Goal: Task Accomplishment & Management: Use online tool/utility

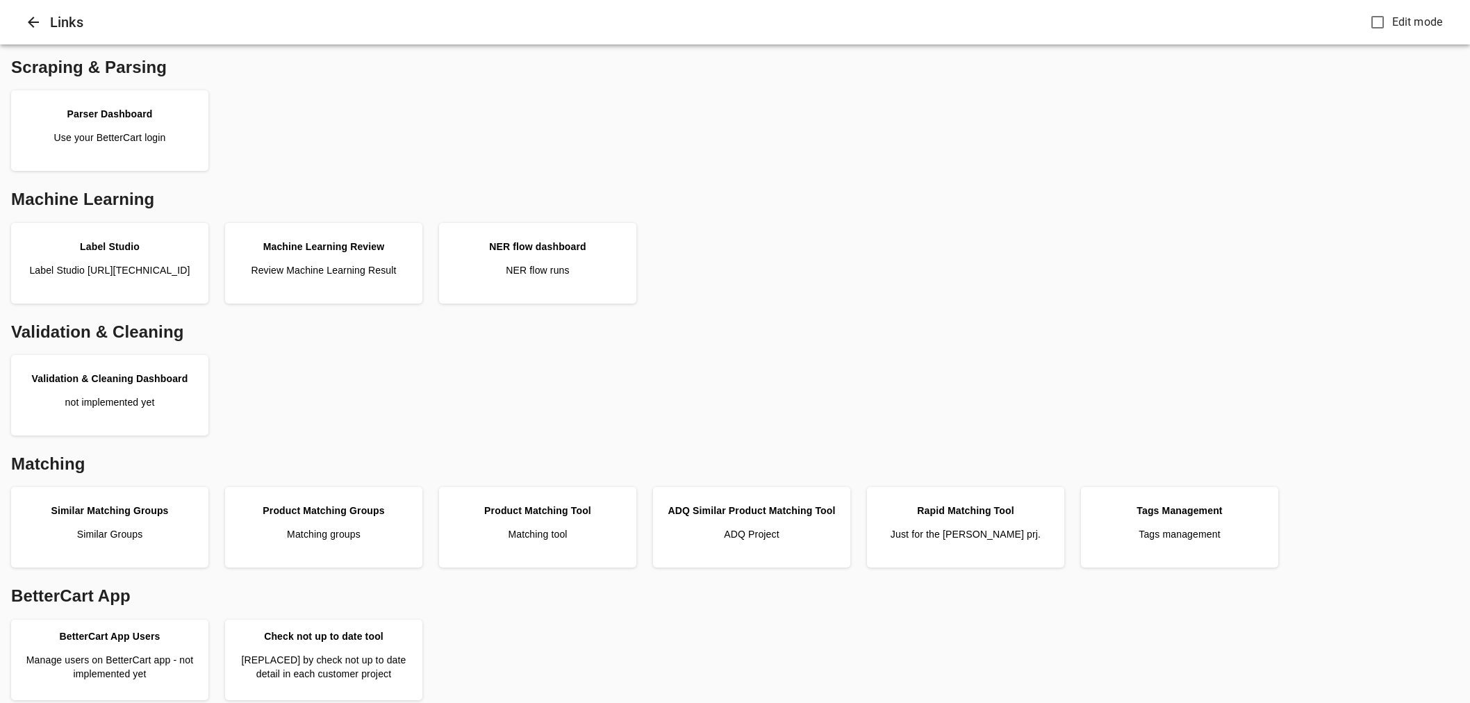
scroll to position [347, 0]
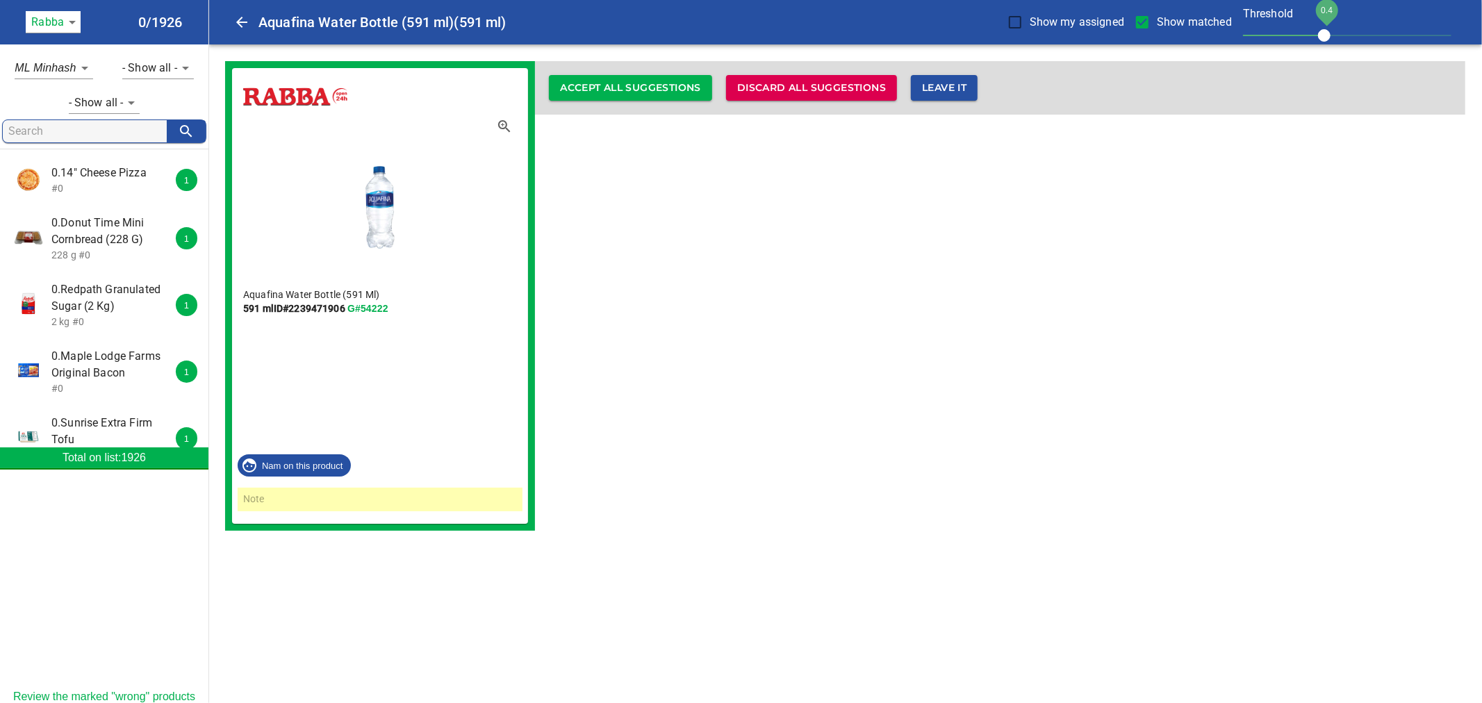
scroll to position [308, 0]
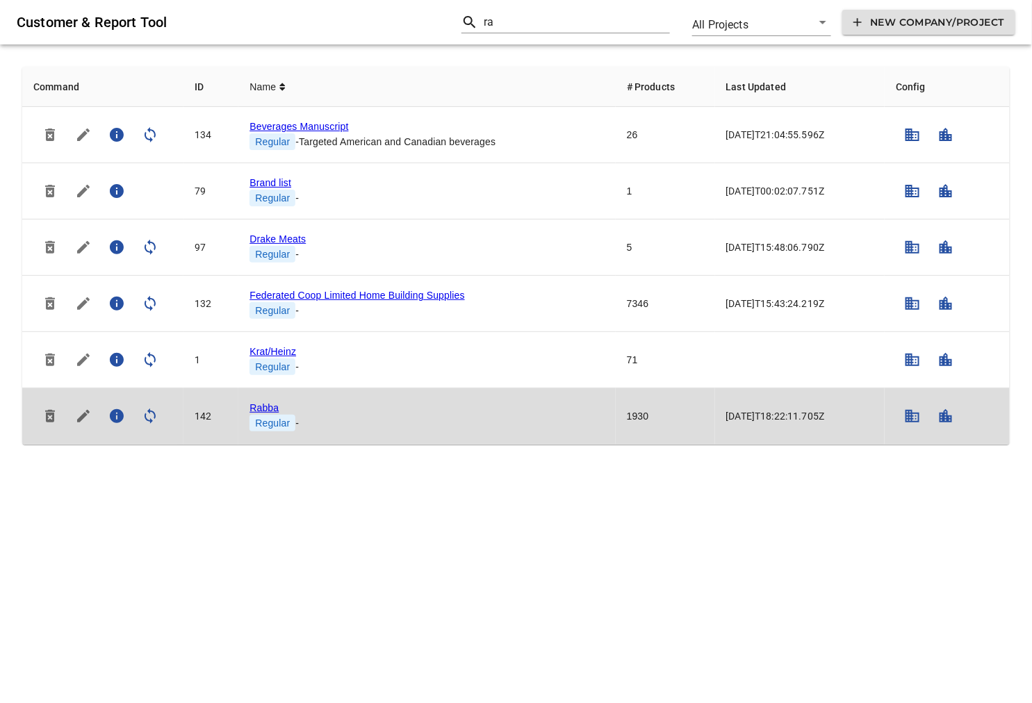
click at [261, 406] on link "Rabba" at bounding box center [263, 407] width 29 height 11
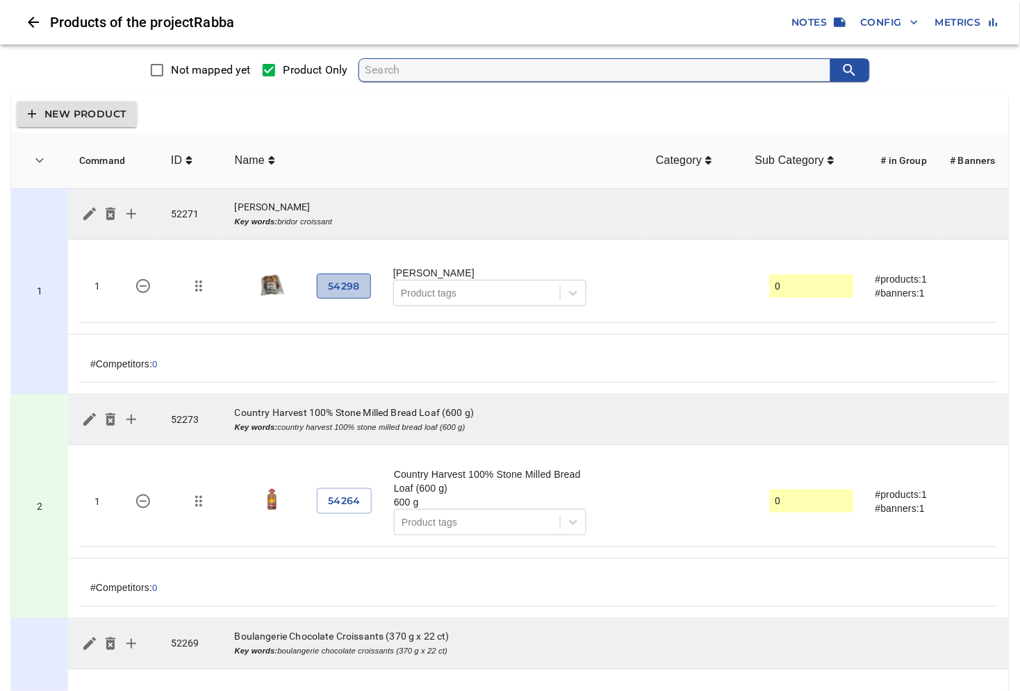
click at [351, 290] on span "54298" at bounding box center [344, 286] width 32 height 17
click at [358, 499] on span "54264" at bounding box center [344, 501] width 33 height 17
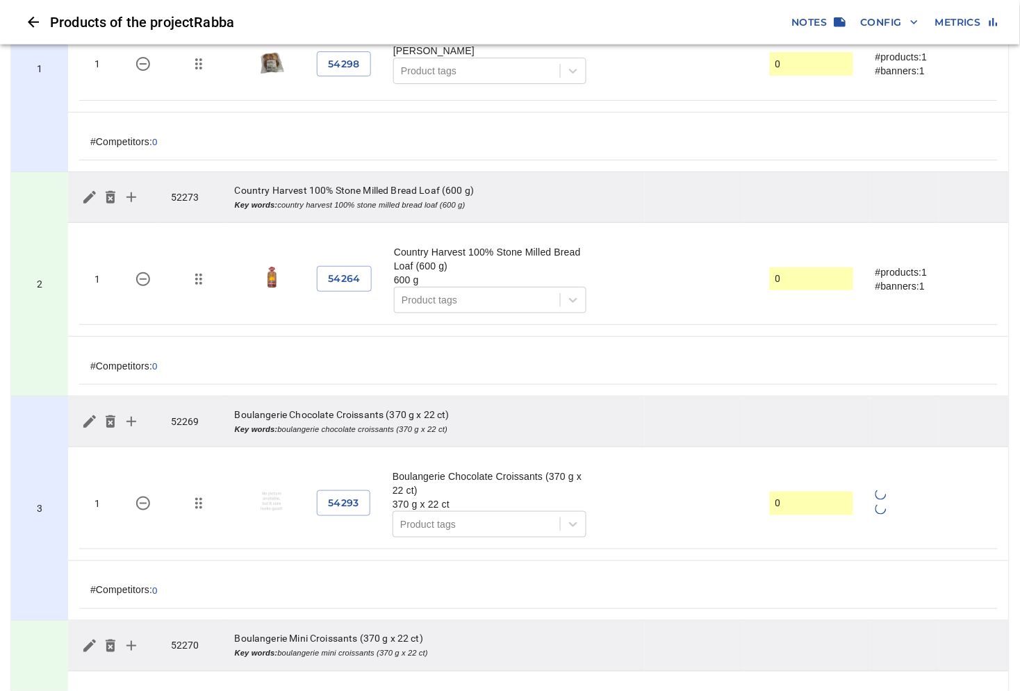
scroll to position [231, 0]
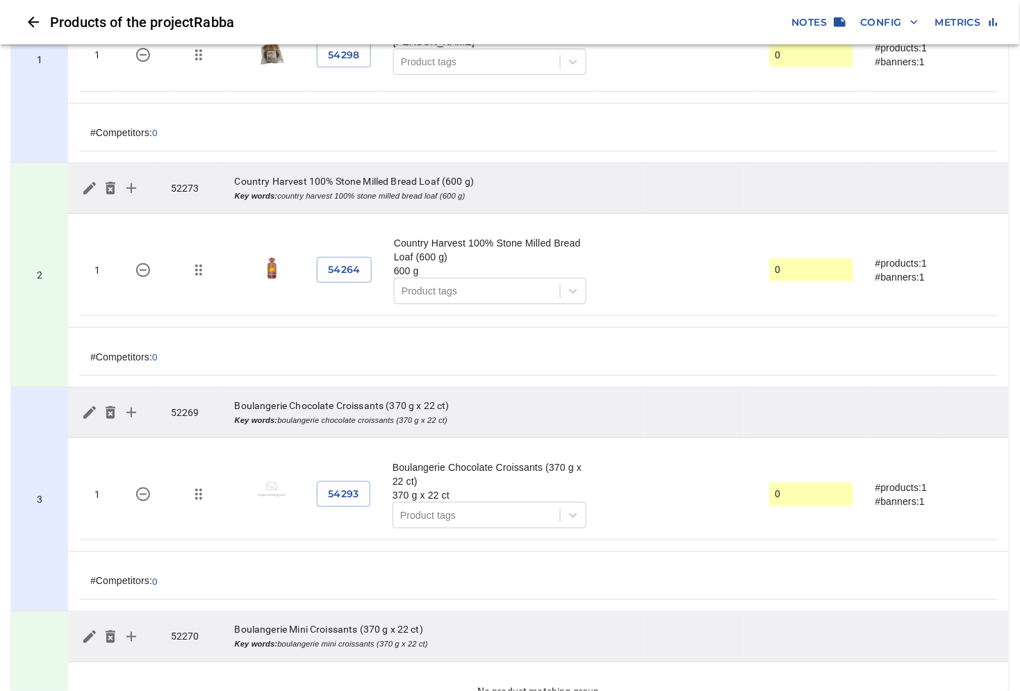
click at [56, 224] on td "2" at bounding box center [39, 275] width 57 height 224
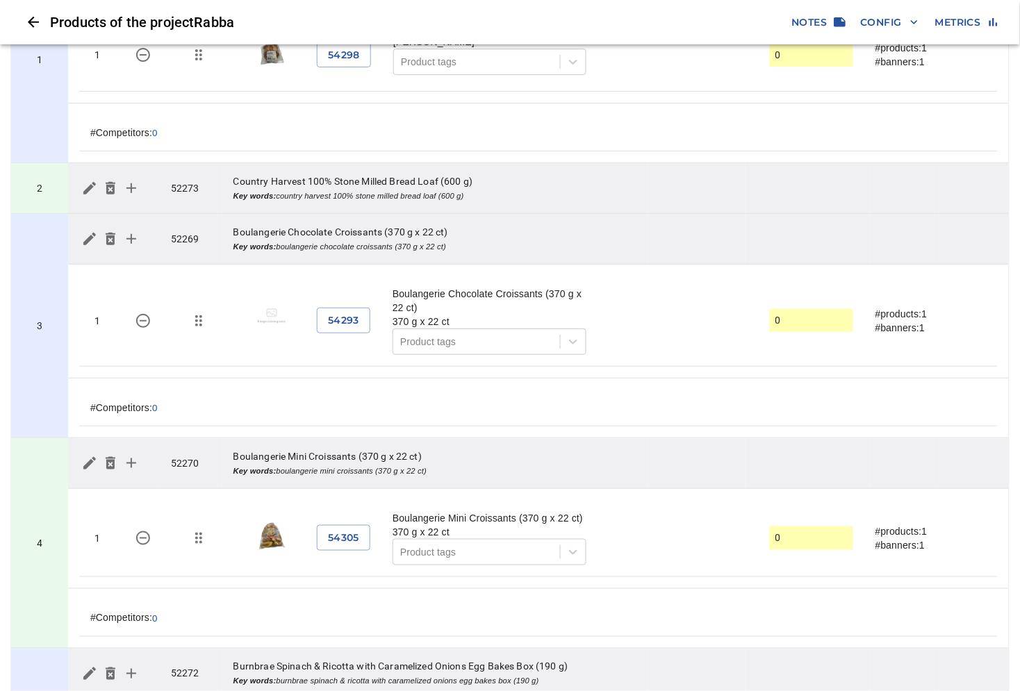
click at [50, 199] on td "2" at bounding box center [39, 188] width 57 height 51
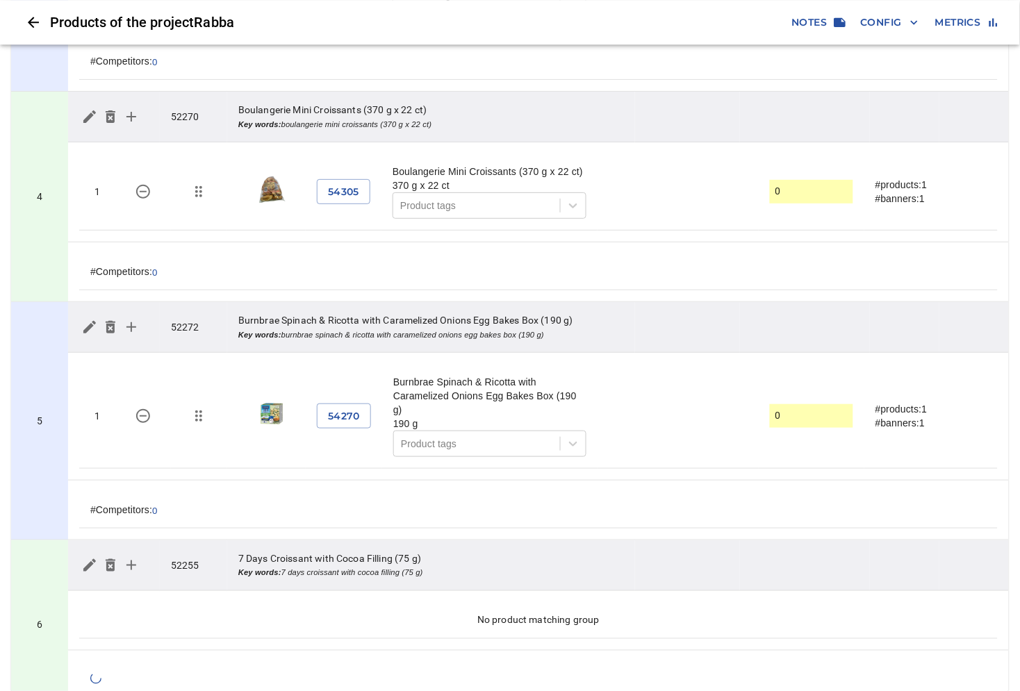
scroll to position [772, 0]
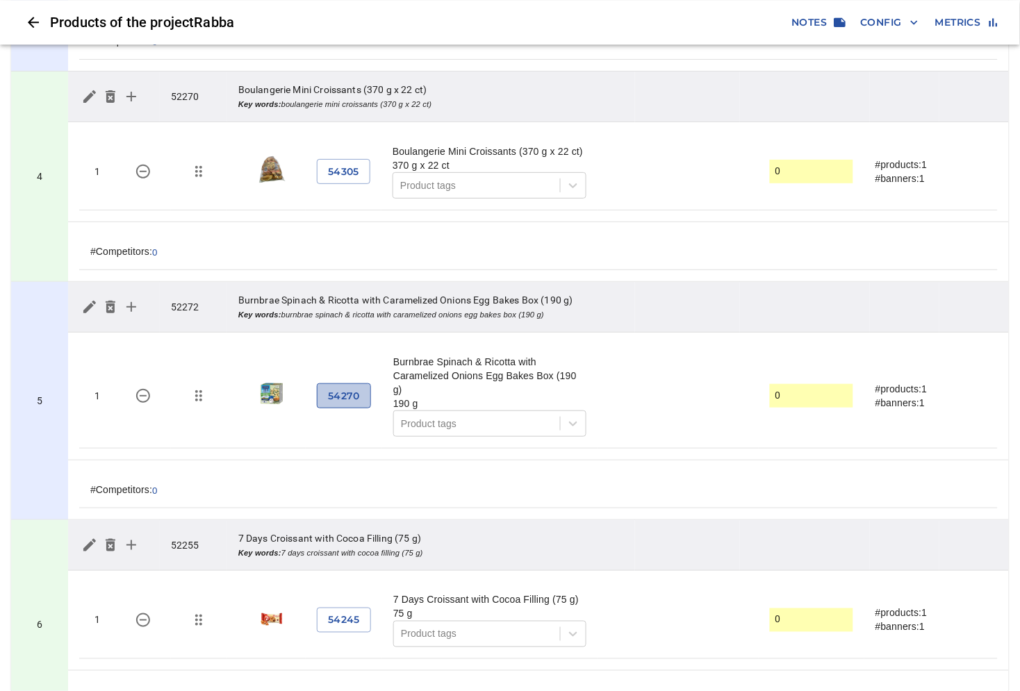
click at [340, 405] on span "54270" at bounding box center [344, 396] width 32 height 17
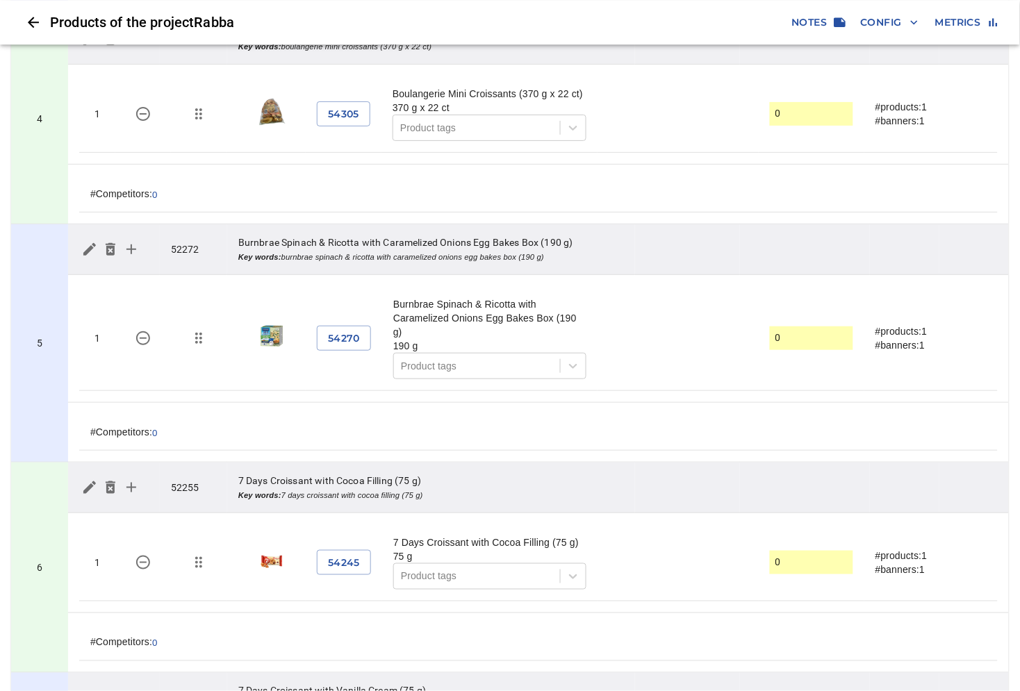
scroll to position [1003, 0]
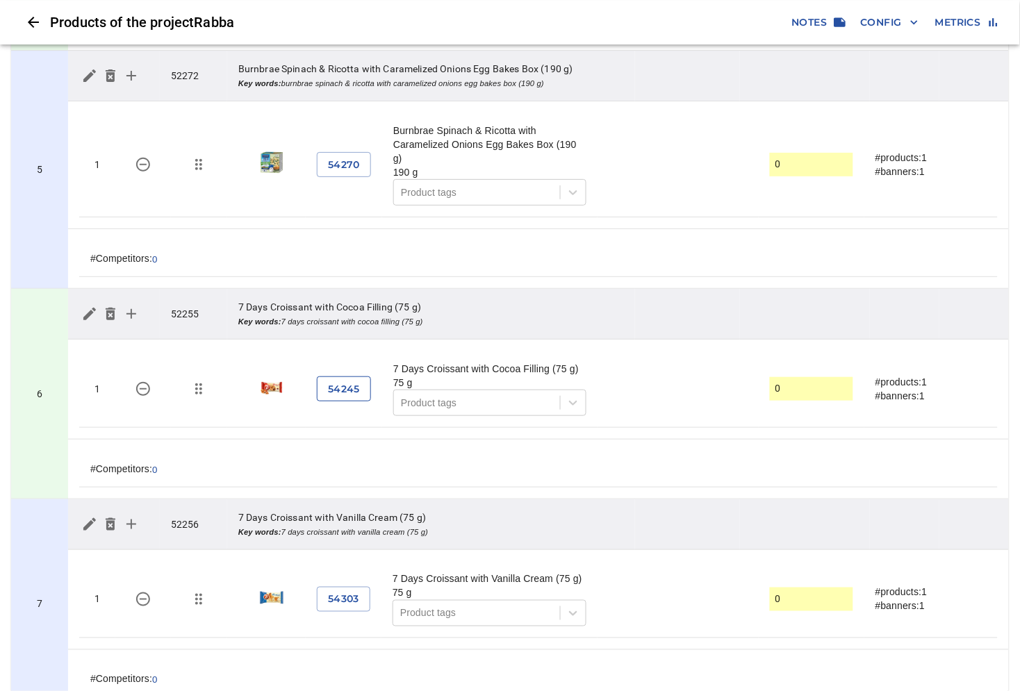
click at [336, 398] on span "54245" at bounding box center [344, 389] width 32 height 17
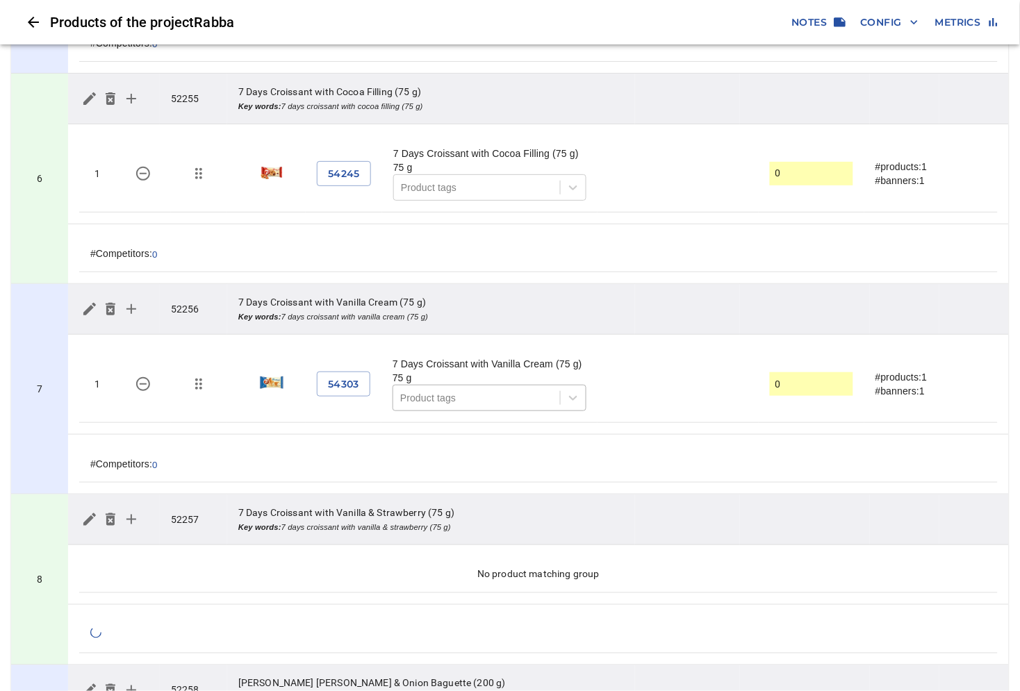
scroll to position [1235, 0]
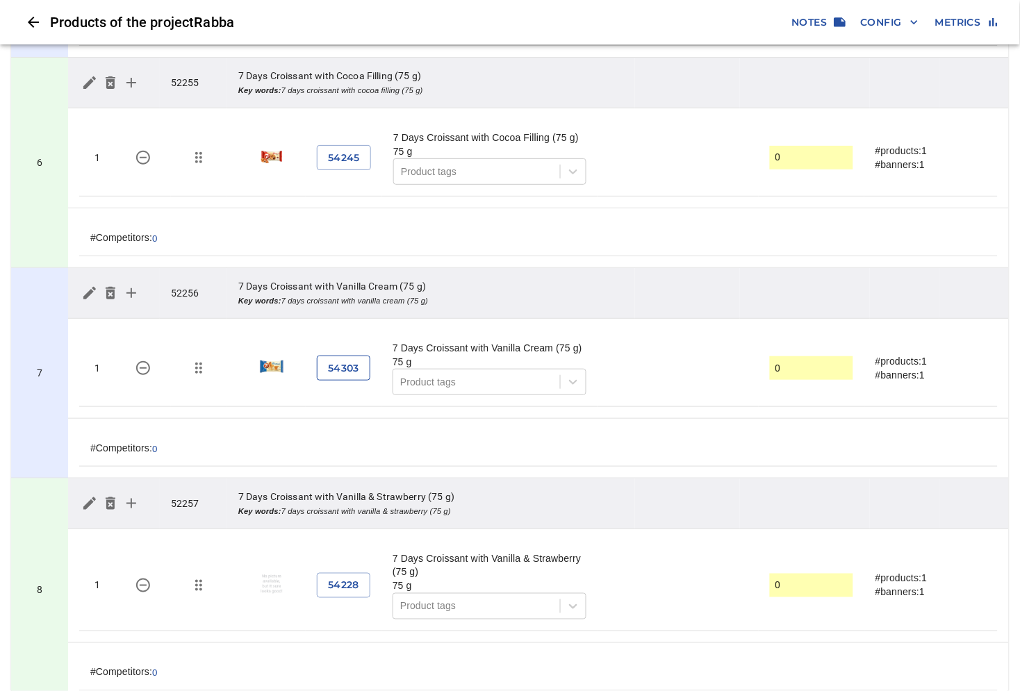
click at [327, 381] on button "54303" at bounding box center [343, 369] width 53 height 26
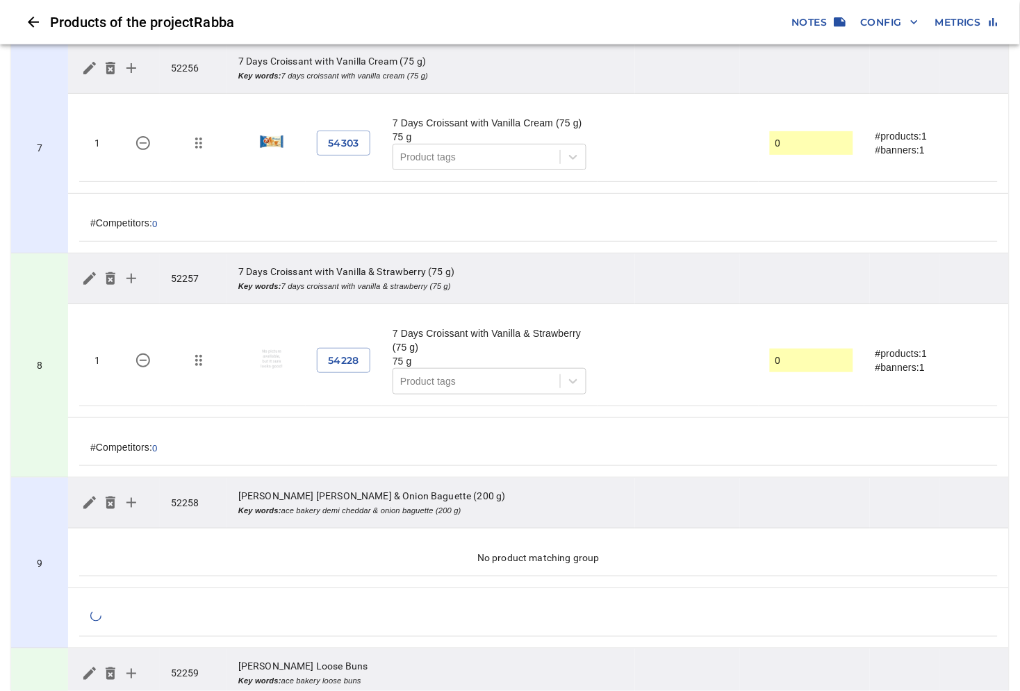
scroll to position [1467, 0]
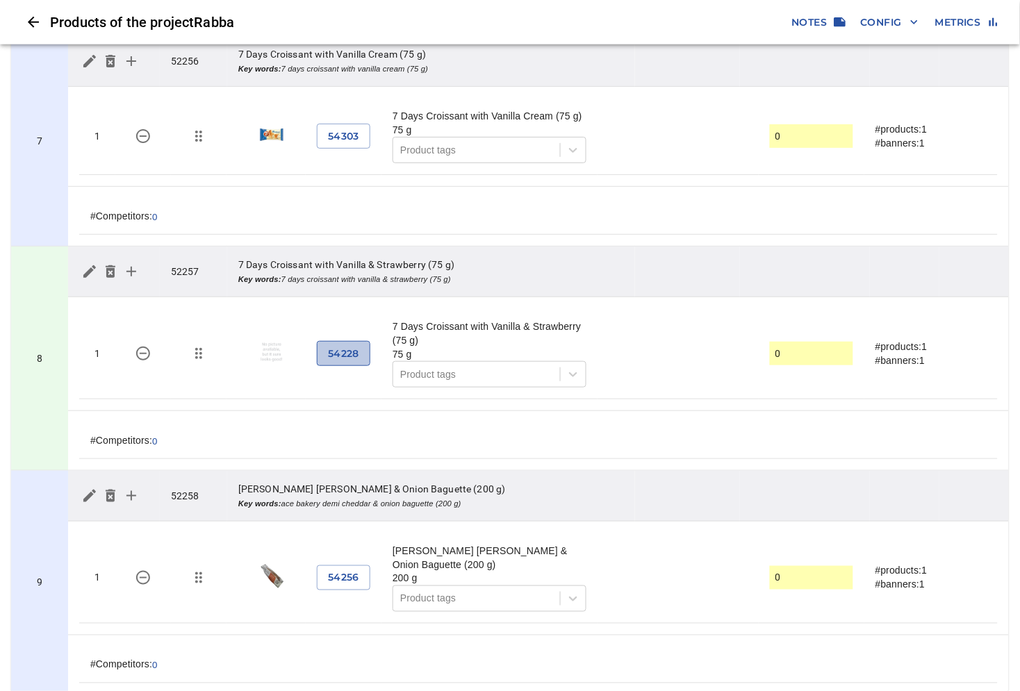
click at [345, 363] on span "54228" at bounding box center [343, 353] width 31 height 17
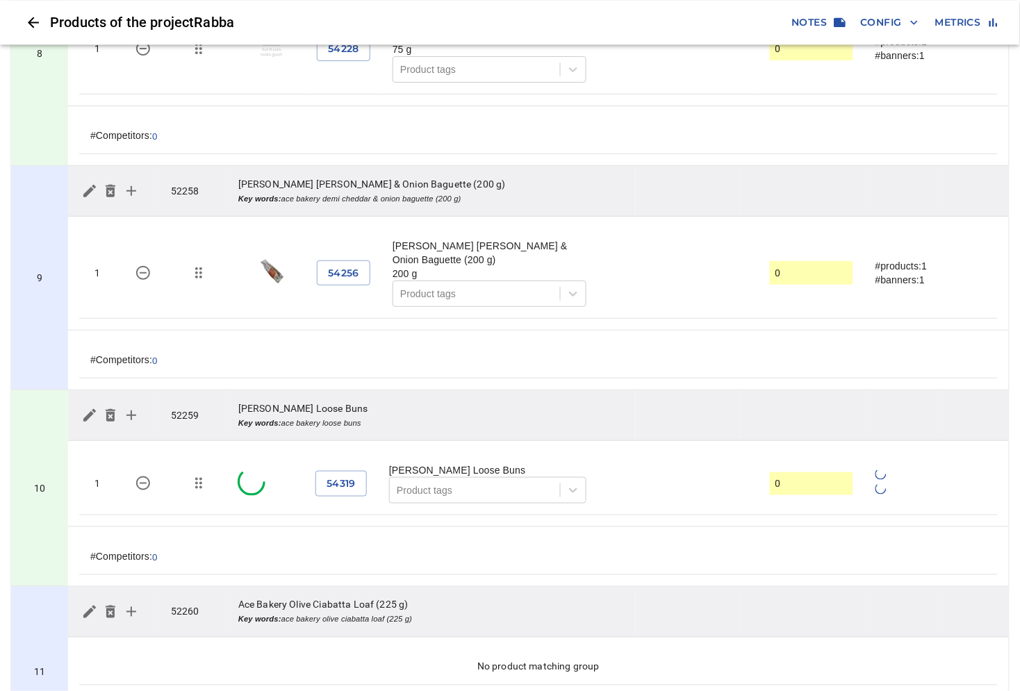
scroll to position [1775, 0]
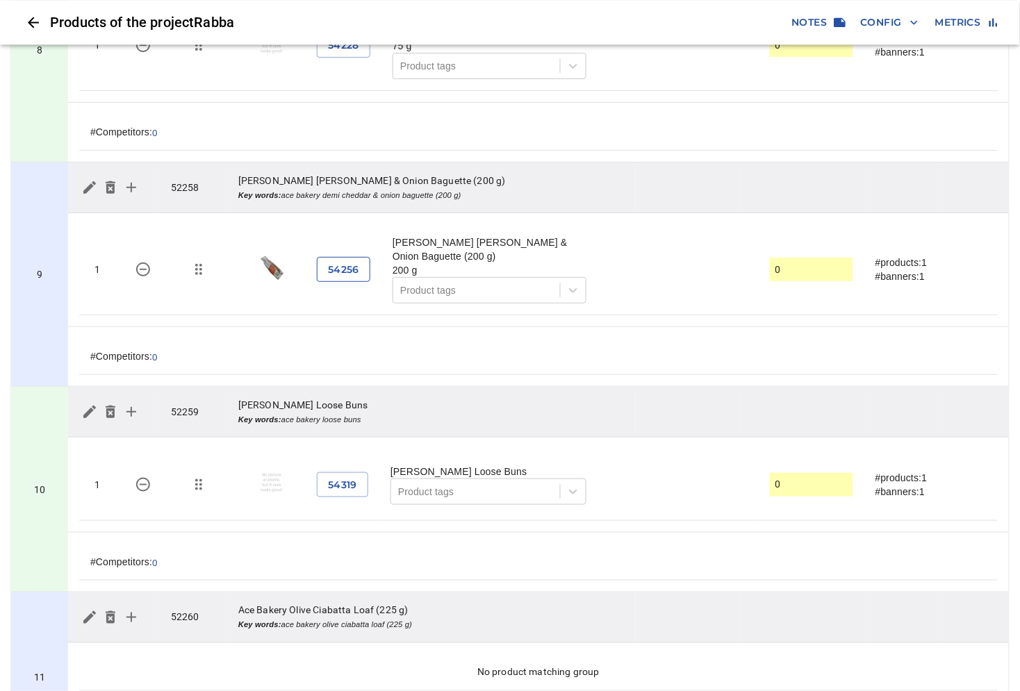
click at [339, 279] on span "54256" at bounding box center [343, 269] width 31 height 17
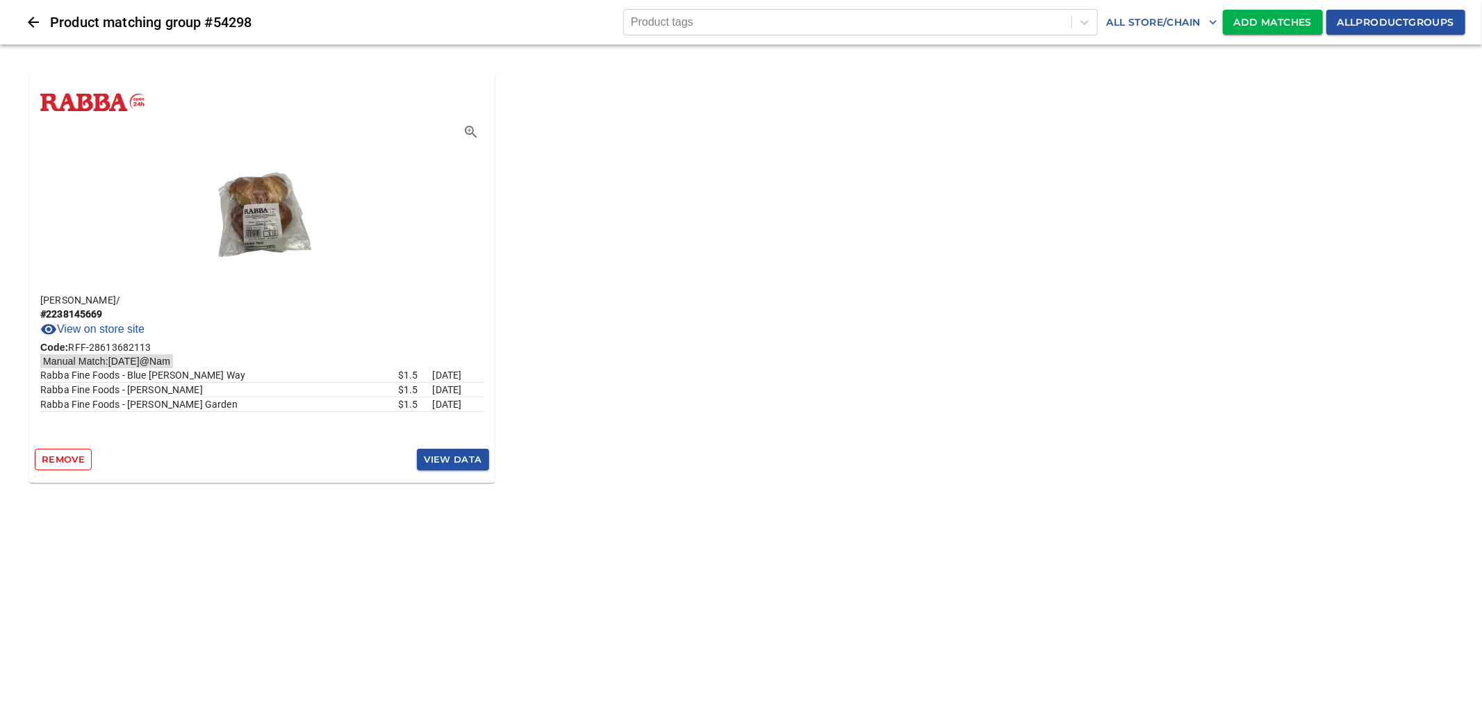
click at [35, 22] on icon "Close" at bounding box center [33, 22] width 11 height 11
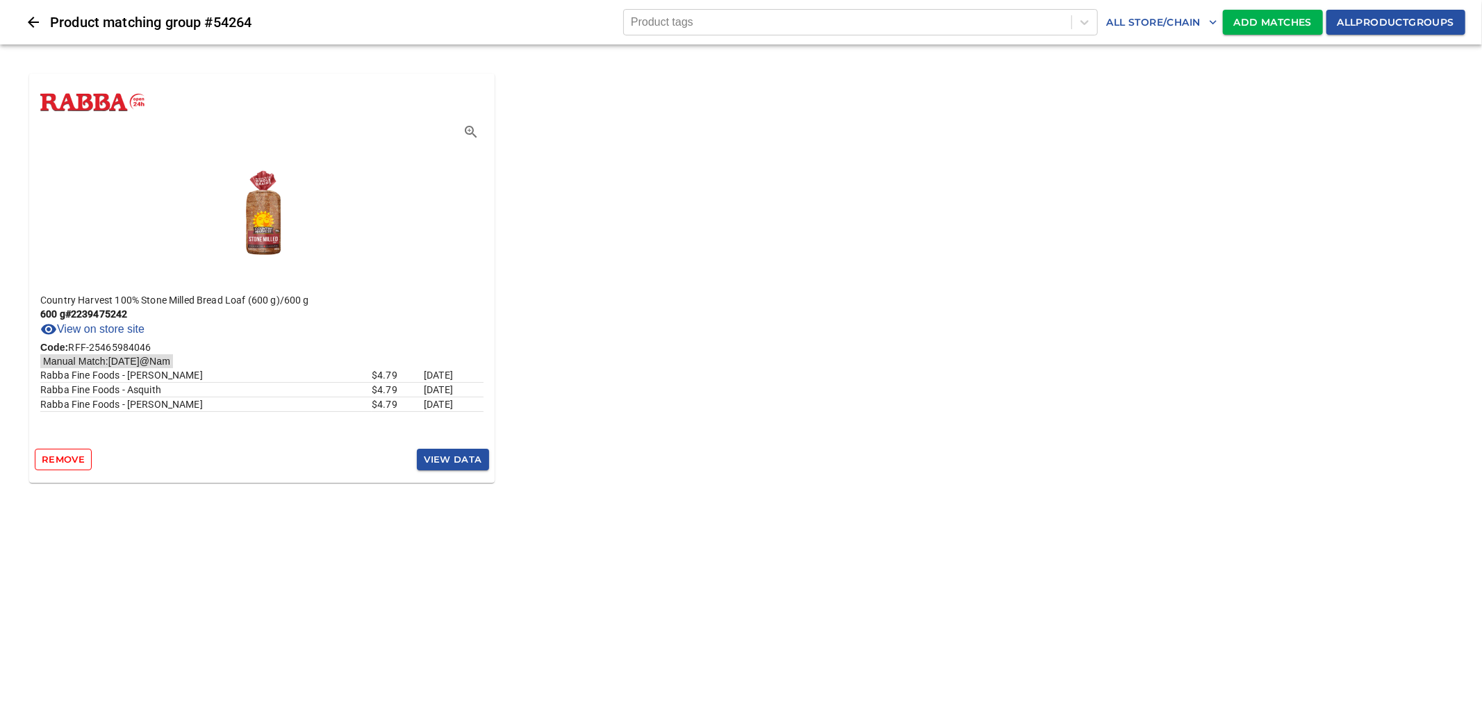
click at [1257, 24] on span "Add Matches" at bounding box center [1273, 22] width 78 height 17
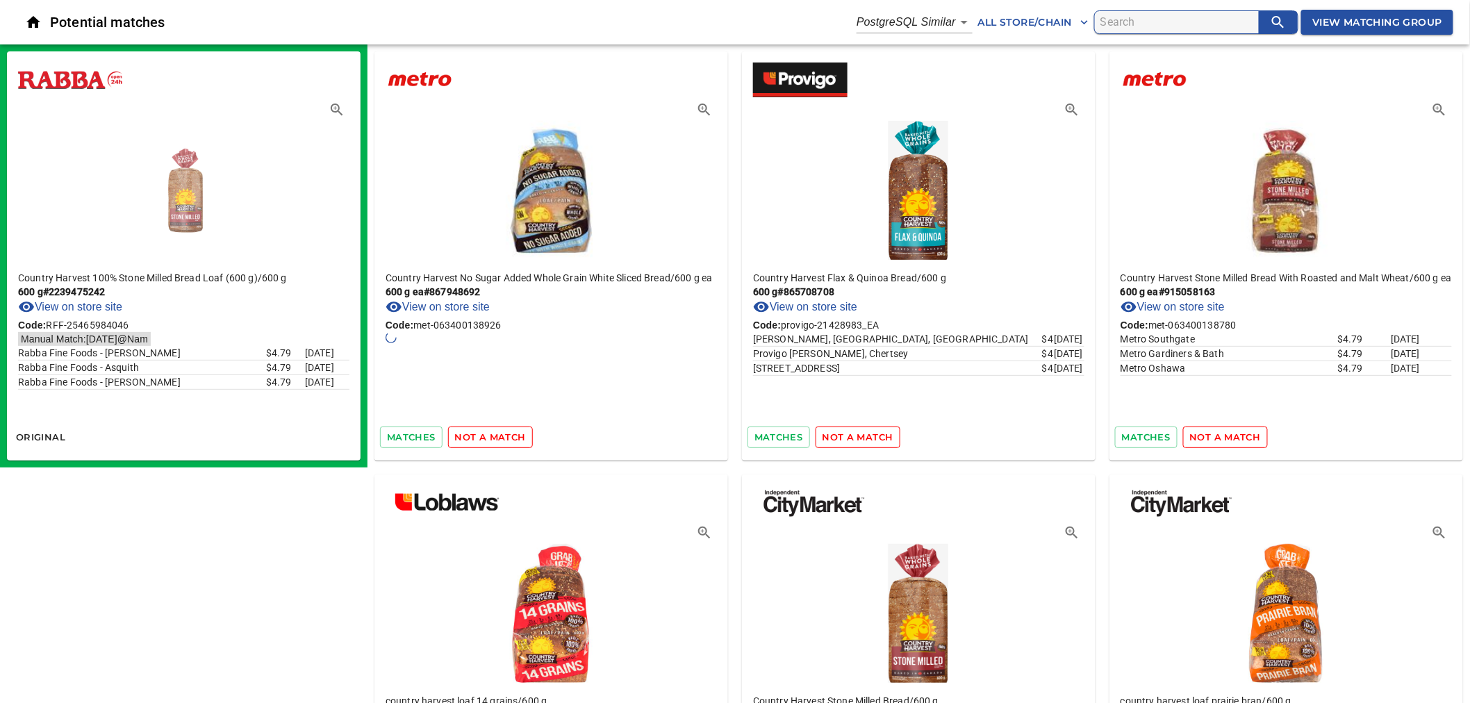
click at [193, 183] on img at bounding box center [184, 187] width 139 height 146
click at [330, 113] on icon "button" at bounding box center [337, 109] width 17 height 17
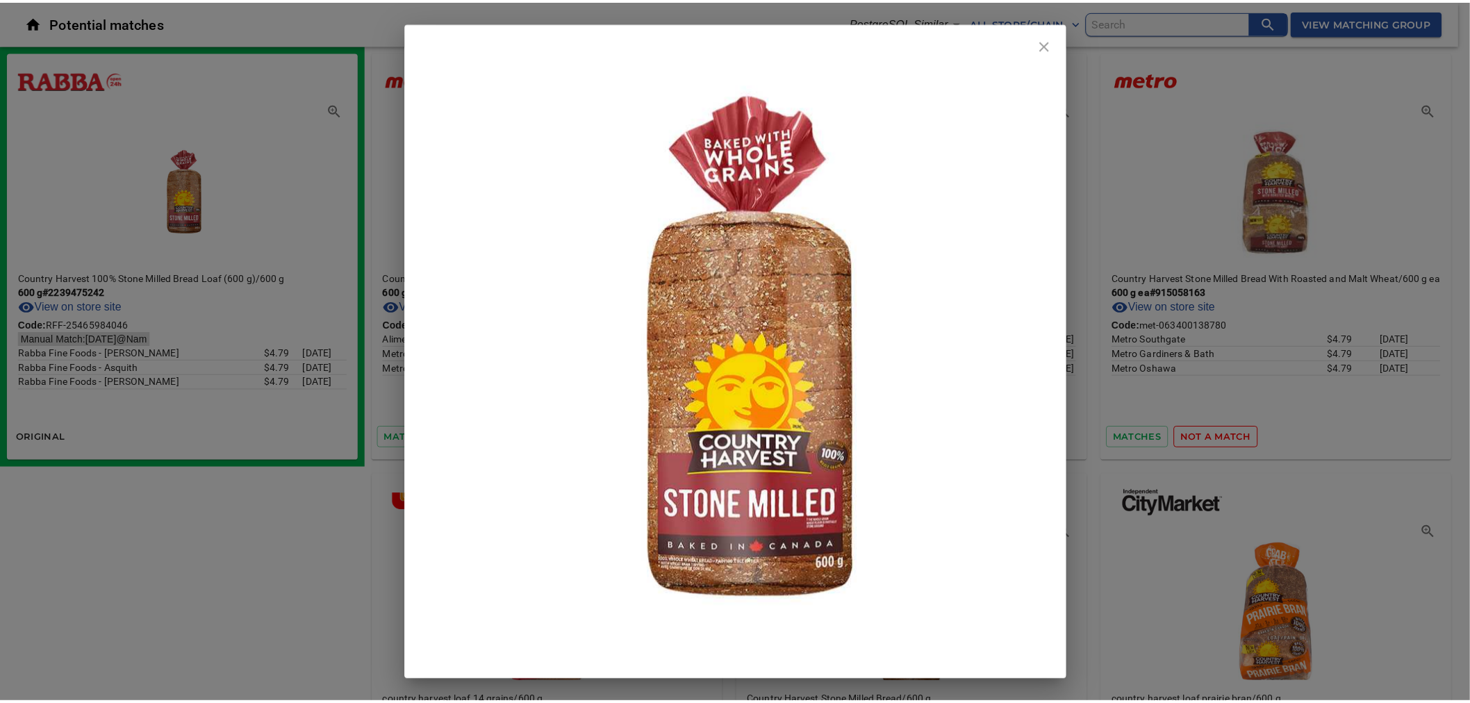
scroll to position [154, 0]
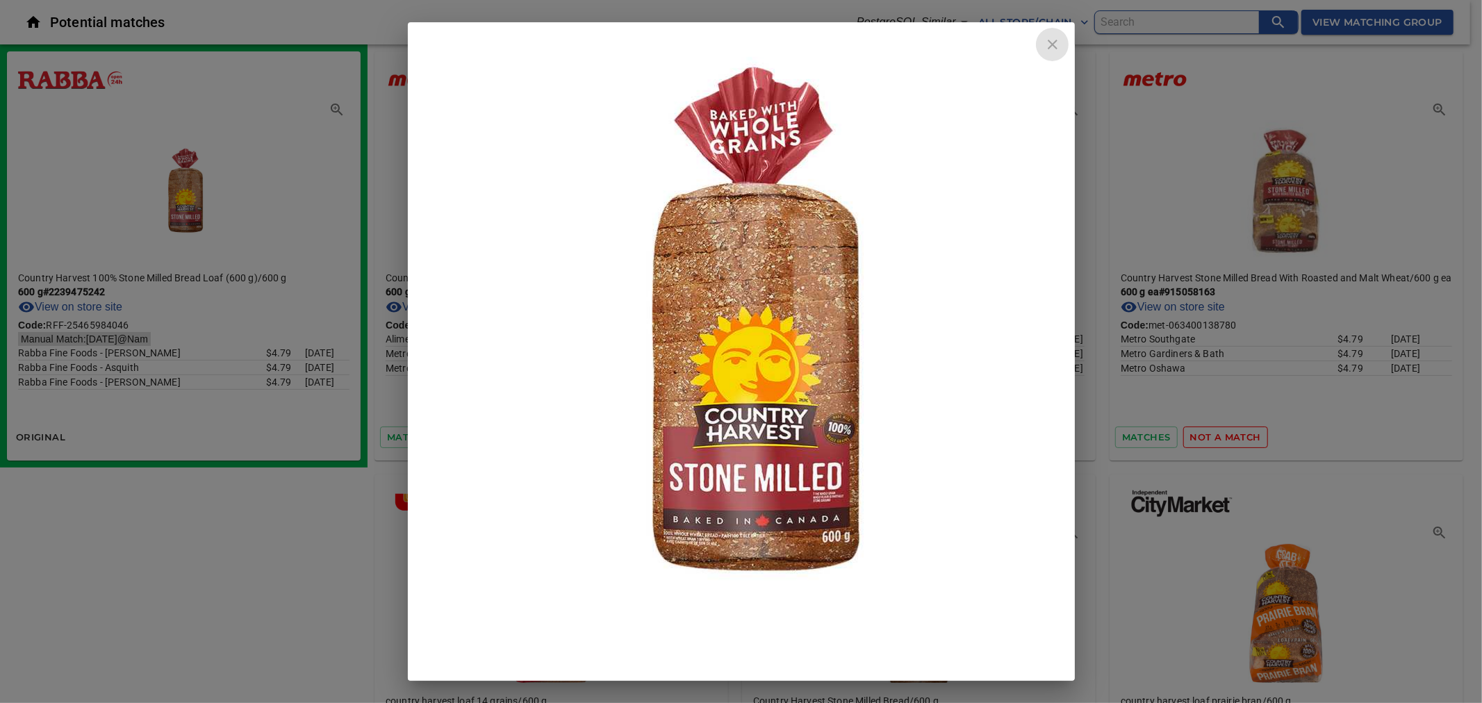
click at [1053, 42] on icon "close" at bounding box center [1052, 44] width 17 height 17
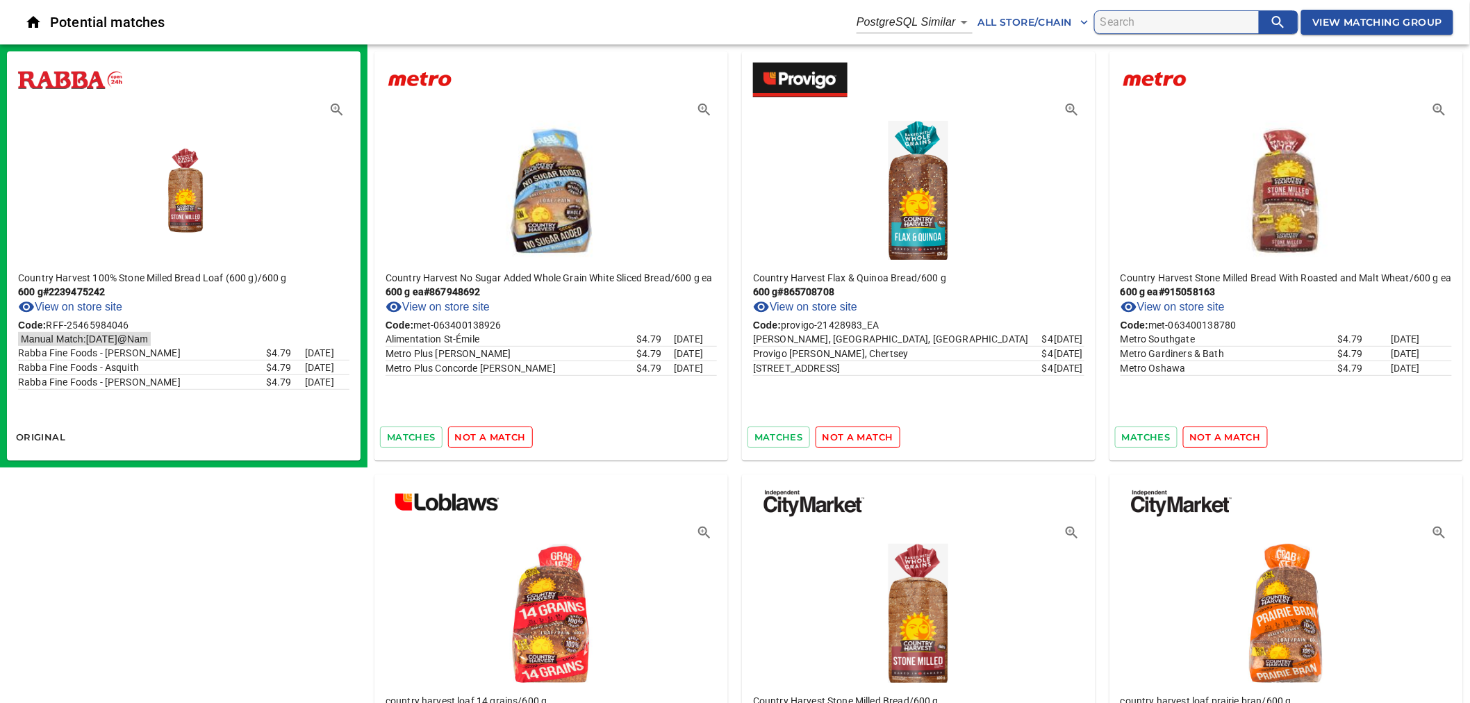
click at [345, 109] on icon "button" at bounding box center [337, 109] width 17 height 17
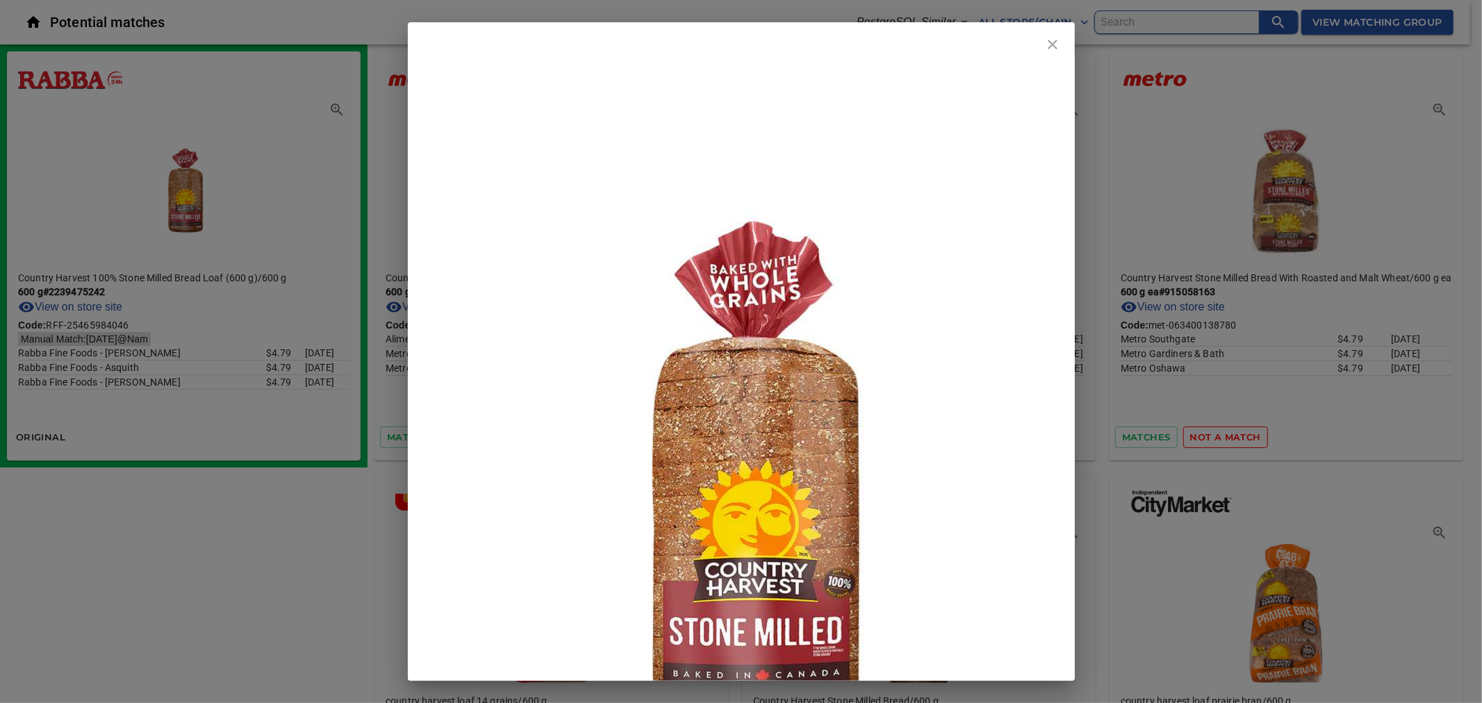
click at [1364, 175] on div at bounding box center [741, 351] width 1482 height 703
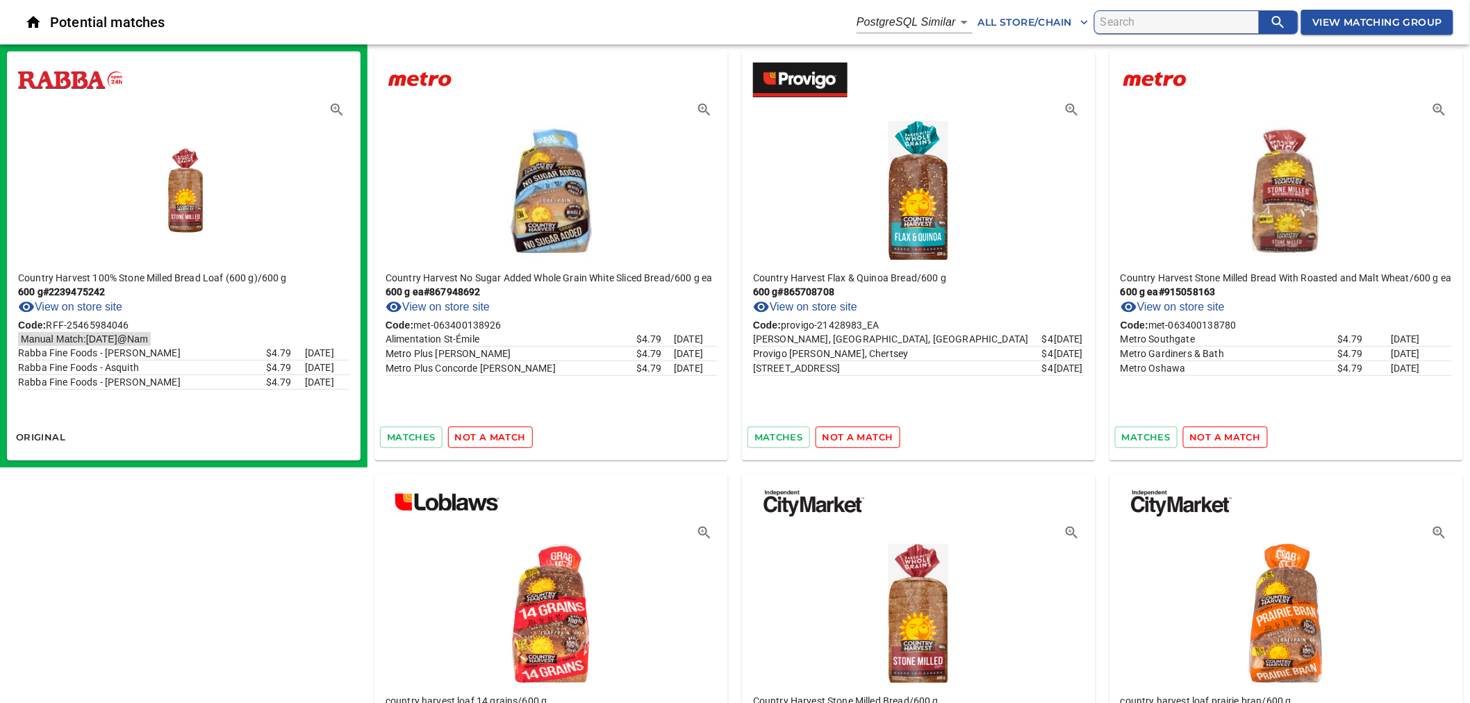
click at [1434, 108] on icon "button" at bounding box center [1439, 110] width 12 height 12
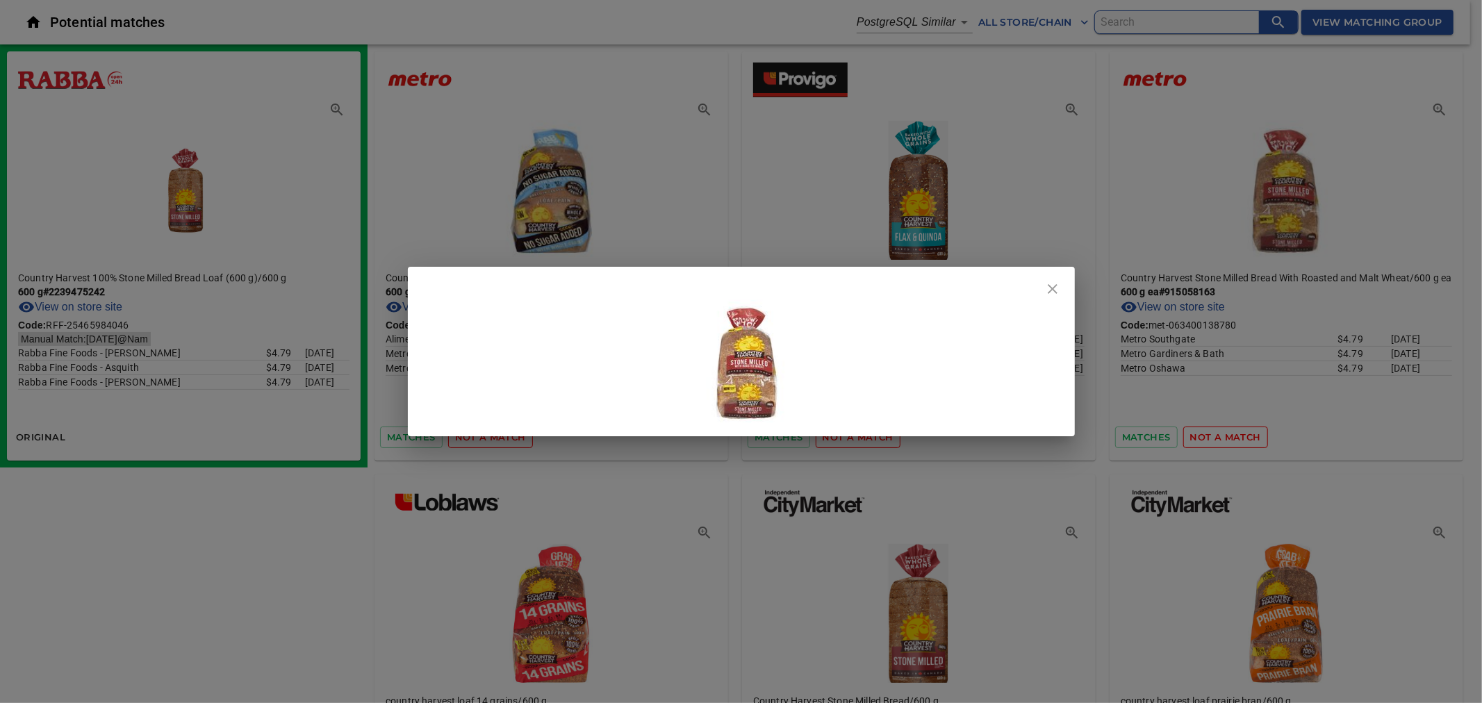
click at [1434, 109] on div at bounding box center [741, 351] width 1482 height 703
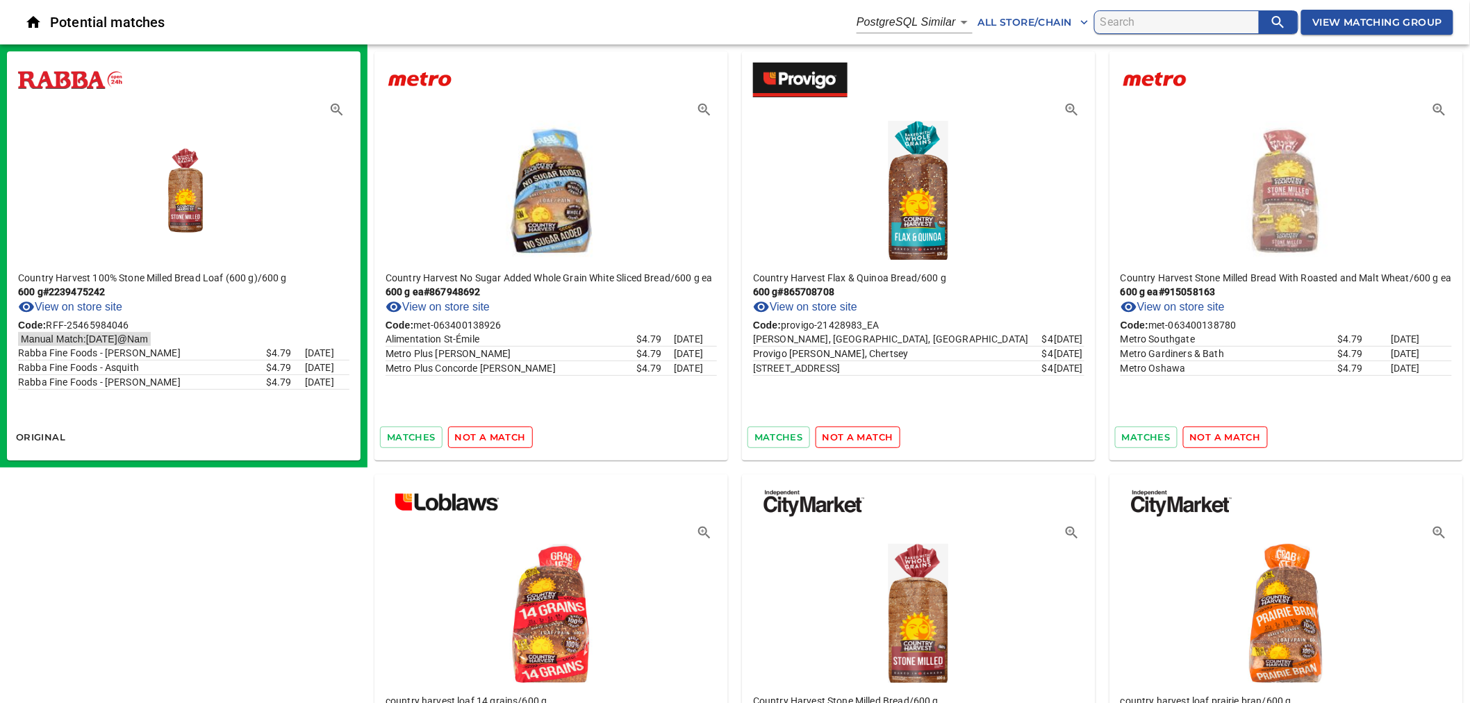
click at [1273, 233] on img at bounding box center [1285, 187] width 139 height 146
click at [1436, 103] on icon "button" at bounding box center [1439, 109] width 17 height 17
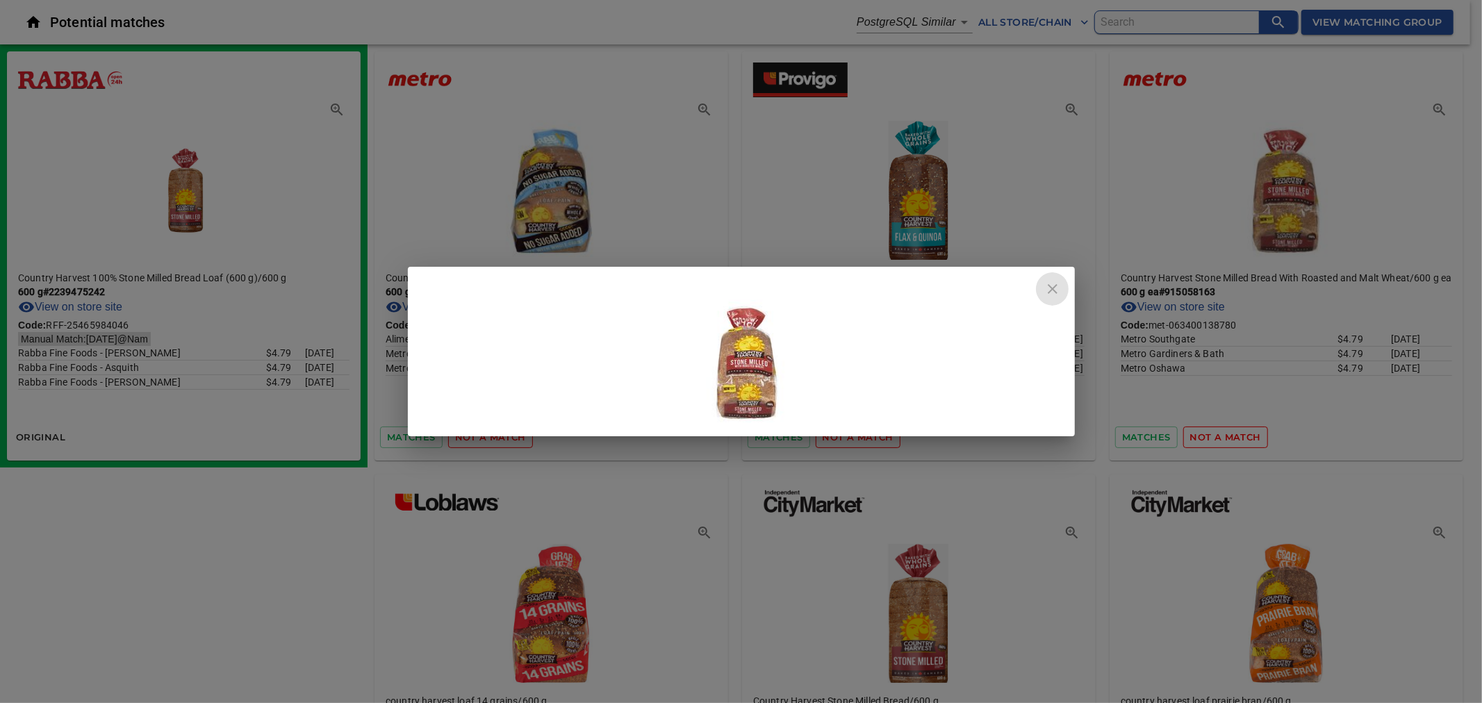
click at [1057, 288] on icon "close" at bounding box center [1052, 289] width 17 height 17
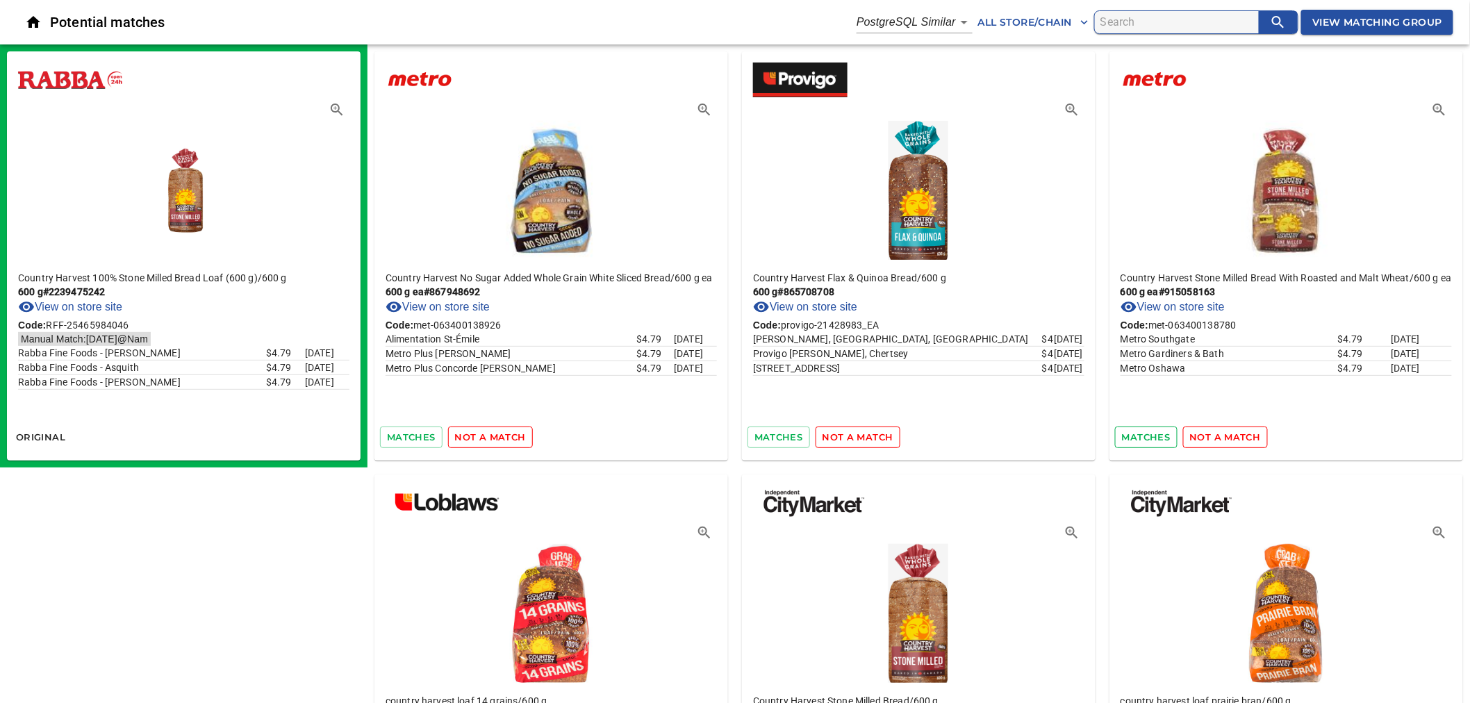
click at [1137, 434] on span "matches" at bounding box center [1146, 437] width 49 height 16
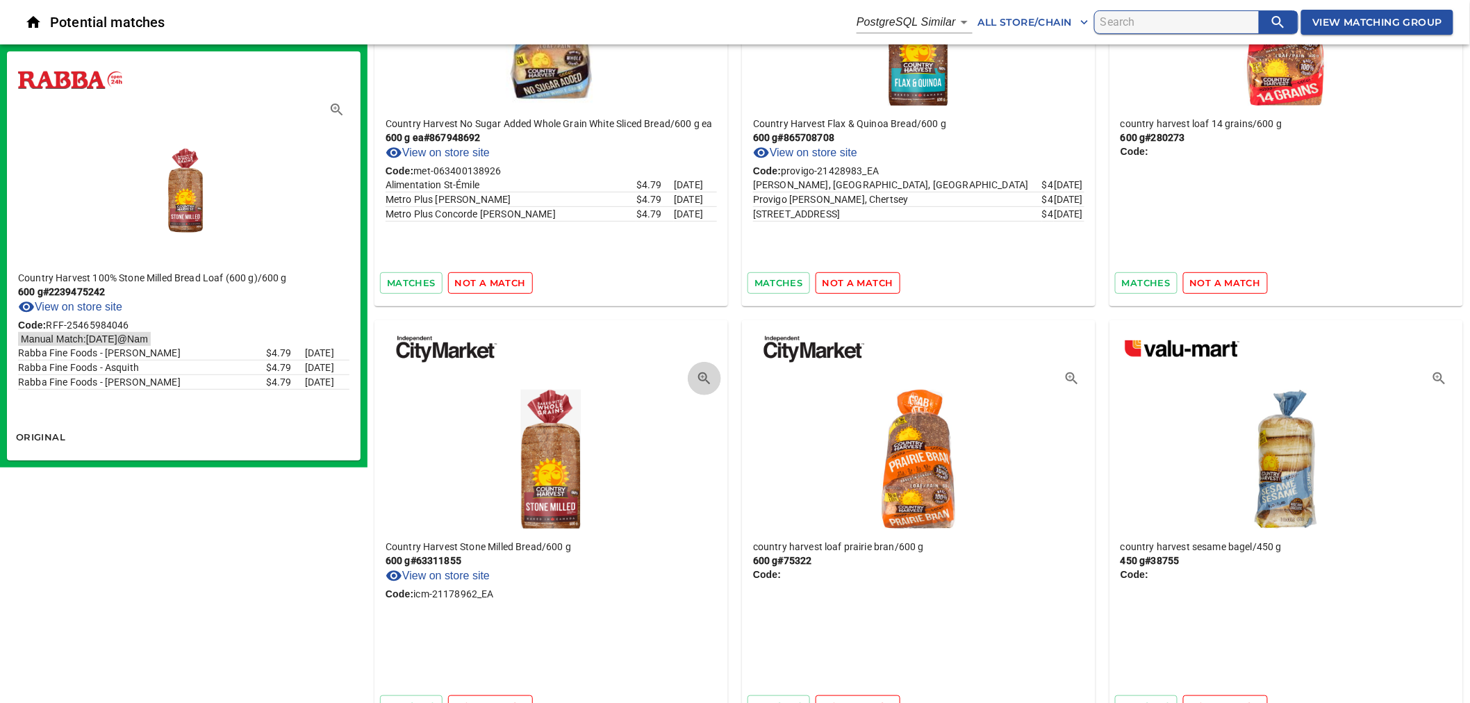
click at [702, 376] on icon "button" at bounding box center [704, 378] width 17 height 17
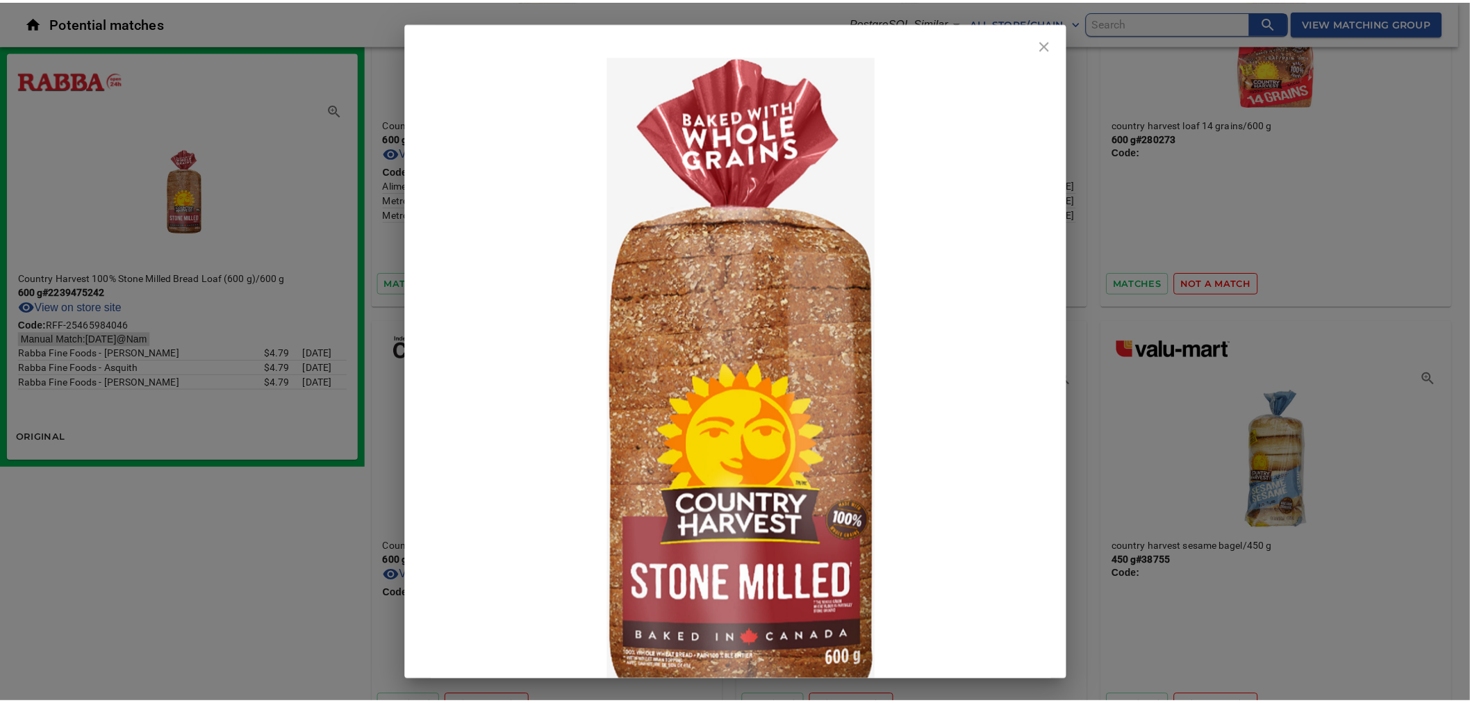
scroll to position [10, 0]
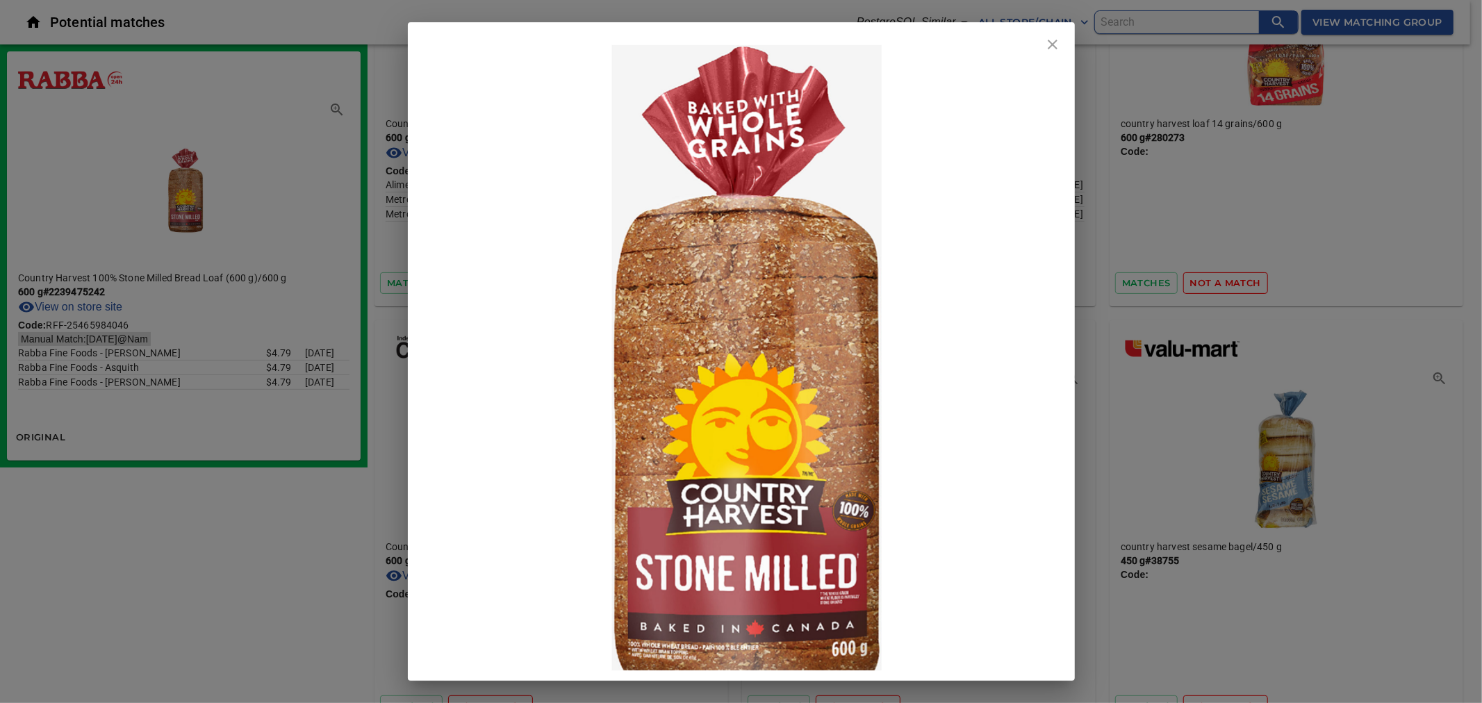
click at [1055, 43] on icon "close" at bounding box center [1052, 44] width 17 height 17
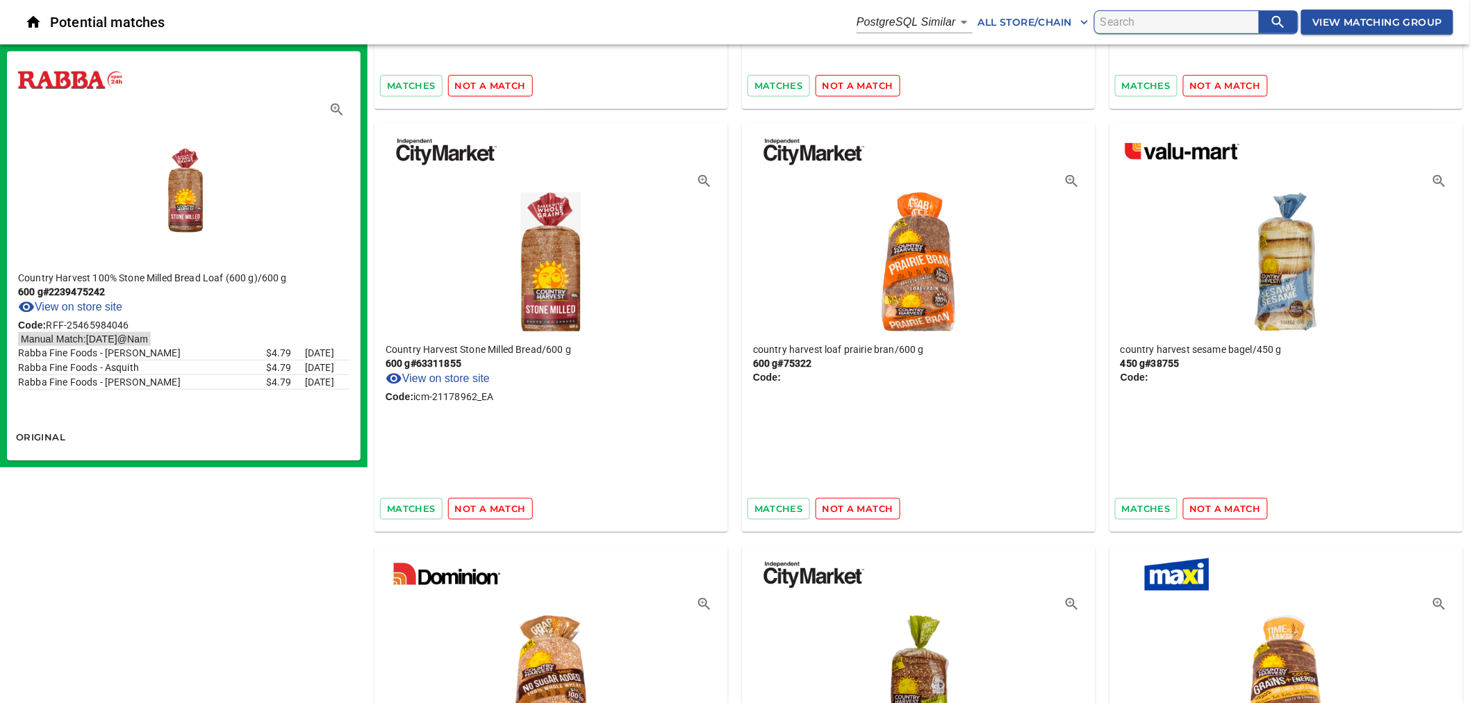
scroll to position [386, 0]
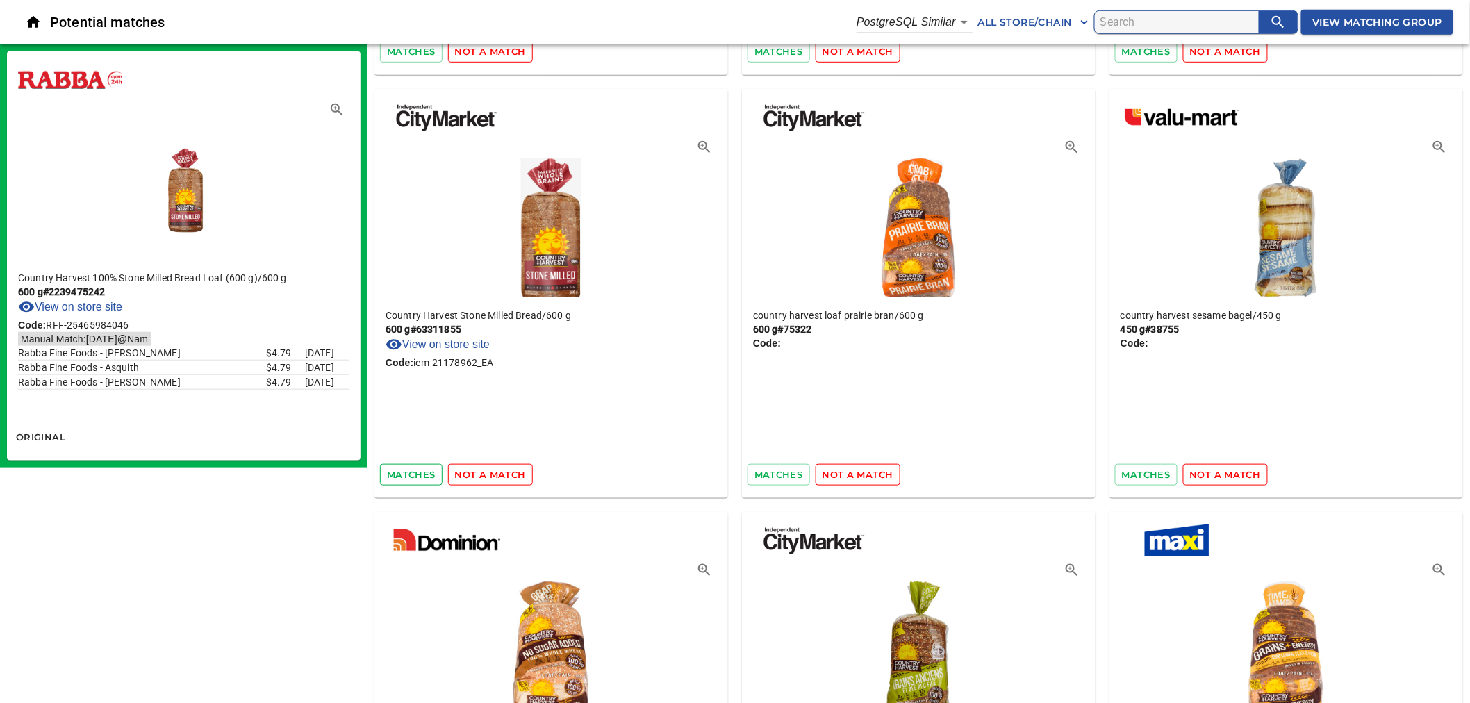
click at [421, 477] on span "matches" at bounding box center [411, 475] width 49 height 16
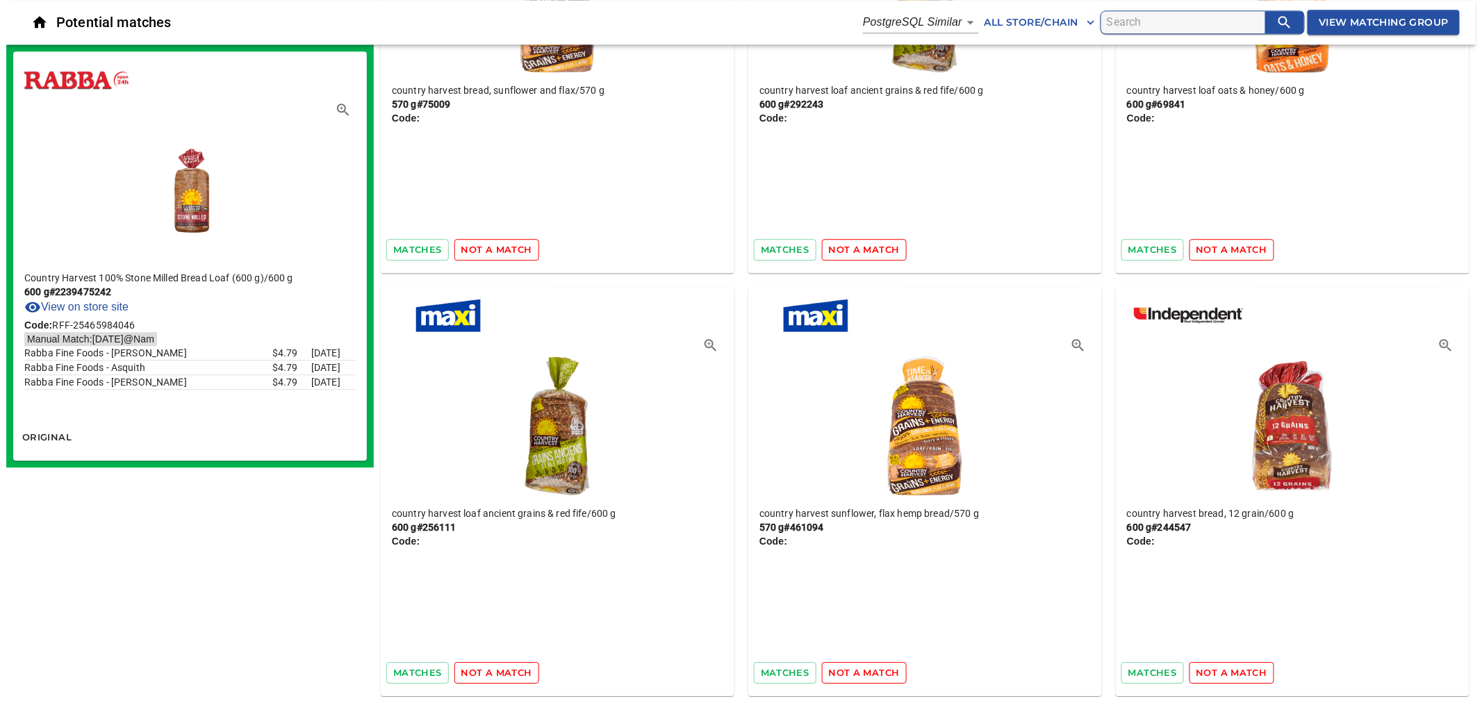
scroll to position [1467, 0]
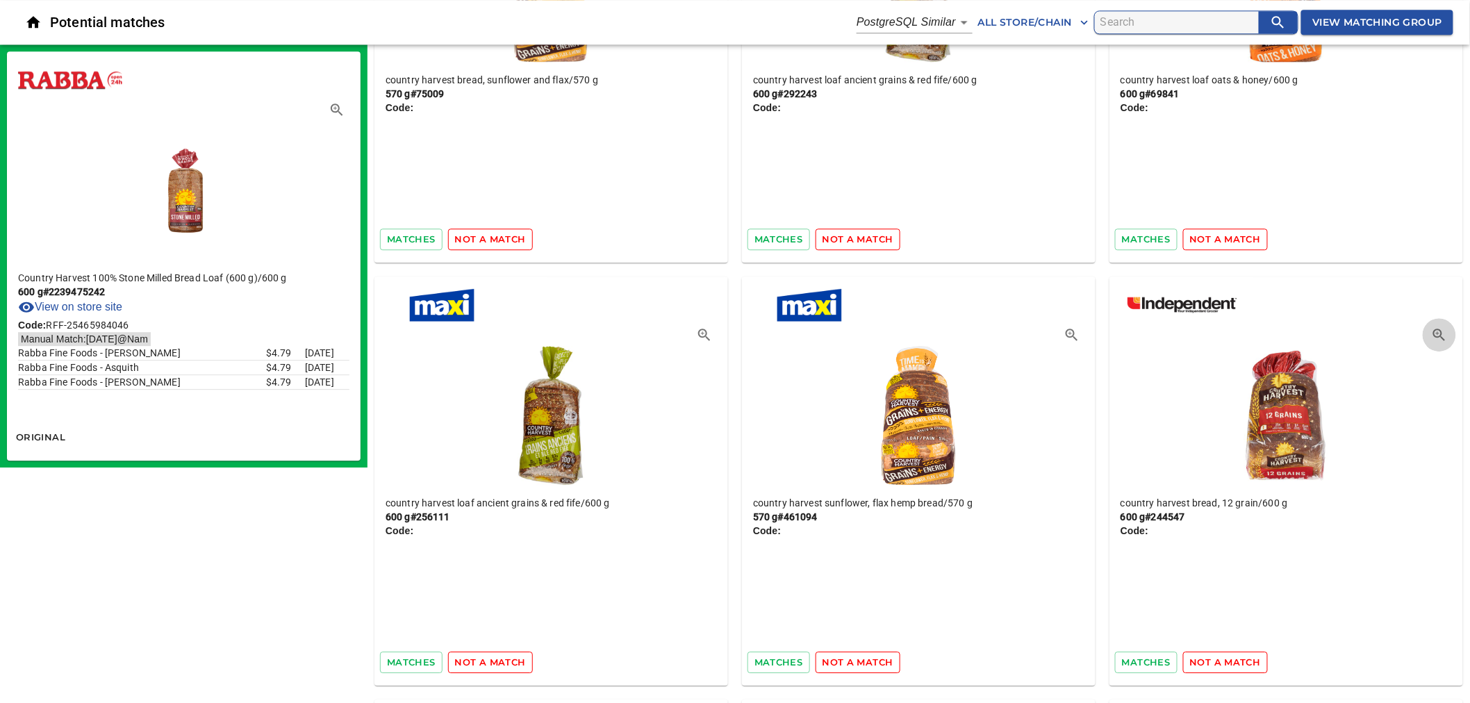
click at [1435, 336] on icon "button" at bounding box center [1439, 335] width 12 height 12
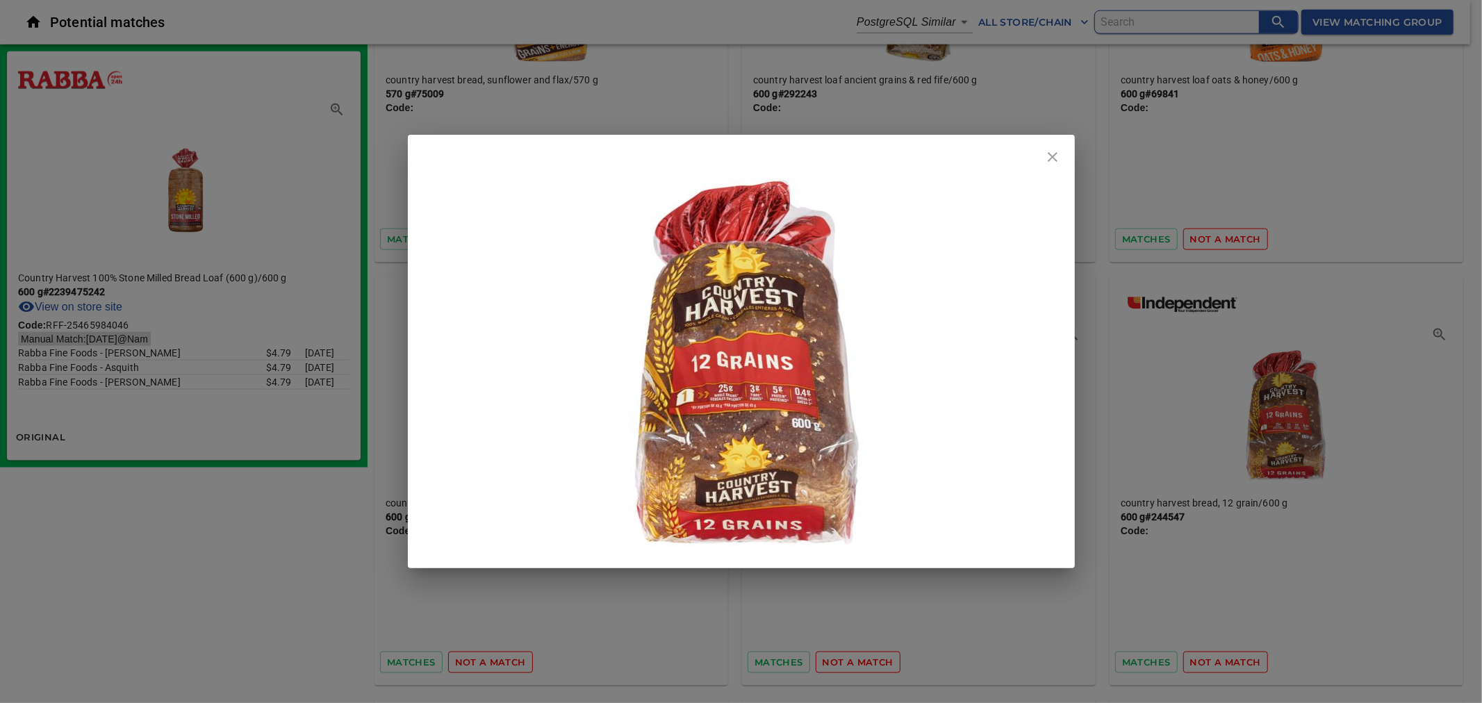
click at [1060, 158] on icon "close" at bounding box center [1052, 157] width 17 height 17
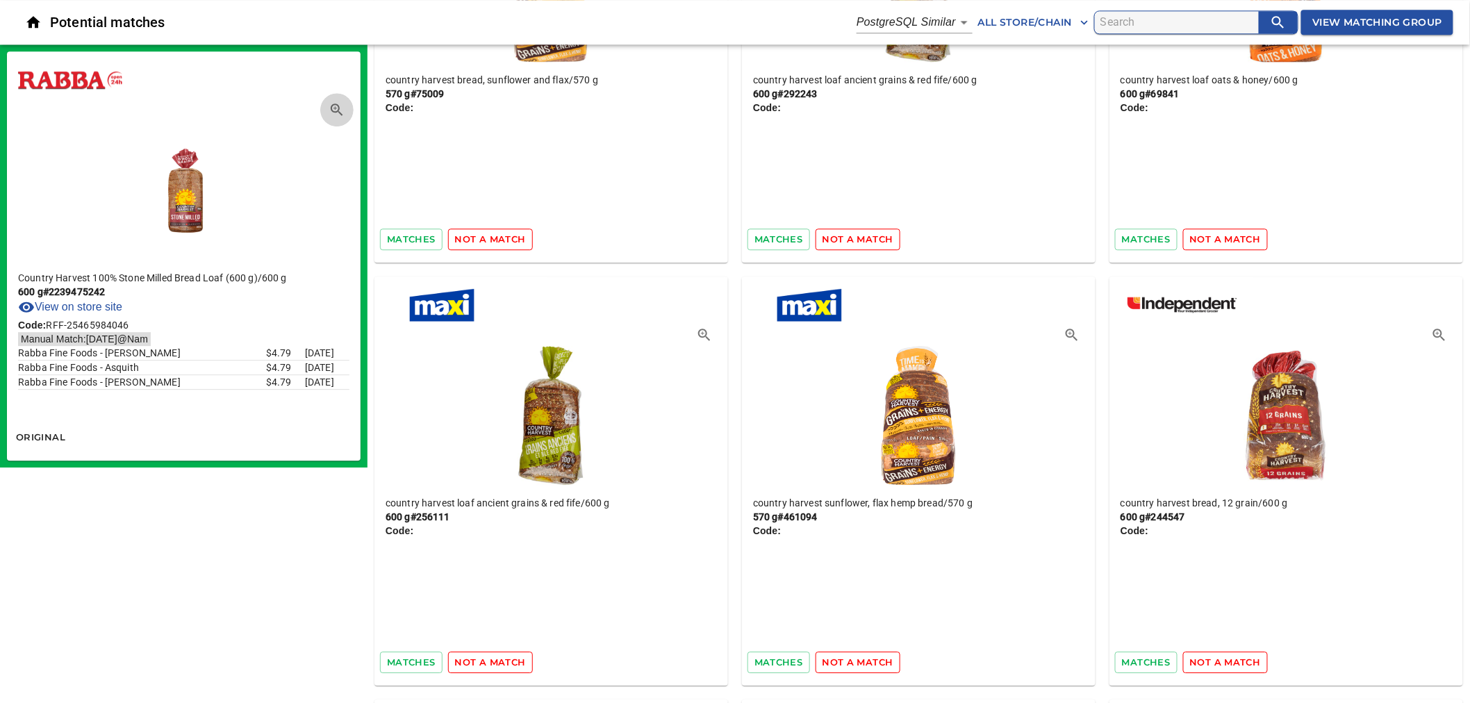
click at [339, 106] on icon "button" at bounding box center [337, 109] width 17 height 17
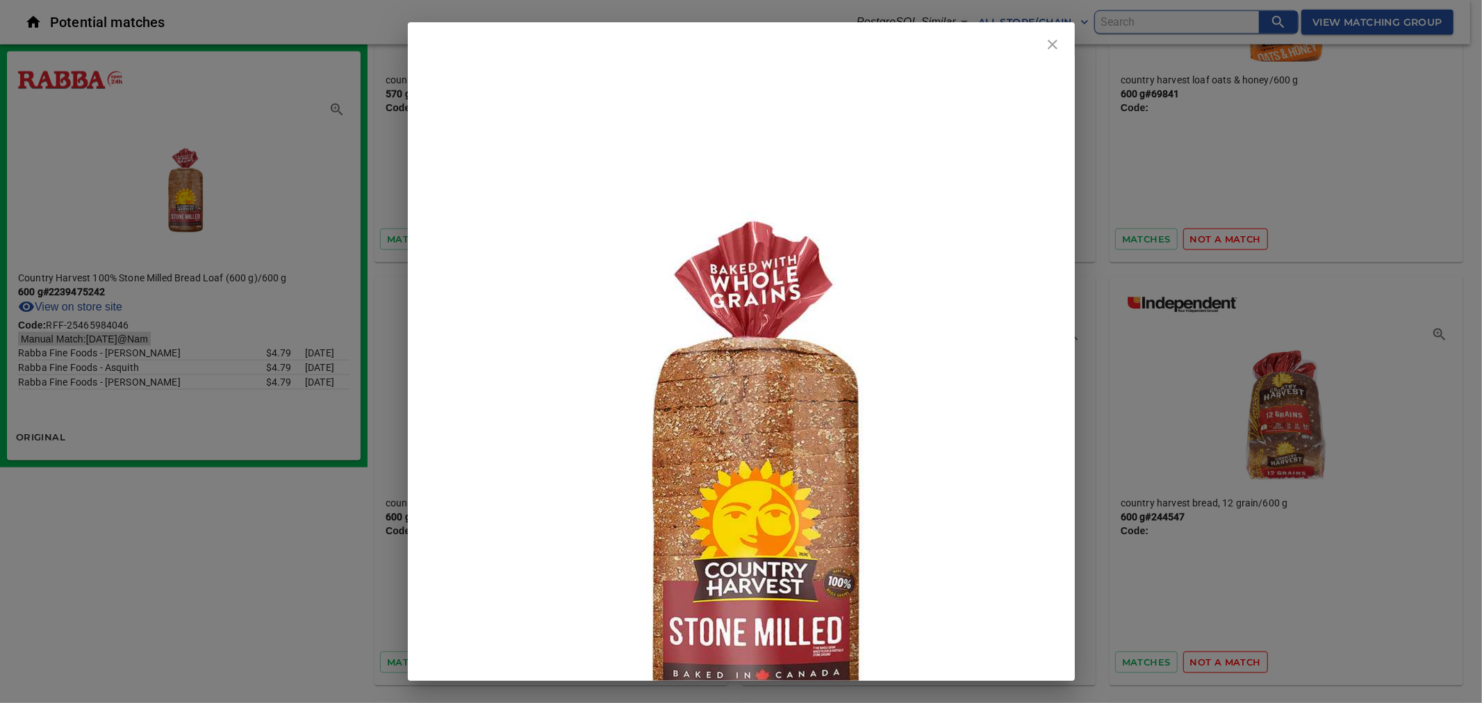
click at [1056, 51] on icon "close" at bounding box center [1052, 44] width 17 height 17
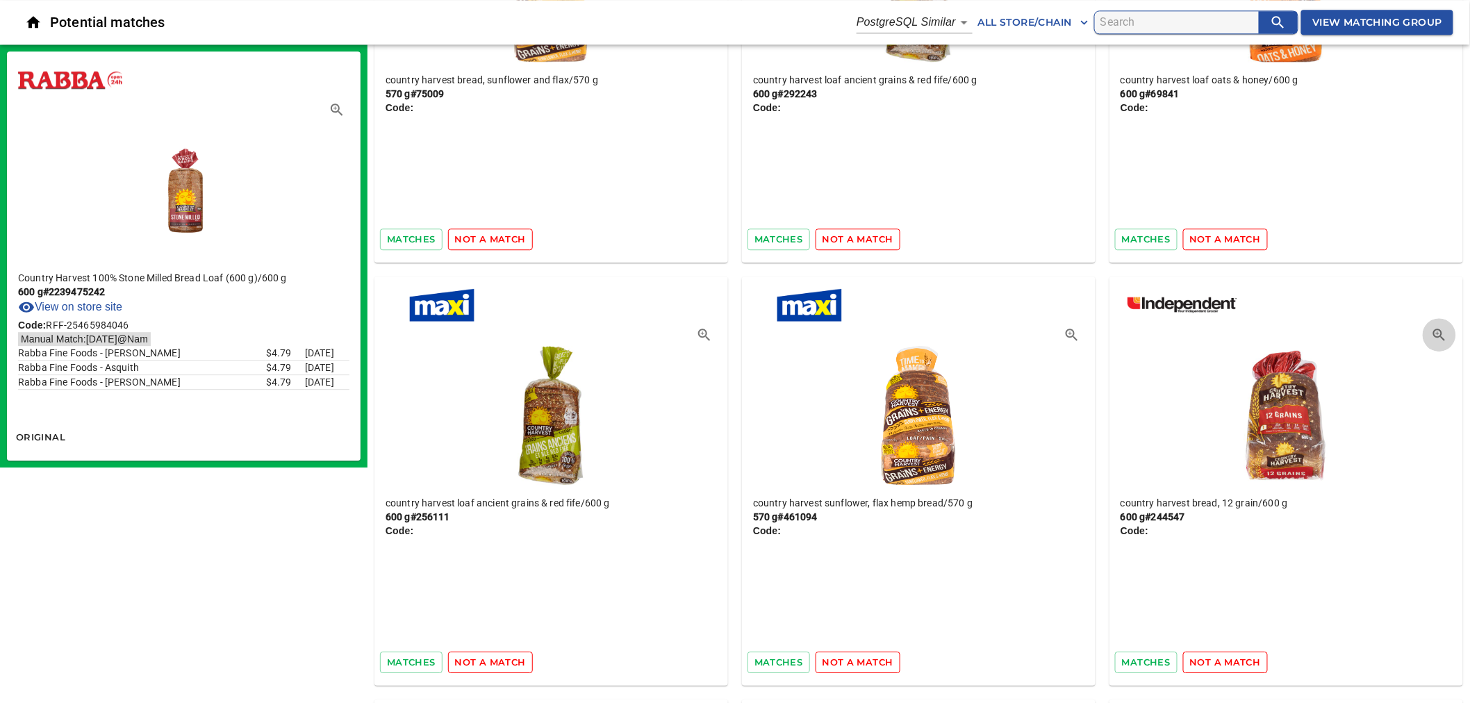
click at [1433, 332] on icon "button" at bounding box center [1439, 335] width 17 height 17
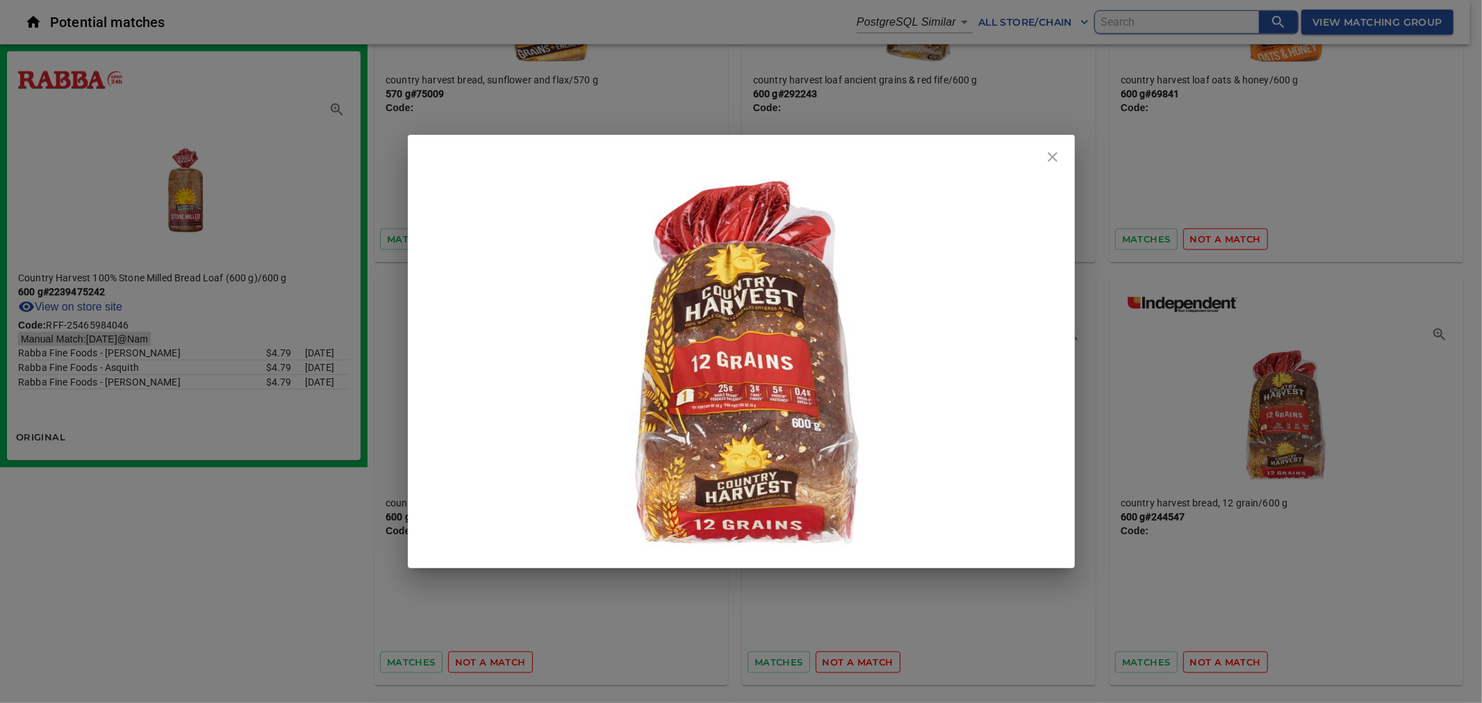
click at [226, 123] on div at bounding box center [741, 351] width 1482 height 703
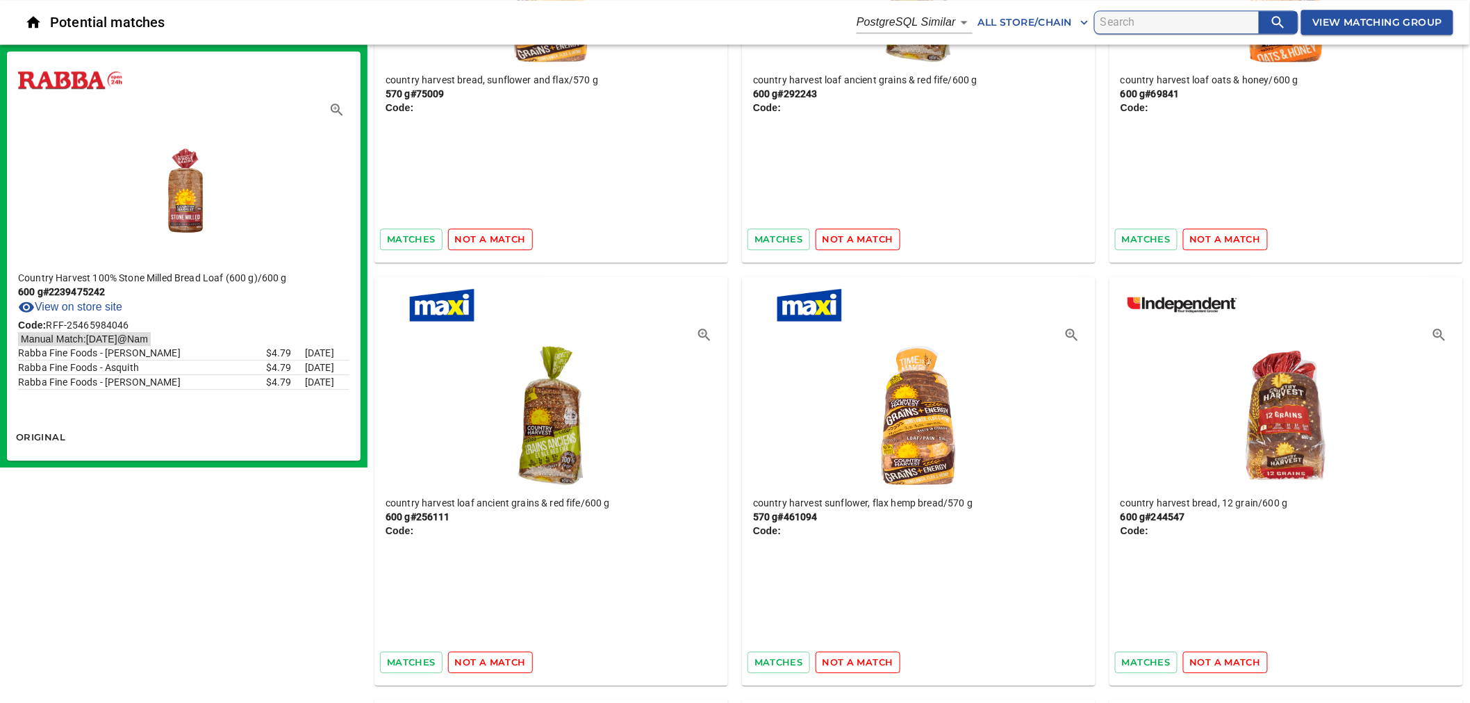
click at [344, 108] on icon "button" at bounding box center [337, 109] width 17 height 17
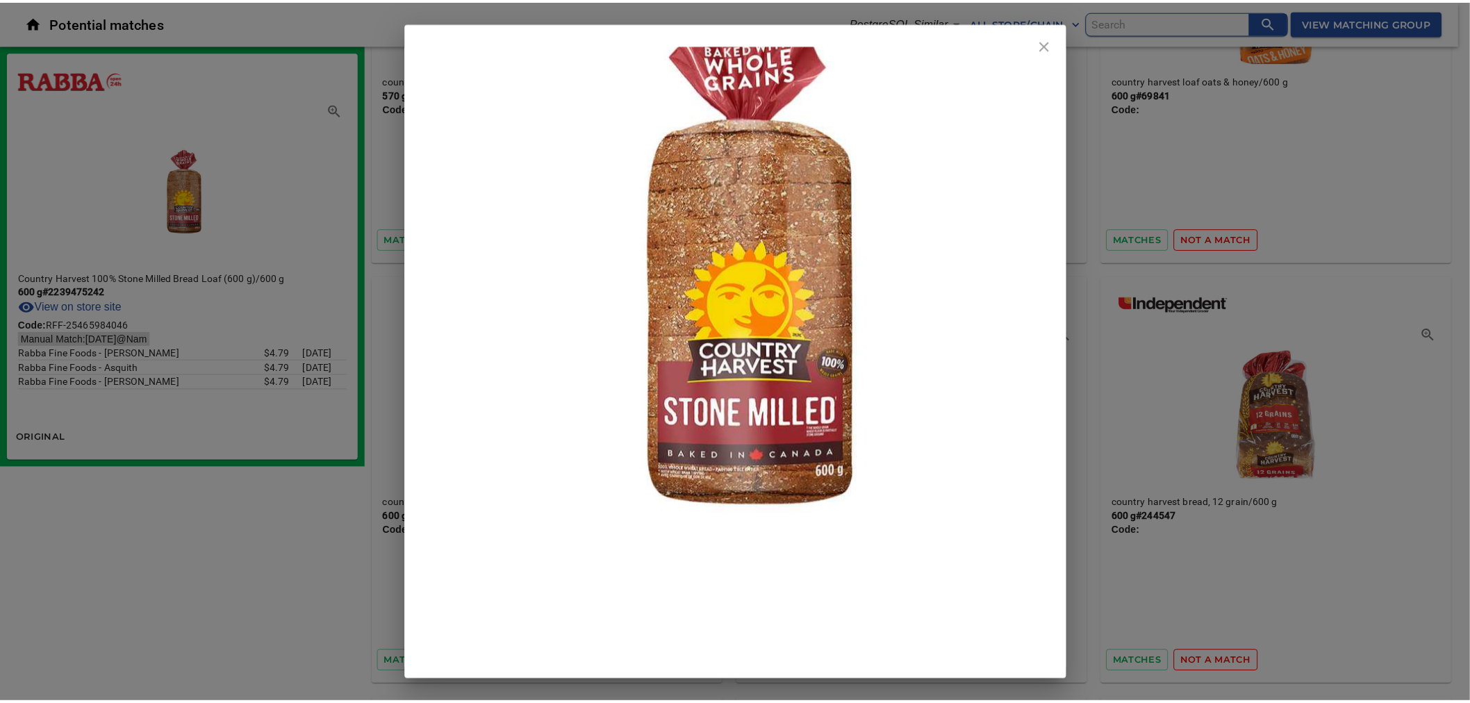
scroll to position [231, 0]
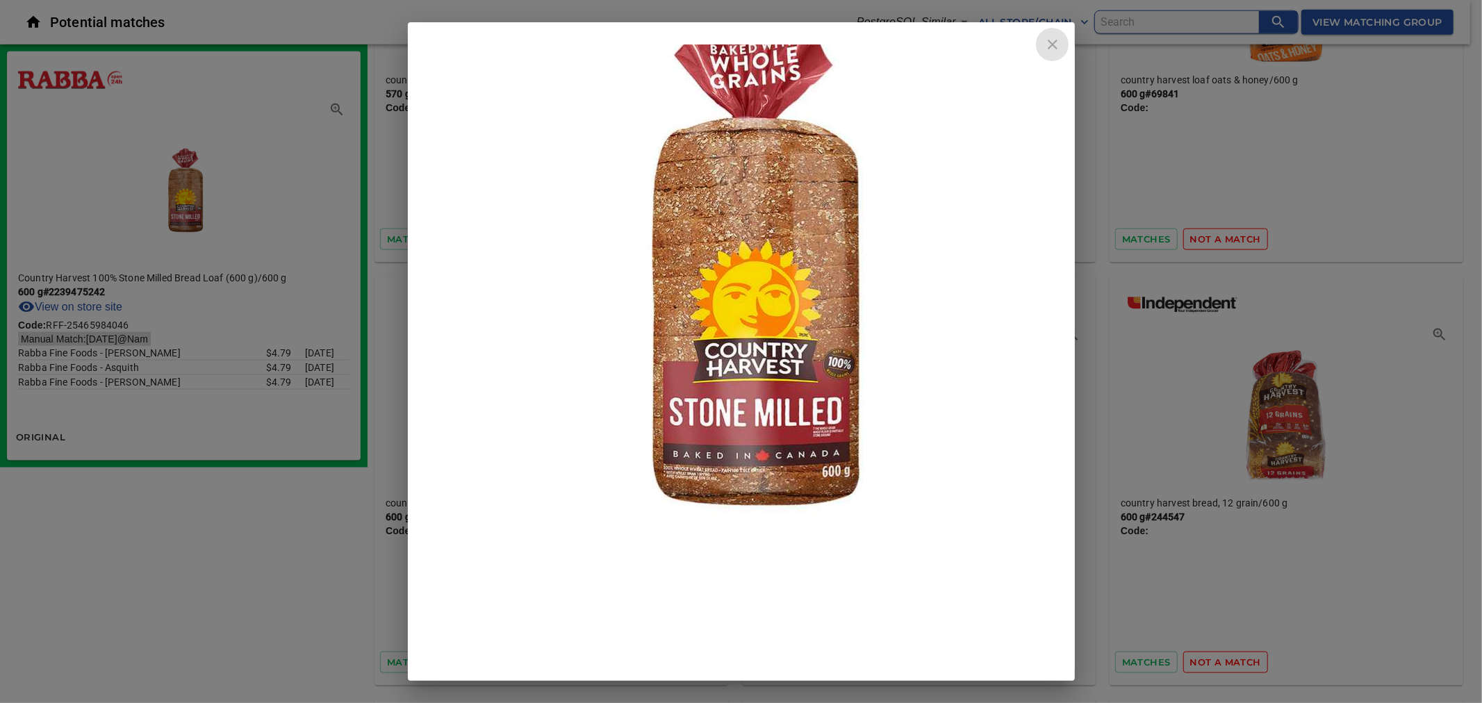
click at [1053, 46] on icon "close" at bounding box center [1052, 44] width 17 height 17
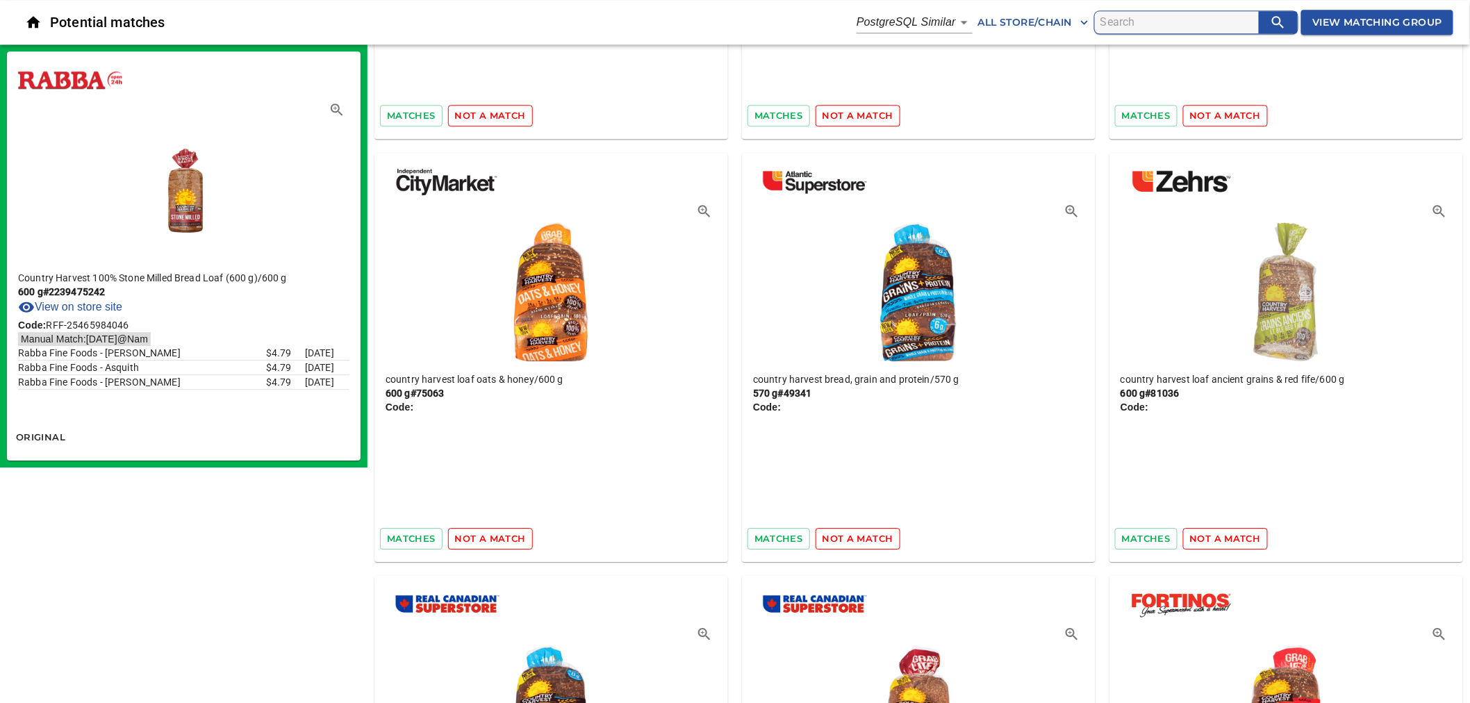
scroll to position [3936, 0]
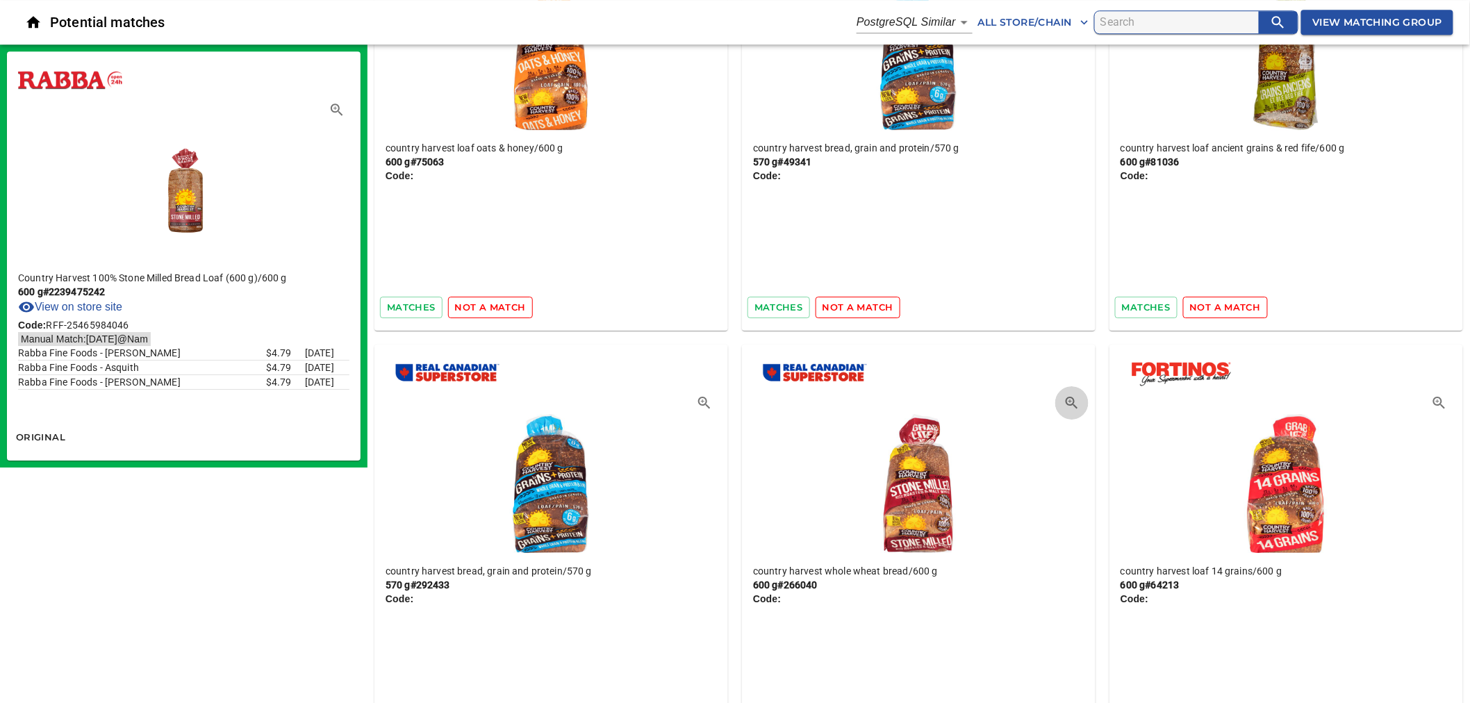
click at [1071, 397] on icon "button" at bounding box center [1072, 403] width 17 height 17
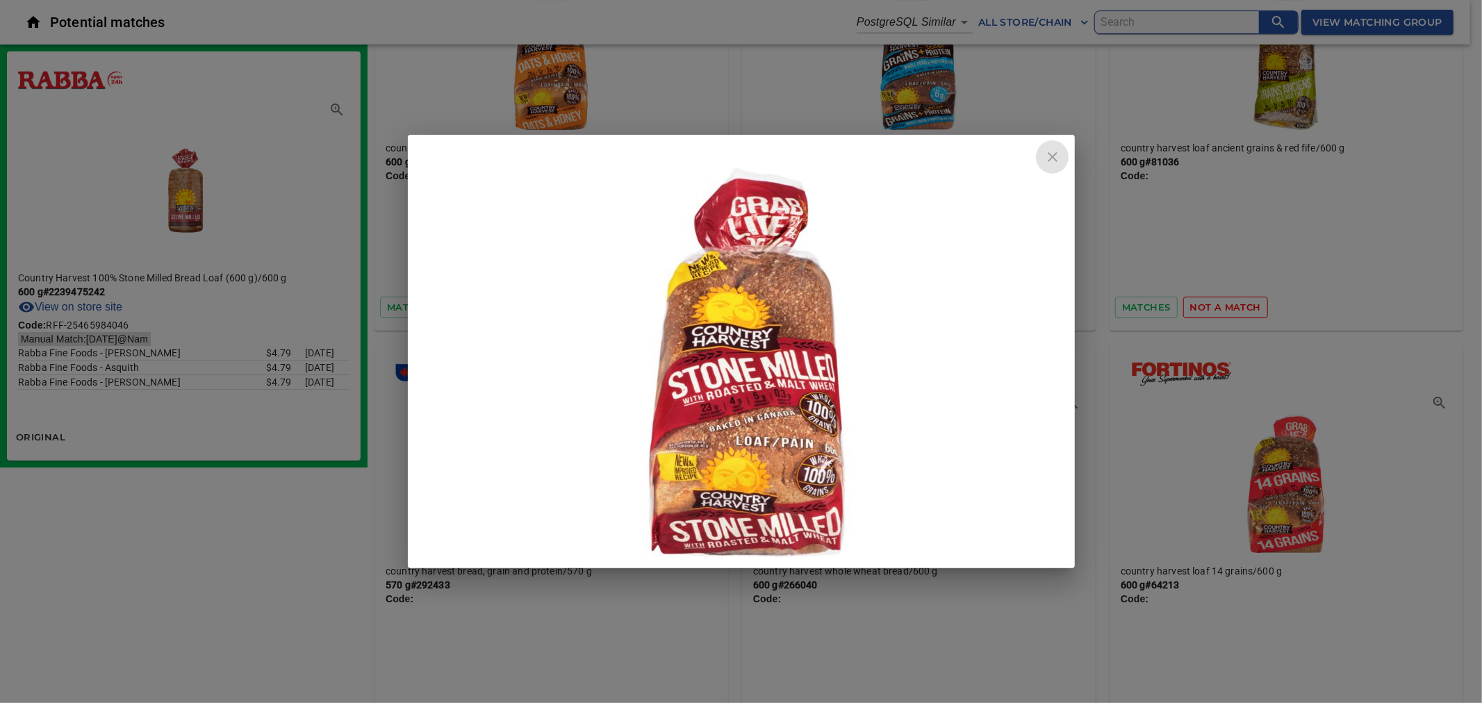
click at [1053, 158] on icon "close" at bounding box center [1053, 157] width 10 height 10
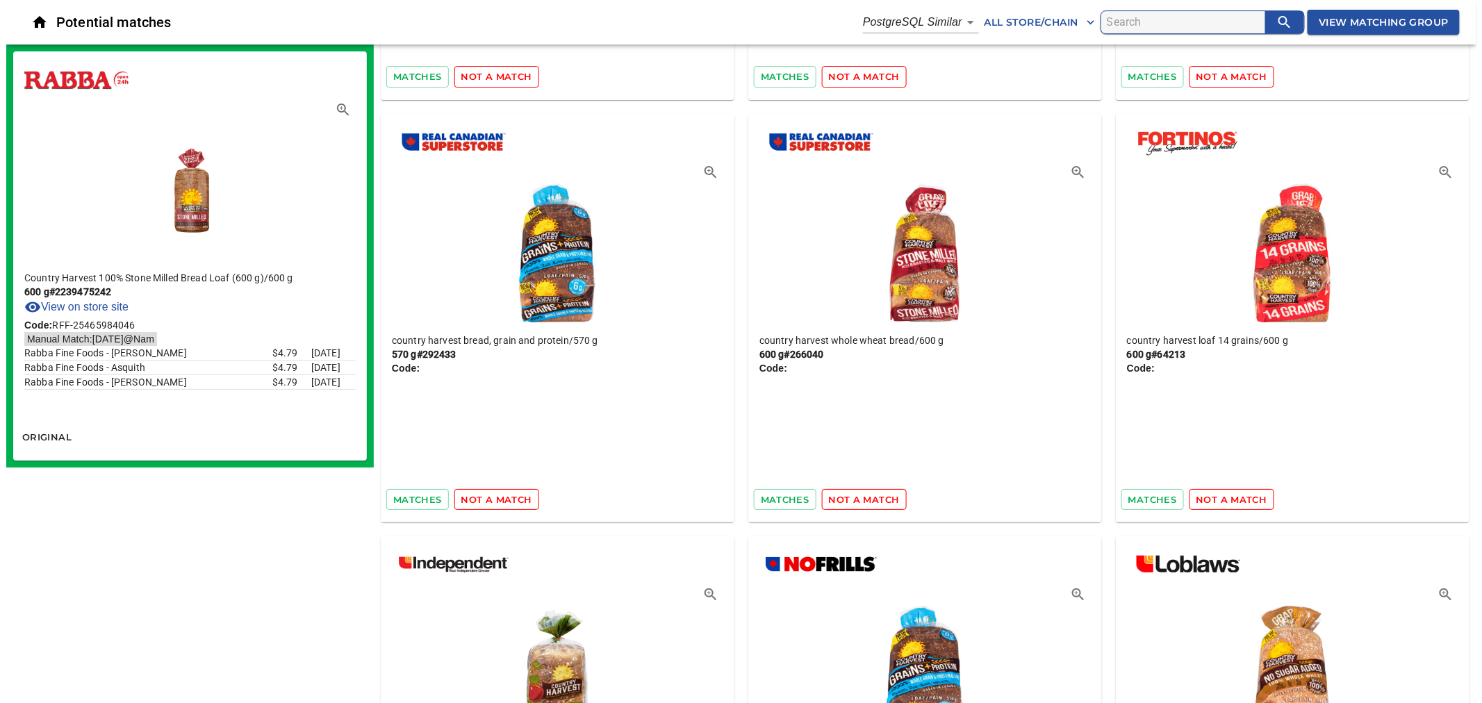
scroll to position [4168, 0]
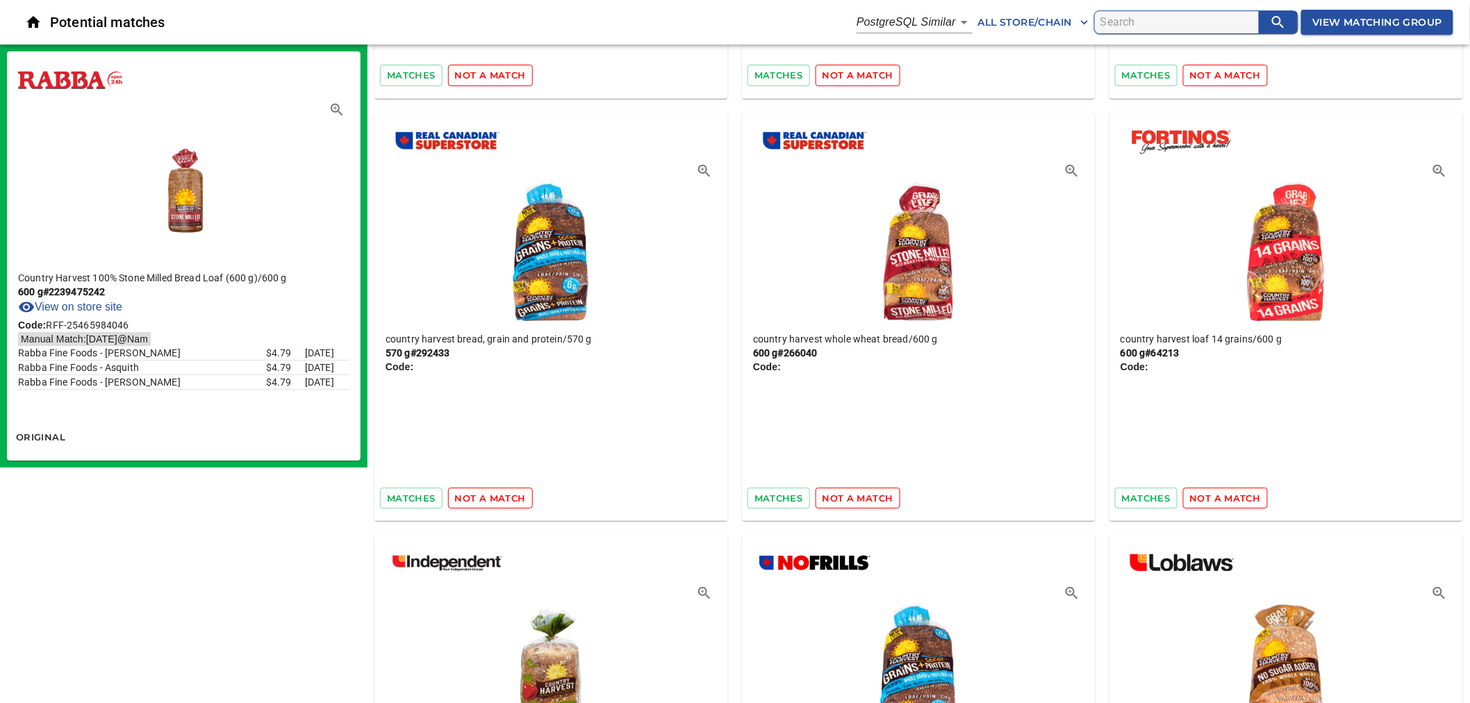
click at [331, 110] on icon "button" at bounding box center [337, 110] width 12 height 12
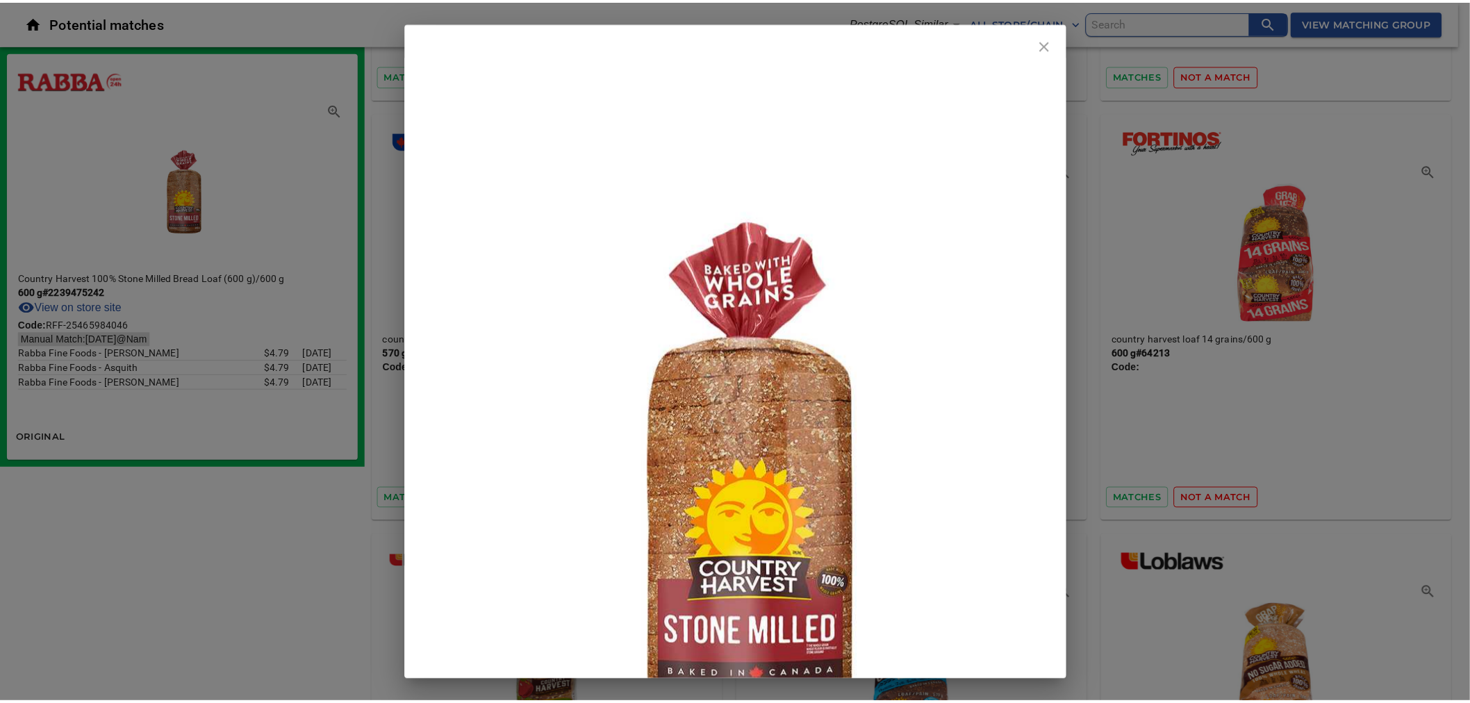
scroll to position [231, 0]
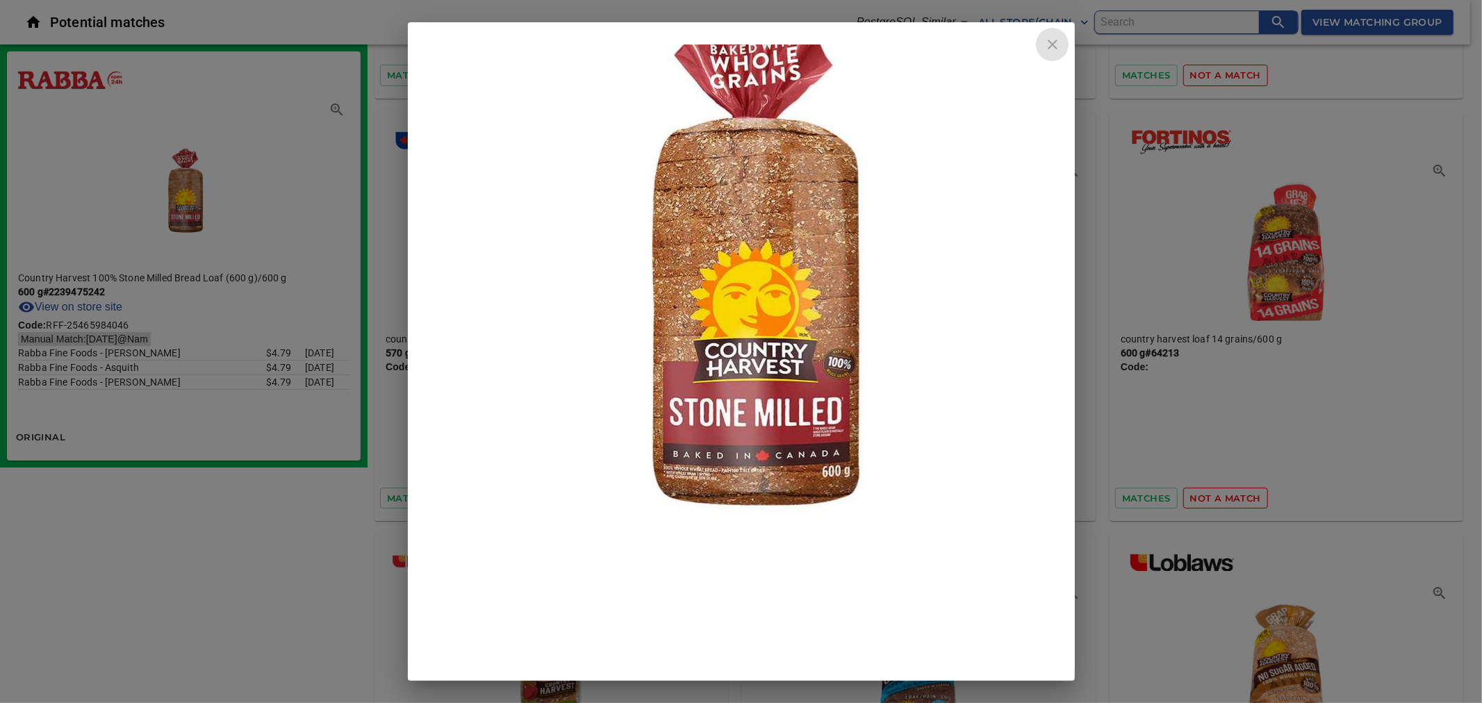
click at [1053, 44] on icon "close" at bounding box center [1053, 45] width 10 height 10
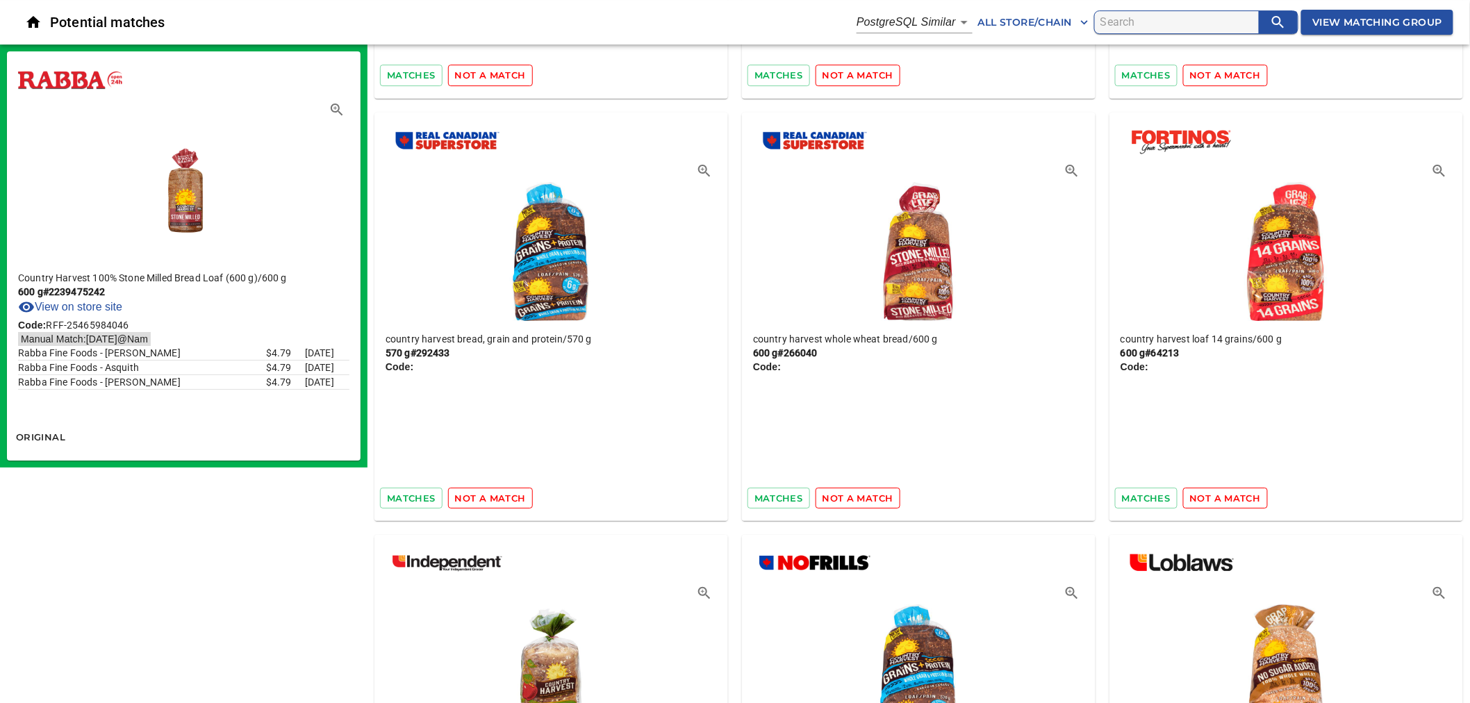
click at [1067, 165] on icon "button" at bounding box center [1072, 171] width 17 height 17
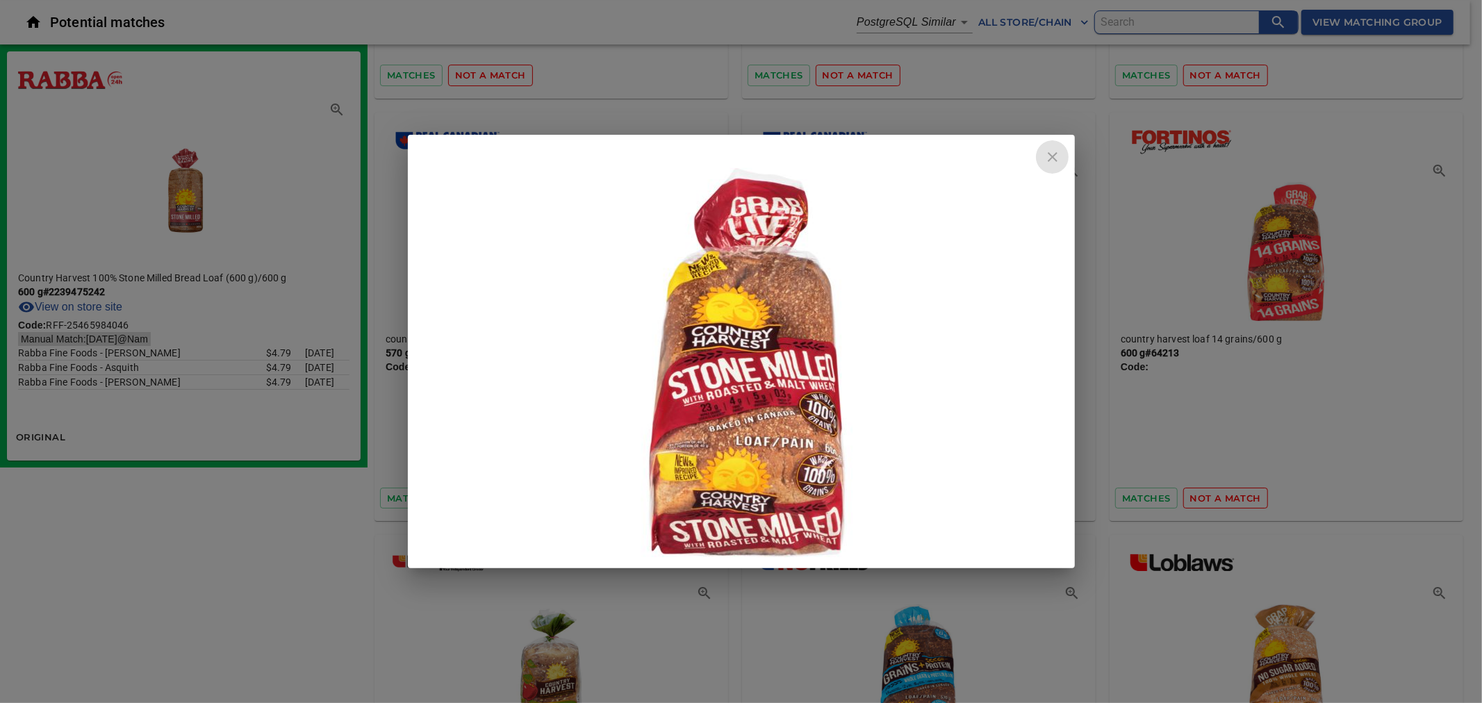
click at [1053, 161] on icon "close" at bounding box center [1052, 157] width 17 height 17
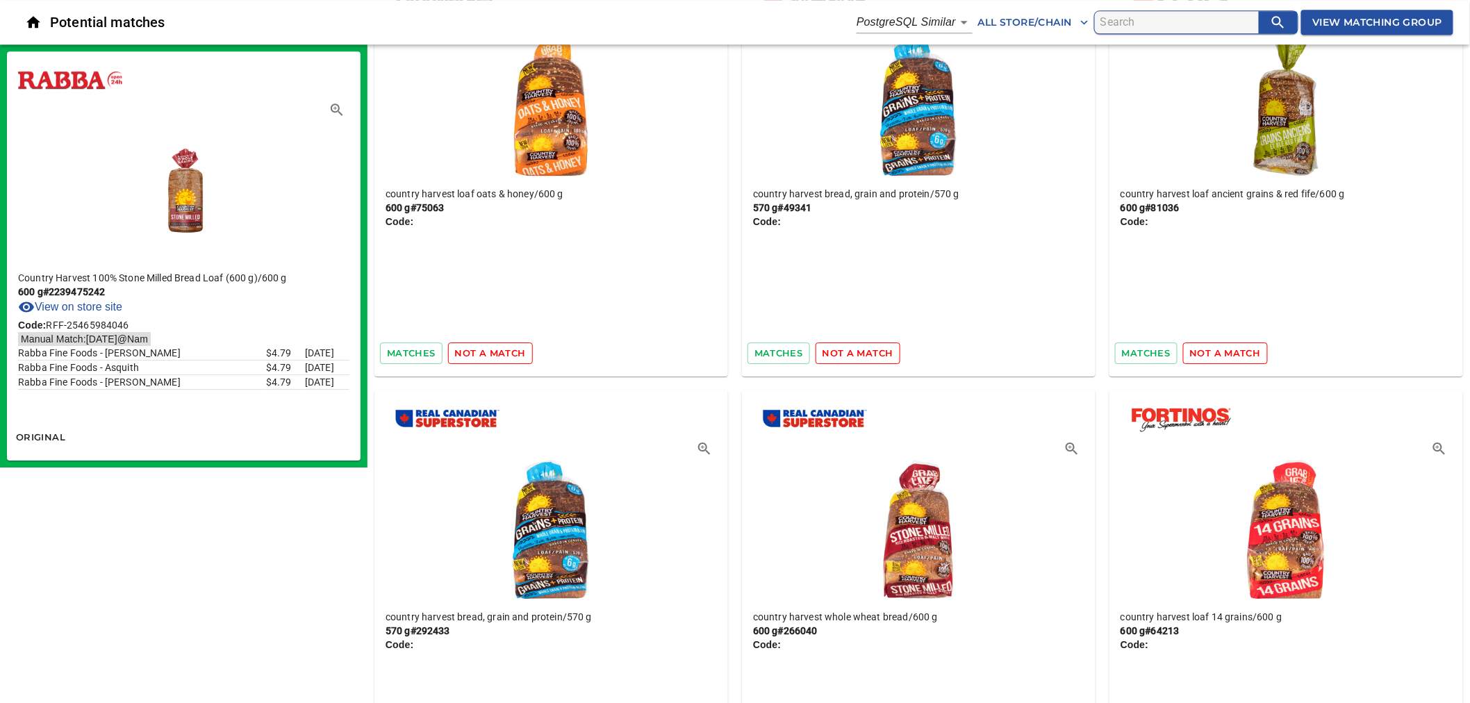
scroll to position [4091, 0]
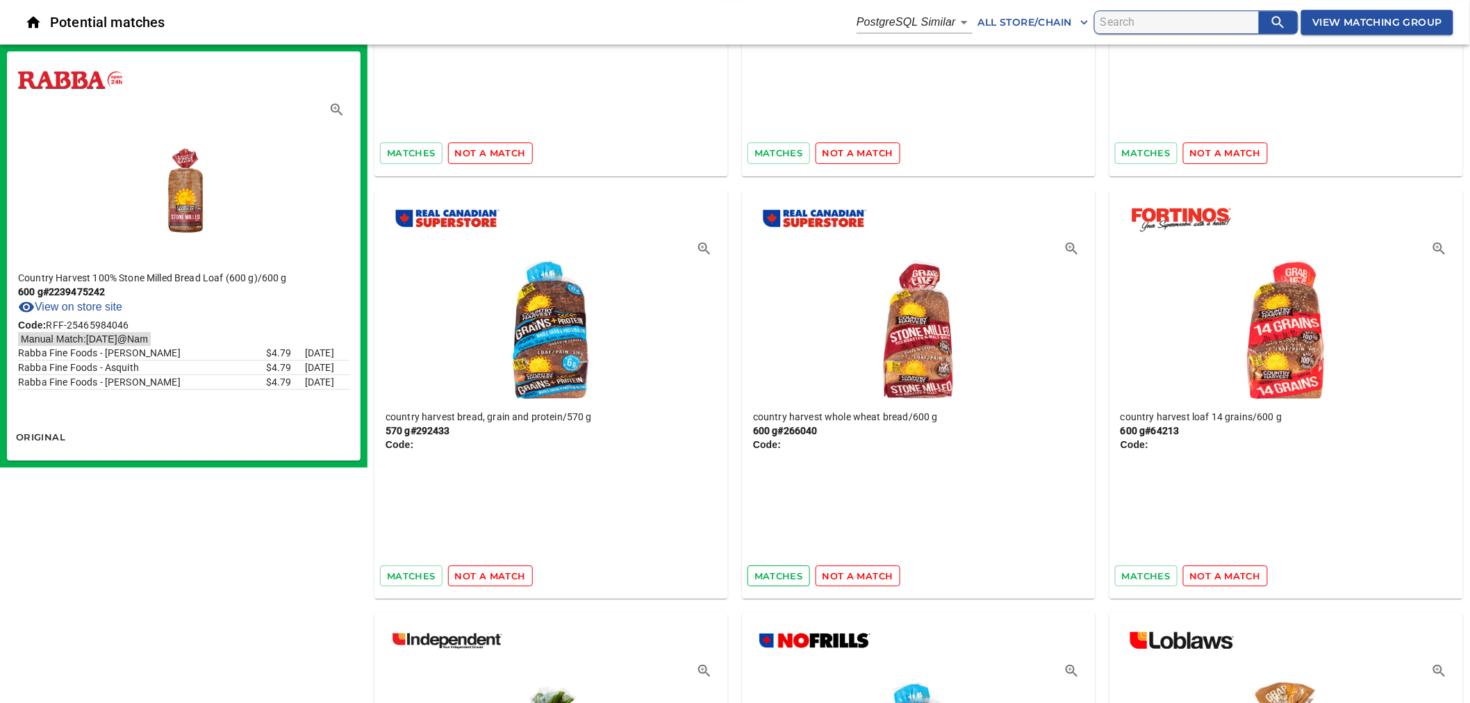
click at [776, 571] on span "matches" at bounding box center [778, 576] width 49 height 16
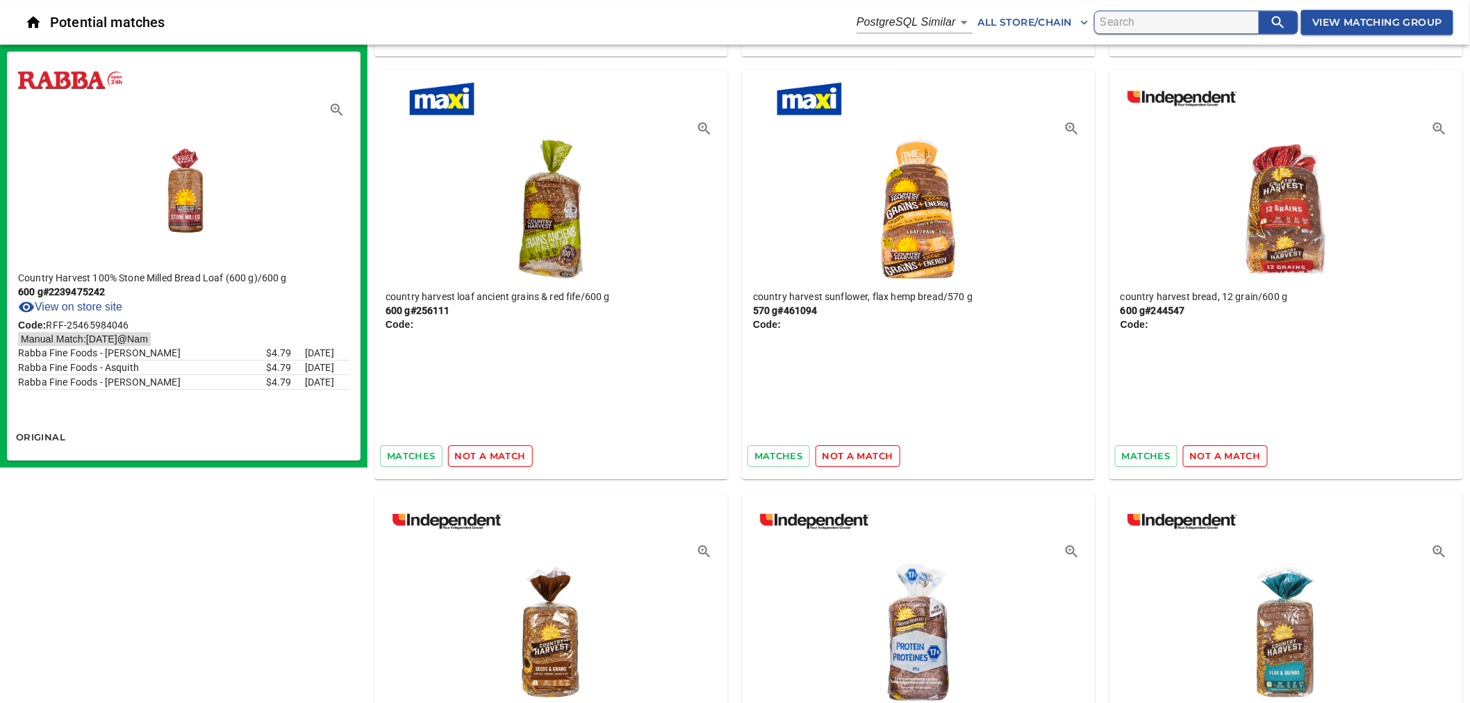
scroll to position [1621, 0]
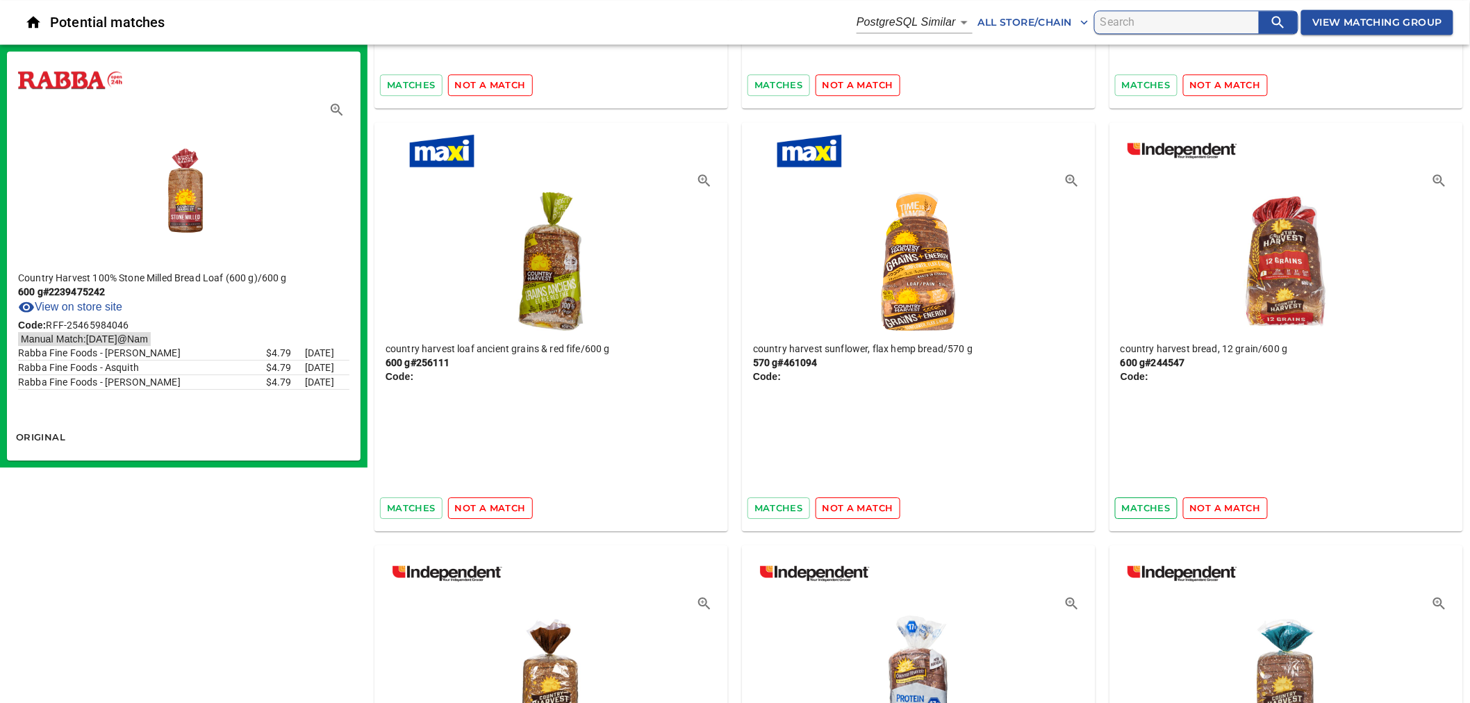
click at [1137, 510] on span "matches" at bounding box center [1146, 508] width 49 height 16
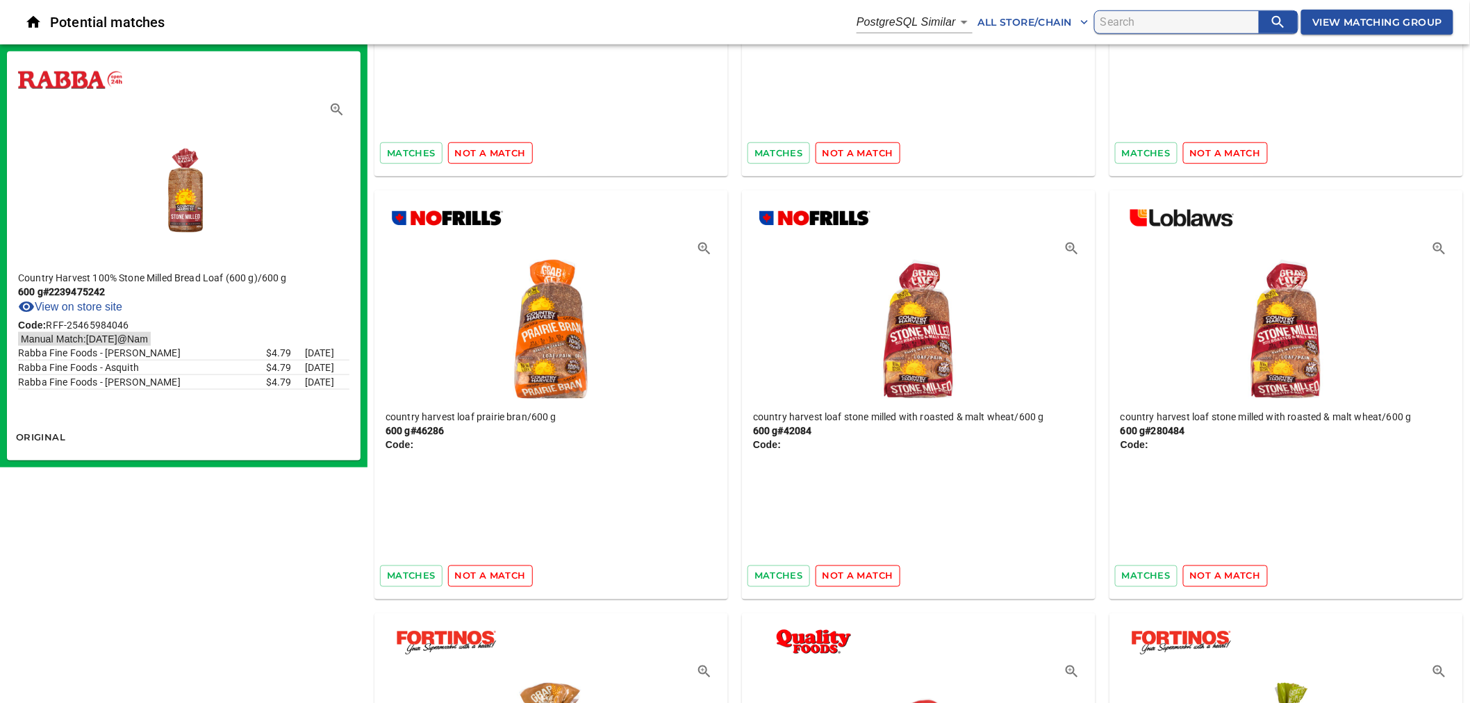
scroll to position [4940, 0]
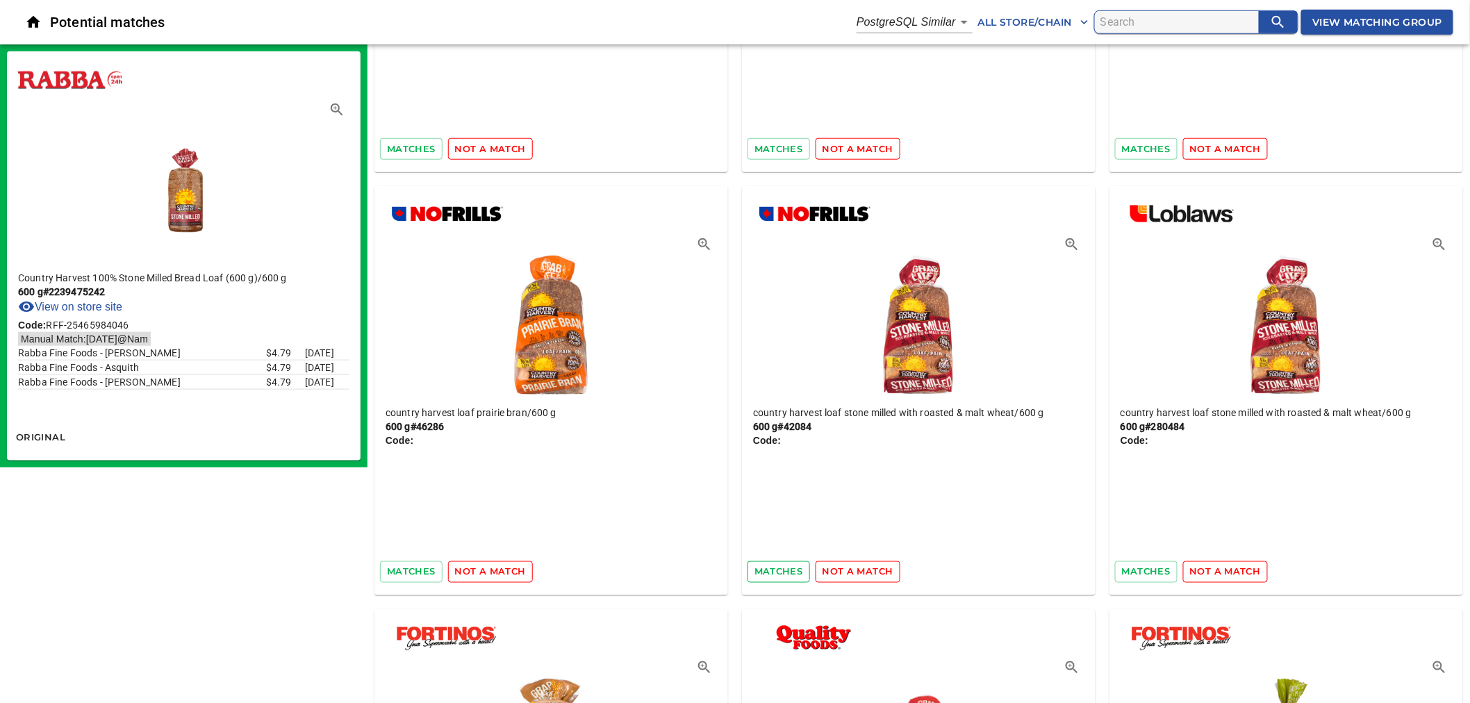
click at [779, 570] on span "matches" at bounding box center [778, 572] width 49 height 16
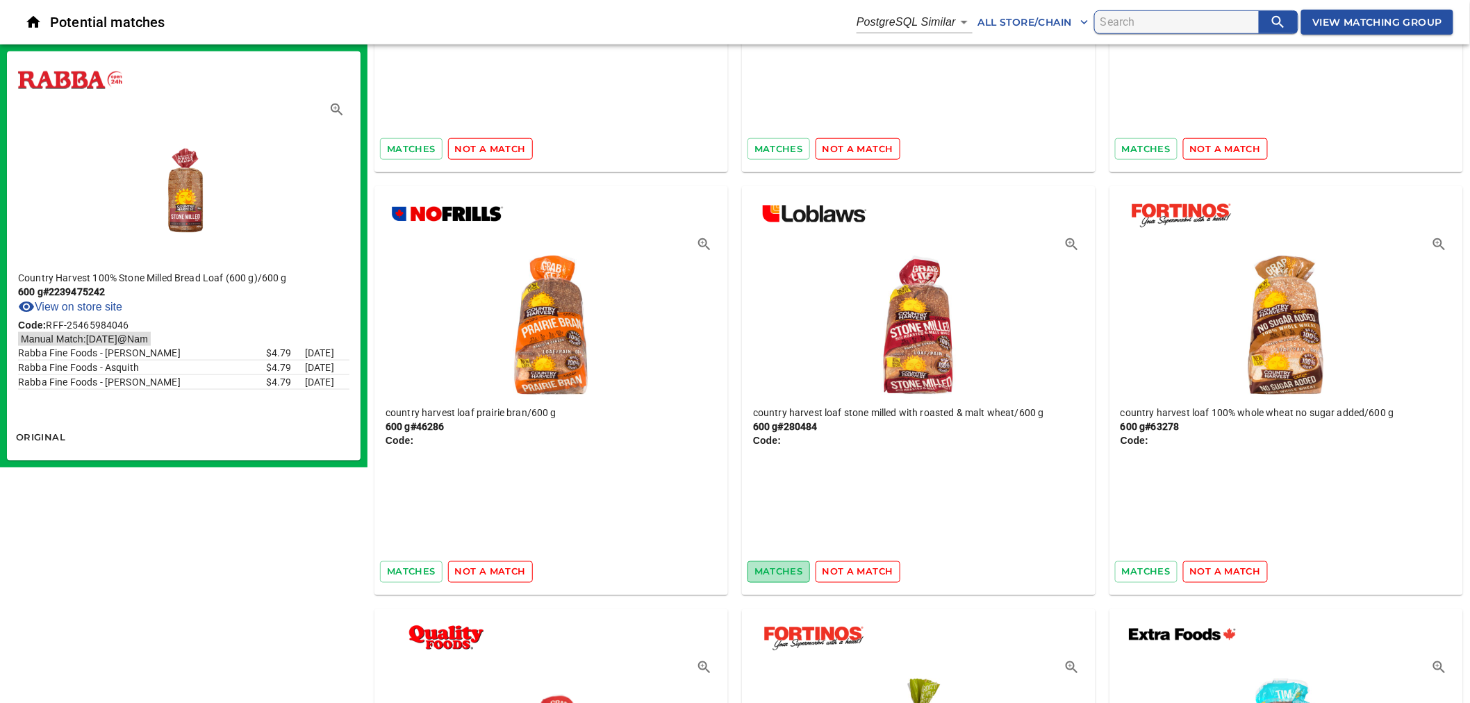
click at [789, 573] on span "matches" at bounding box center [778, 572] width 49 height 16
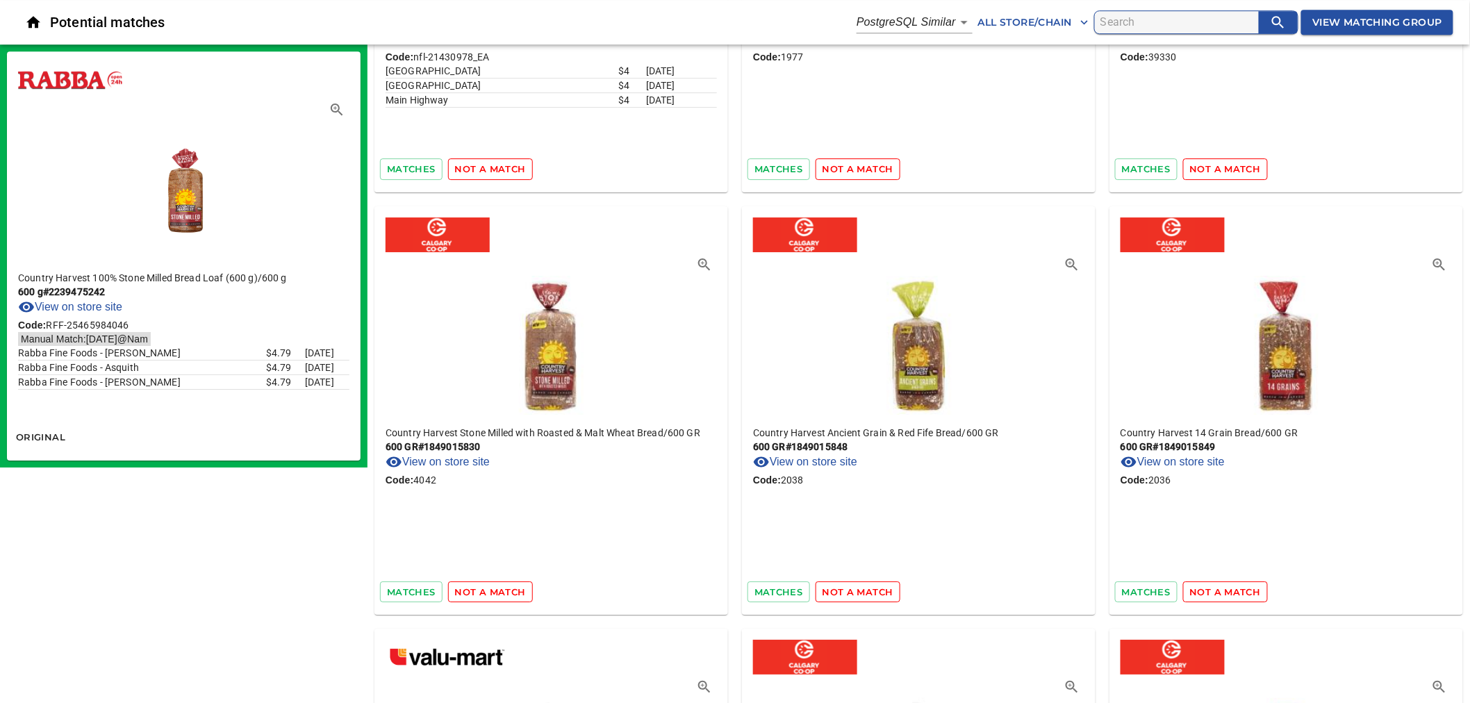
scroll to position [15105, 0]
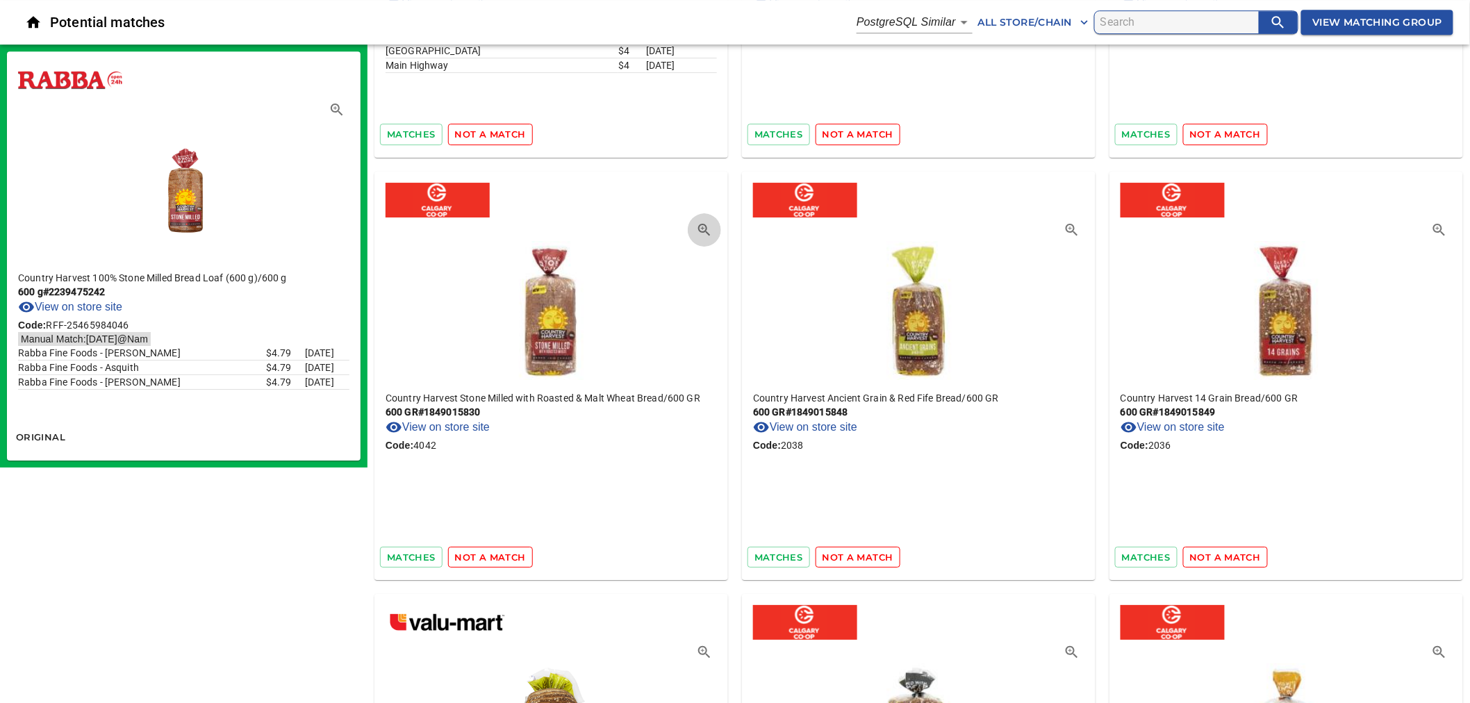
click at [700, 222] on icon "button" at bounding box center [704, 230] width 17 height 17
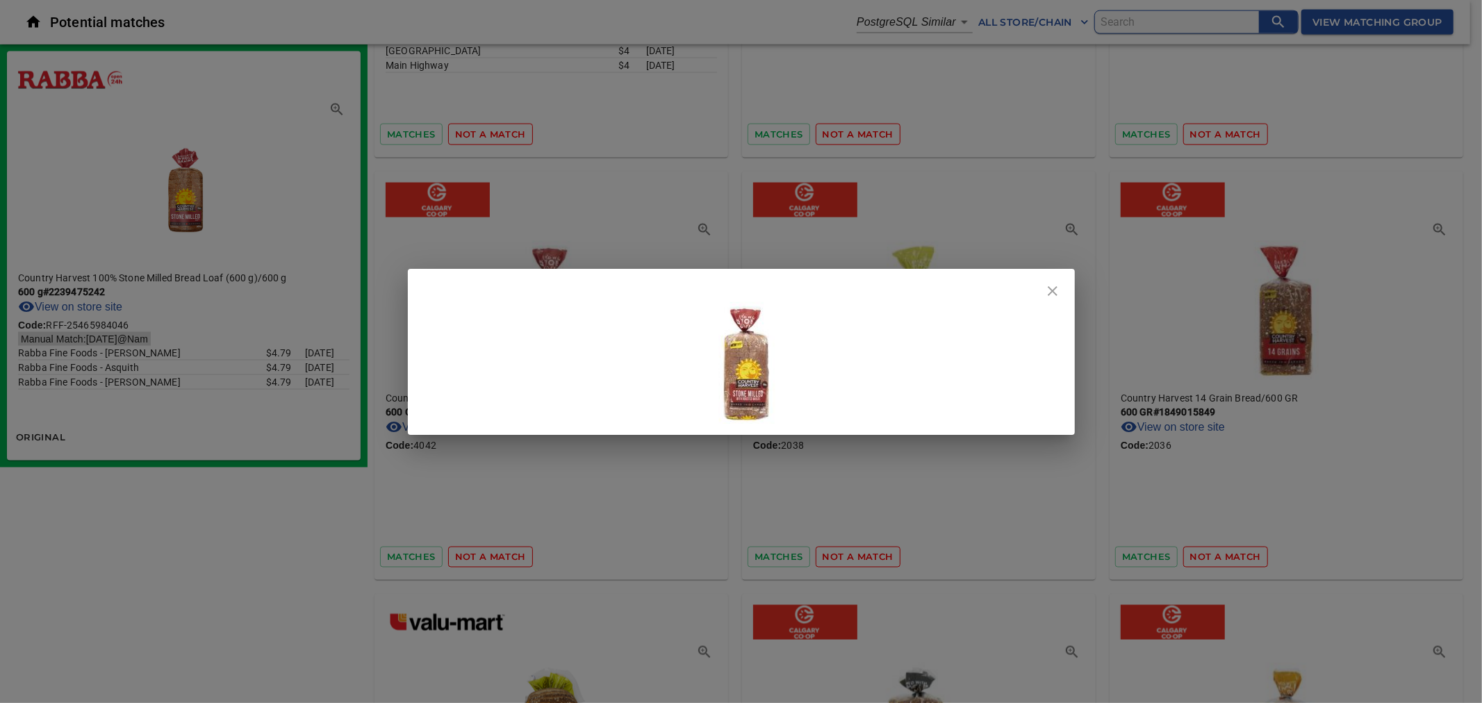
click at [1044, 289] on icon "close" at bounding box center [1052, 291] width 17 height 17
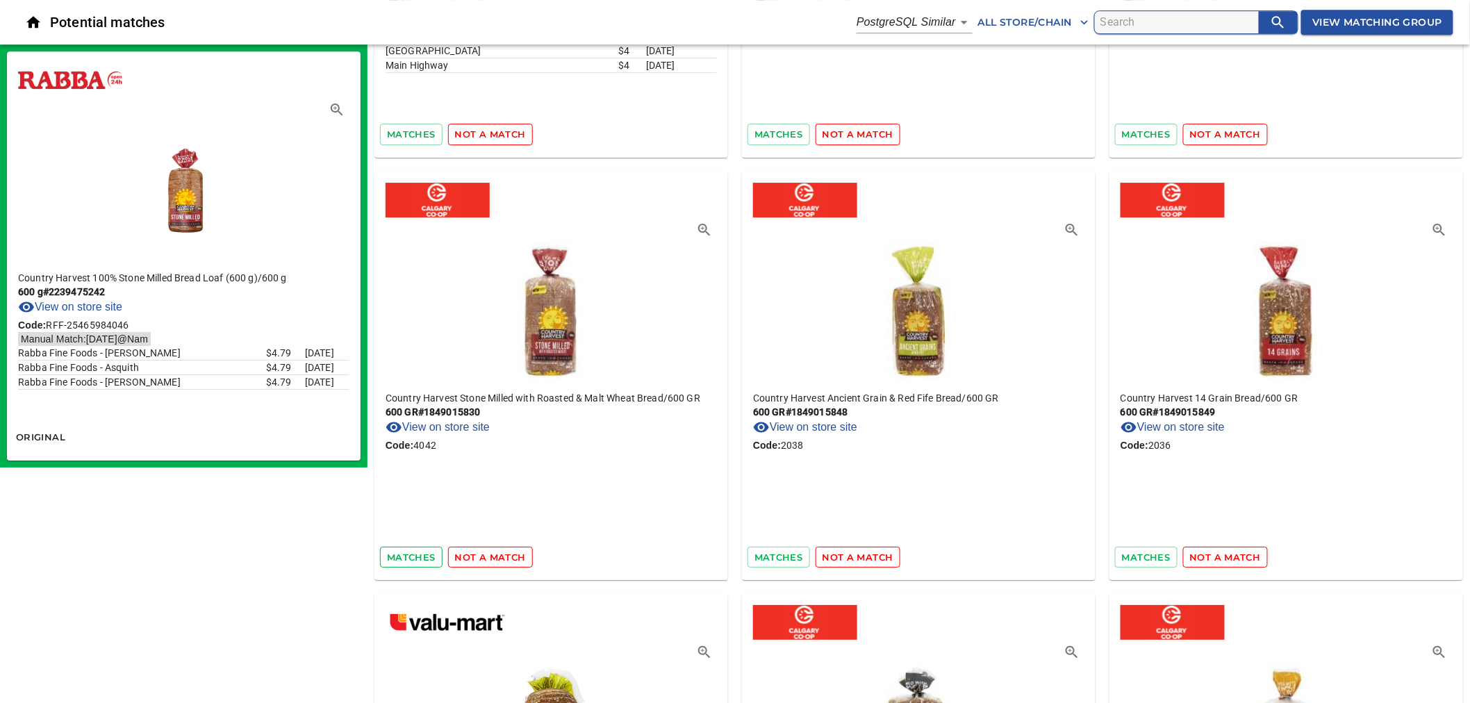
click at [425, 550] on span "matches" at bounding box center [411, 558] width 49 height 16
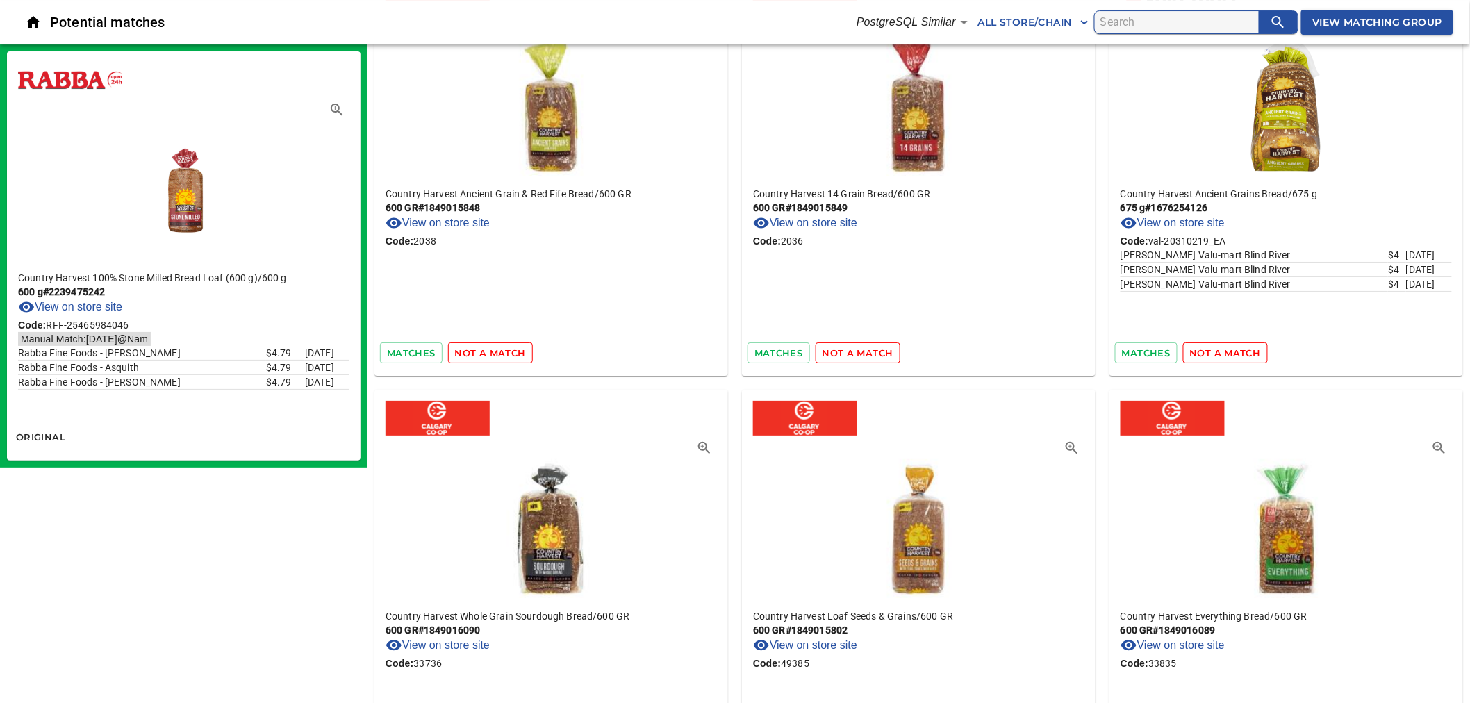
scroll to position [15337, 0]
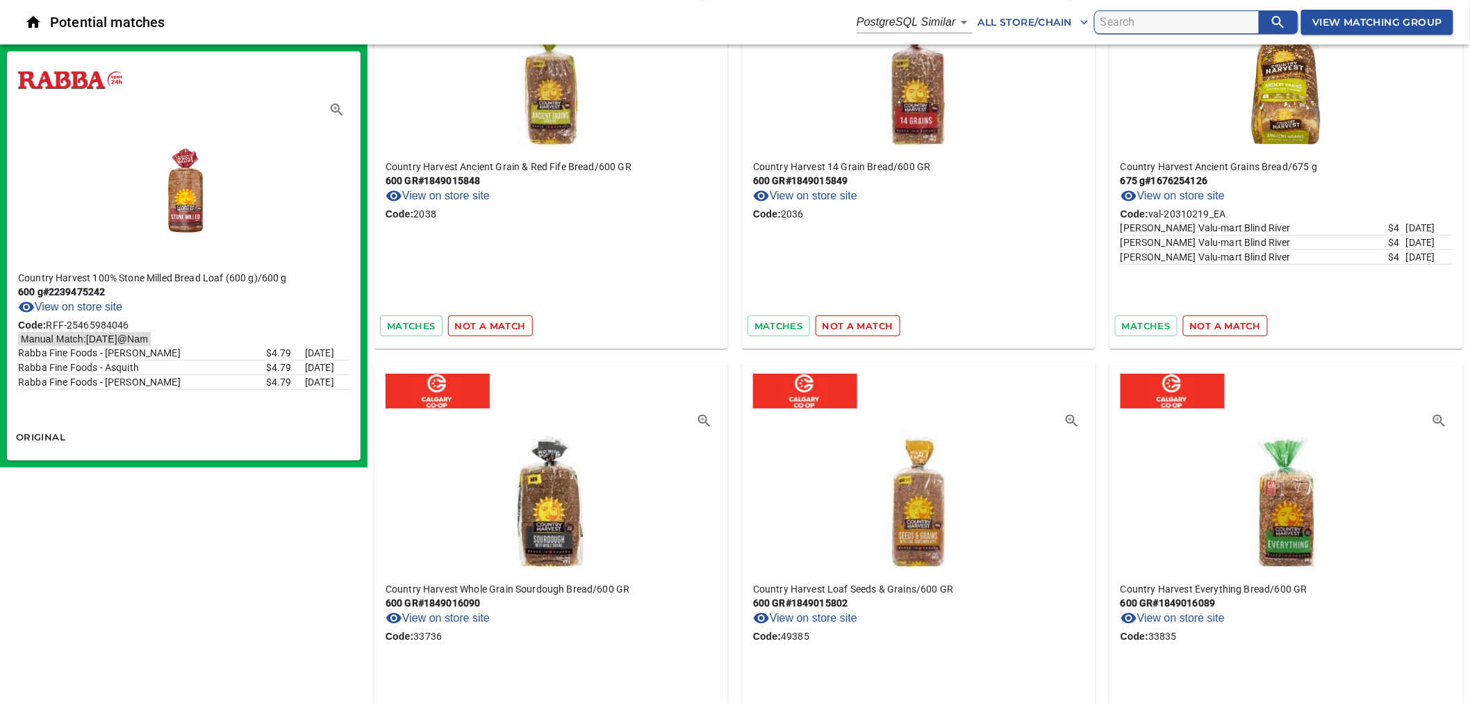
drag, startPoint x: 591, startPoint y: 560, endPoint x: 737, endPoint y: 637, distance: 165.0
click at [737, 637] on div "Country Harvest Loaf Seeds & Grains / 600 GR 600 GR # 1849015802 View on store …" at bounding box center [919, 567] width 368 height 423
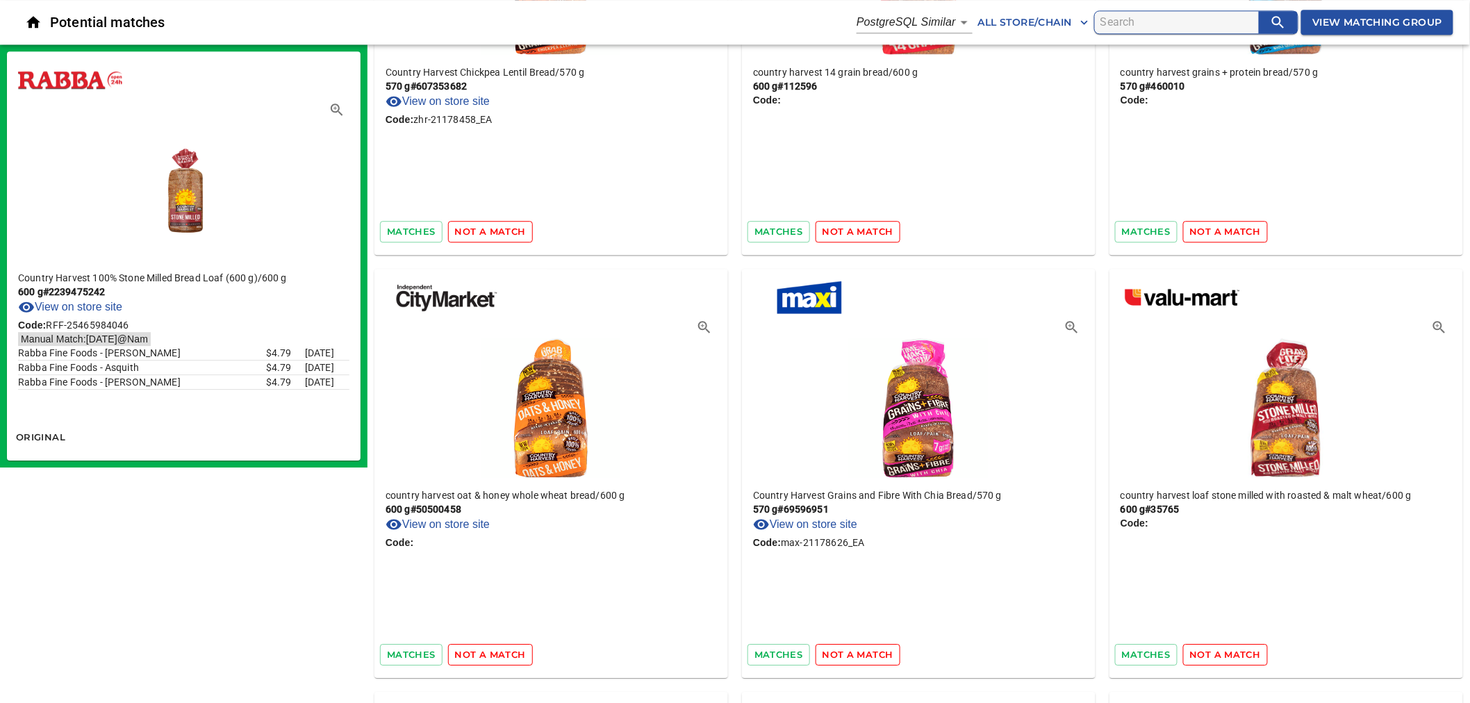
scroll to position [21358, 0]
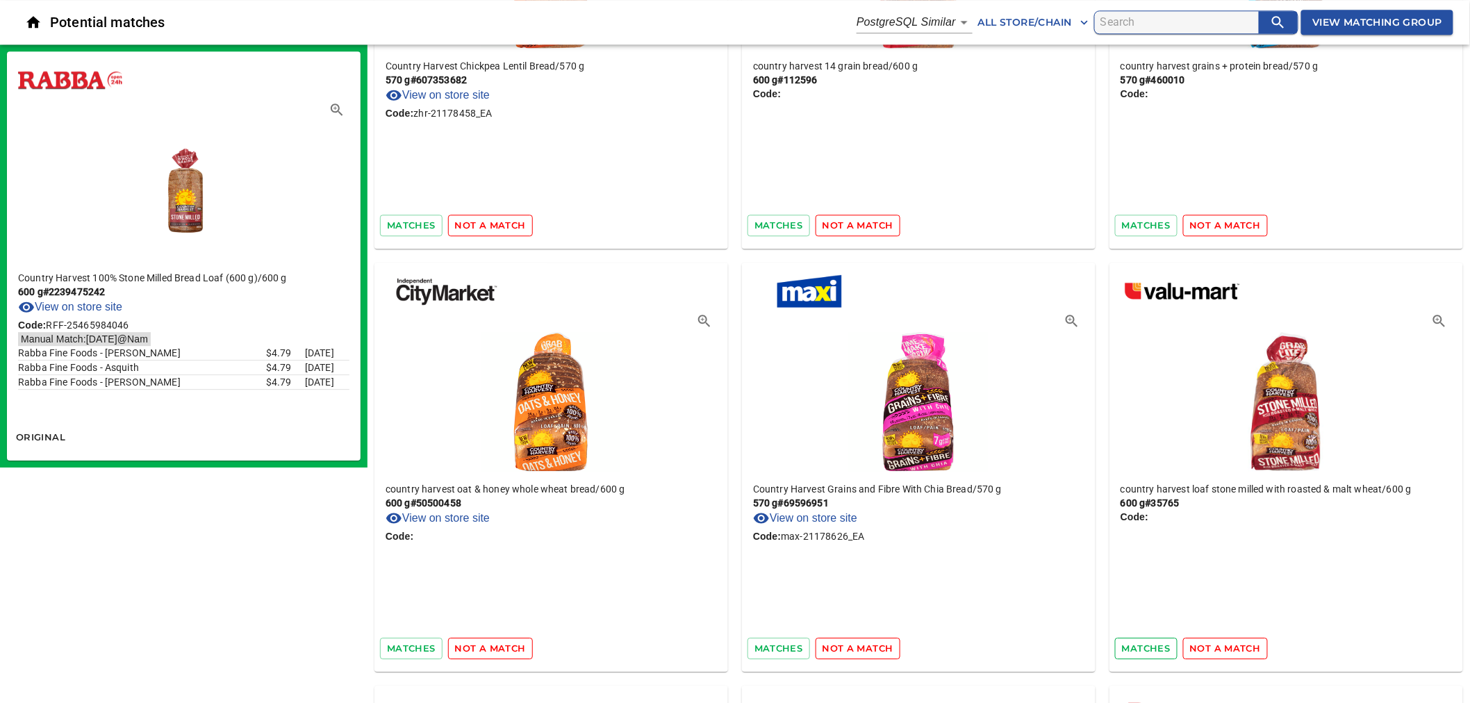
click at [1148, 641] on span "matches" at bounding box center [1146, 649] width 49 height 16
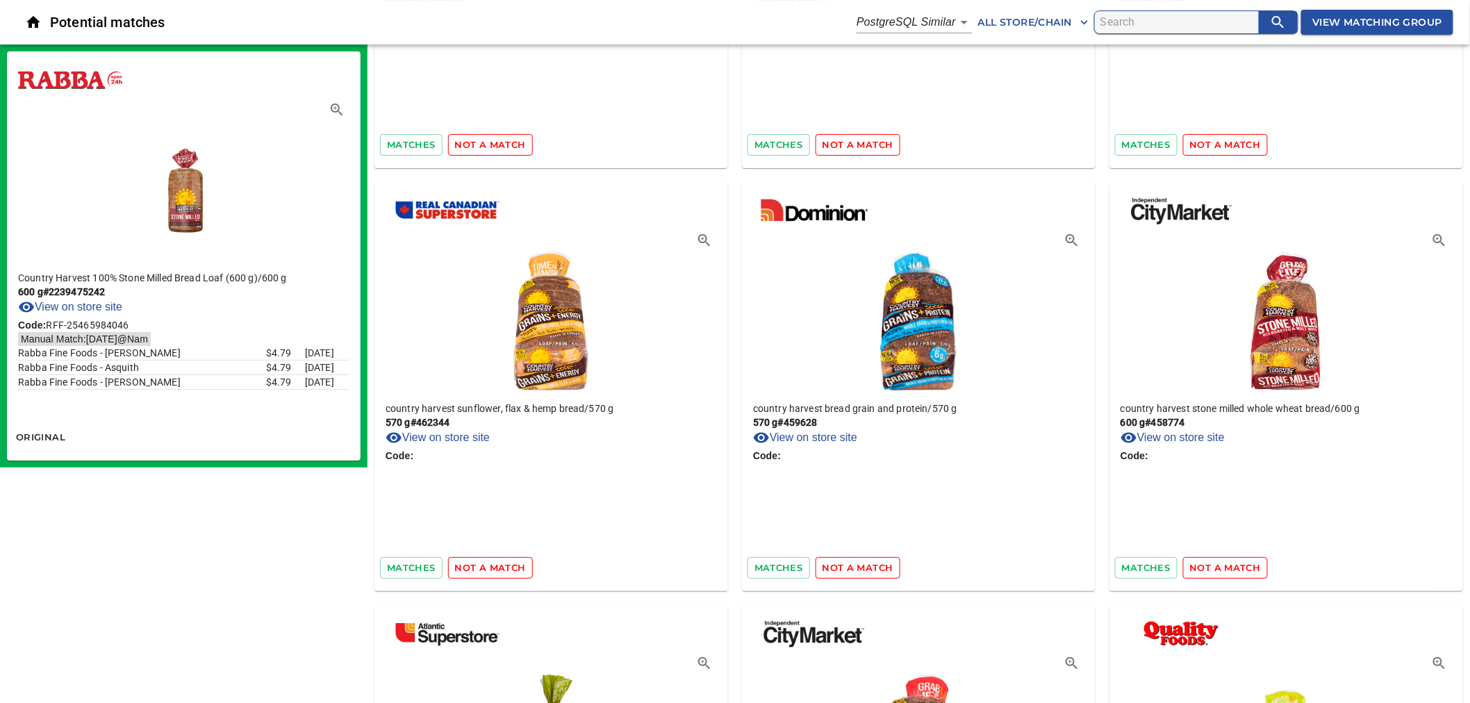
scroll to position [21898, 0]
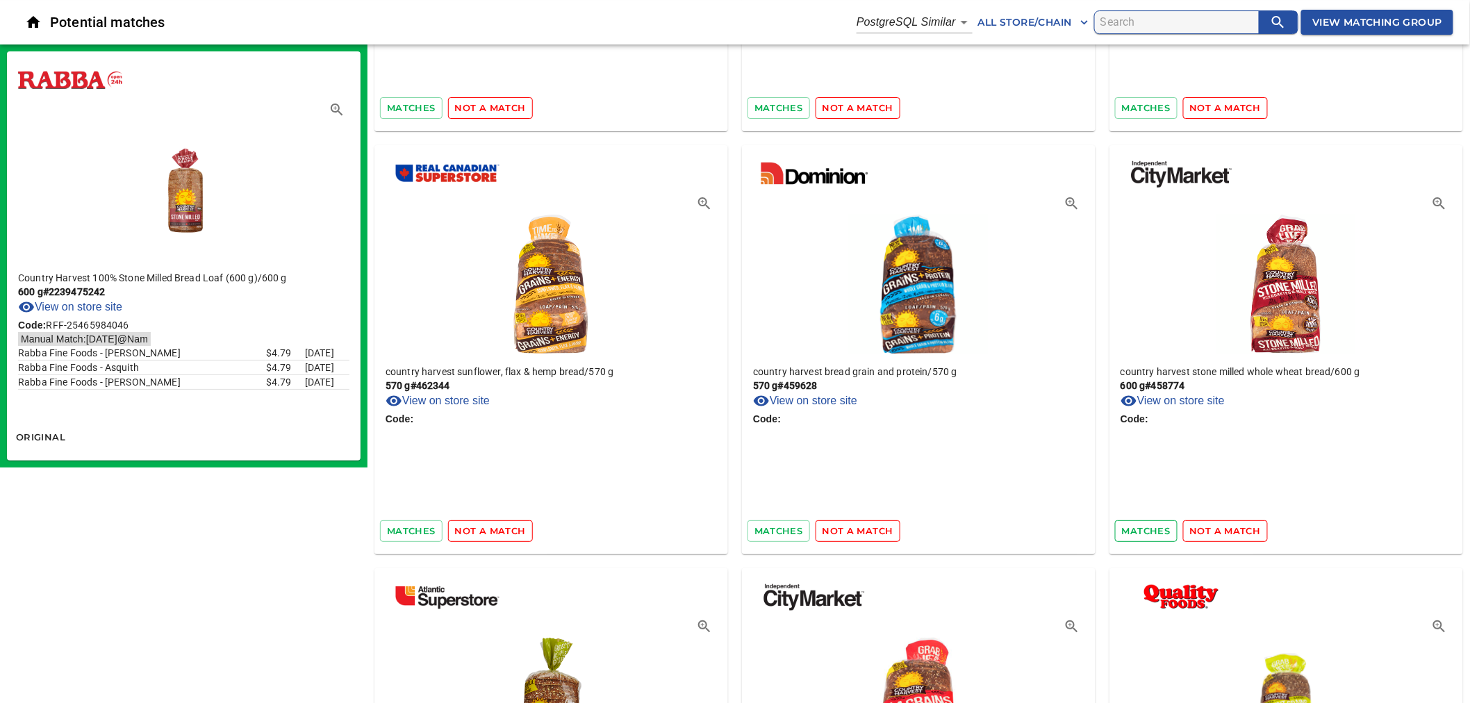
click at [1150, 524] on span "matches" at bounding box center [1146, 531] width 49 height 16
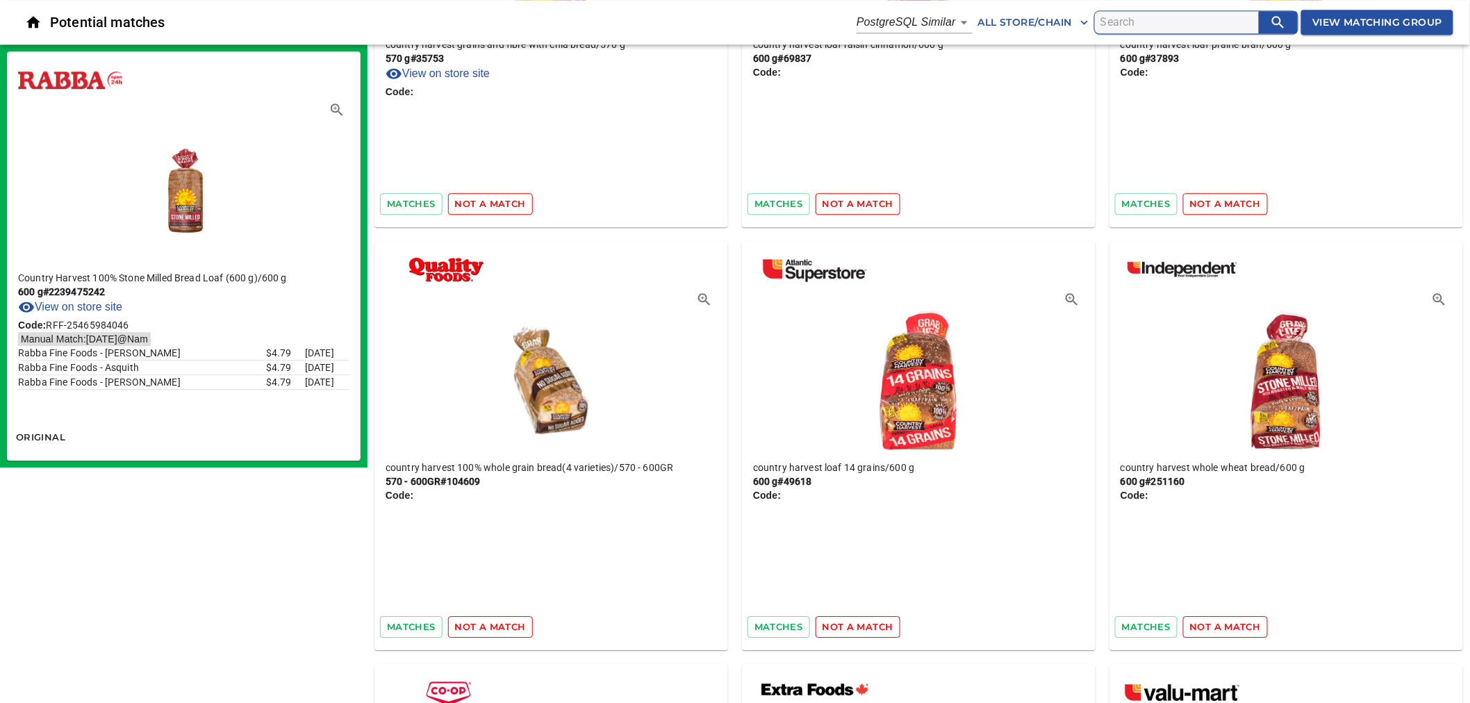
scroll to position [23519, 0]
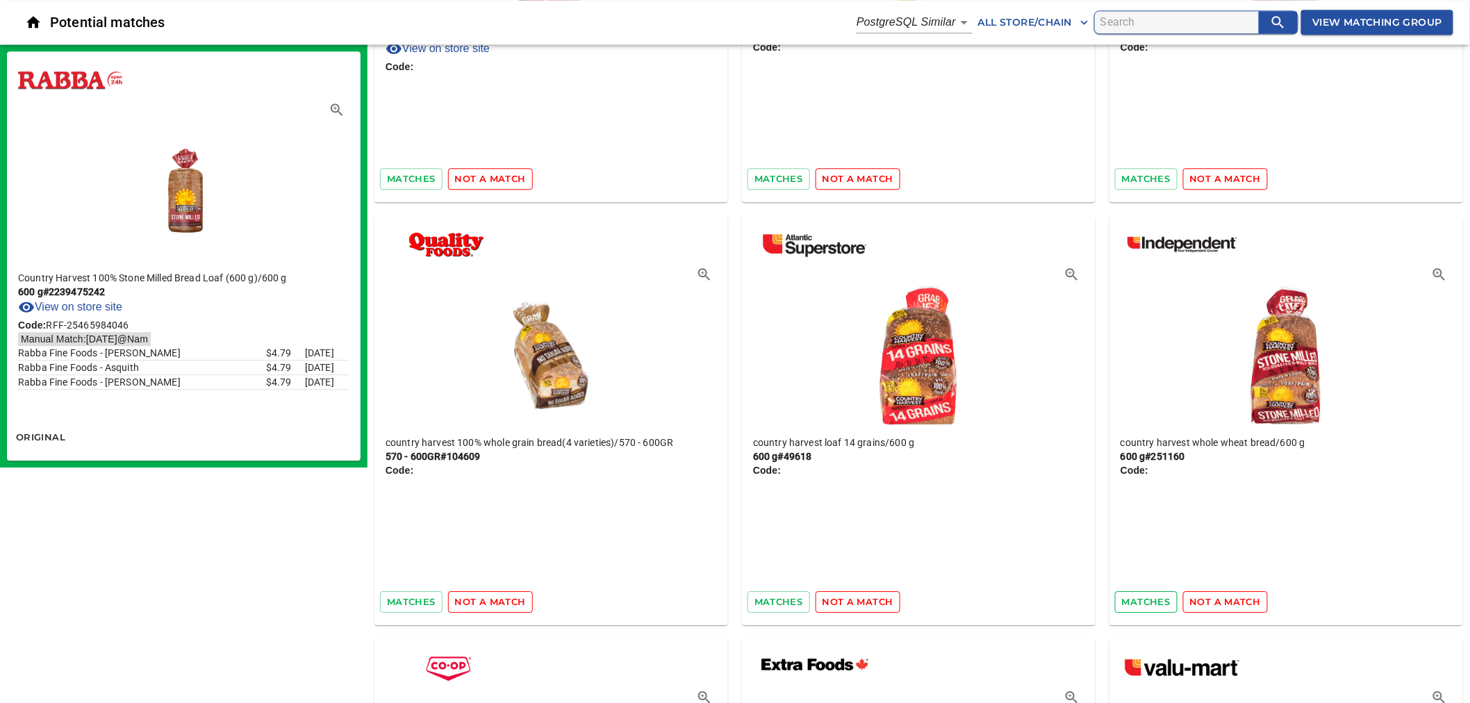
click at [1158, 594] on span "matches" at bounding box center [1146, 602] width 49 height 16
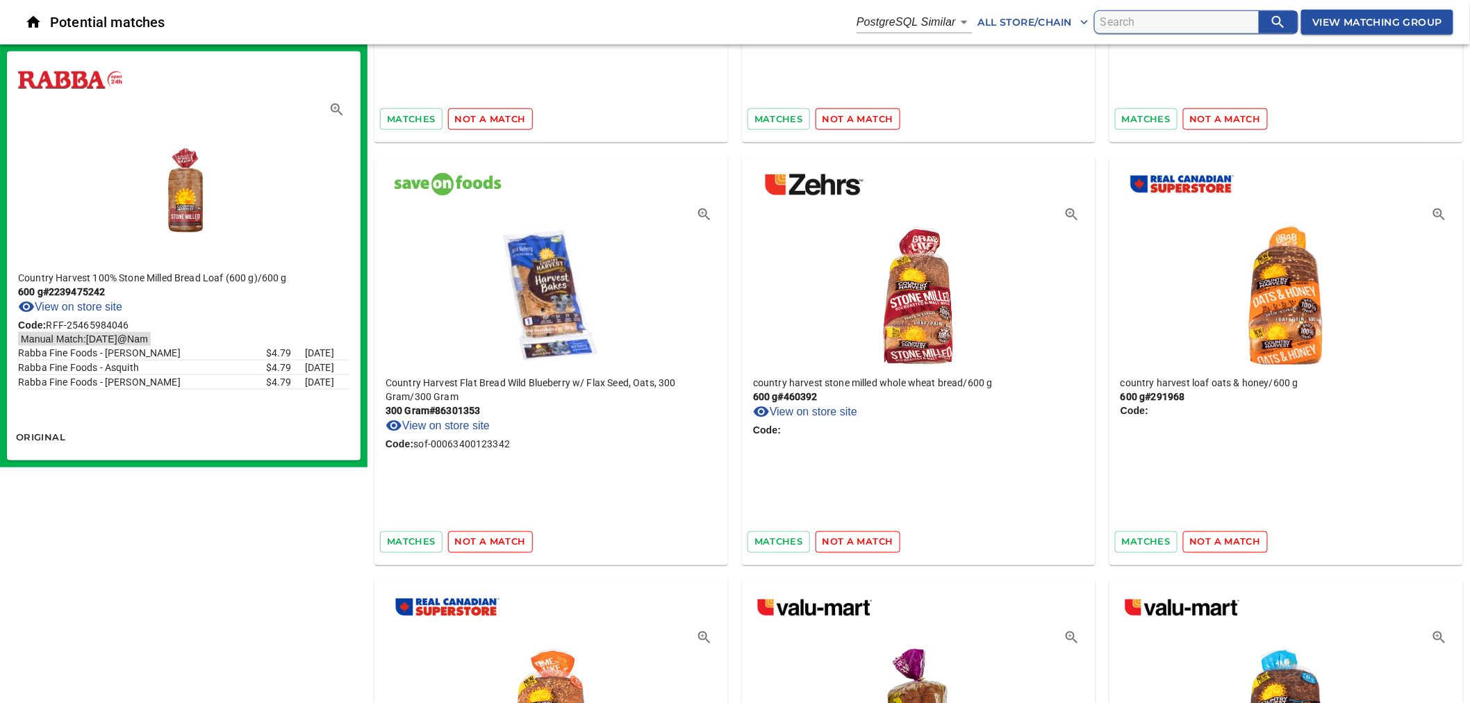
scroll to position [24909, 0]
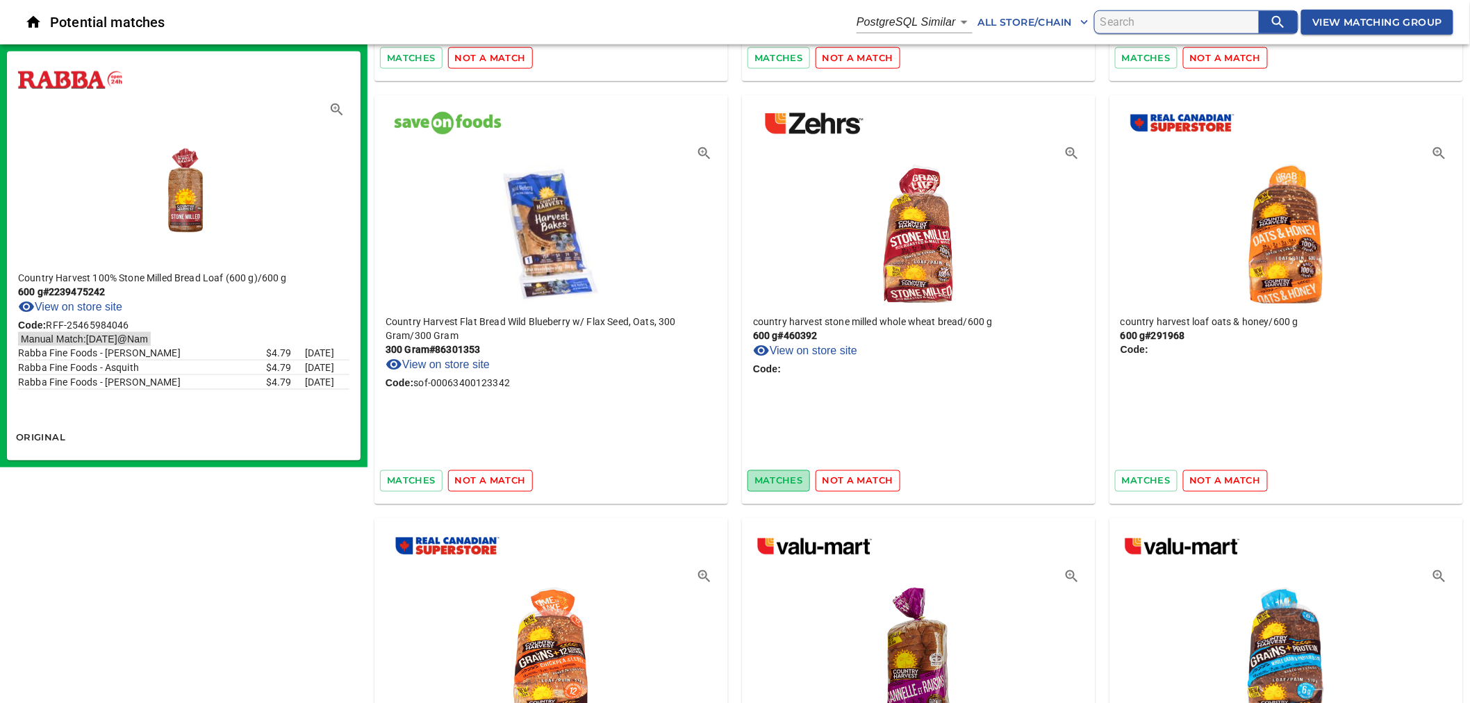
click at [778, 473] on span "matches" at bounding box center [778, 481] width 49 height 16
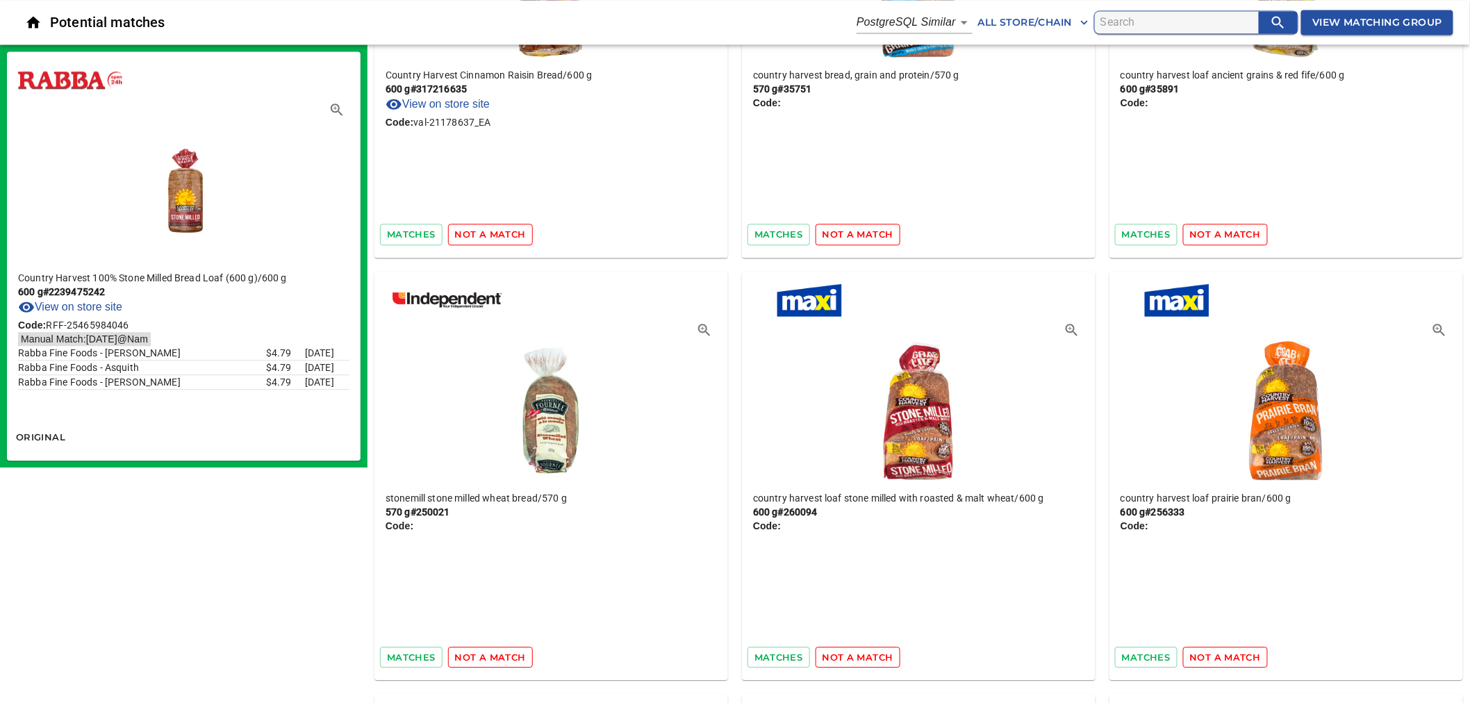
scroll to position [25603, 0]
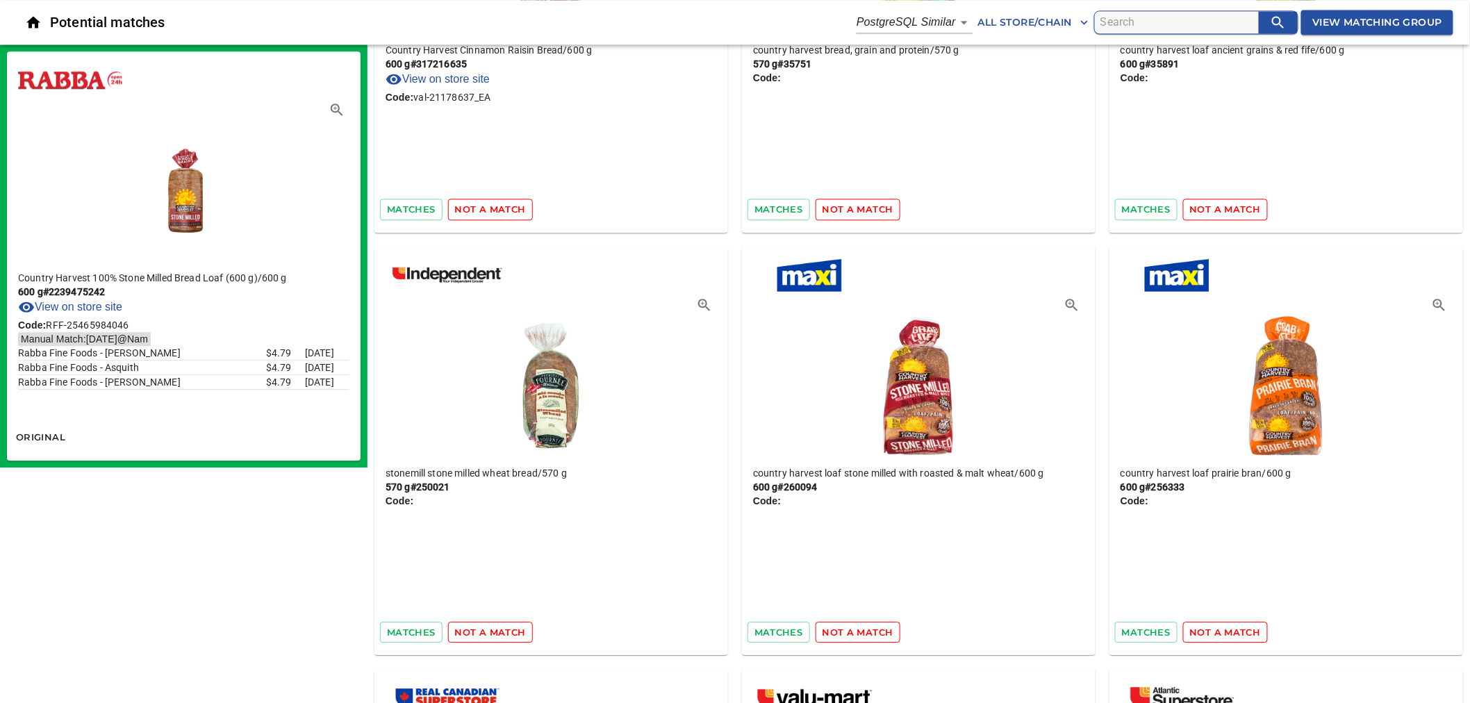
click at [780, 616] on div "matches not a match" at bounding box center [919, 632] width 354 height 33
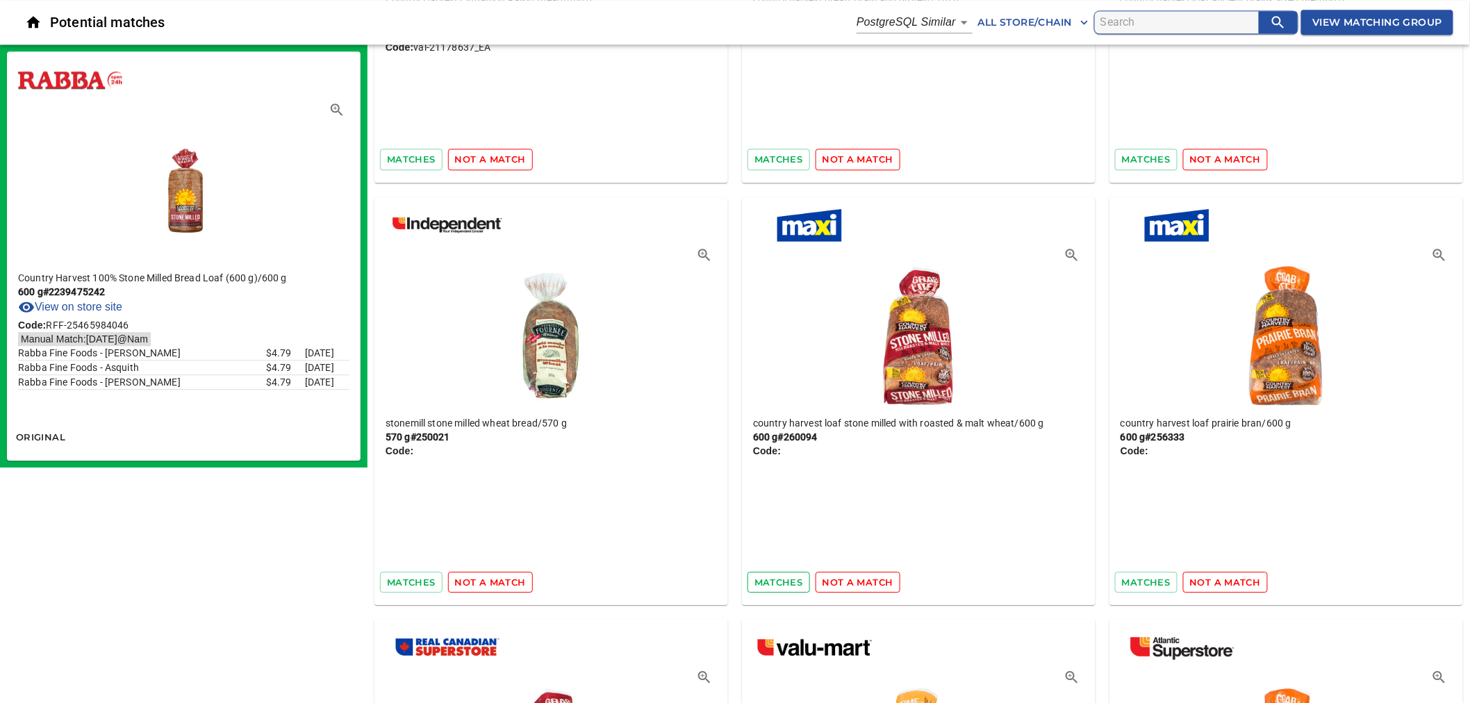
scroll to position [25681, 0]
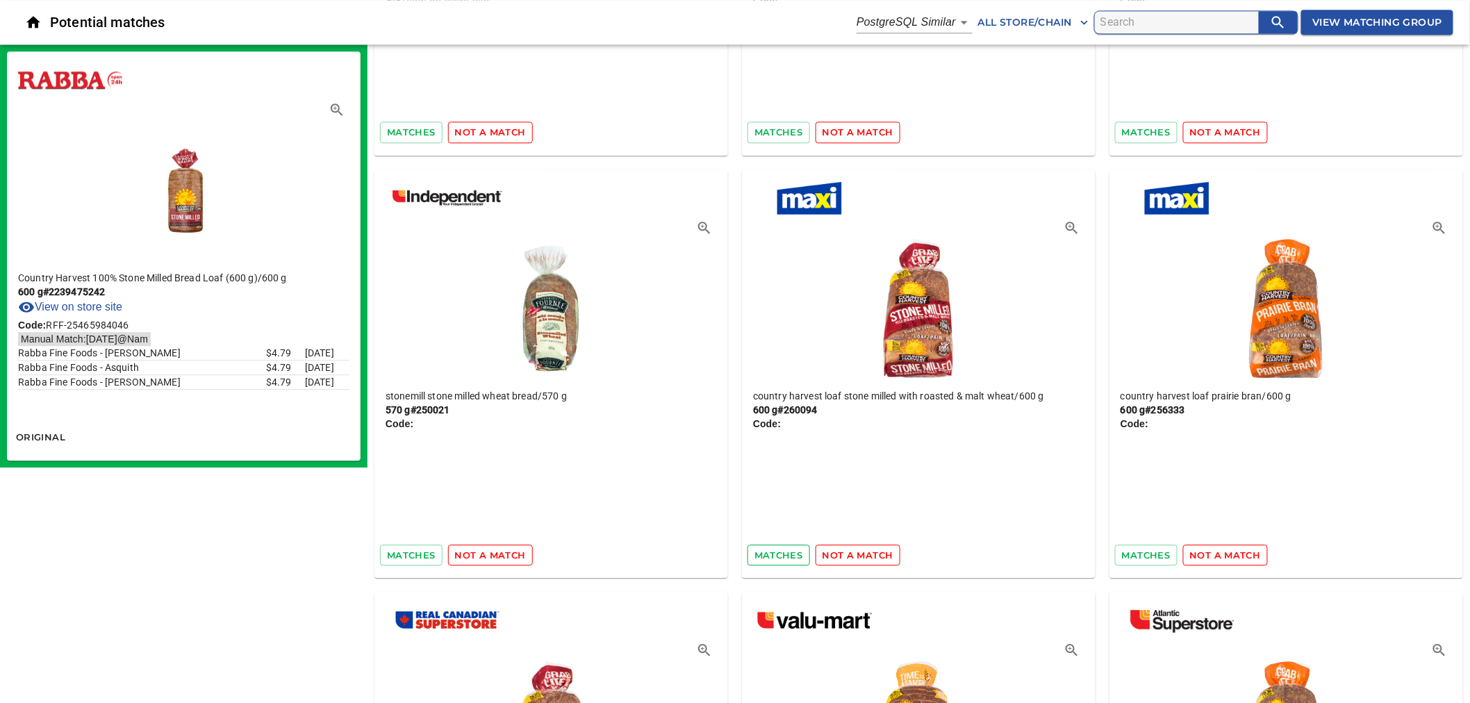
click at [776, 547] on span "matches" at bounding box center [778, 555] width 49 height 16
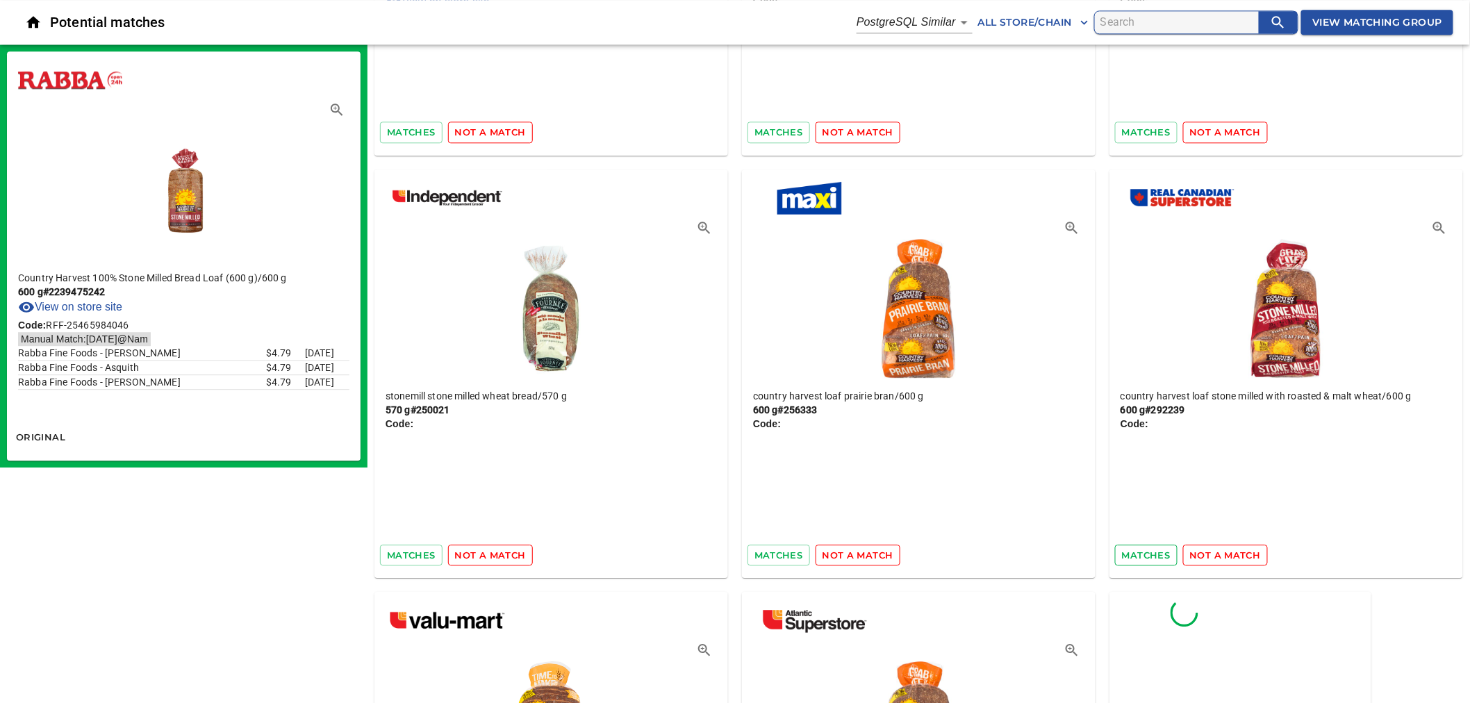
click at [1159, 547] on span "matches" at bounding box center [1146, 555] width 49 height 16
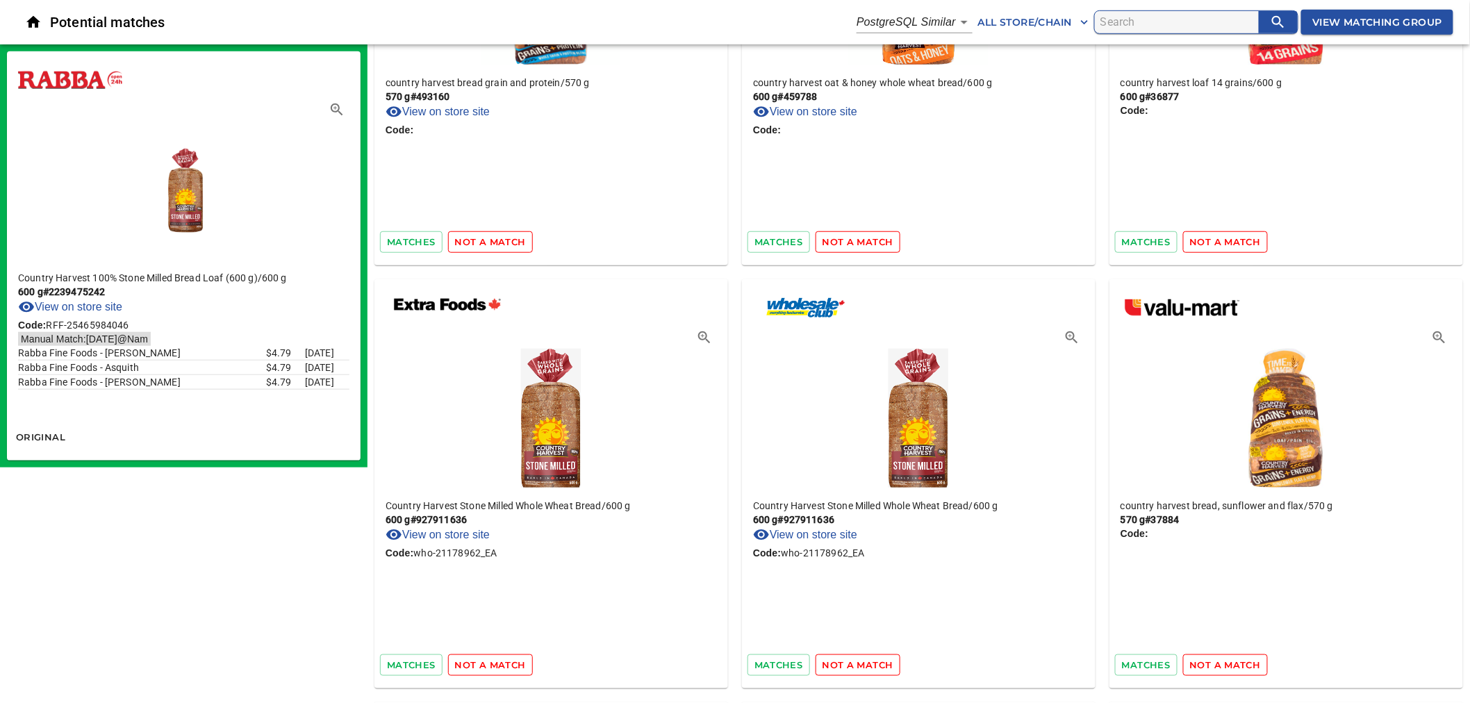
scroll to position [26916, 0]
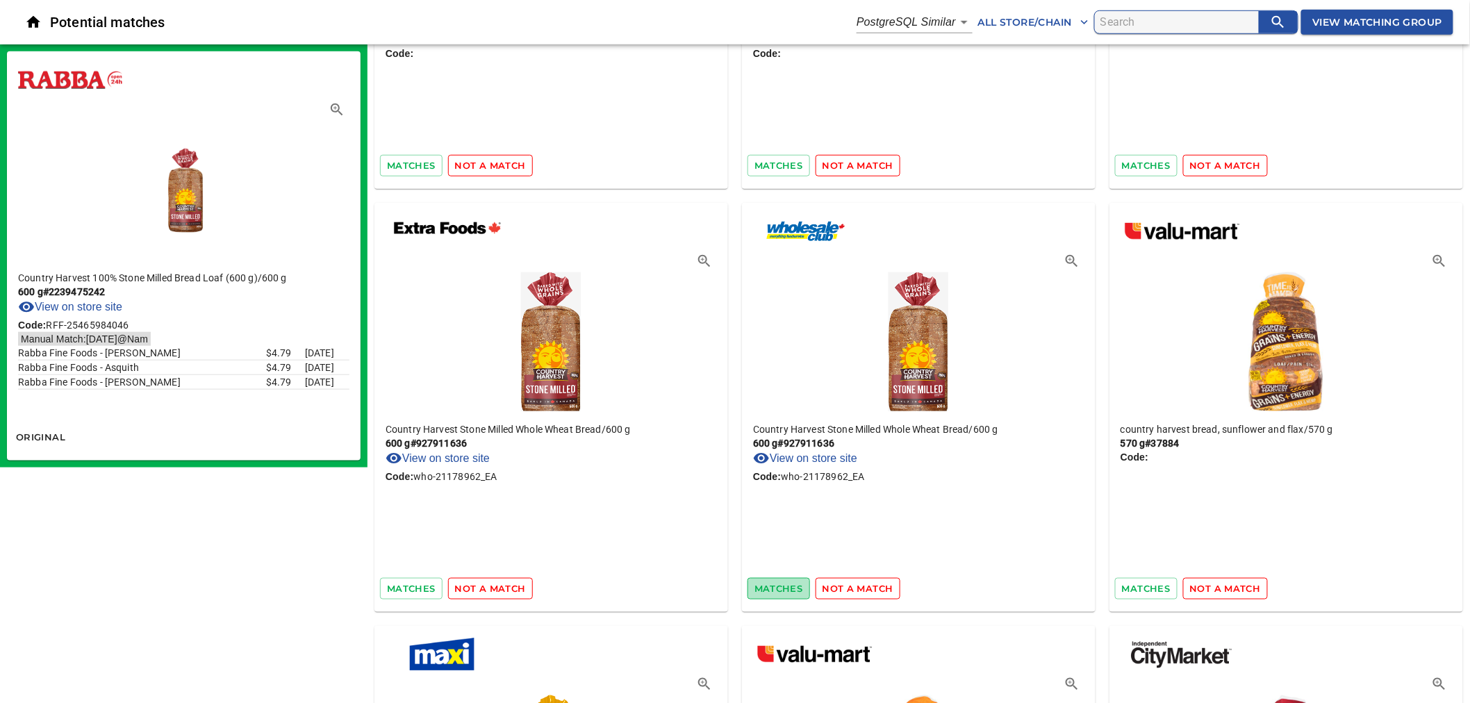
click at [787, 581] on span "matches" at bounding box center [778, 589] width 49 height 16
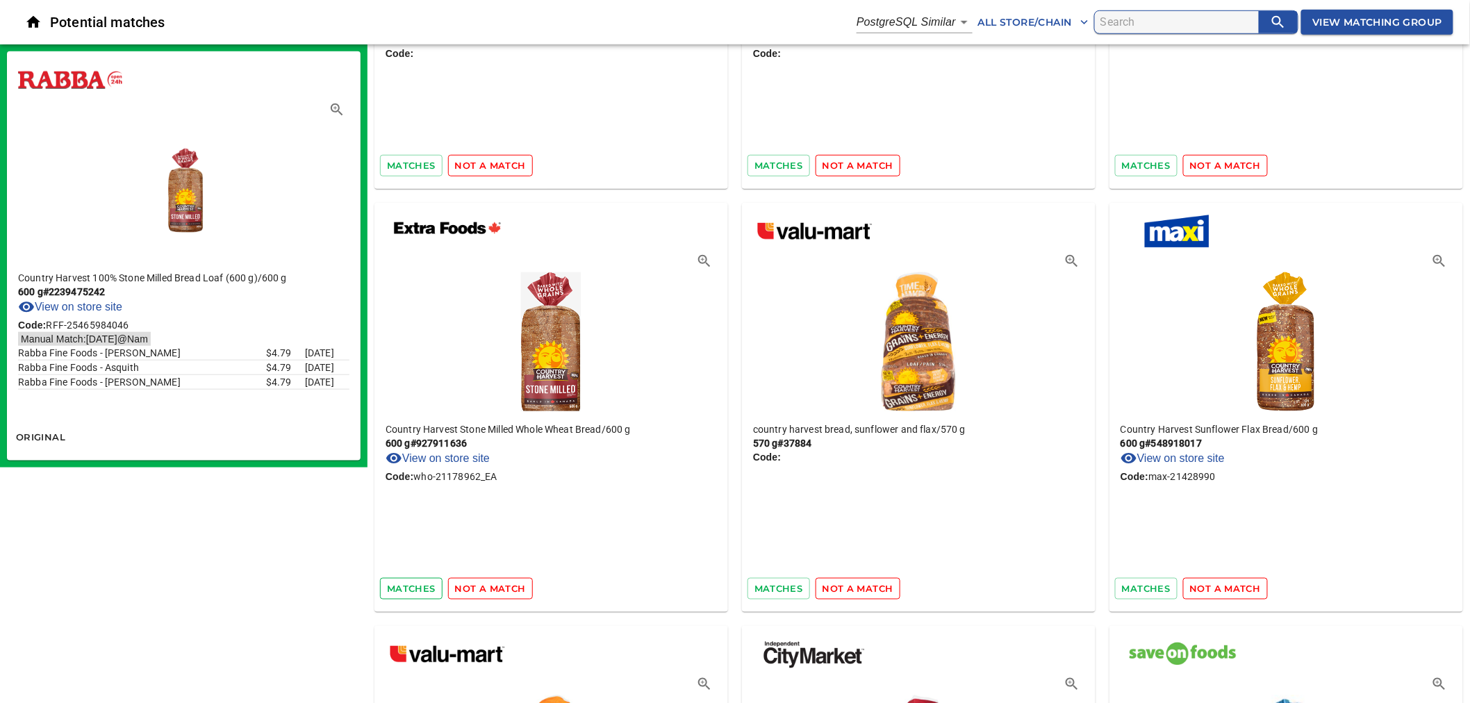
click at [408, 581] on span "matches" at bounding box center [411, 589] width 49 height 16
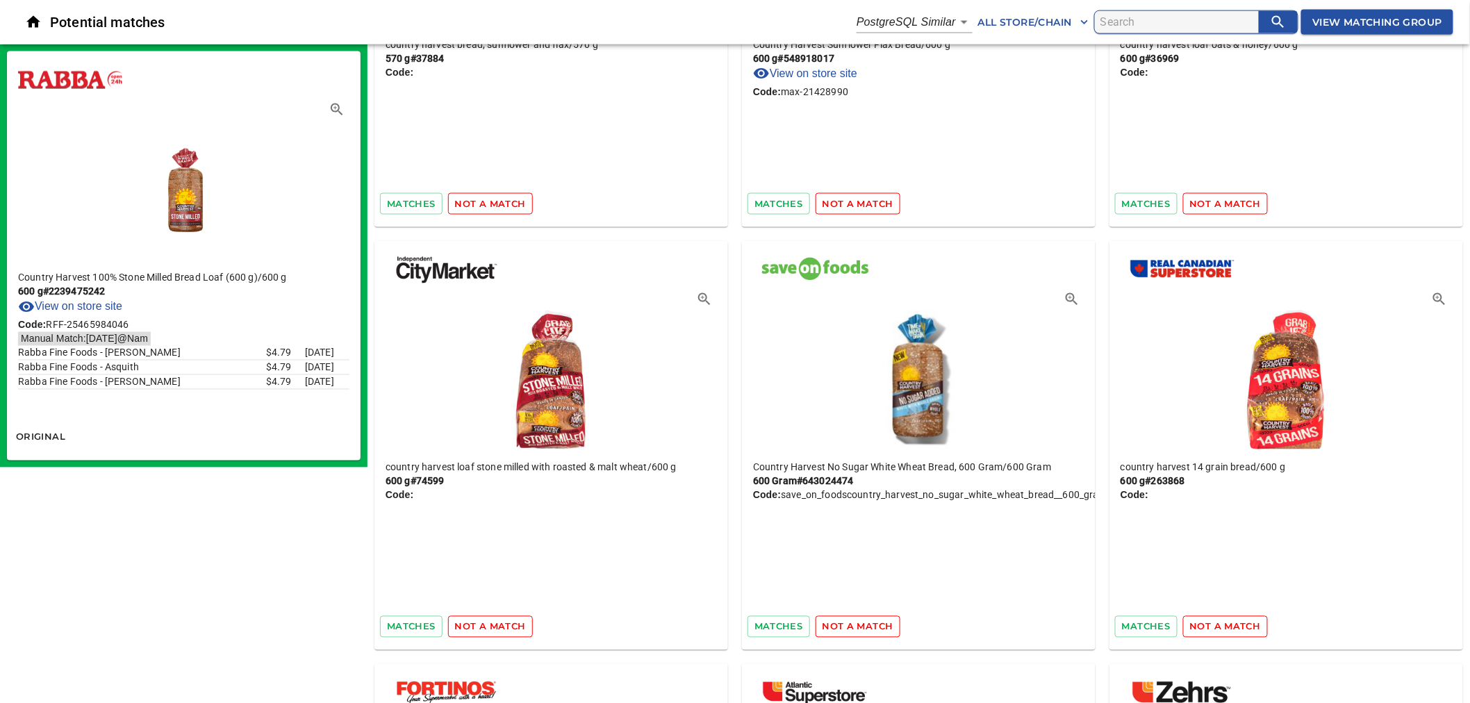
scroll to position [27301, 0]
click at [406, 618] on span "matches" at bounding box center [411, 626] width 49 height 16
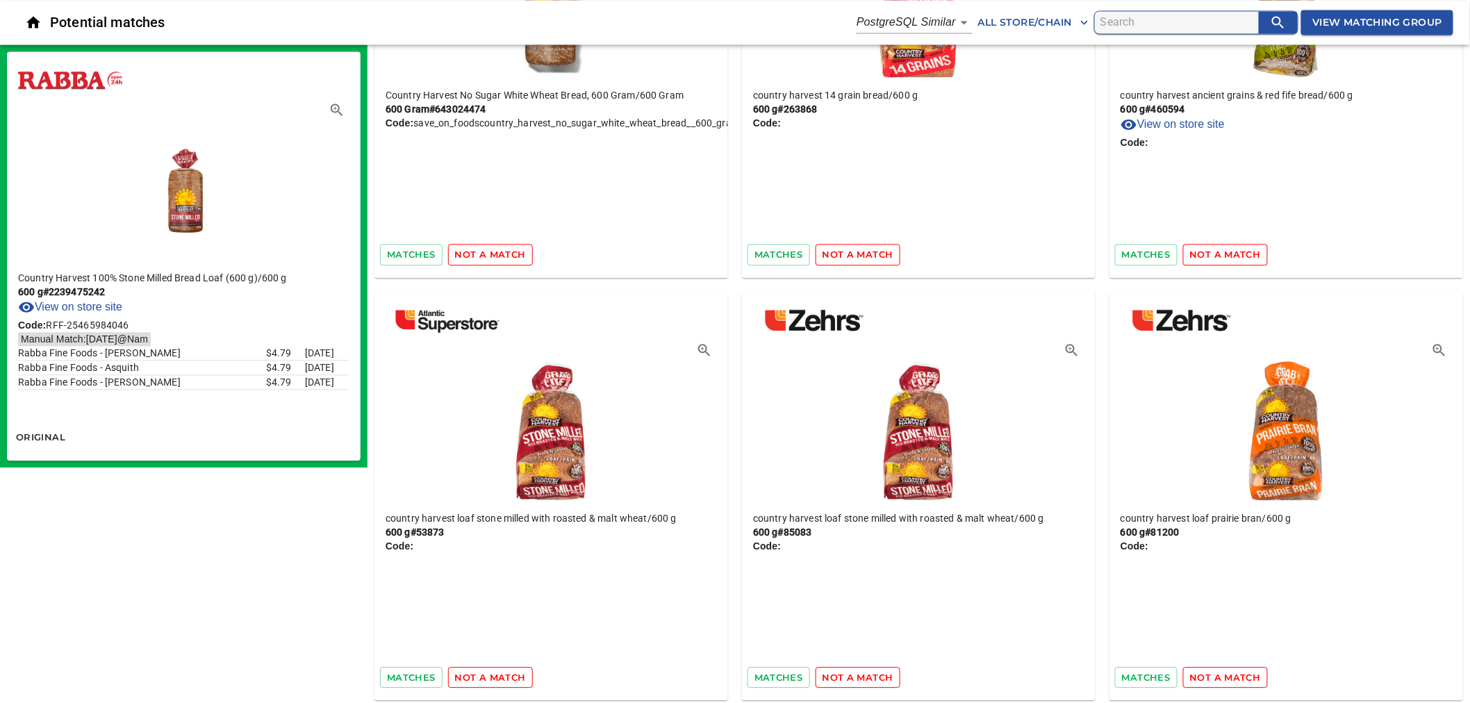
scroll to position [27765, 0]
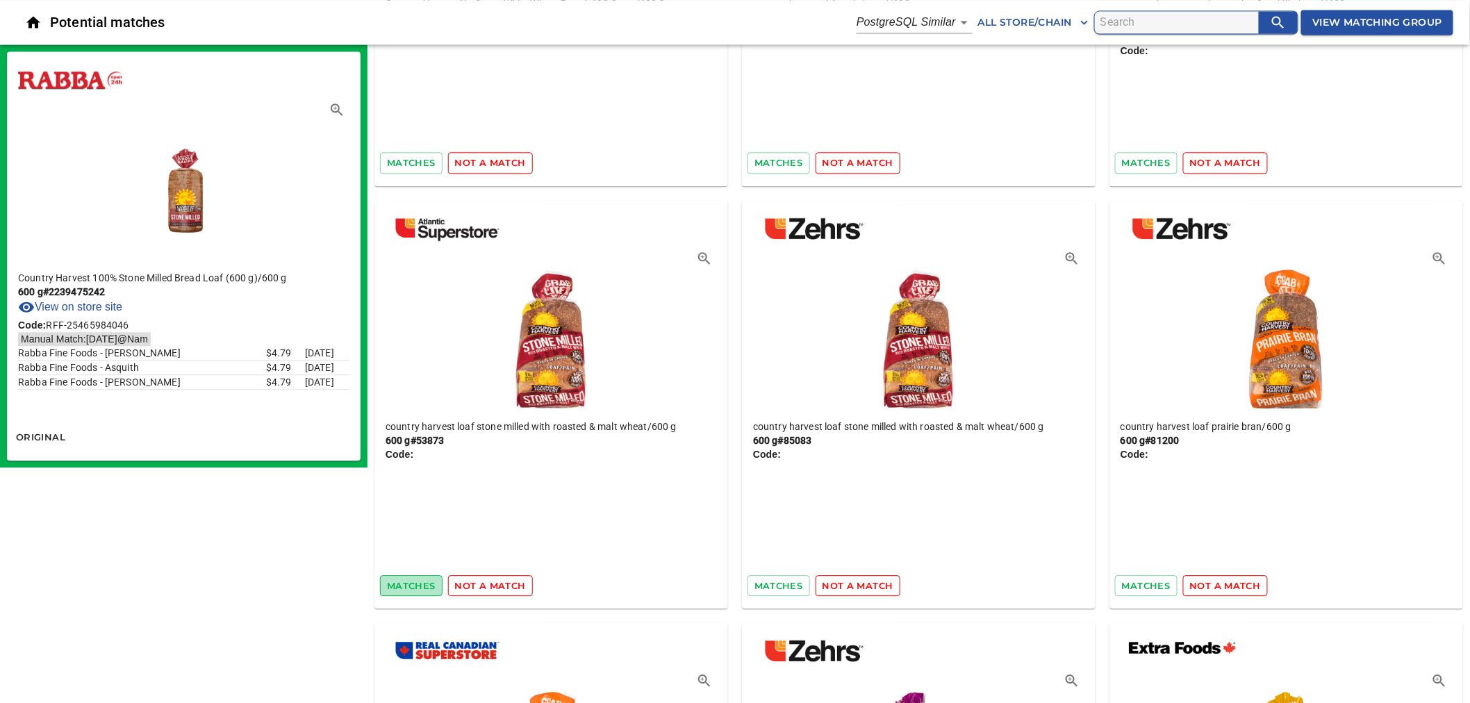
click at [414, 578] on span "matches" at bounding box center [411, 586] width 49 height 16
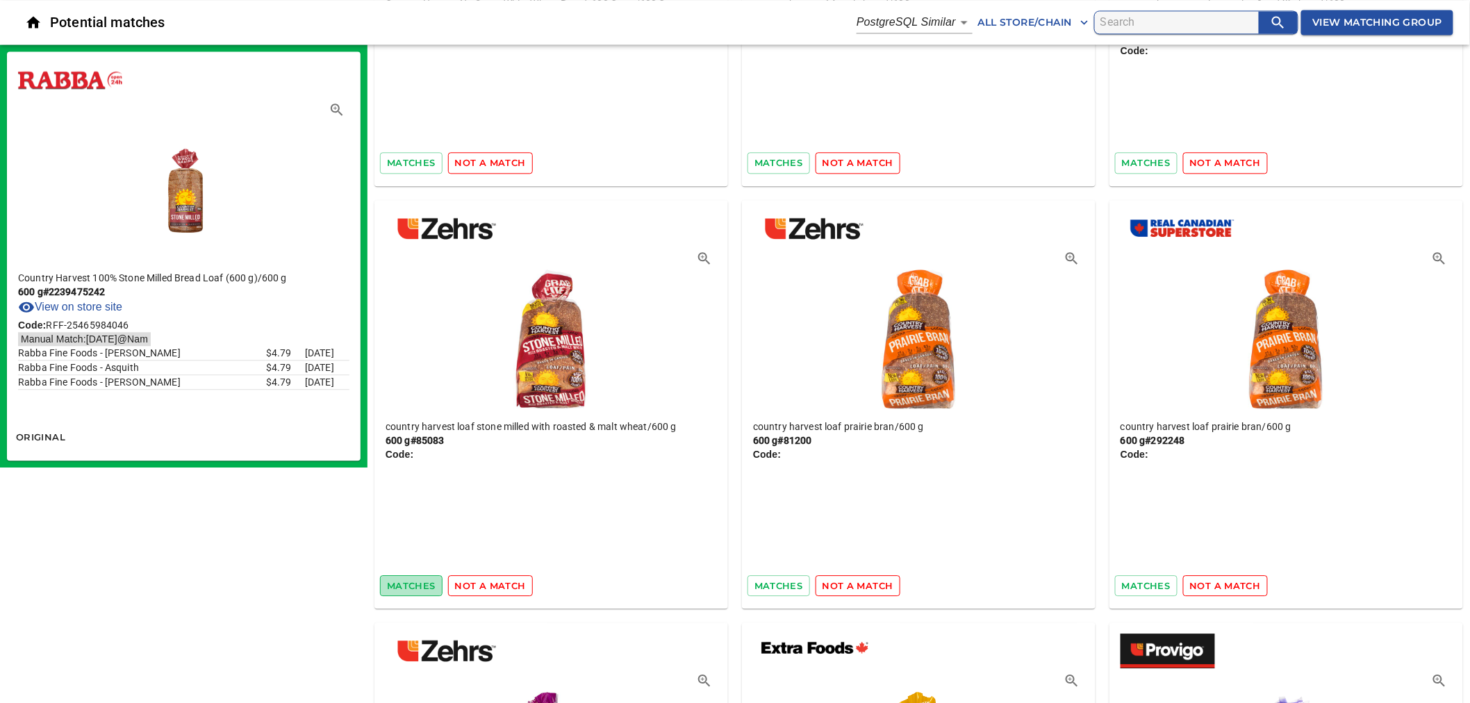
click at [415, 578] on span "matches" at bounding box center [411, 586] width 49 height 16
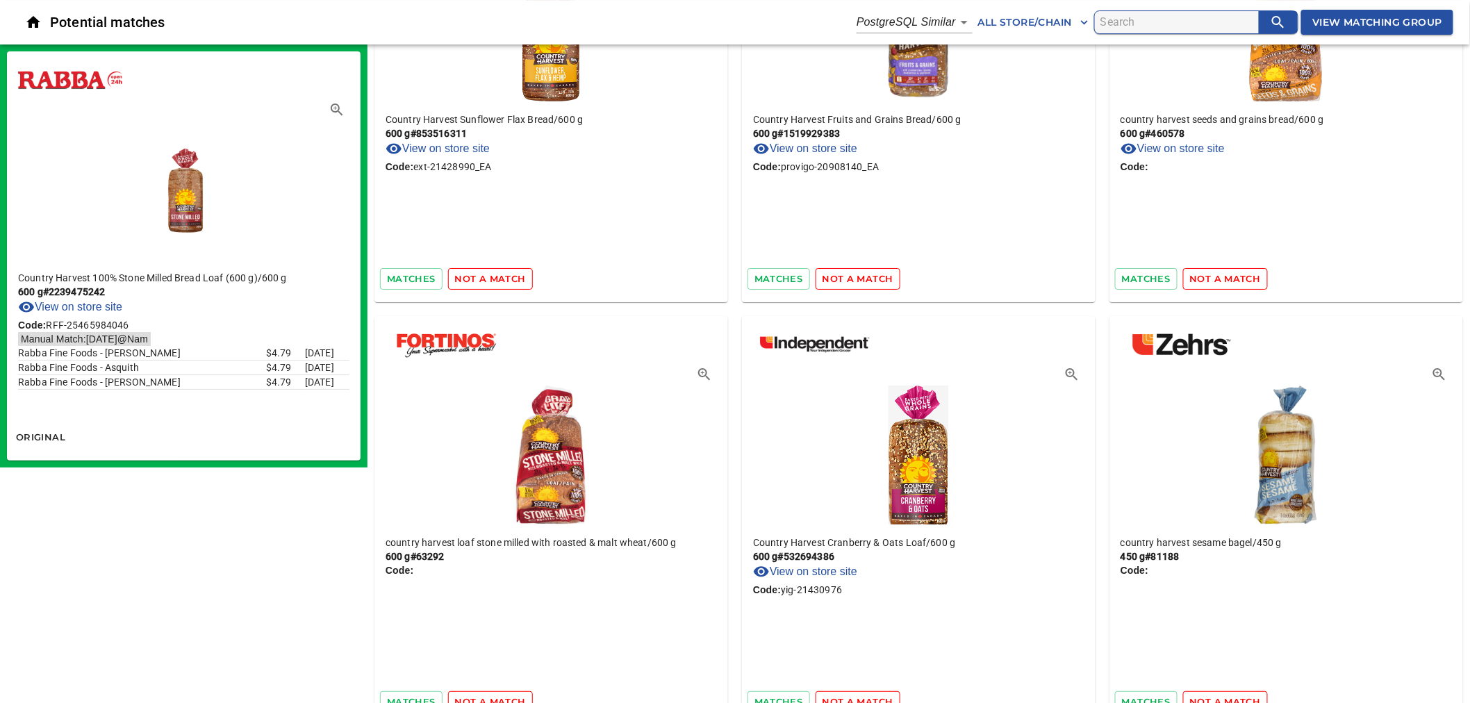
scroll to position [28537, 0]
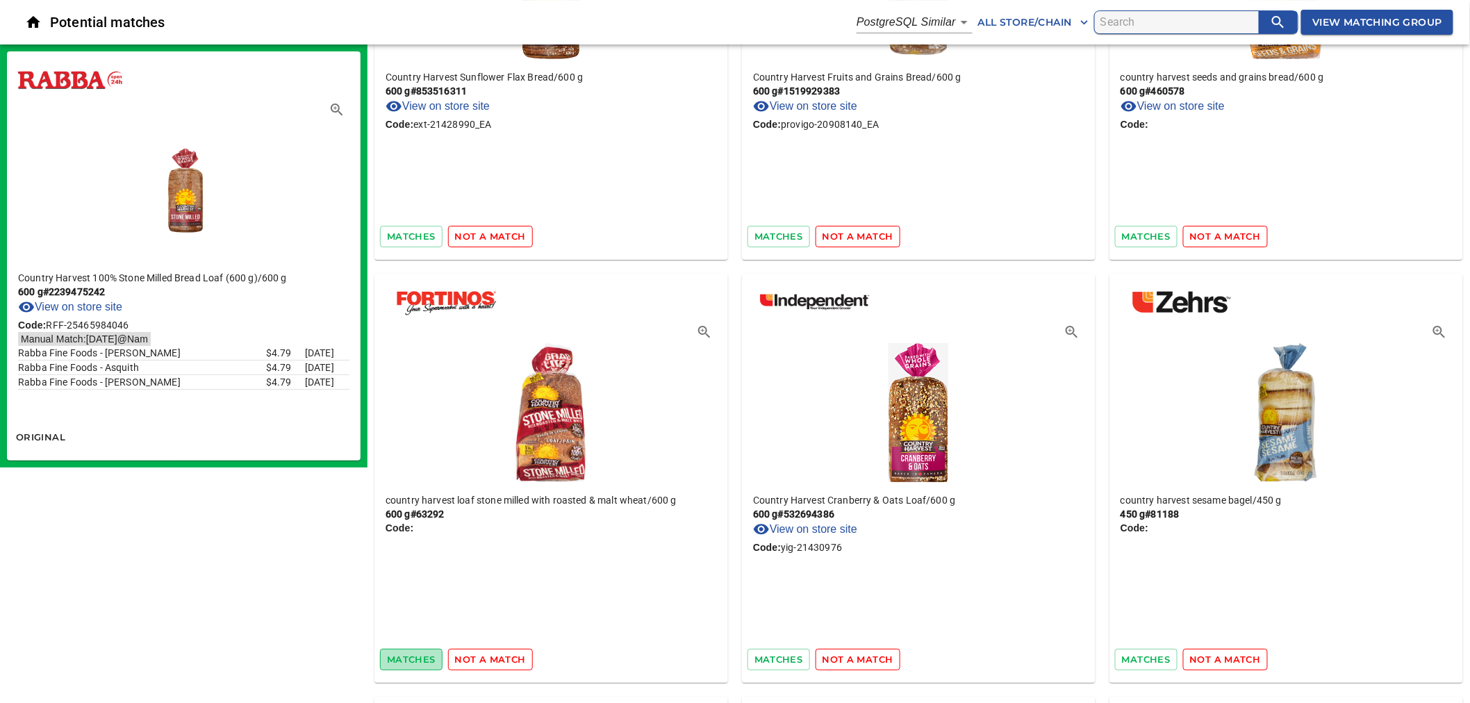
click at [426, 652] on span "matches" at bounding box center [411, 660] width 49 height 16
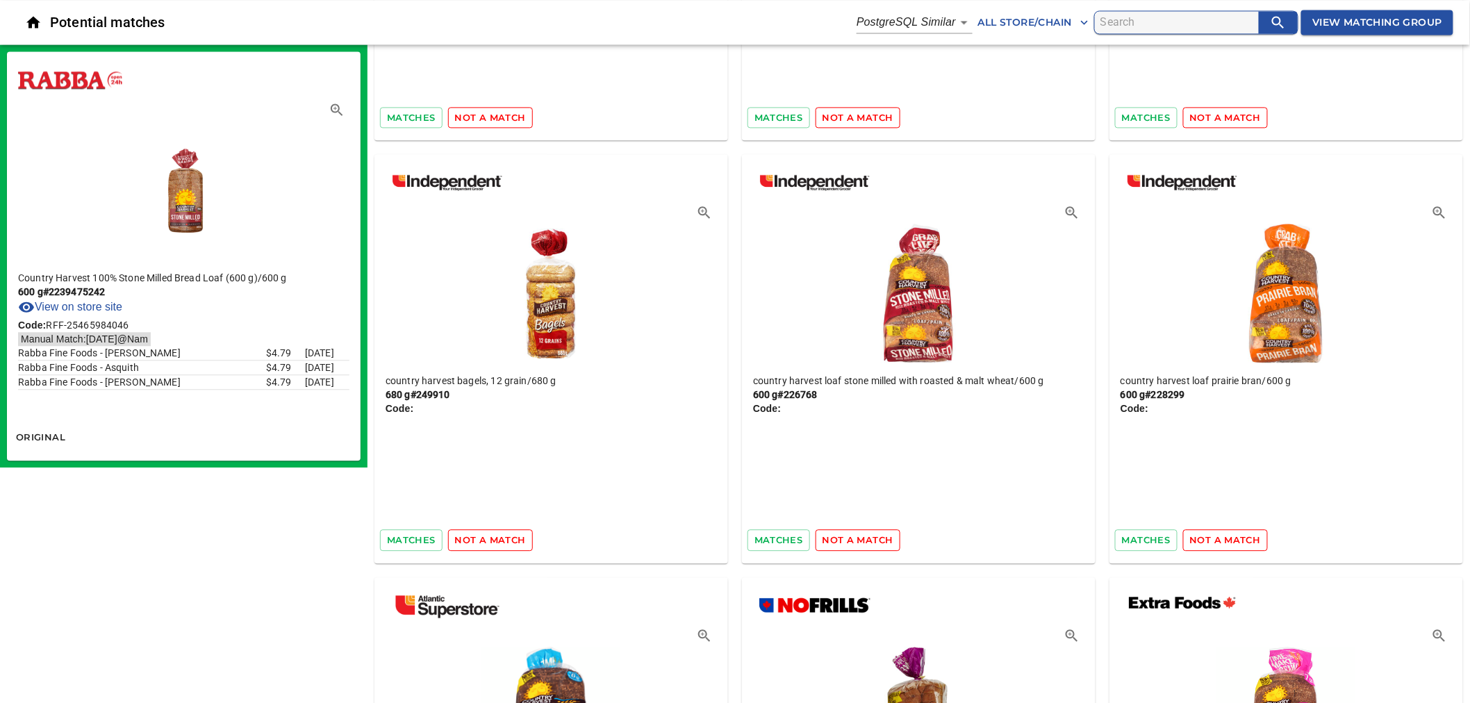
scroll to position [29926, 0]
click at [786, 531] on span "matches" at bounding box center [778, 539] width 49 height 16
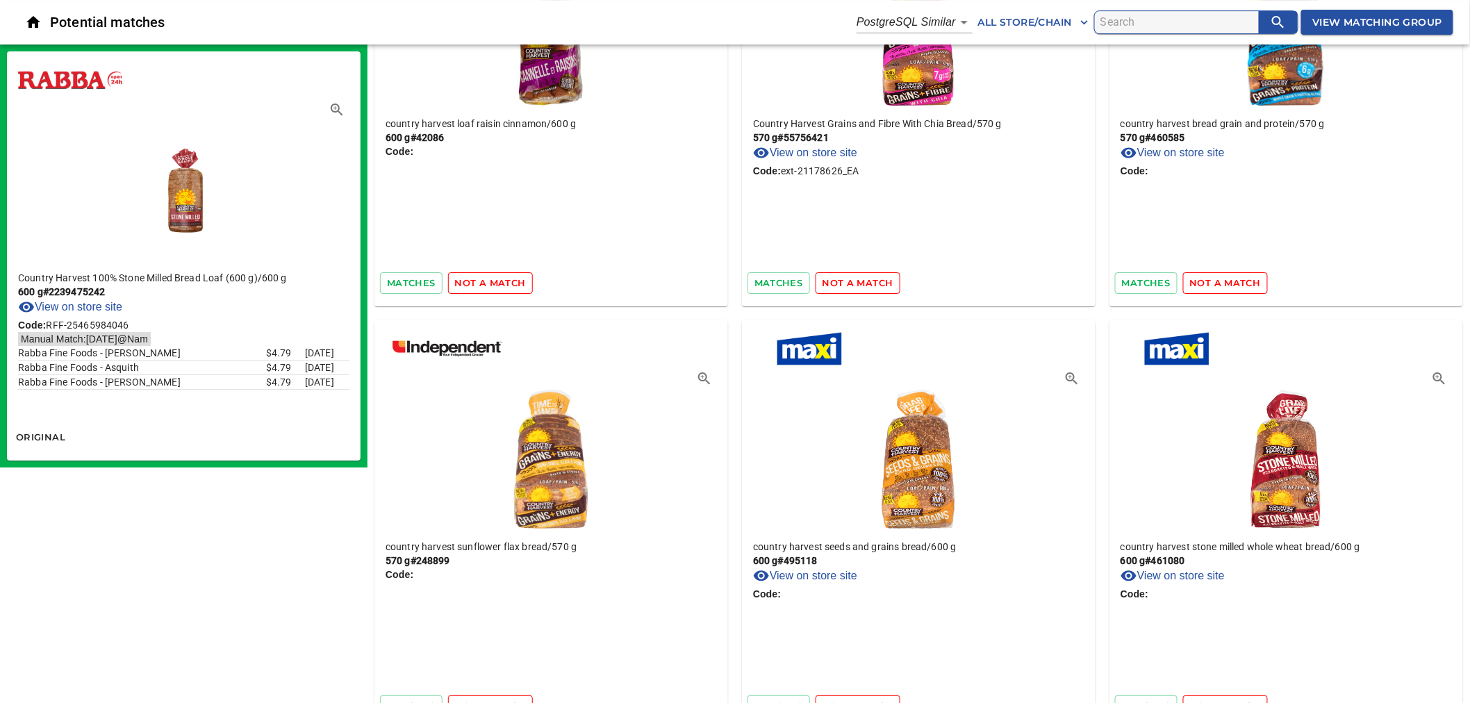
scroll to position [30621, 0]
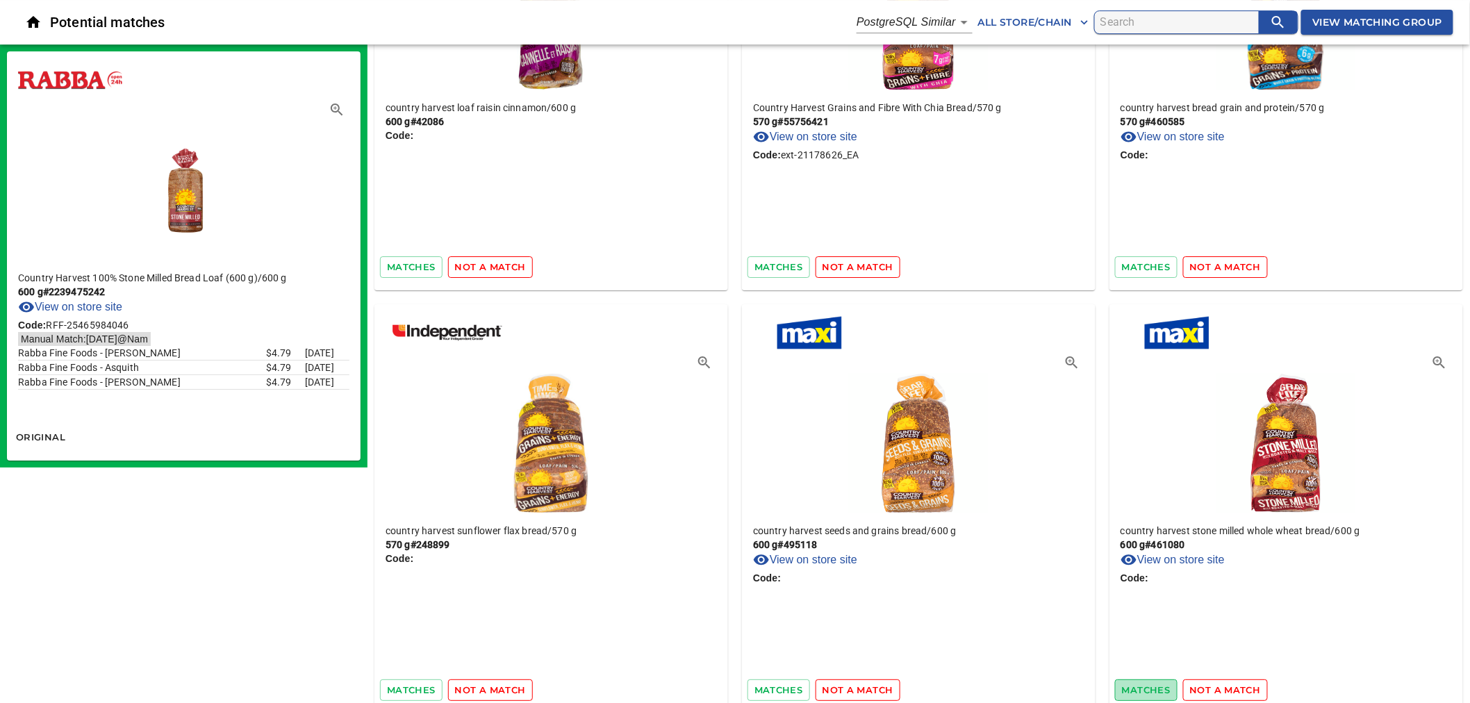
click at [1132, 682] on span "matches" at bounding box center [1146, 690] width 49 height 16
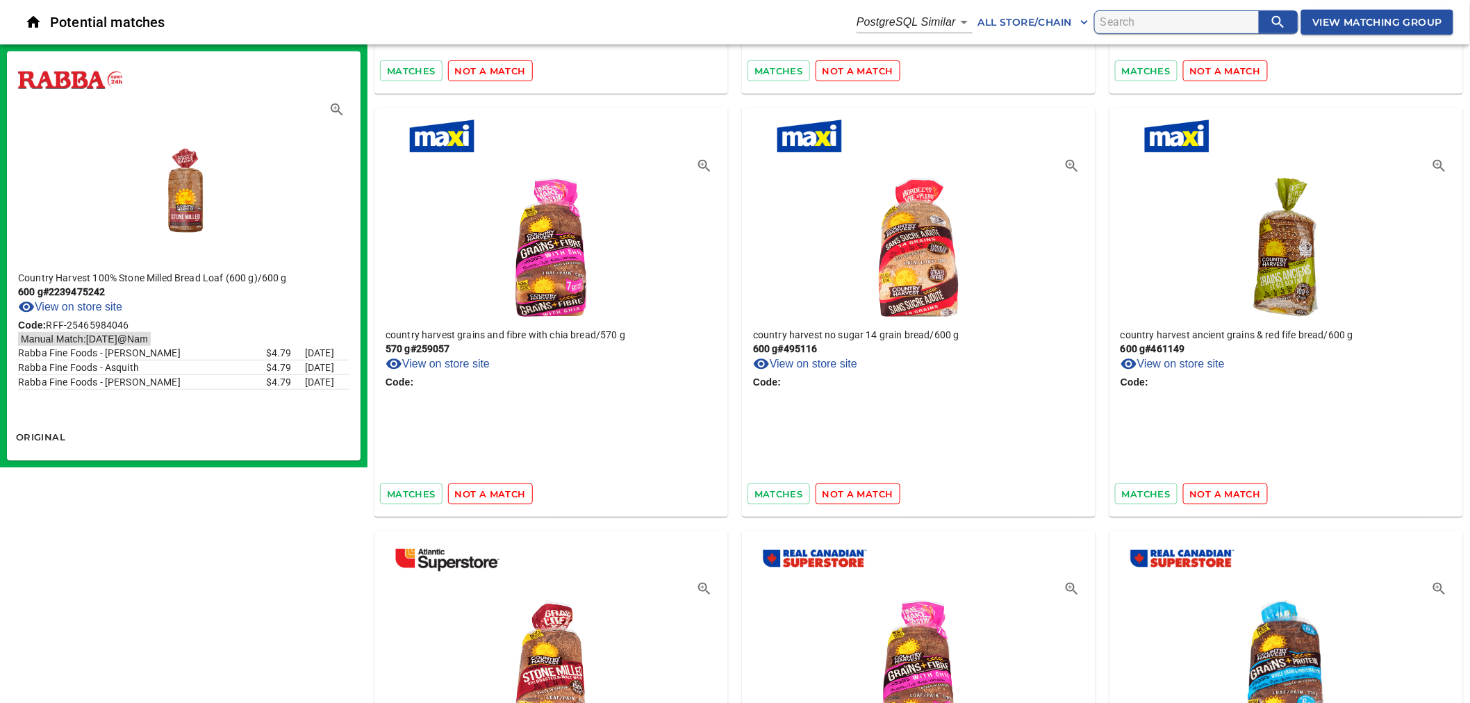
scroll to position [33586, 0]
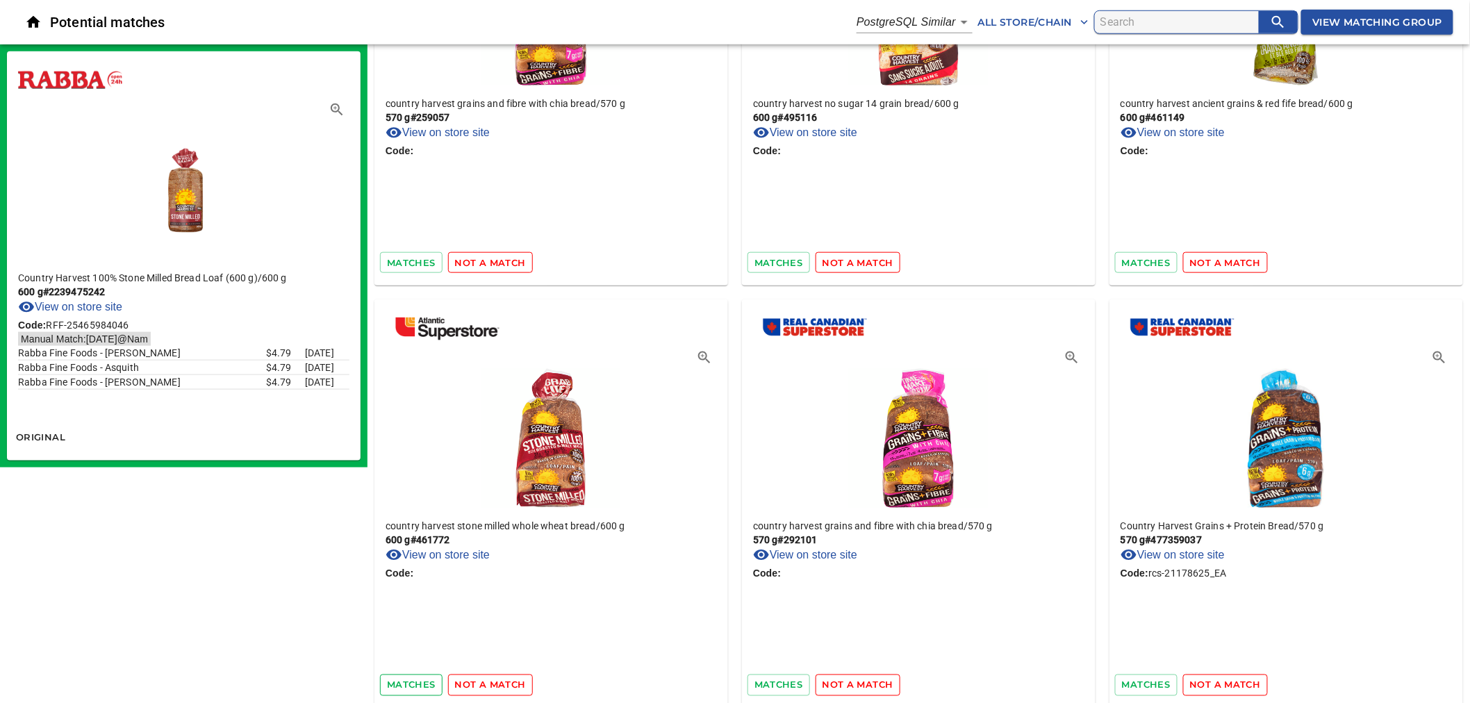
click at [408, 675] on button "matches" at bounding box center [411, 686] width 63 height 22
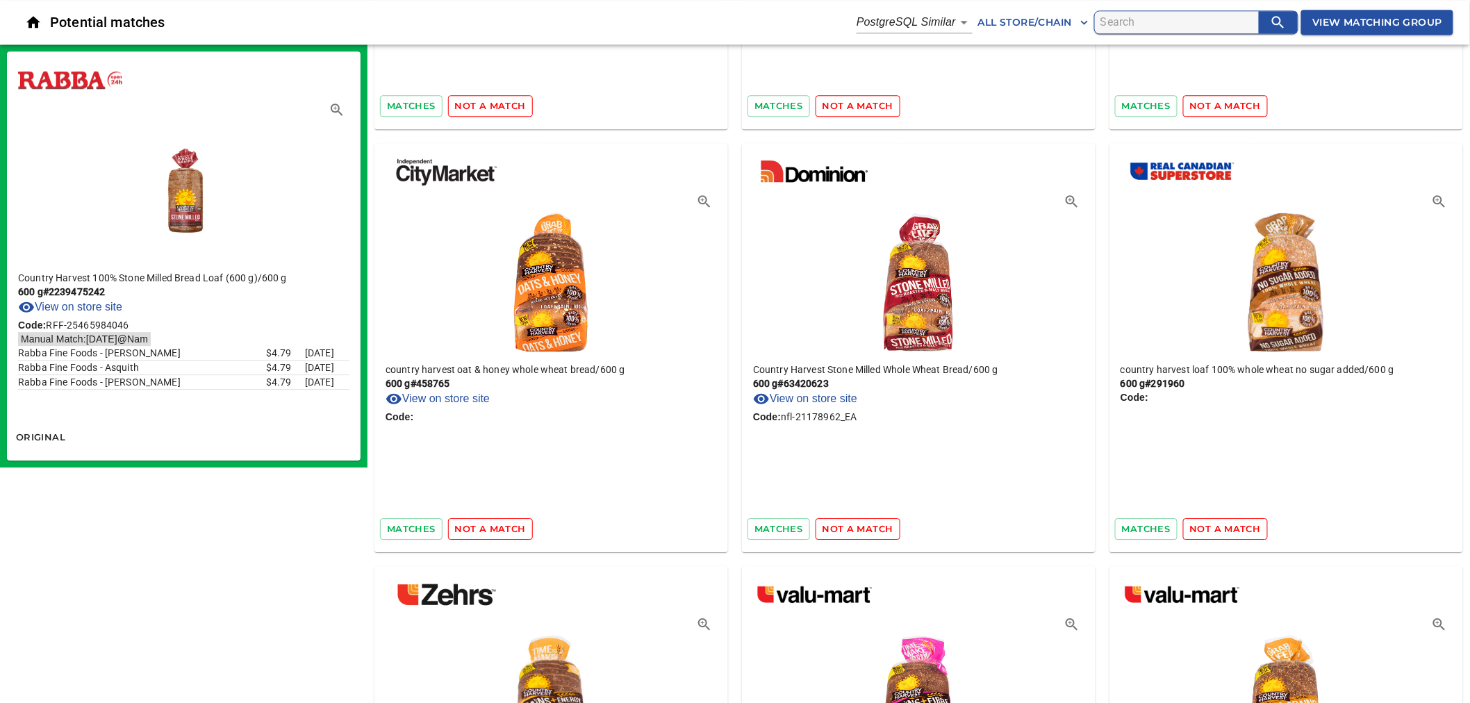
scroll to position [34589, 0]
click at [784, 520] on span "matches" at bounding box center [778, 528] width 49 height 16
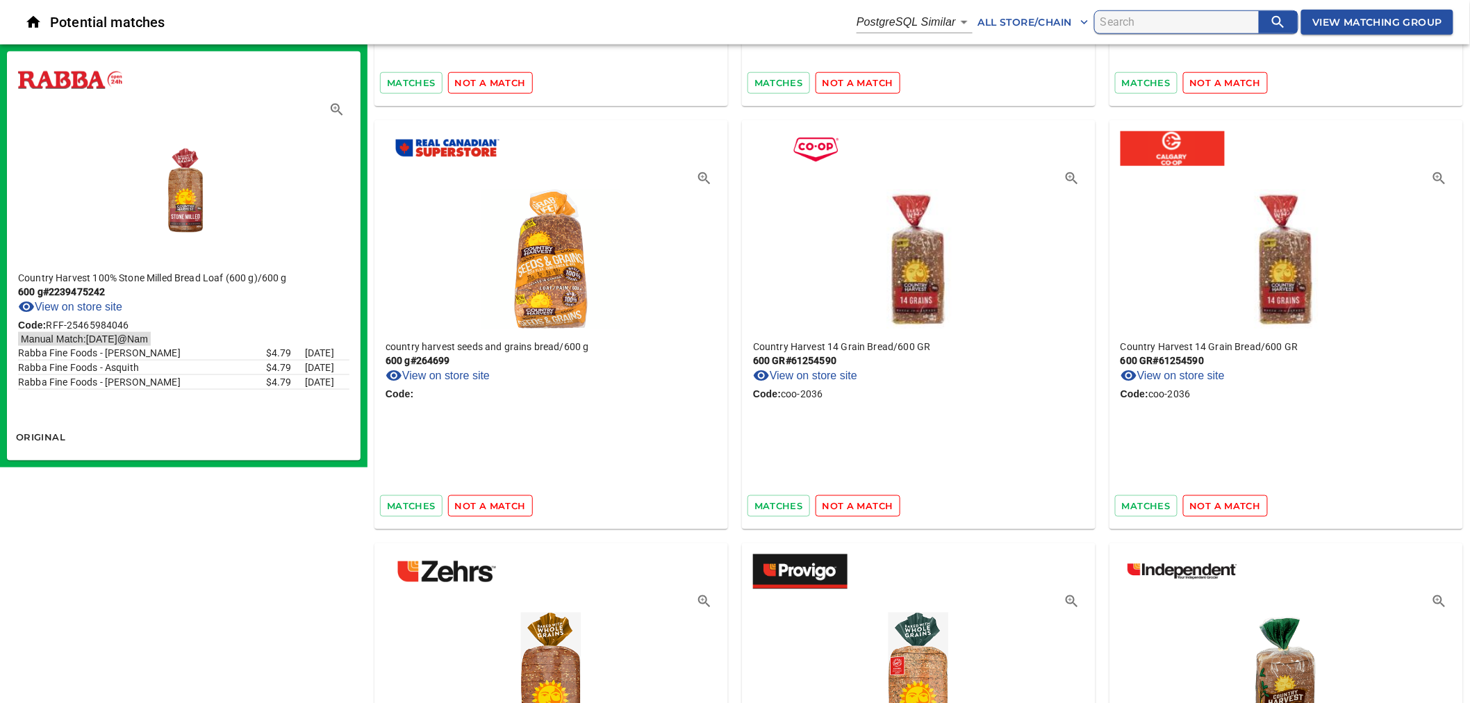
scroll to position [35901, 0]
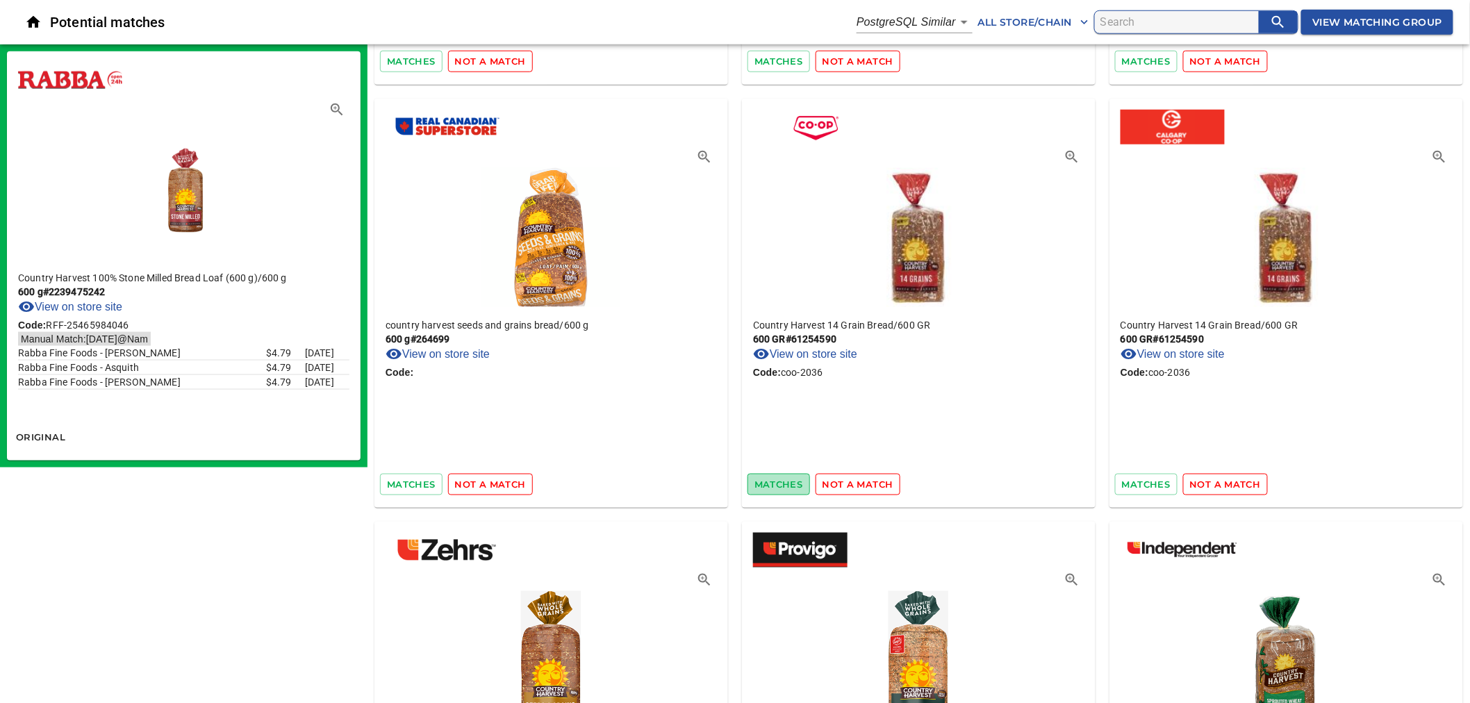
click at [779, 477] on span "matches" at bounding box center [778, 485] width 49 height 16
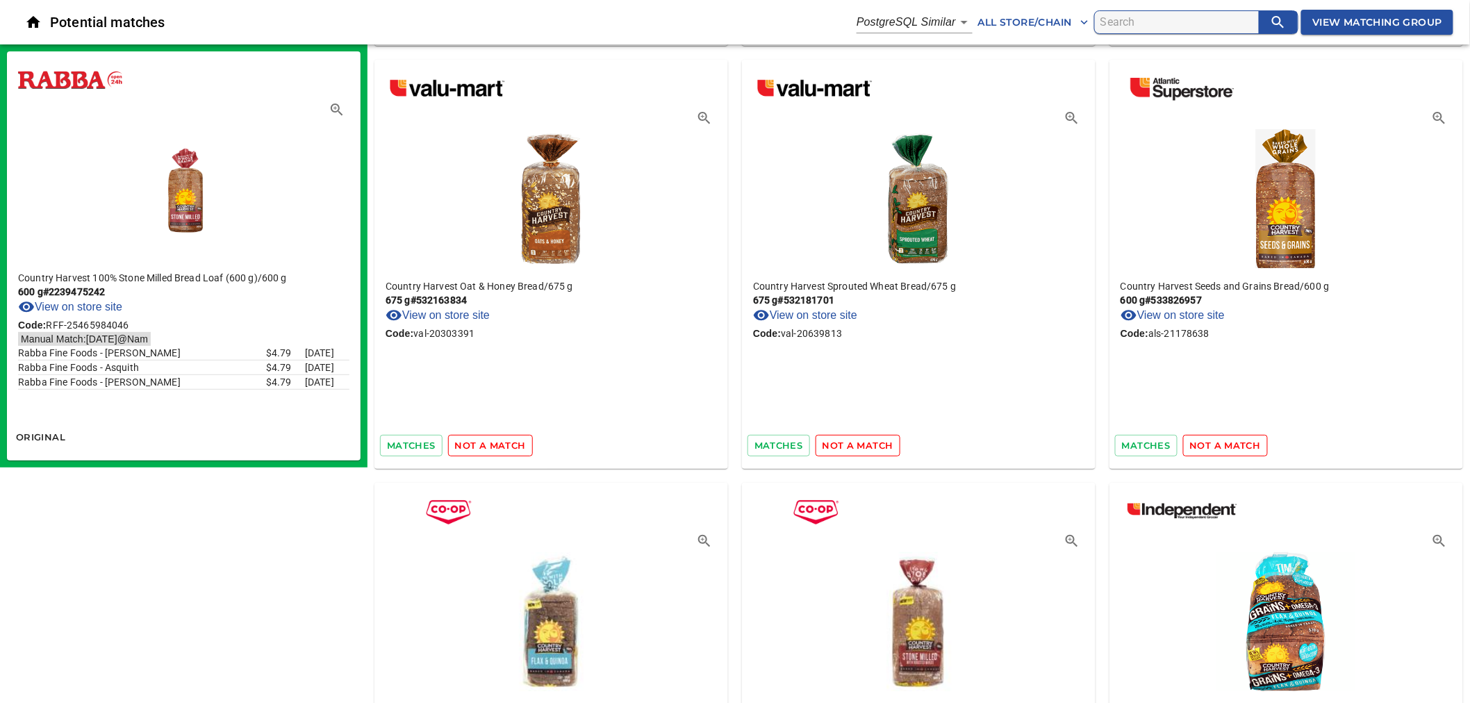
scroll to position [39978, 0]
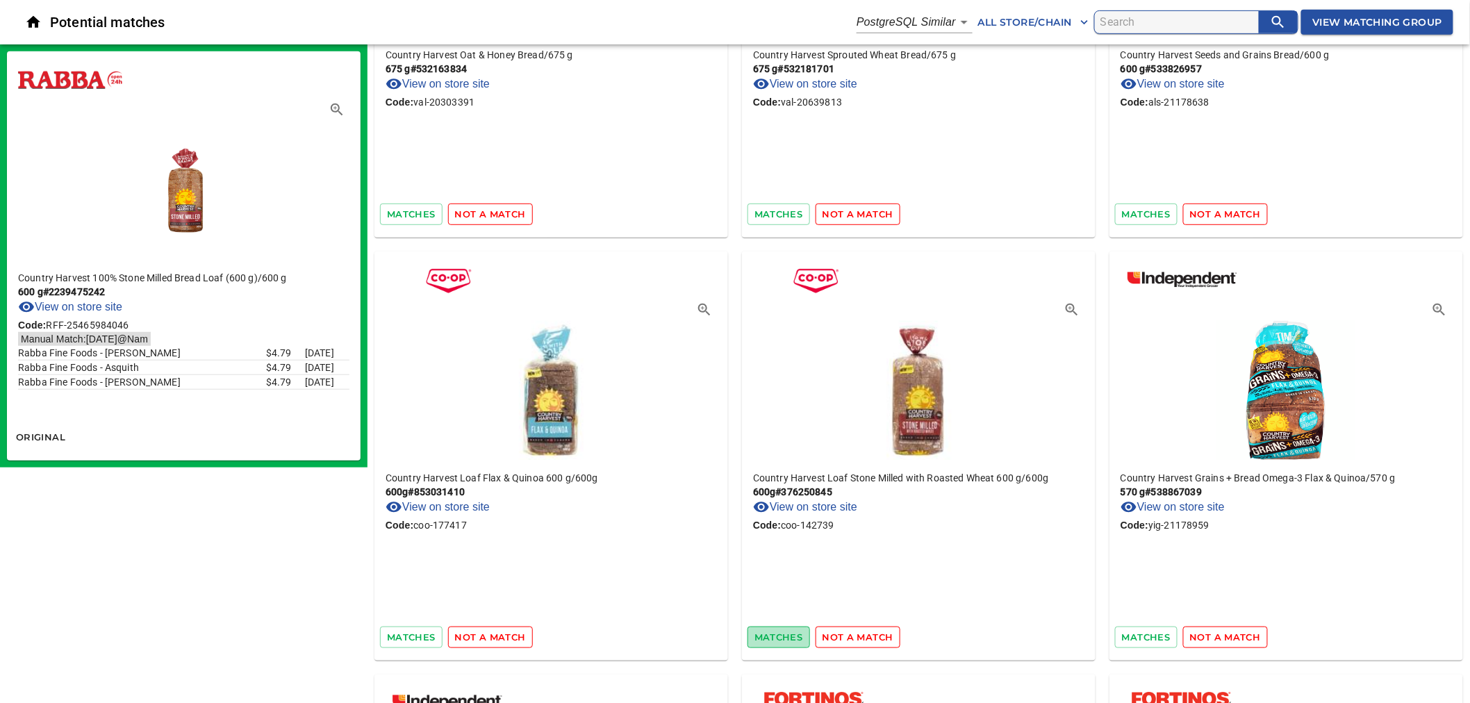
click at [766, 629] on span "matches" at bounding box center [778, 637] width 49 height 16
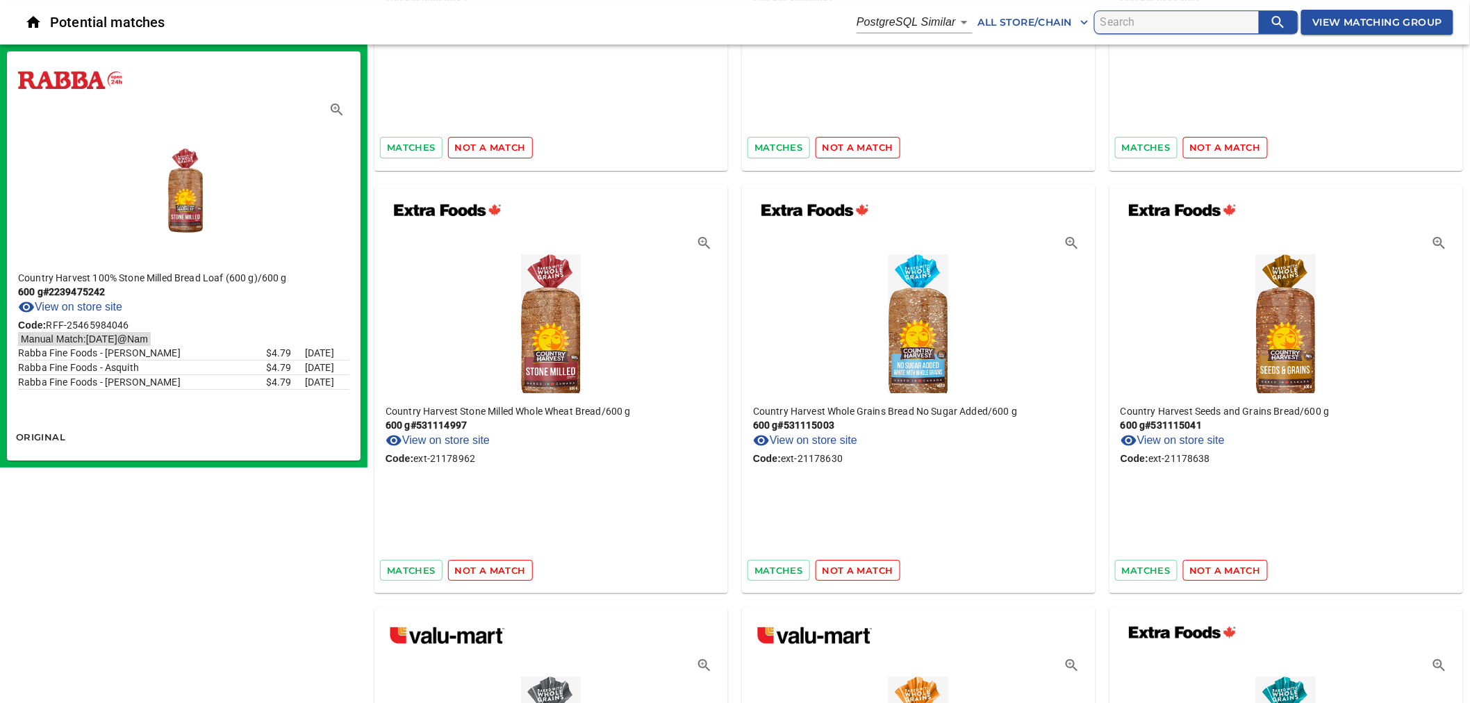
scroll to position [43992, 0]
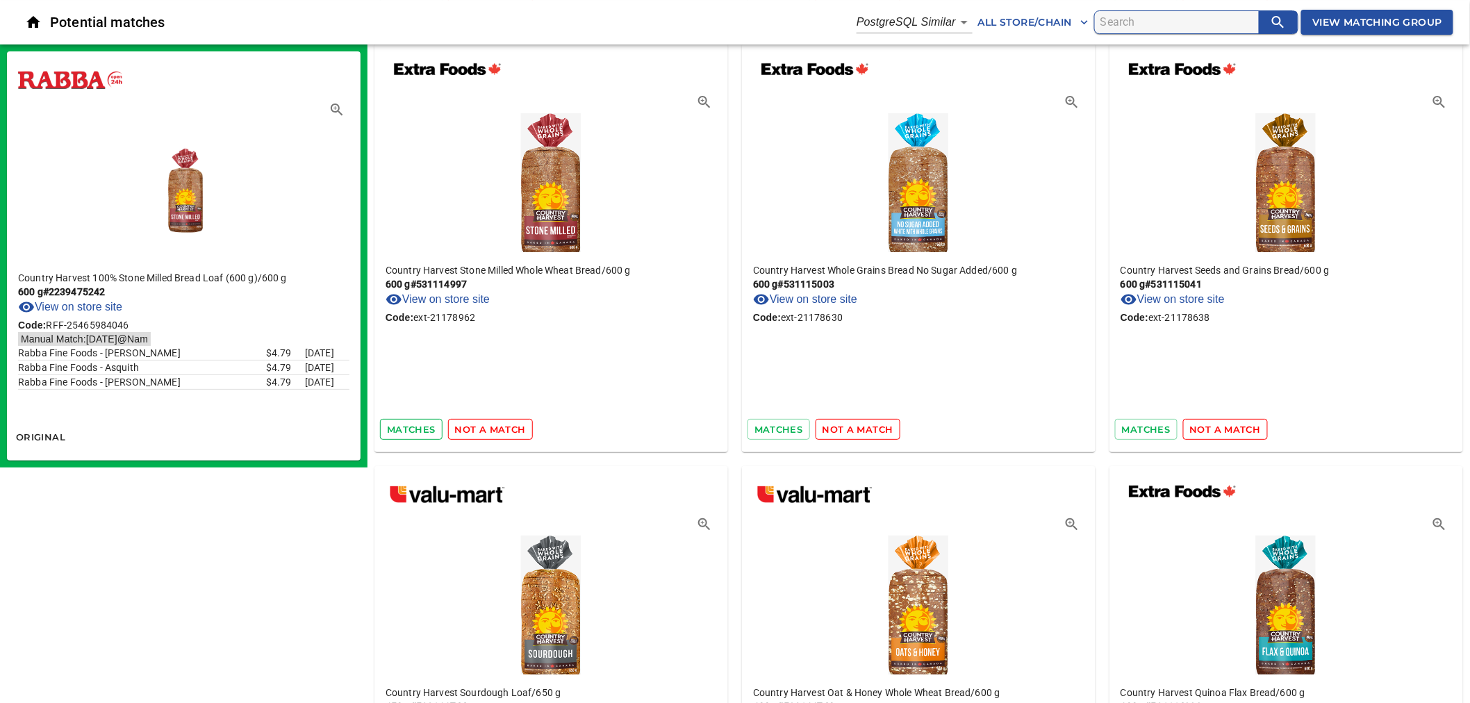
click at [413, 422] on span "matches" at bounding box center [411, 430] width 49 height 16
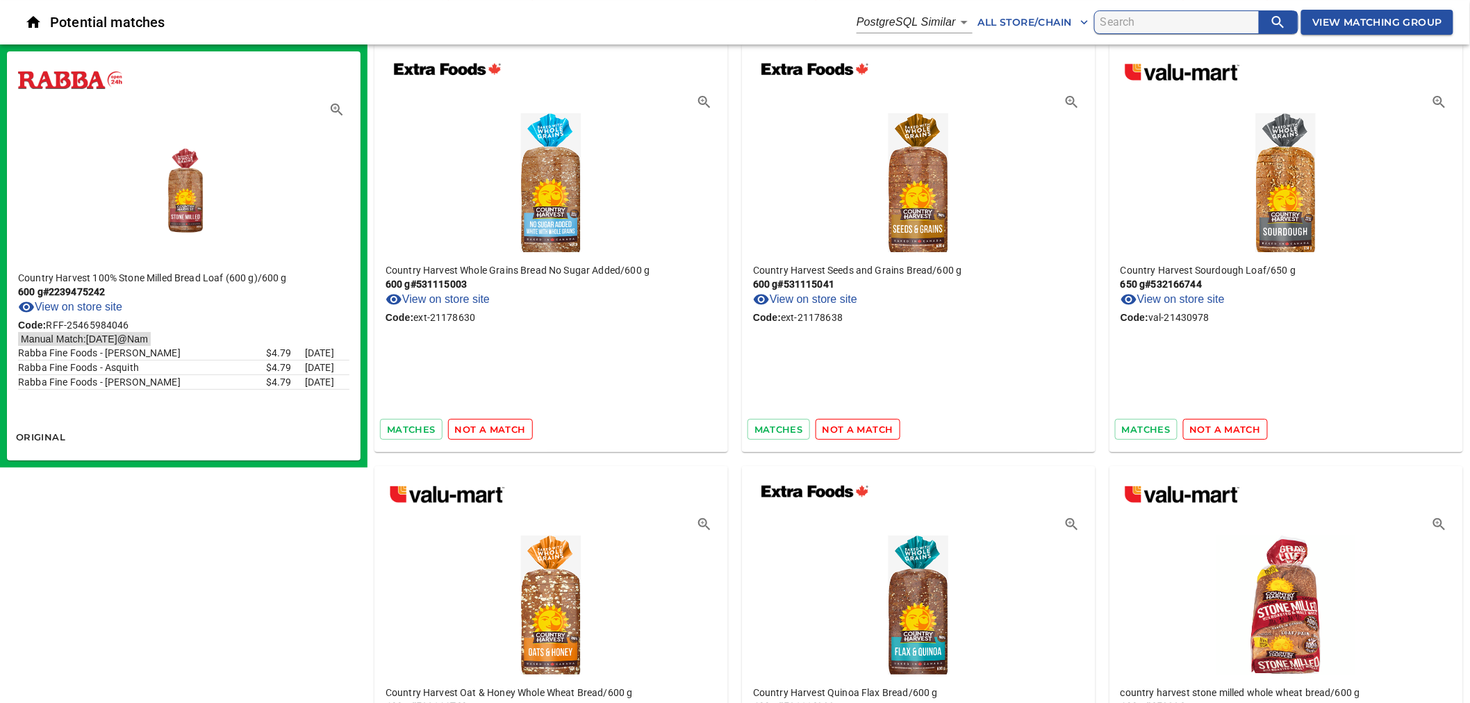
scroll to position [44223, 0]
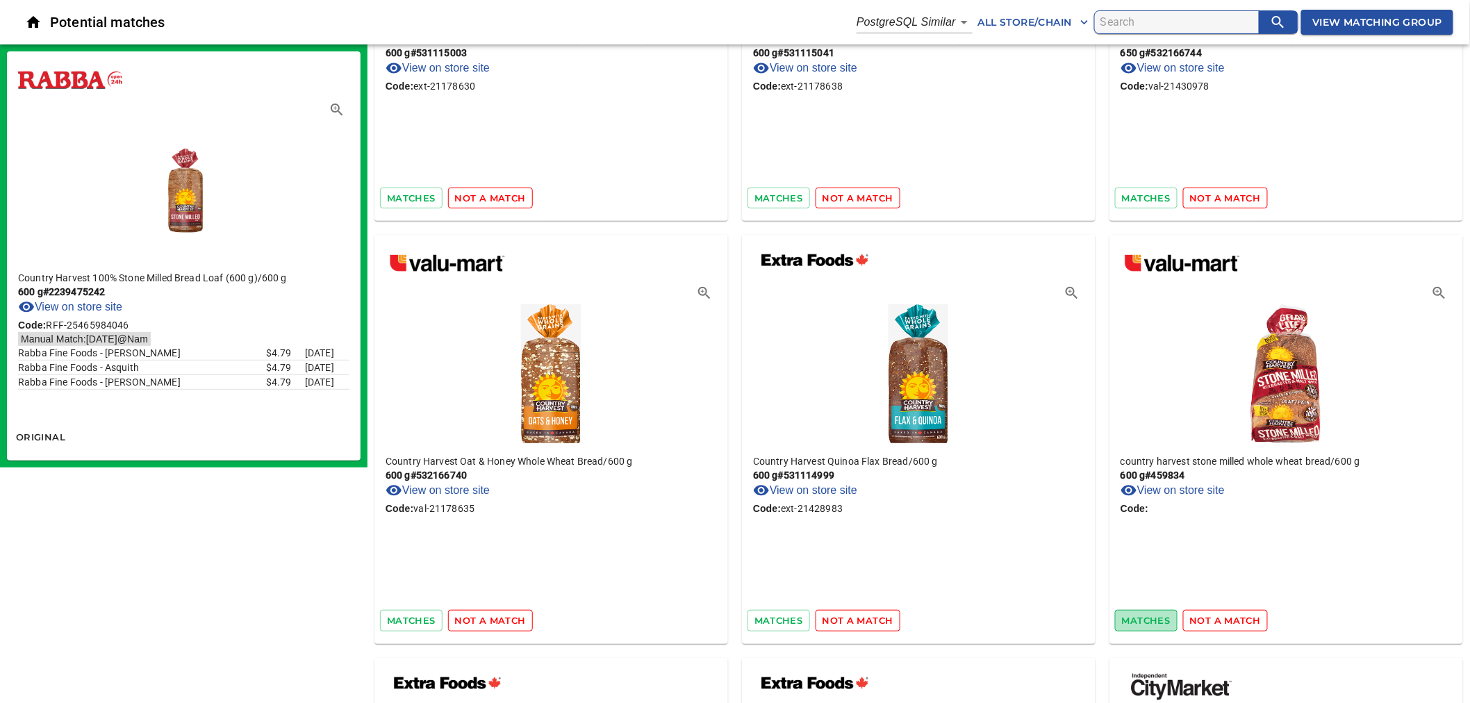
click at [1137, 610] on button "matches" at bounding box center [1146, 621] width 63 height 22
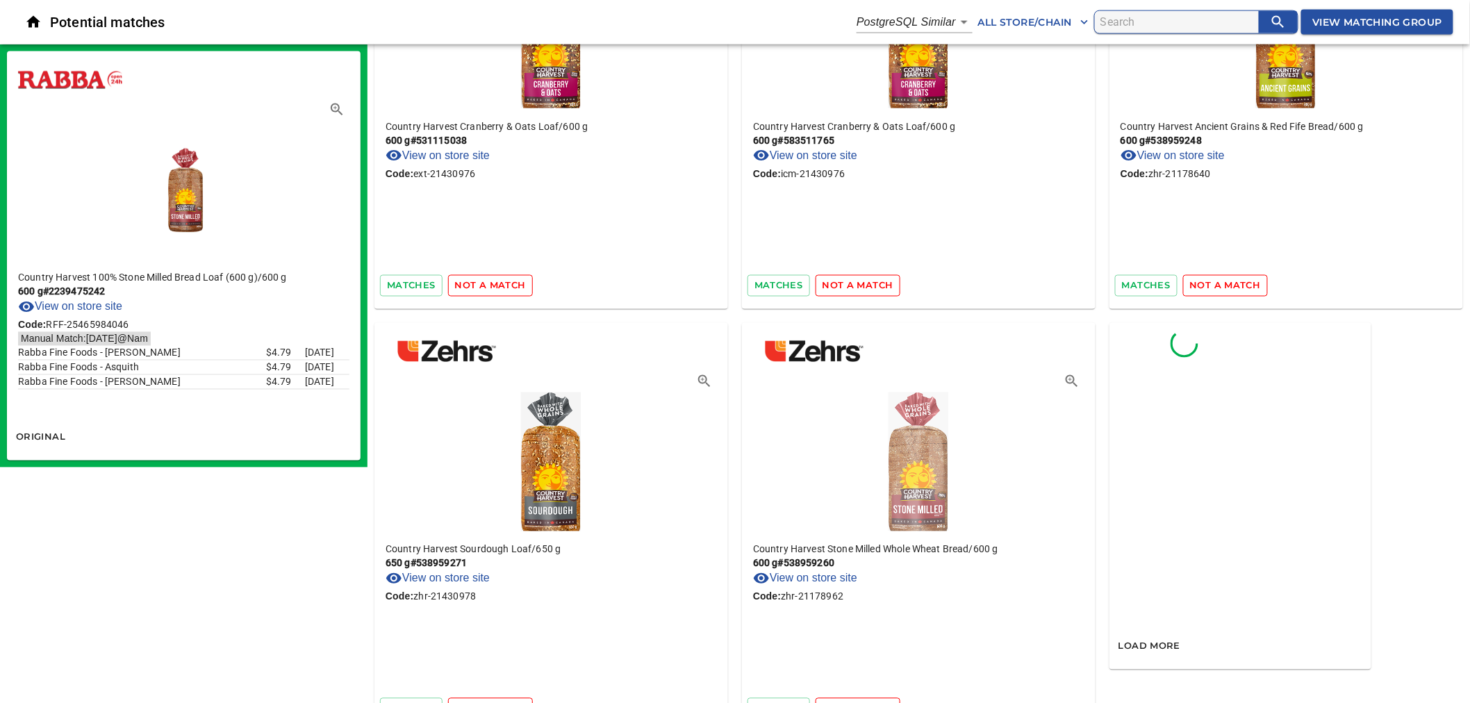
scroll to position [44991, 0]
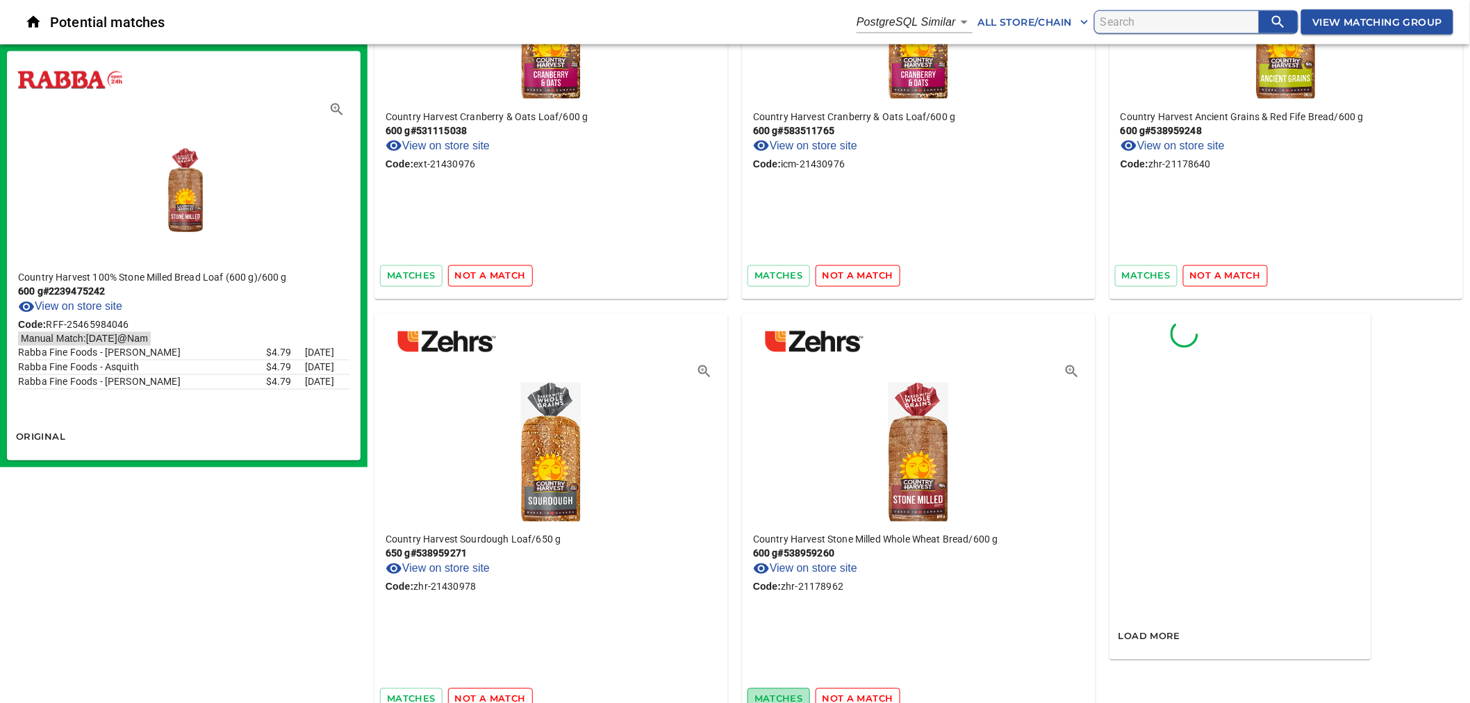
click at [774, 691] on span "matches" at bounding box center [778, 699] width 49 height 16
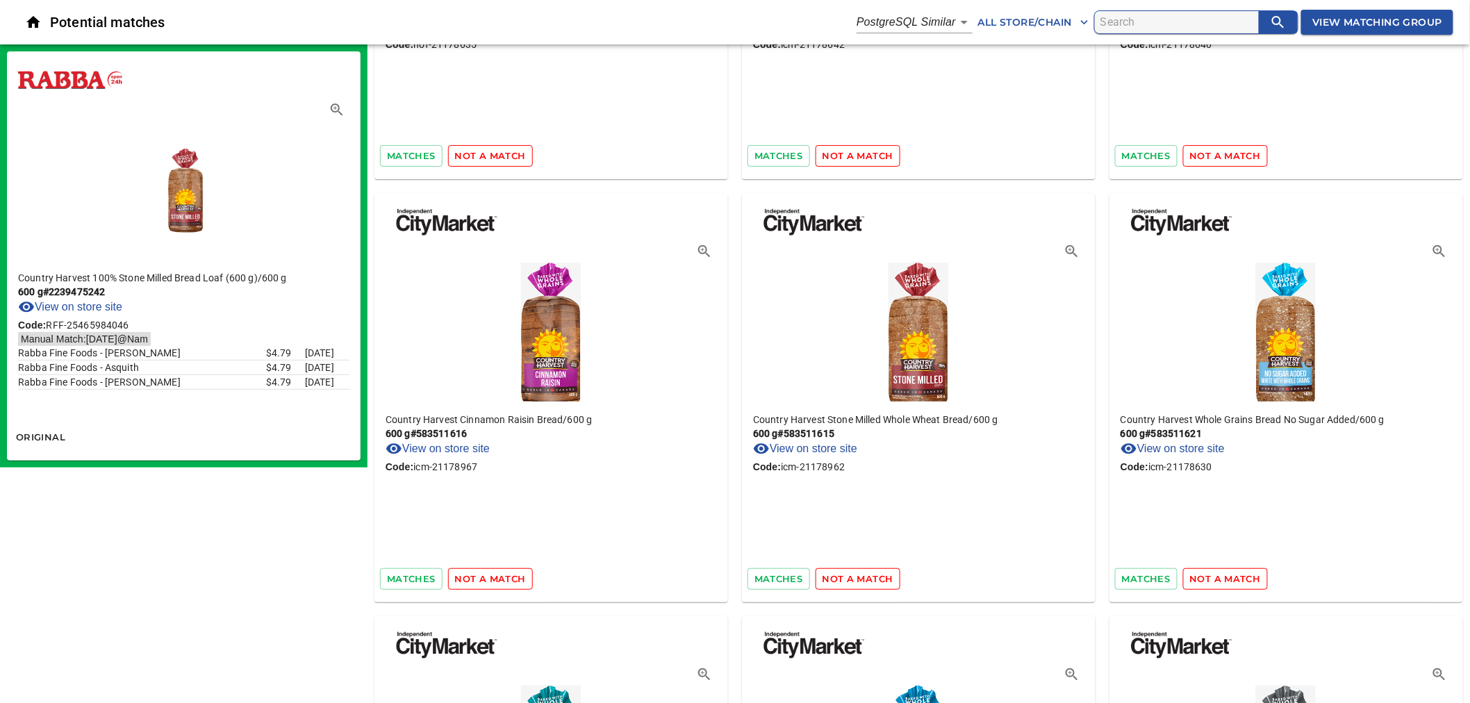
scroll to position [46381, 0]
click at [779, 570] on span "matches" at bounding box center [778, 578] width 49 height 16
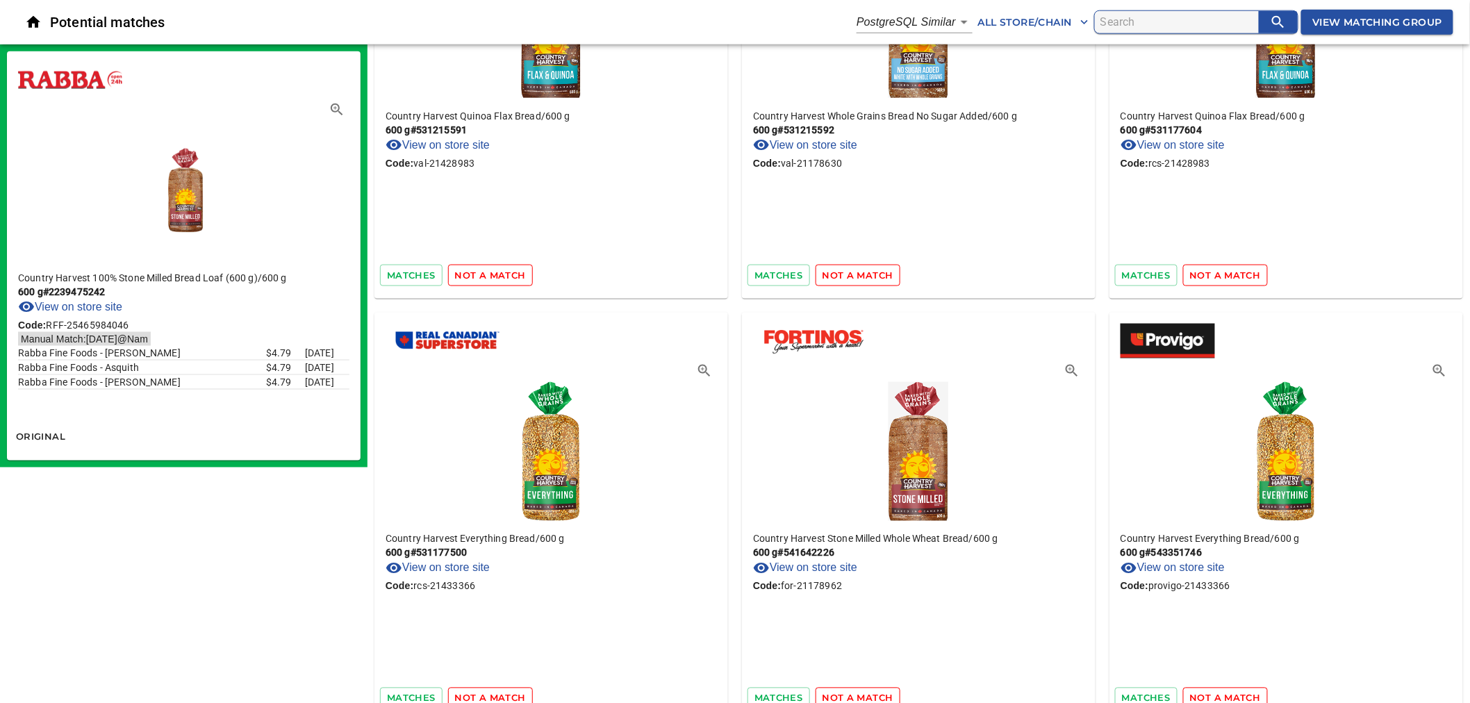
scroll to position [49314, 0]
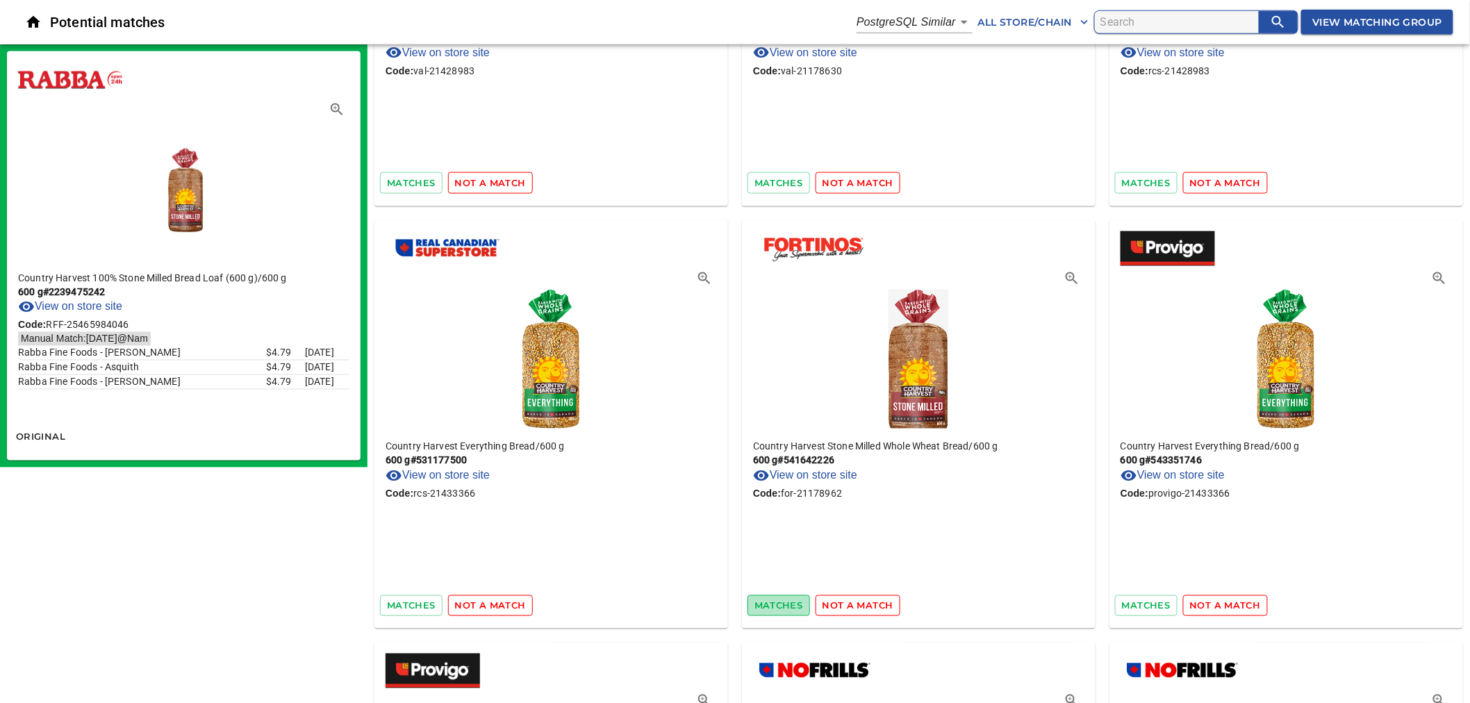
click at [785, 598] on span "matches" at bounding box center [778, 606] width 49 height 16
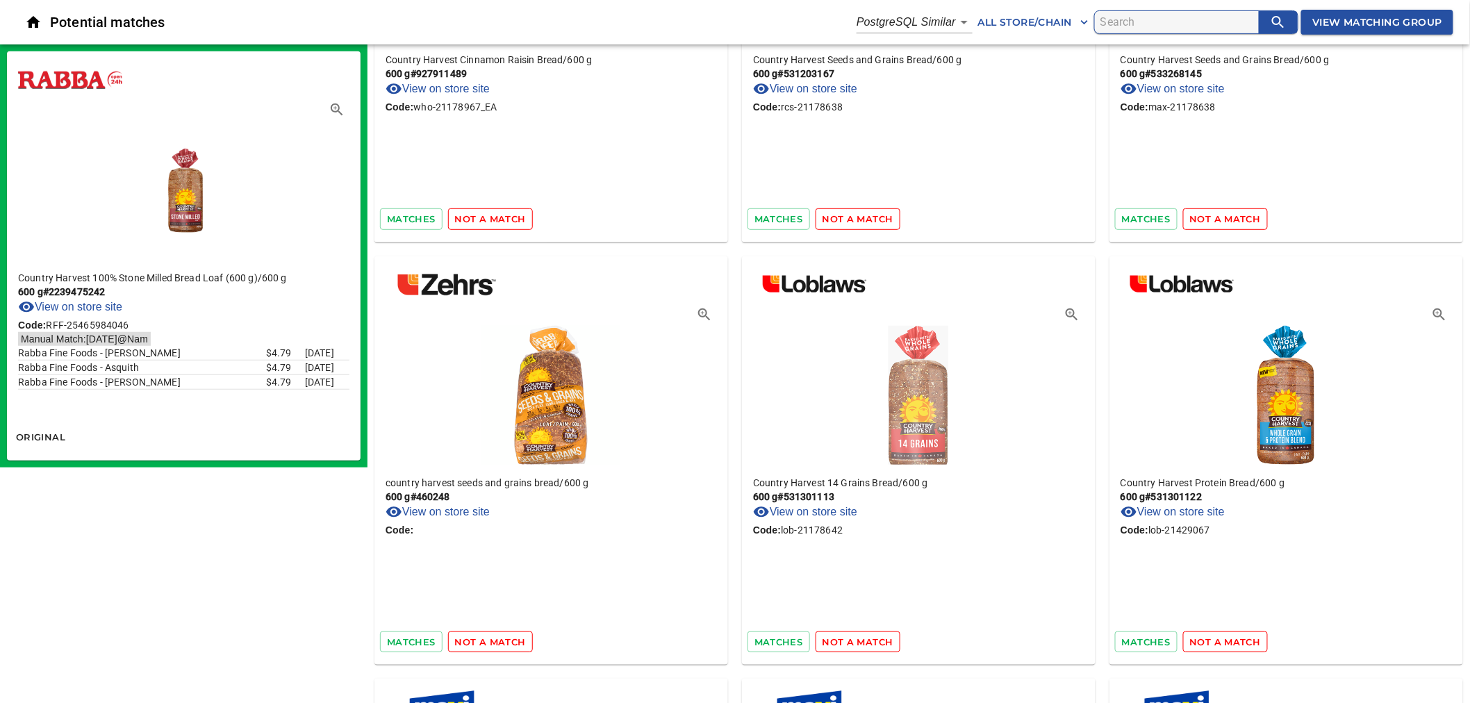
scroll to position [51012, 0]
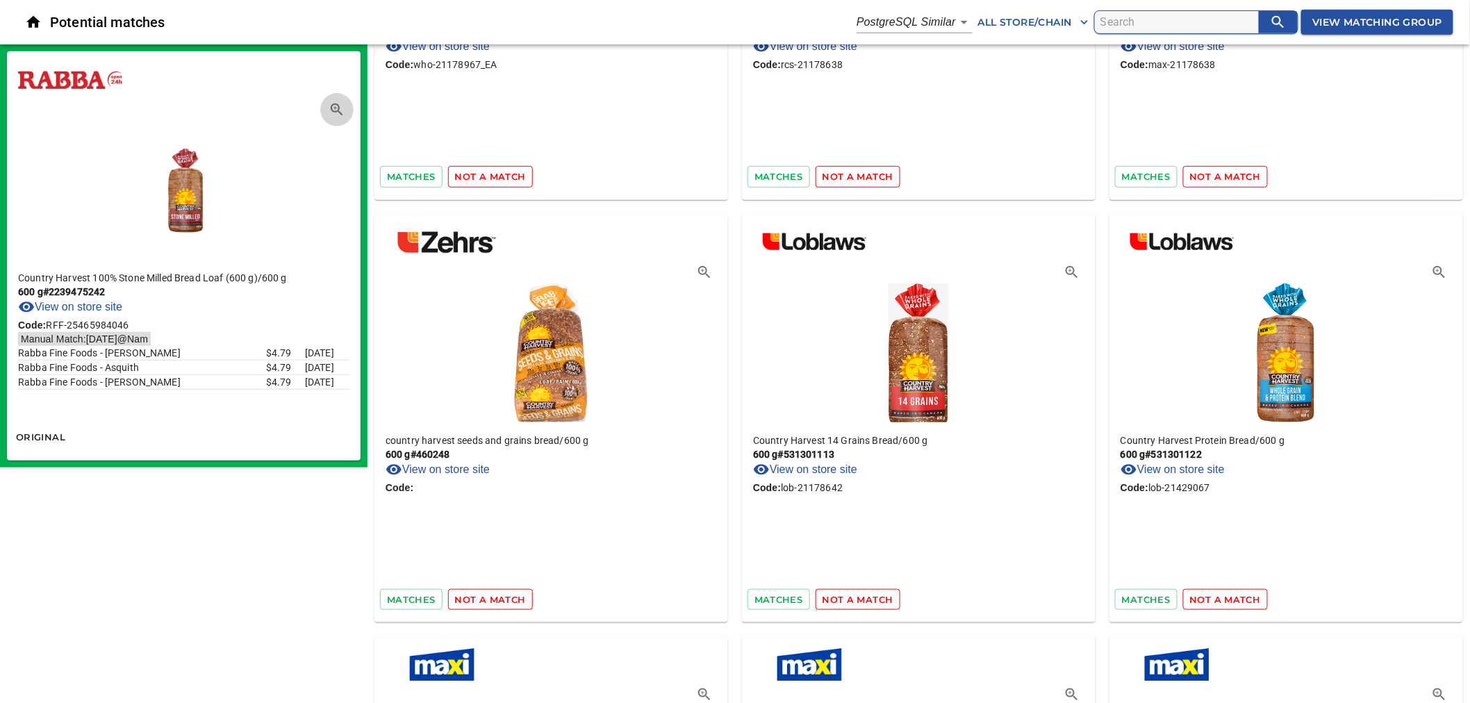
click at [337, 113] on icon "button" at bounding box center [337, 109] width 17 height 17
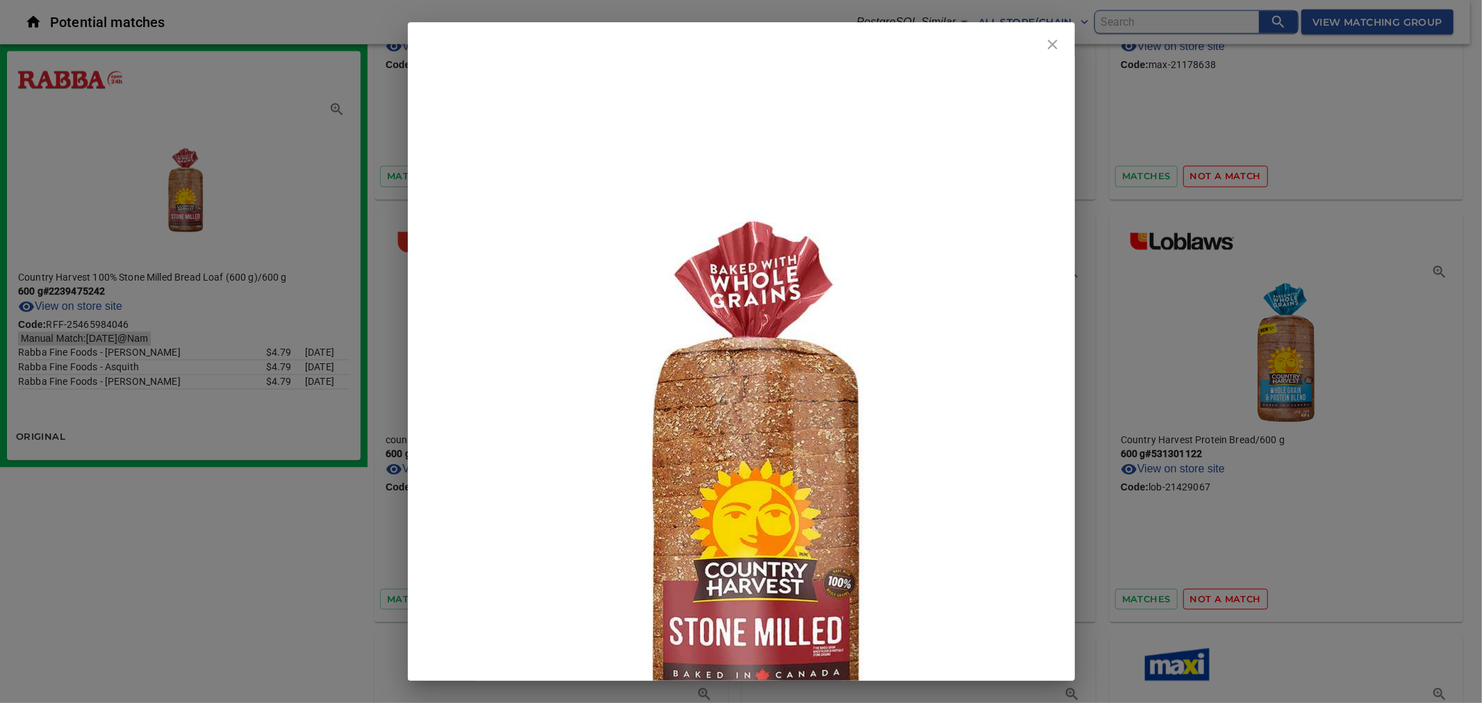
click at [1053, 45] on icon "close" at bounding box center [1053, 45] width 10 height 10
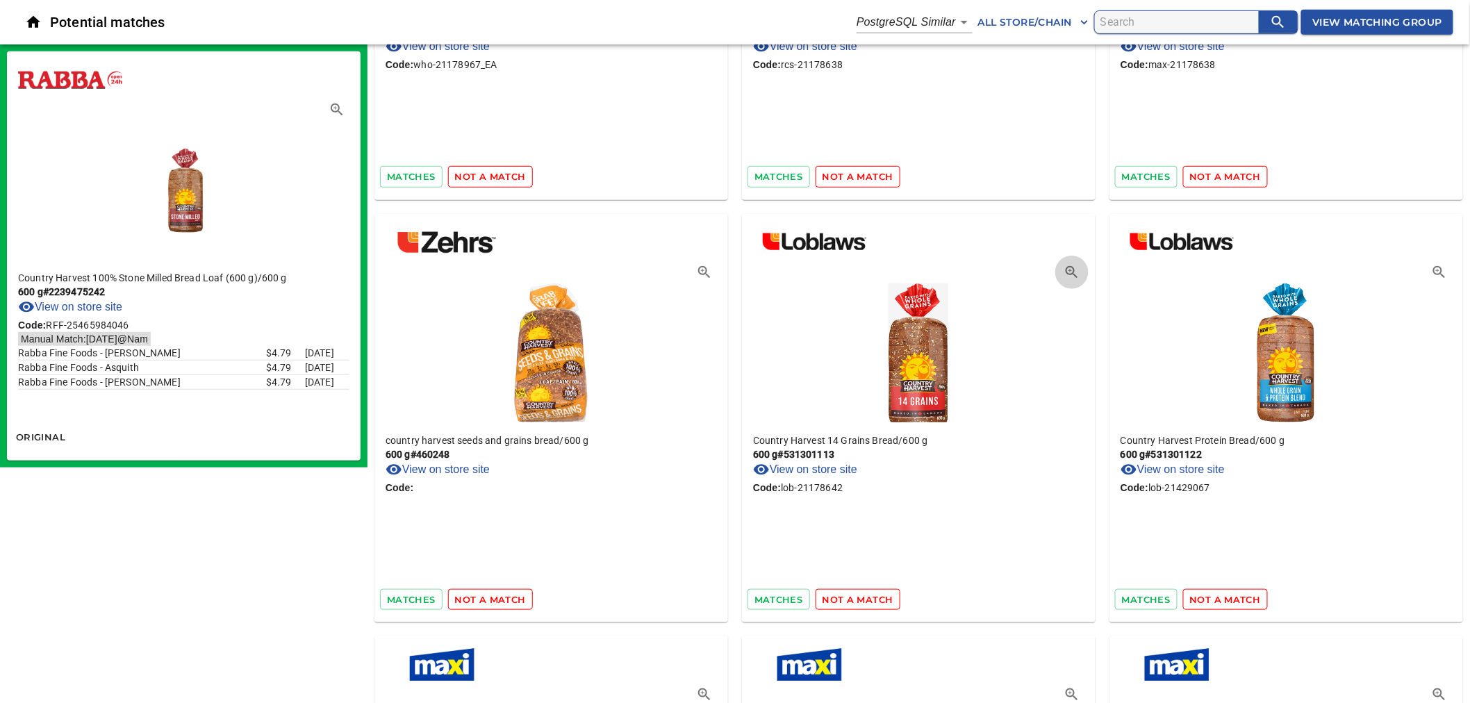
click at [1068, 264] on icon "button" at bounding box center [1072, 272] width 17 height 17
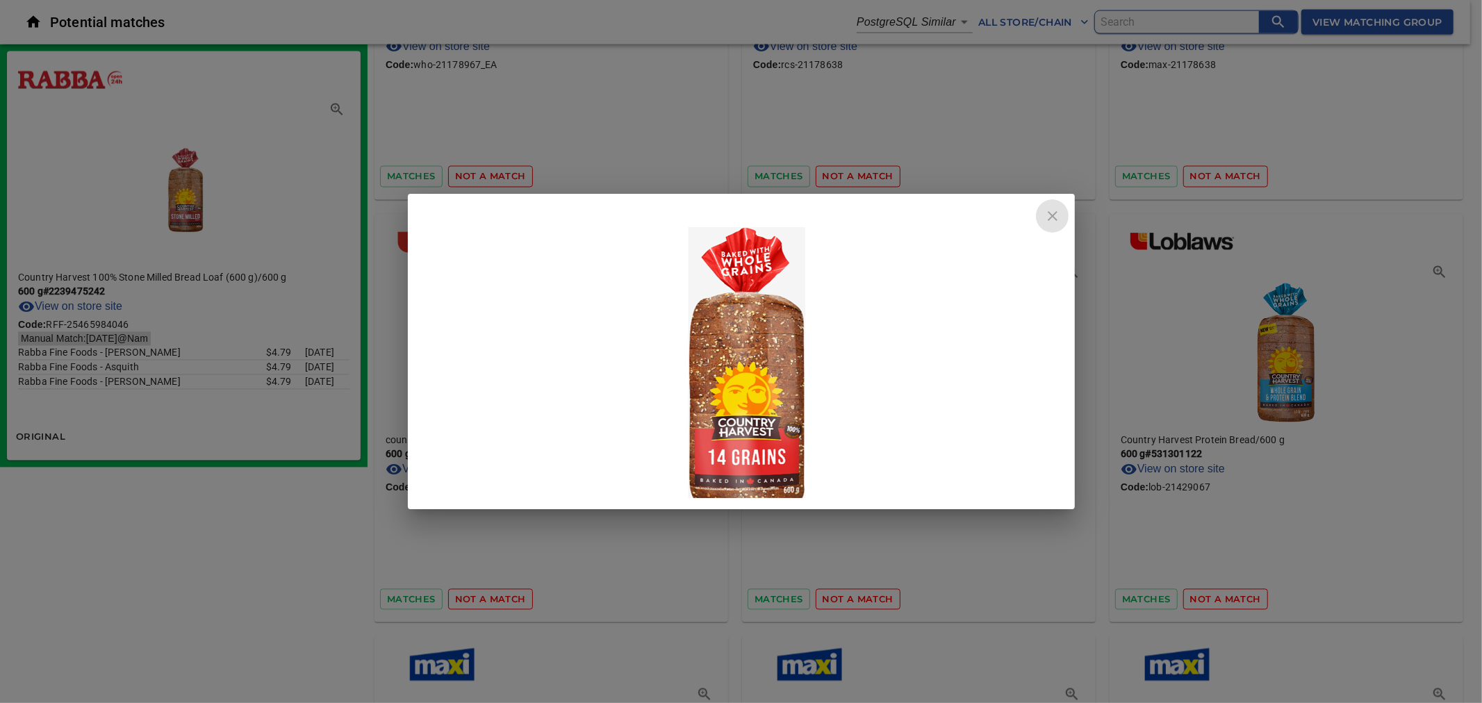
click at [1045, 216] on icon "close" at bounding box center [1052, 216] width 17 height 17
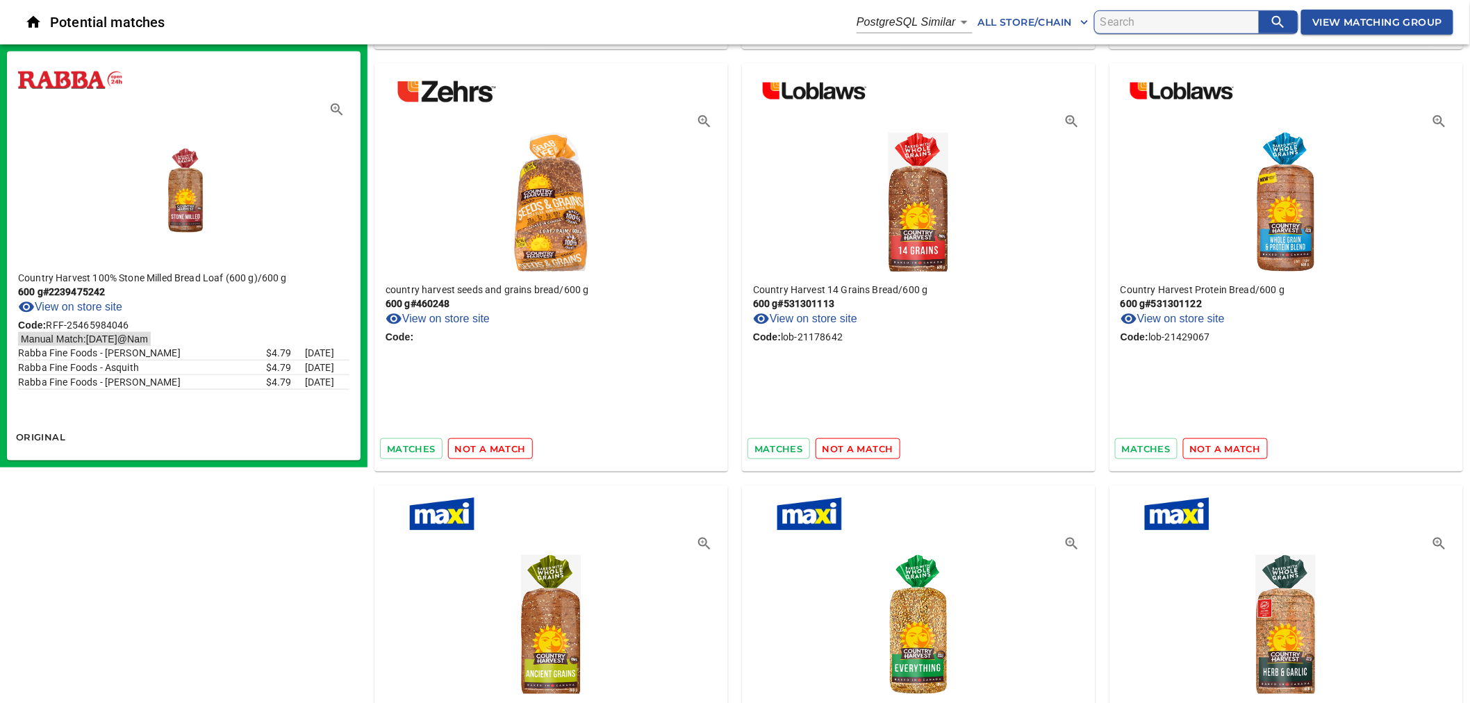
scroll to position [51166, 0]
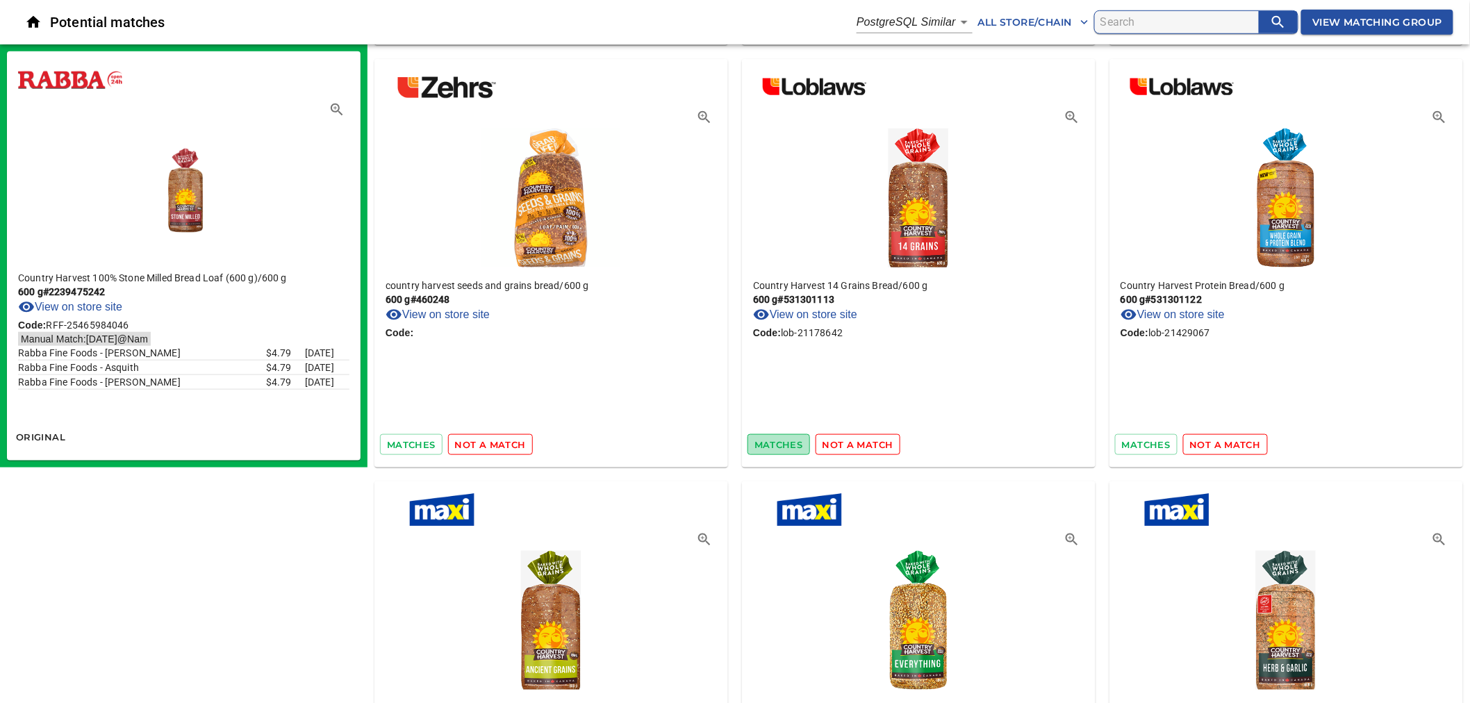
click at [790, 437] on span "matches" at bounding box center [778, 445] width 49 height 16
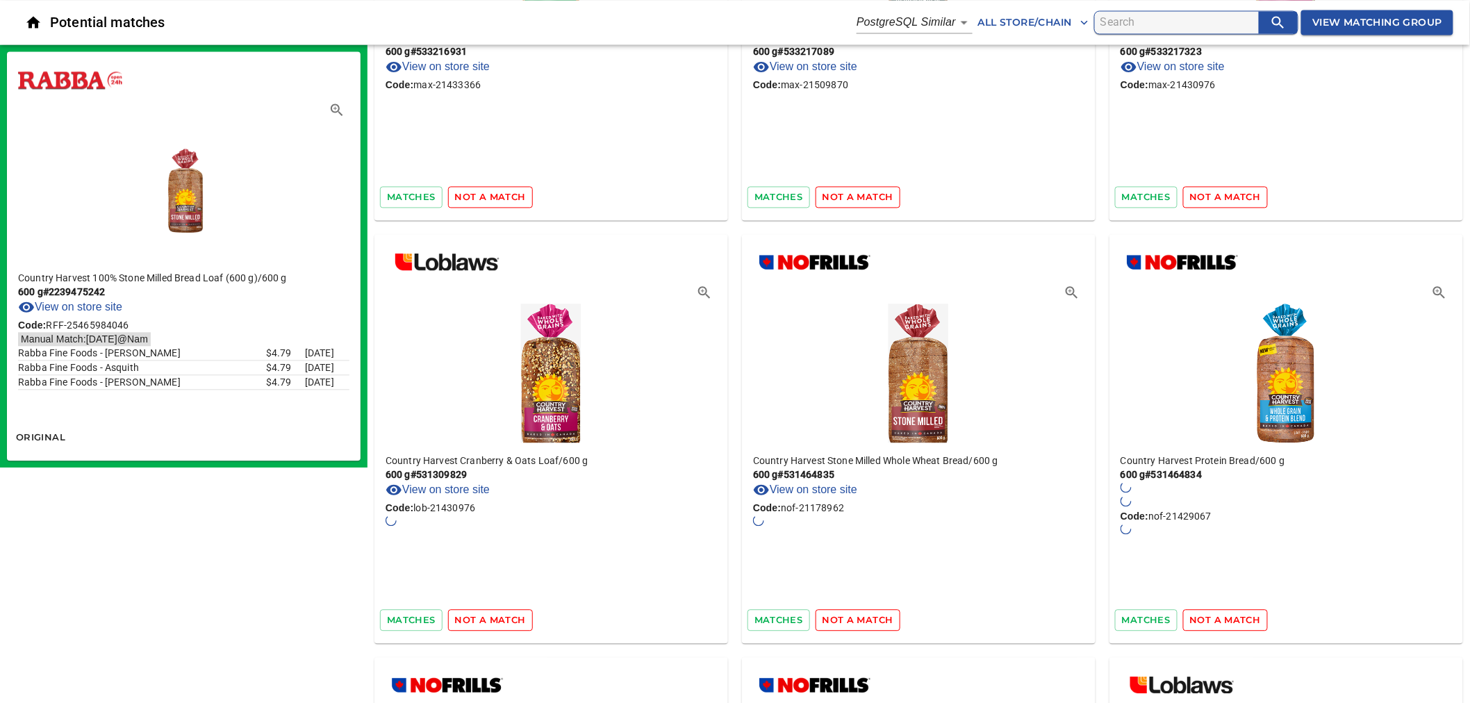
scroll to position [51846, 0]
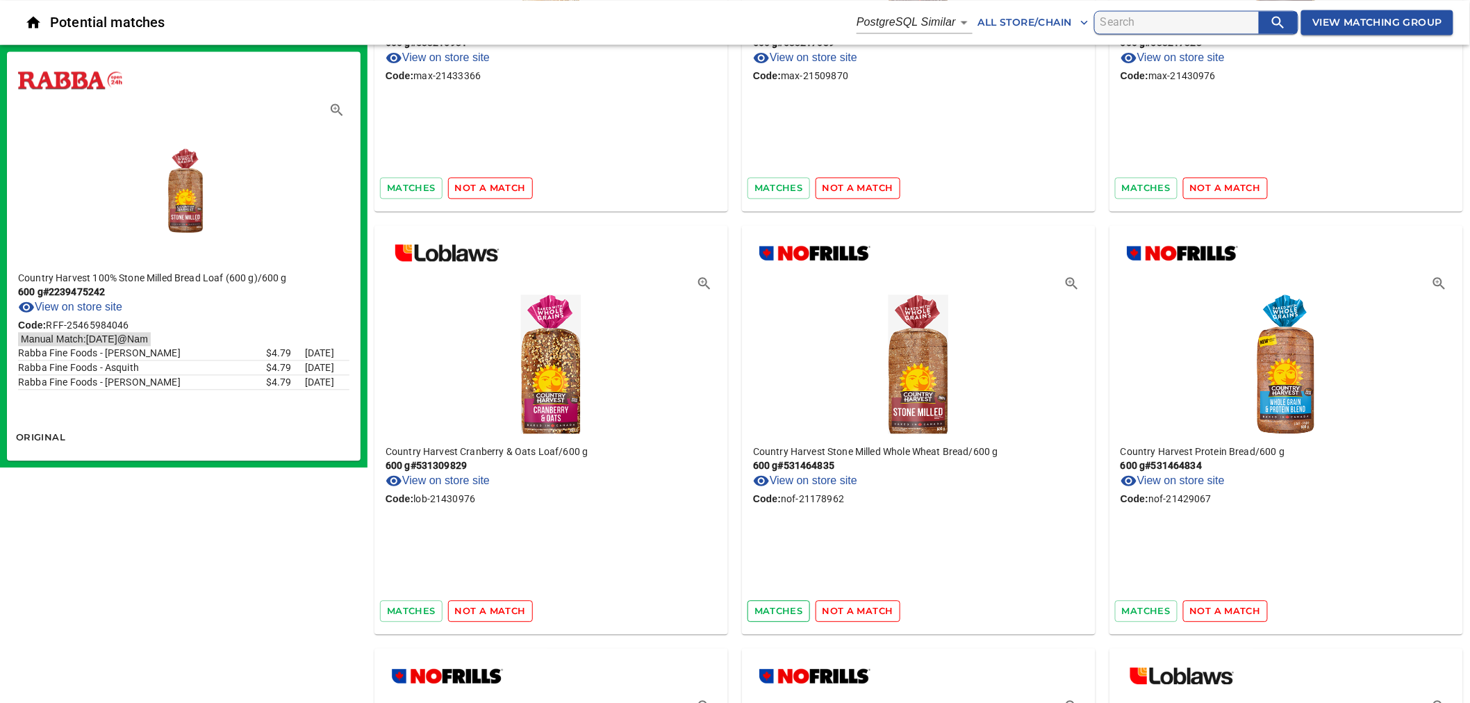
click at [764, 603] on span "matches" at bounding box center [778, 611] width 49 height 16
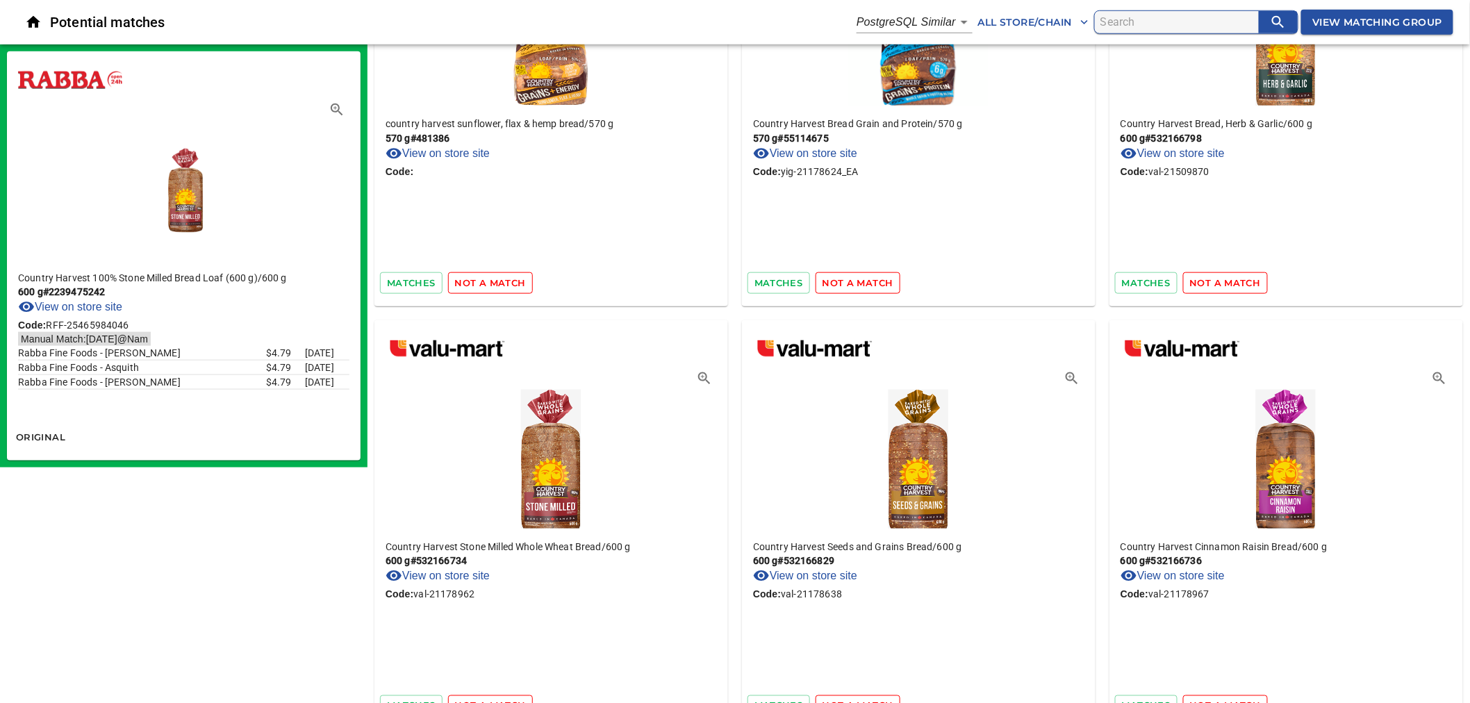
scroll to position [53467, 0]
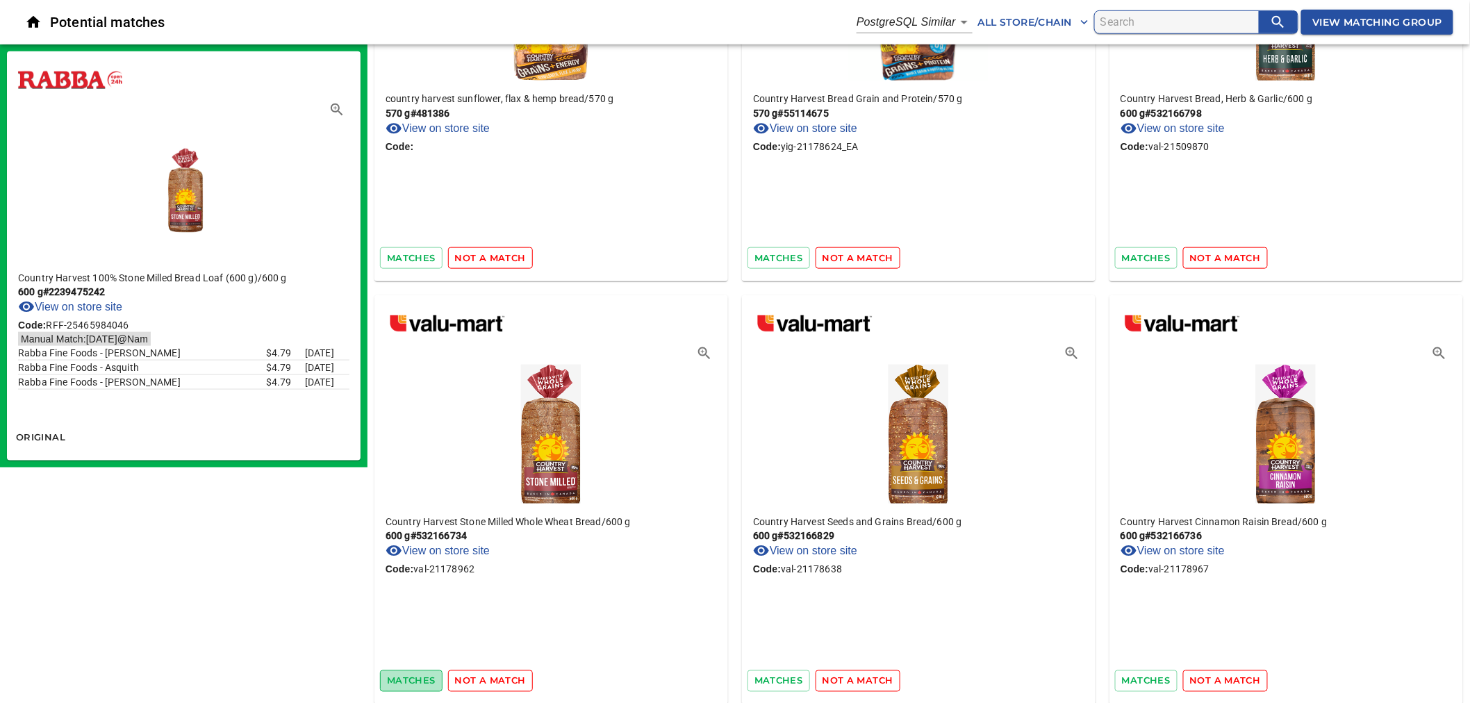
click at [418, 673] on span "matches" at bounding box center [411, 681] width 49 height 16
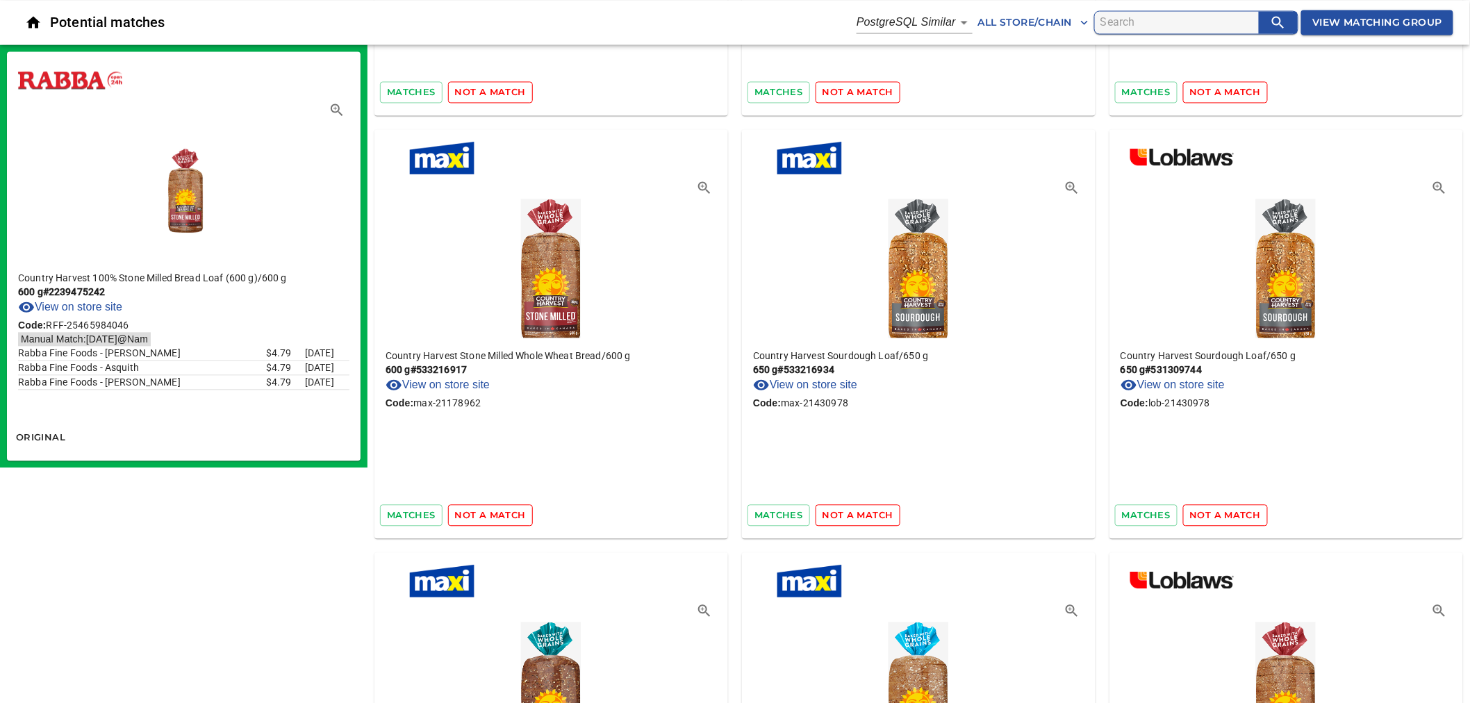
scroll to position [54085, 0]
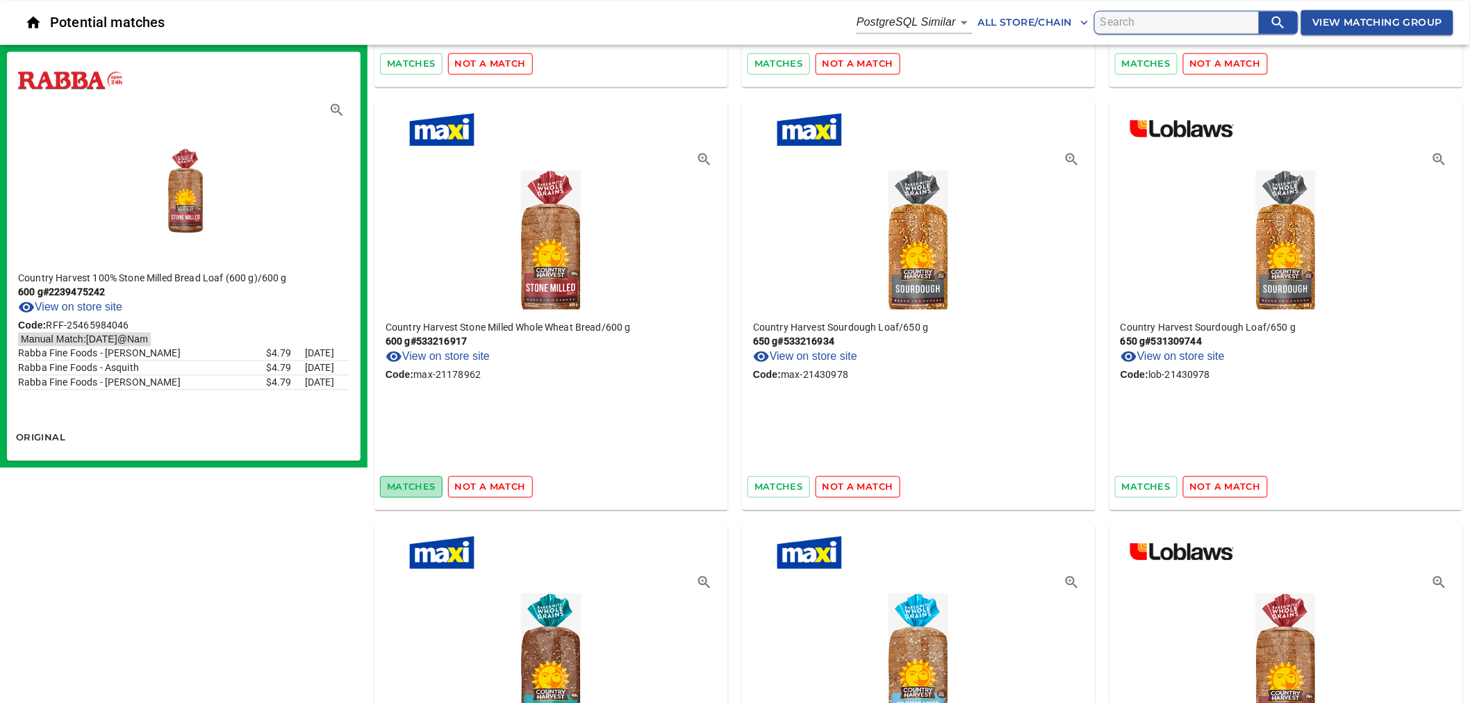
click at [405, 479] on span "matches" at bounding box center [411, 487] width 49 height 16
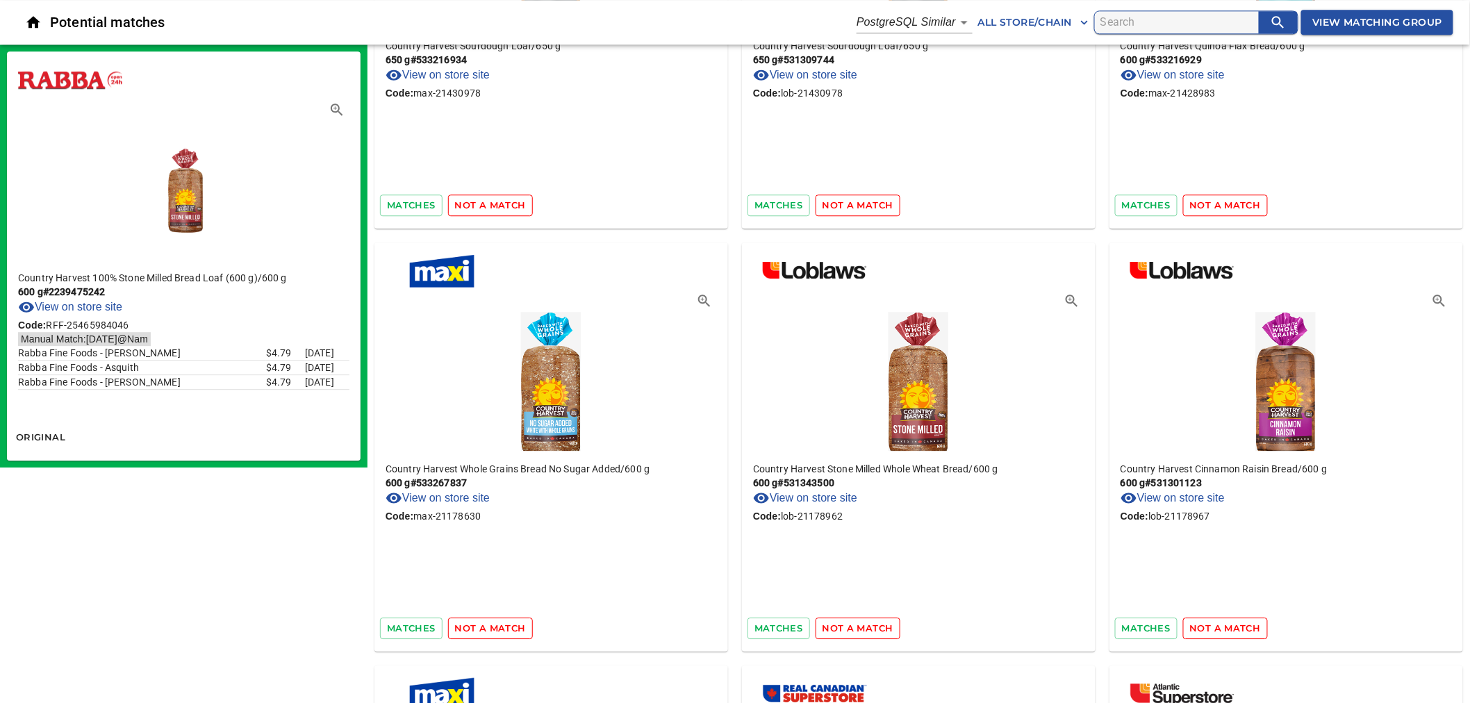
scroll to position [54393, 0]
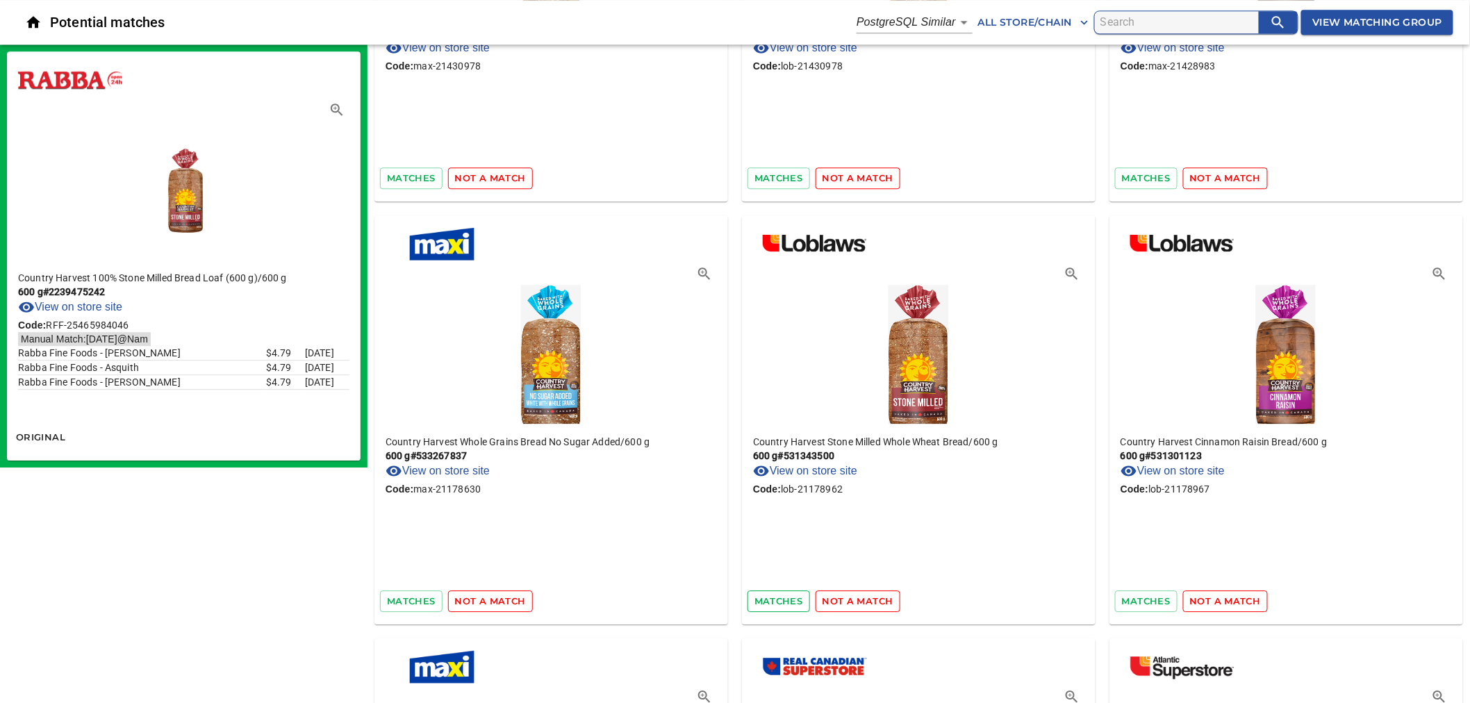
click at [770, 593] on span "matches" at bounding box center [778, 601] width 49 height 16
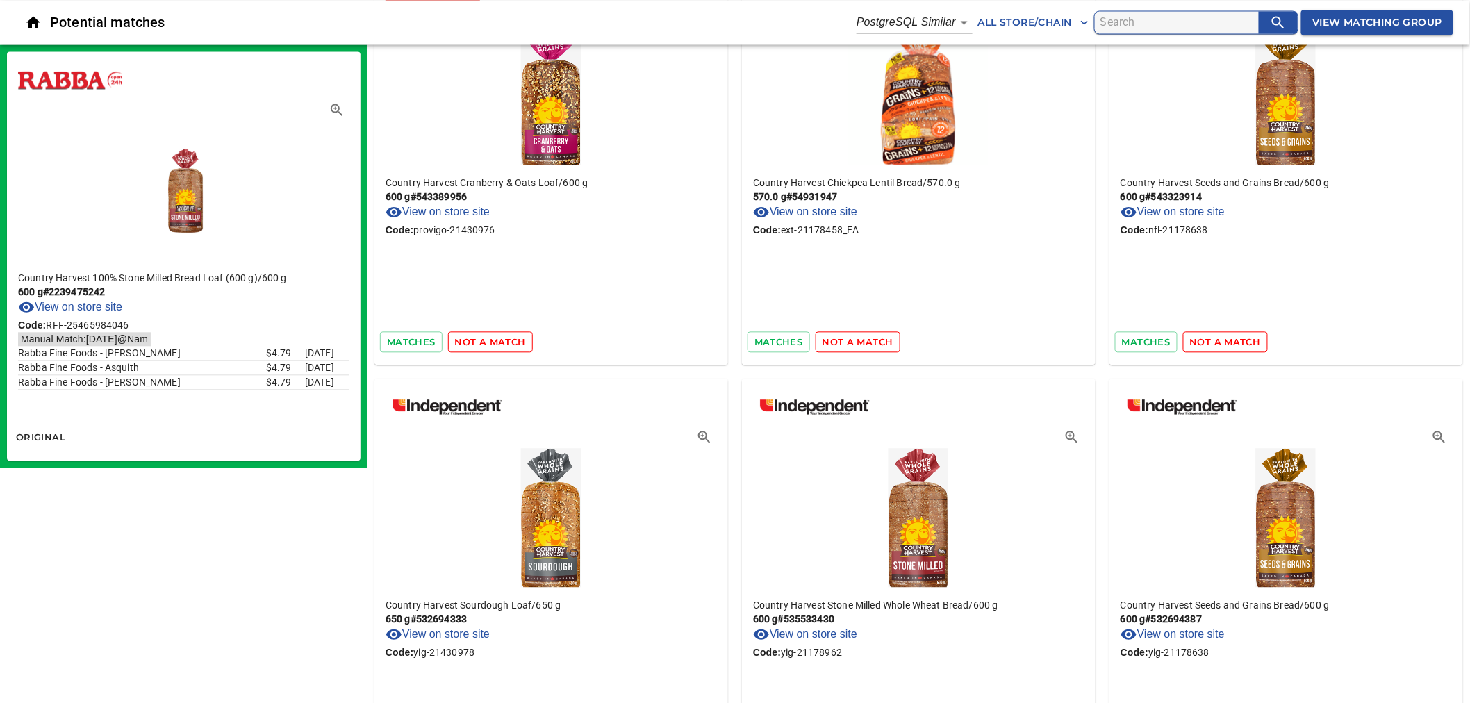
scroll to position [58635, 0]
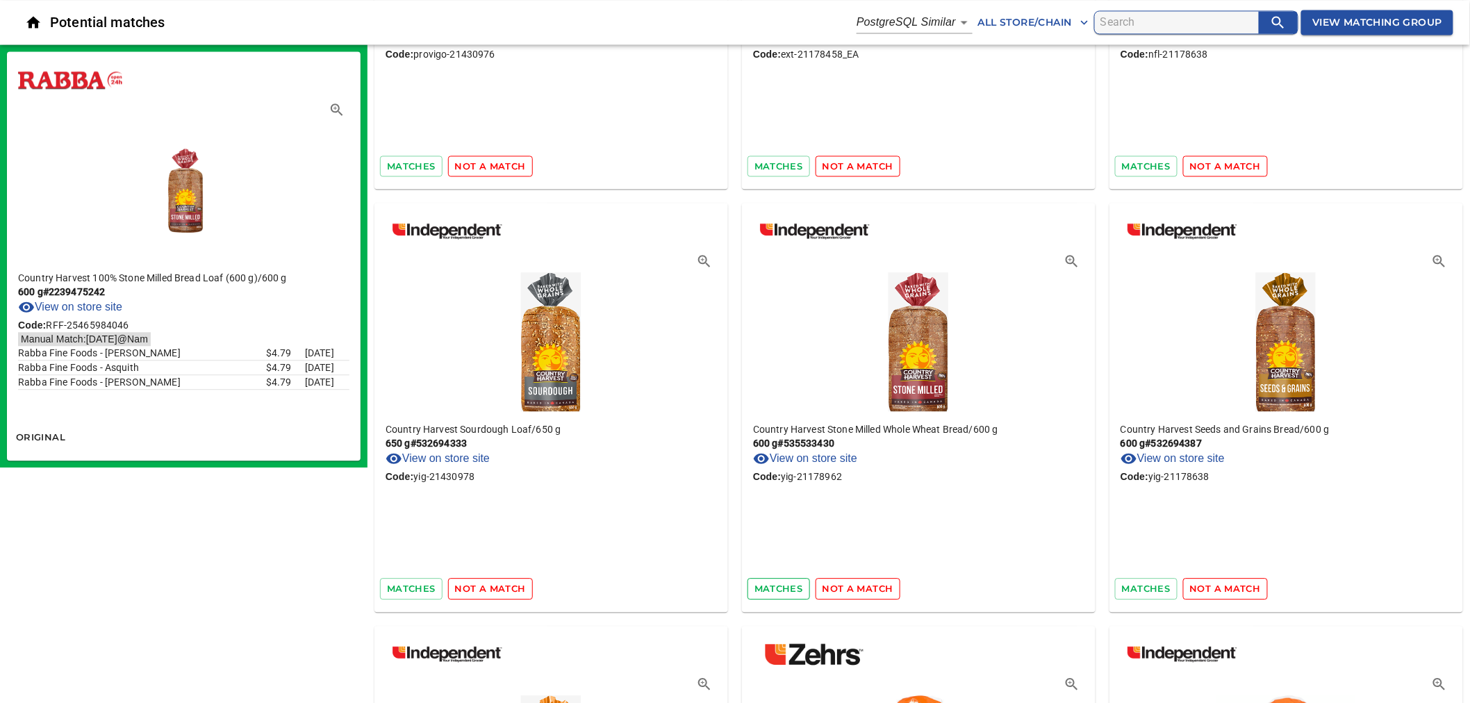
click at [793, 581] on span "matches" at bounding box center [778, 589] width 49 height 16
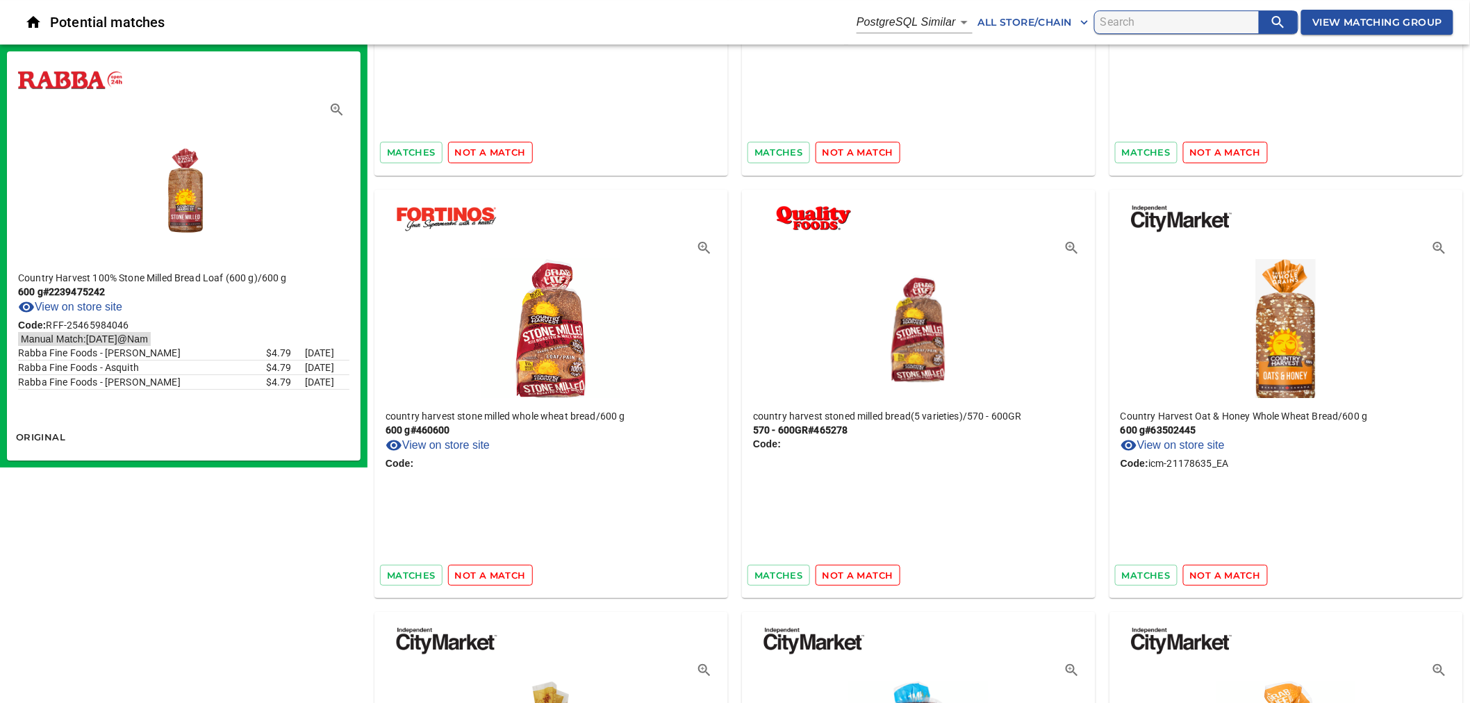
scroll to position [63729, 0]
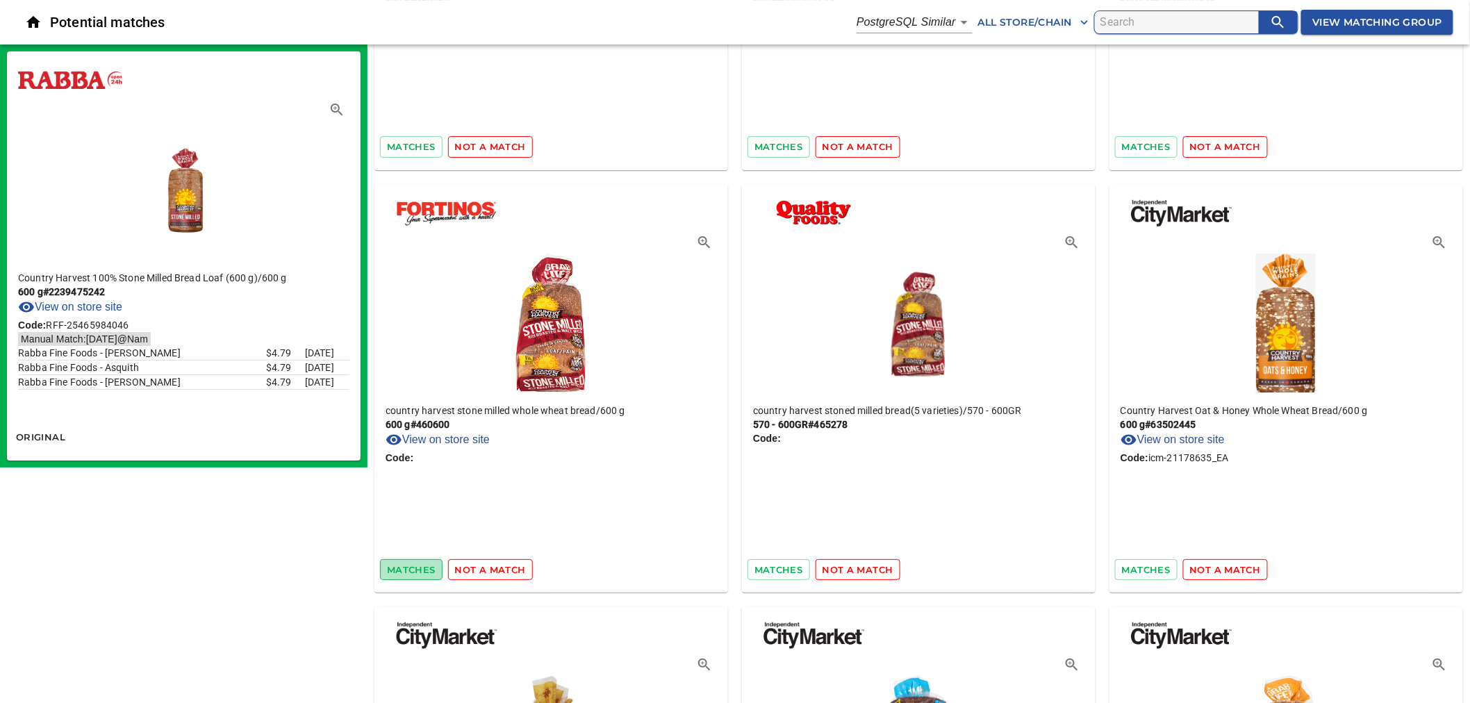
click at [403, 562] on span "matches" at bounding box center [411, 570] width 49 height 16
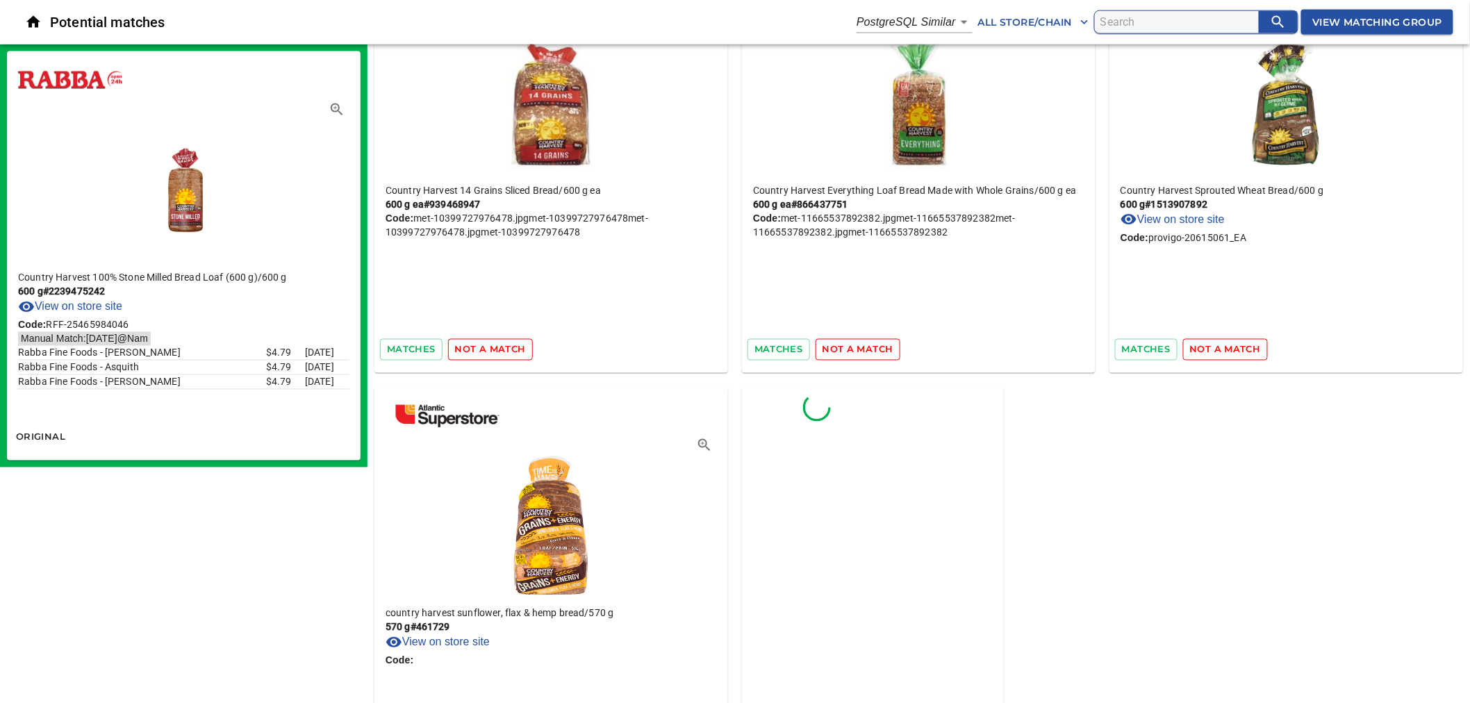
scroll to position [64857, 0]
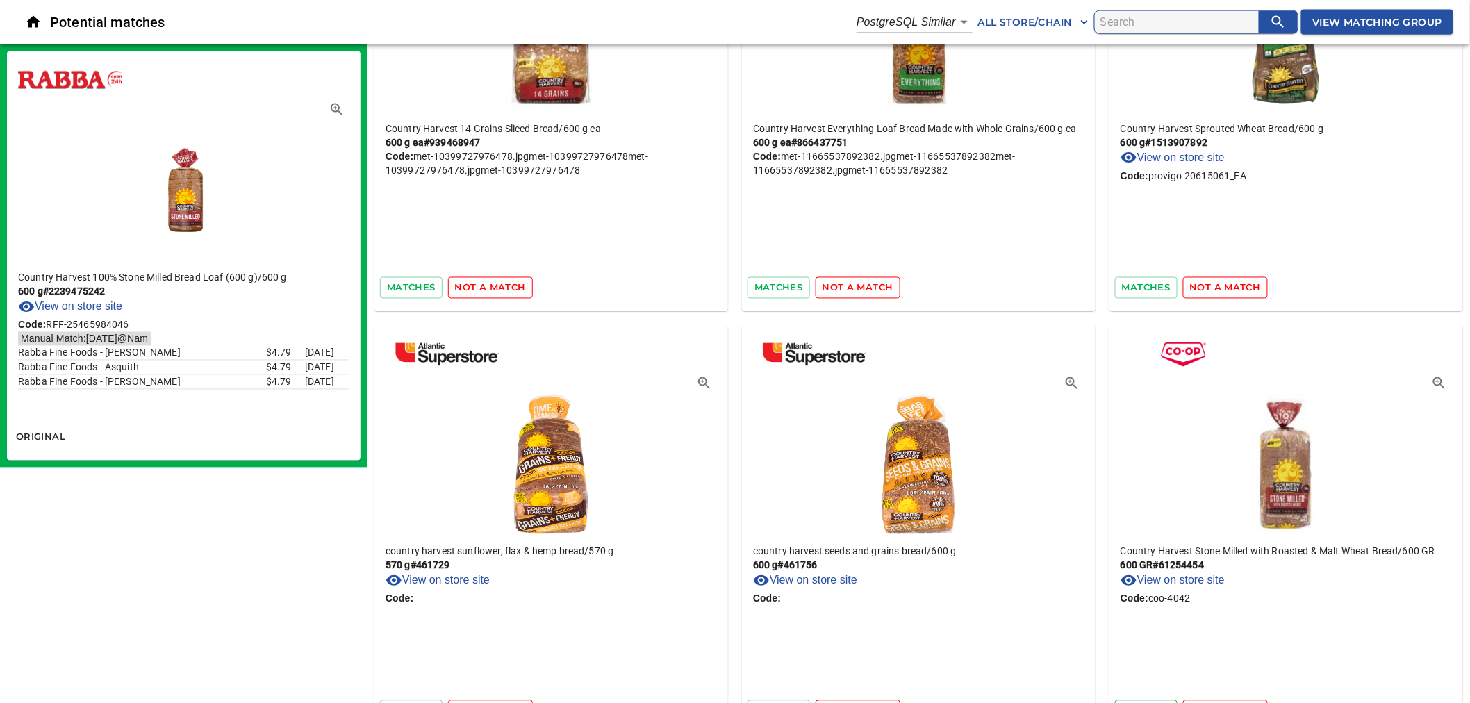
click at [1132, 702] on span "matches" at bounding box center [1146, 711] width 49 height 16
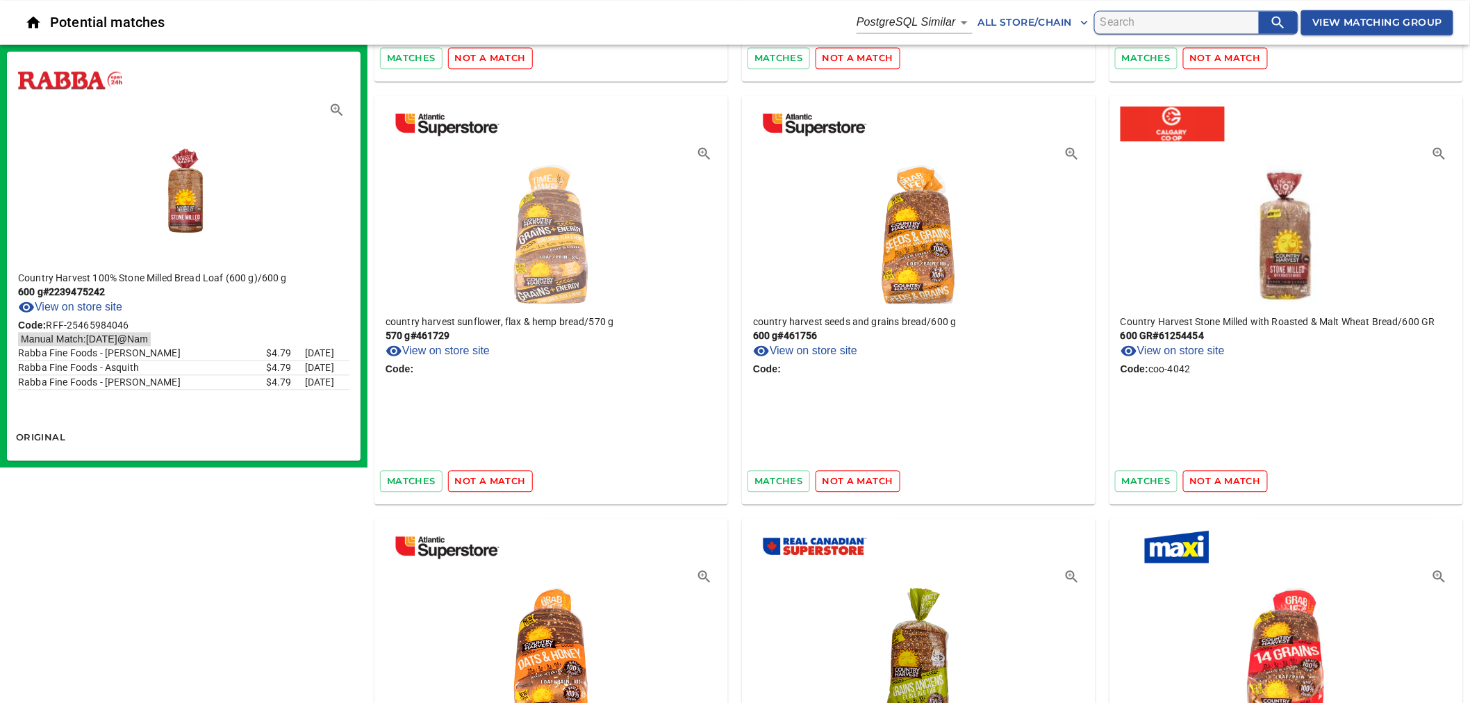
scroll to position [65089, 0]
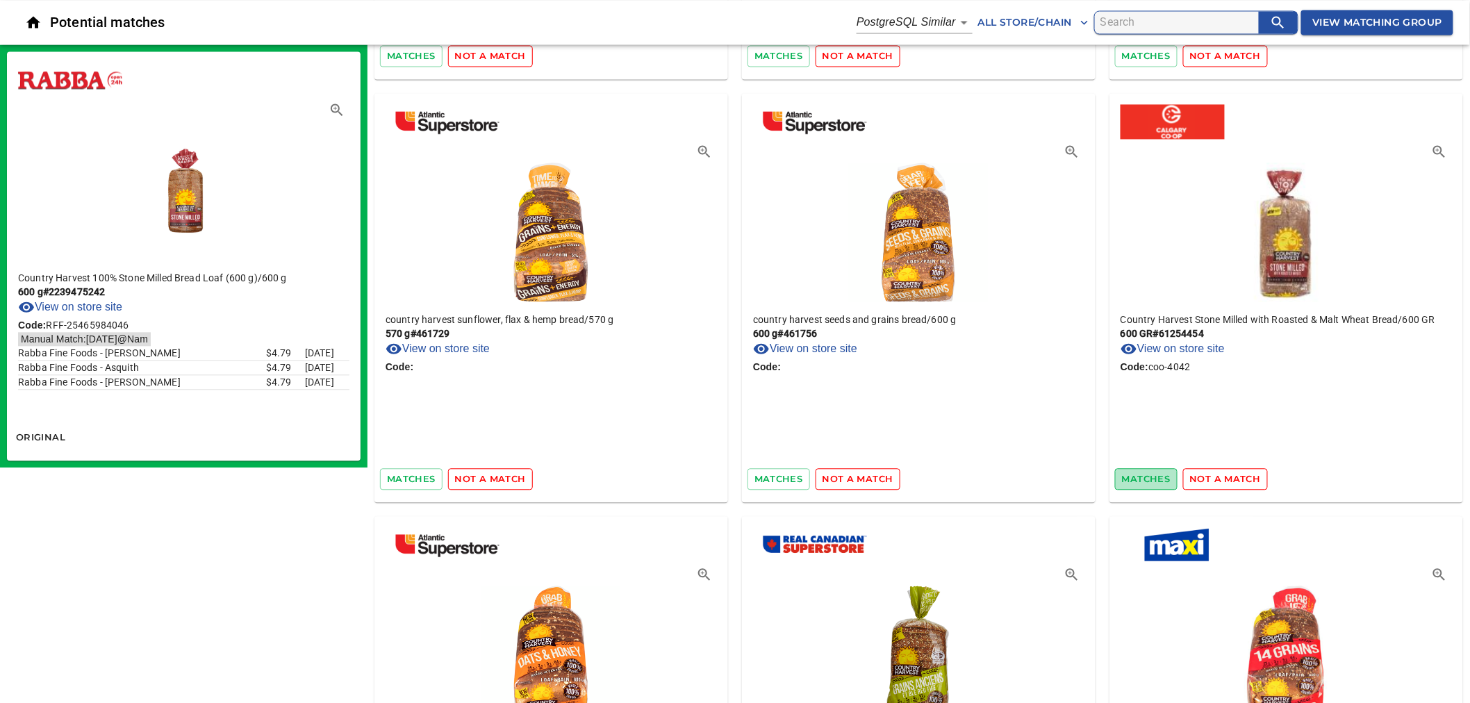
click at [1157, 471] on span "matches" at bounding box center [1146, 479] width 49 height 16
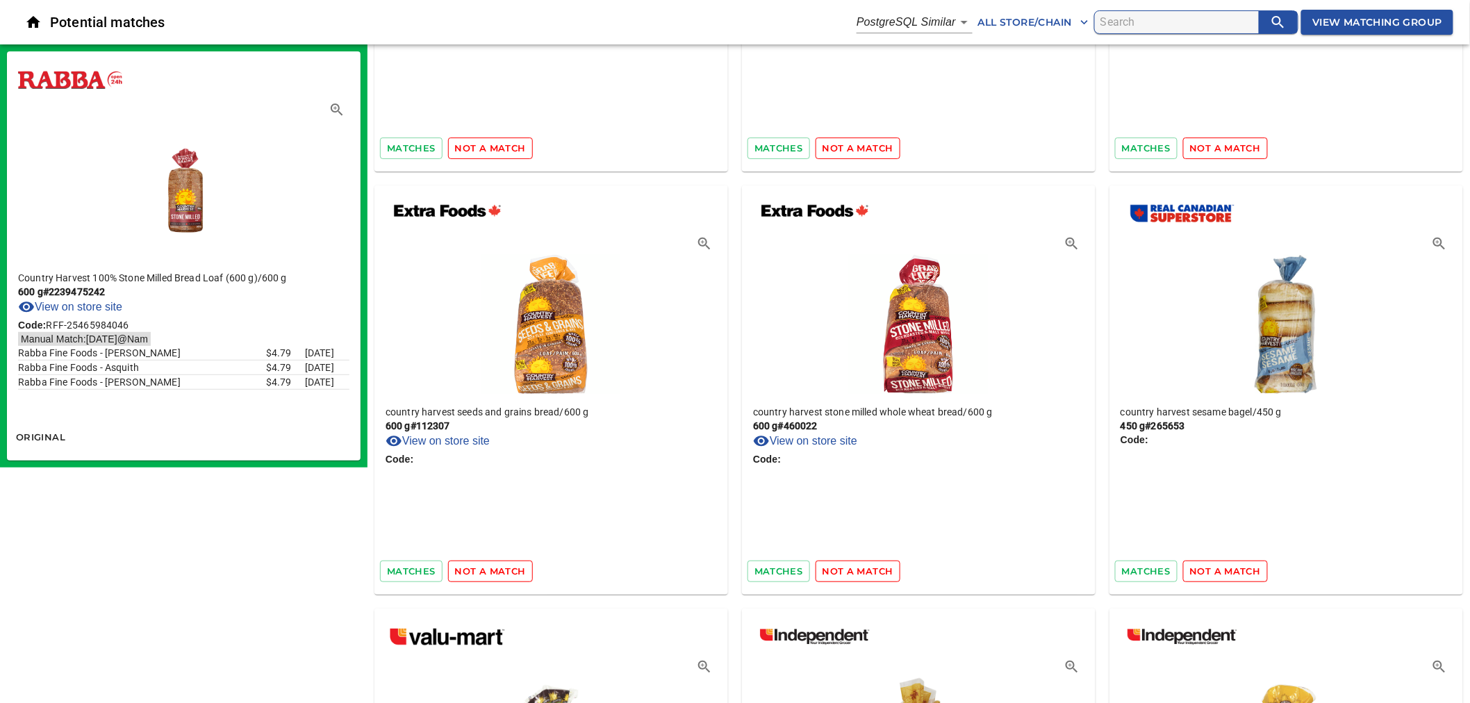
scroll to position [66400, 0]
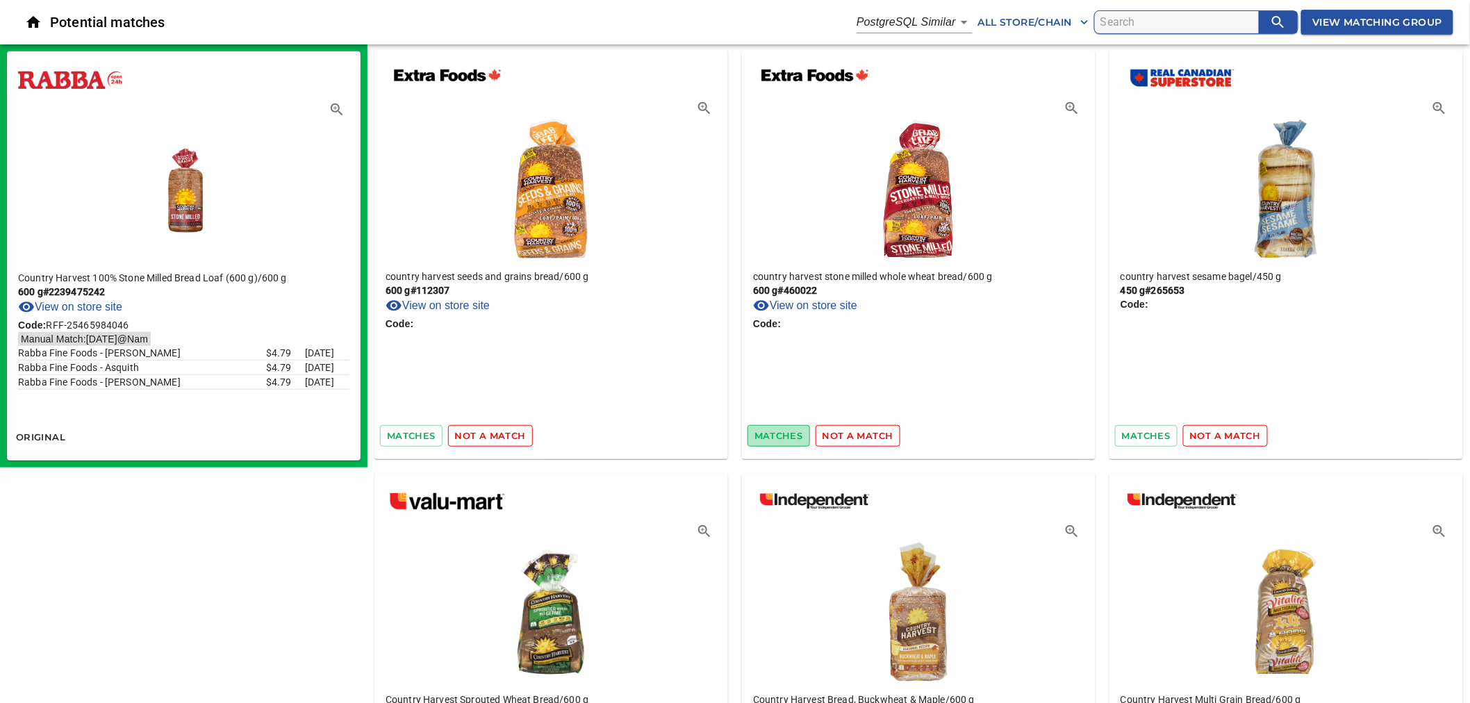
click at [782, 428] on span "matches" at bounding box center [778, 436] width 49 height 16
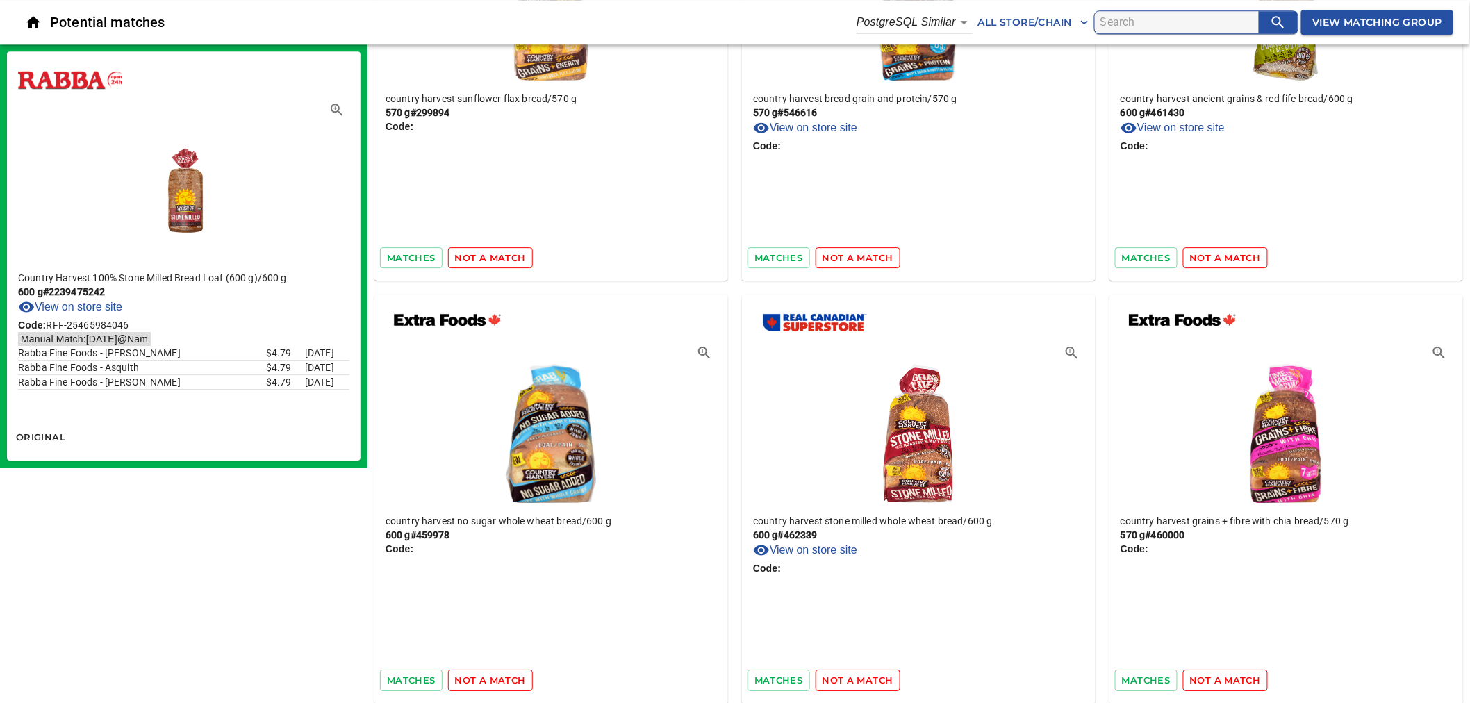
scroll to position [67945, 0]
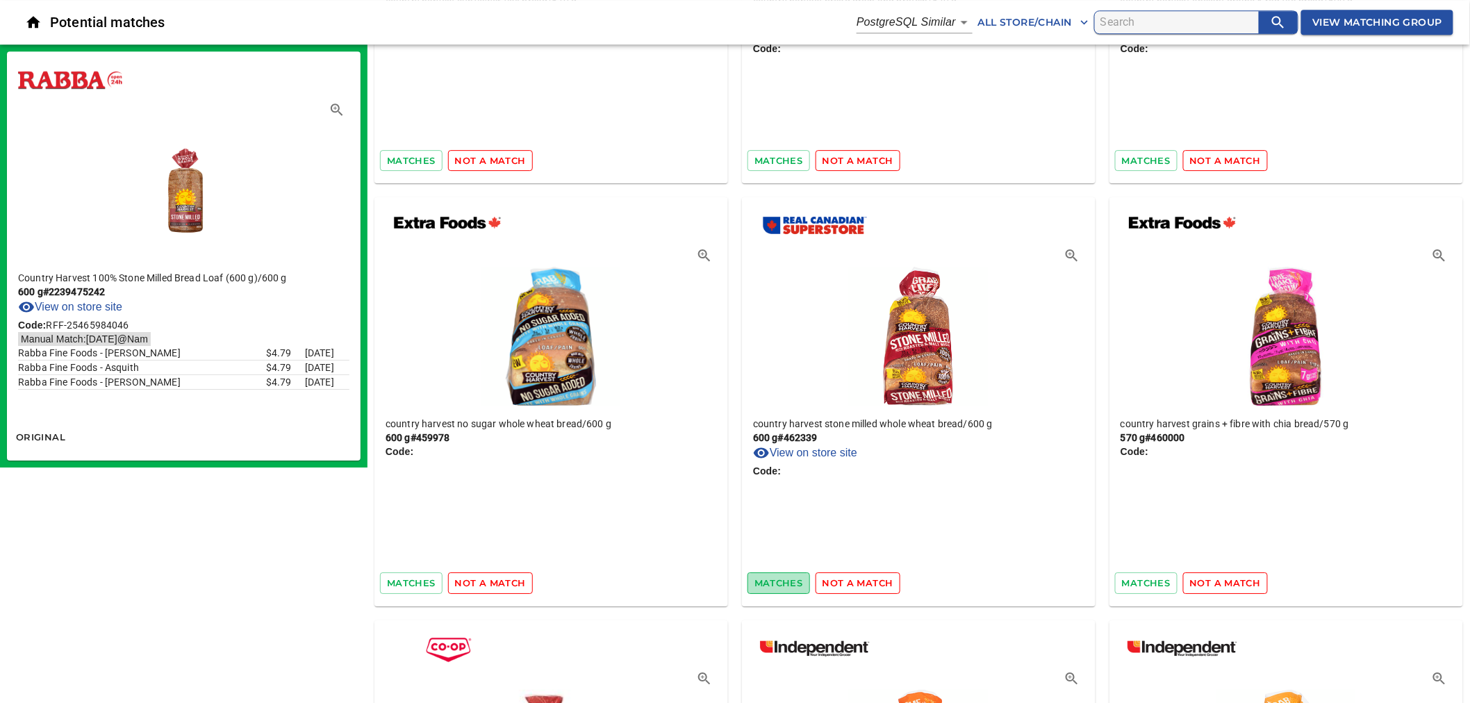
click at [776, 575] on span "matches" at bounding box center [778, 583] width 49 height 16
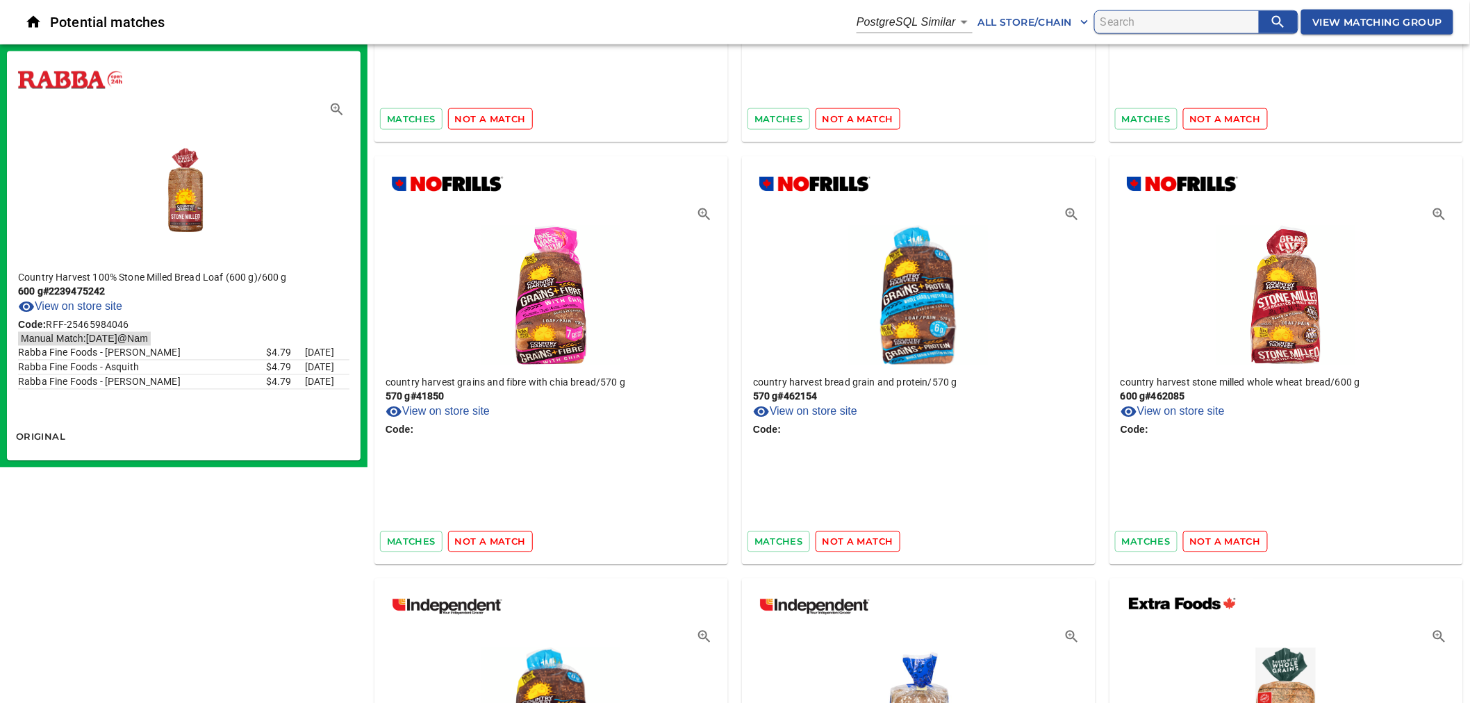
scroll to position [69257, 0]
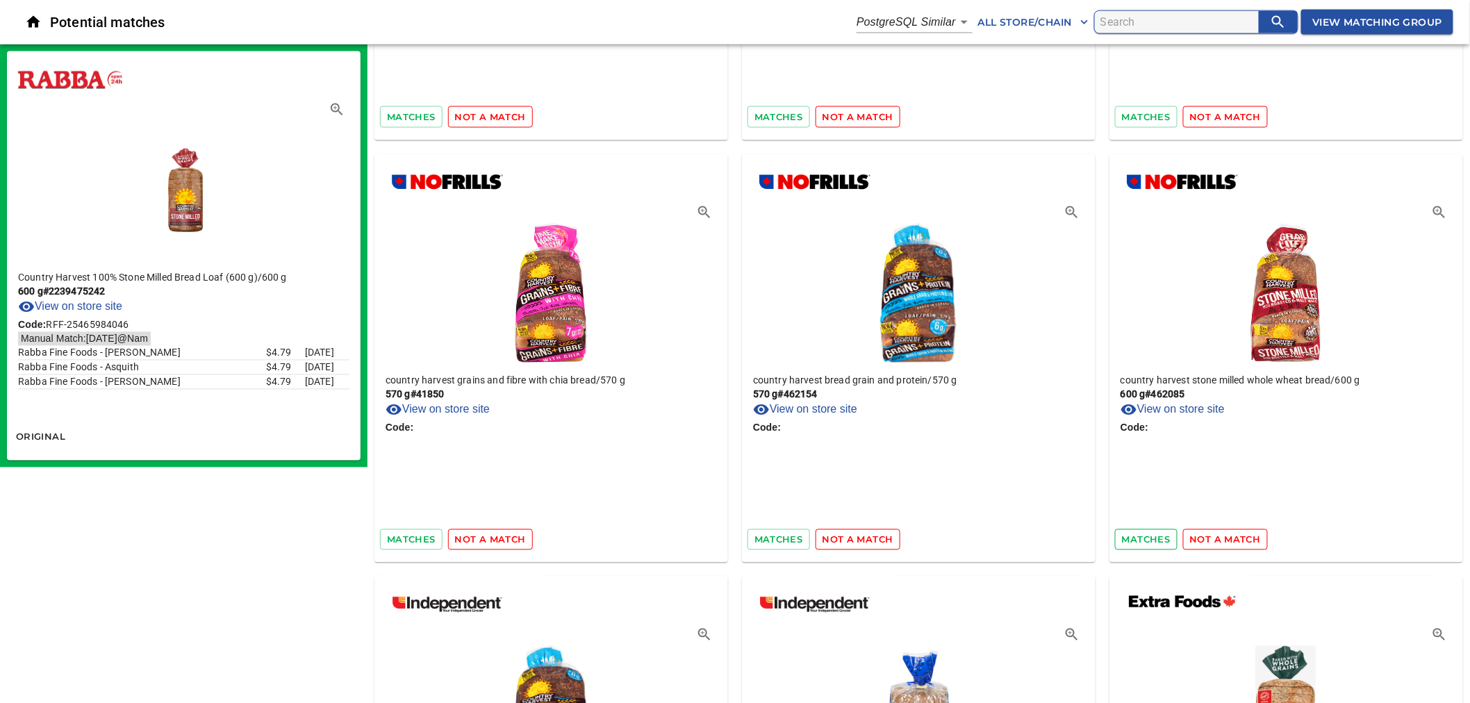
click at [1150, 532] on span "matches" at bounding box center [1146, 540] width 49 height 16
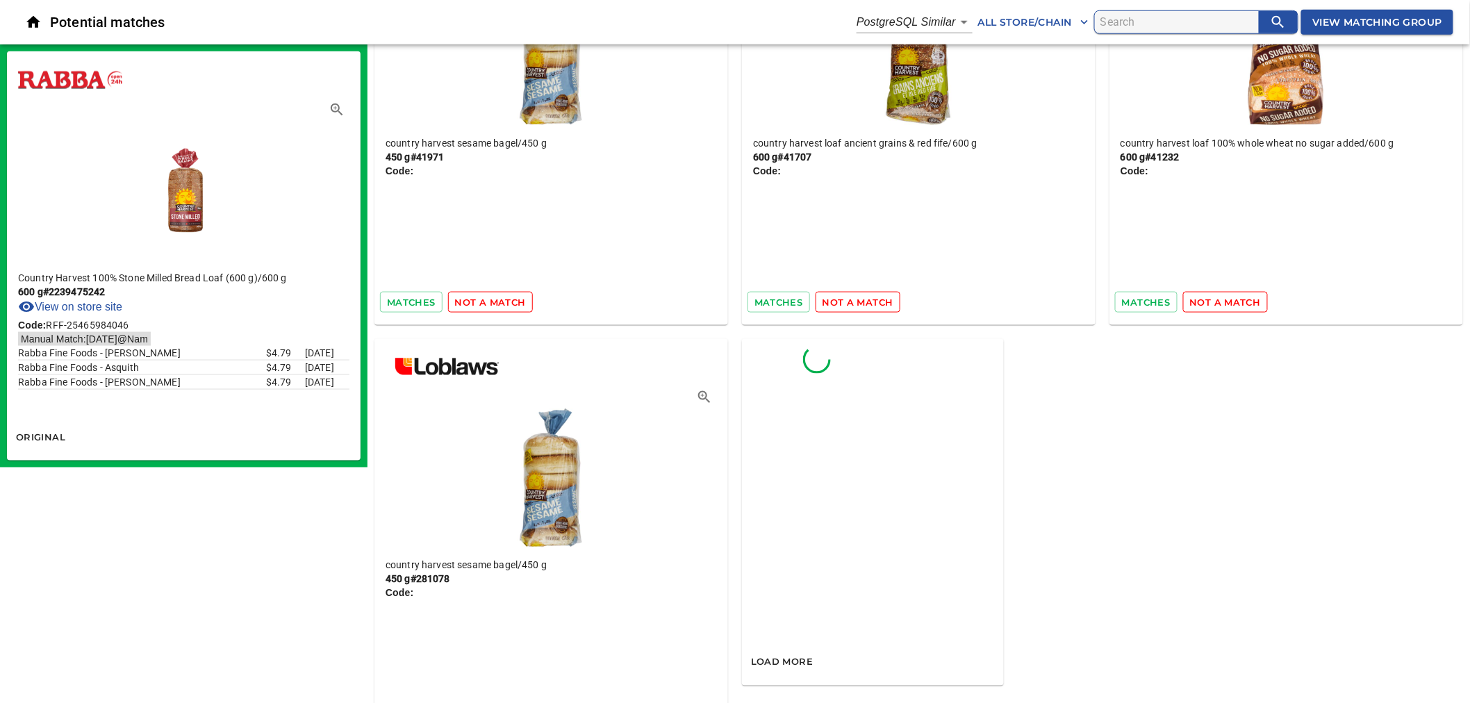
scroll to position [71197, 0]
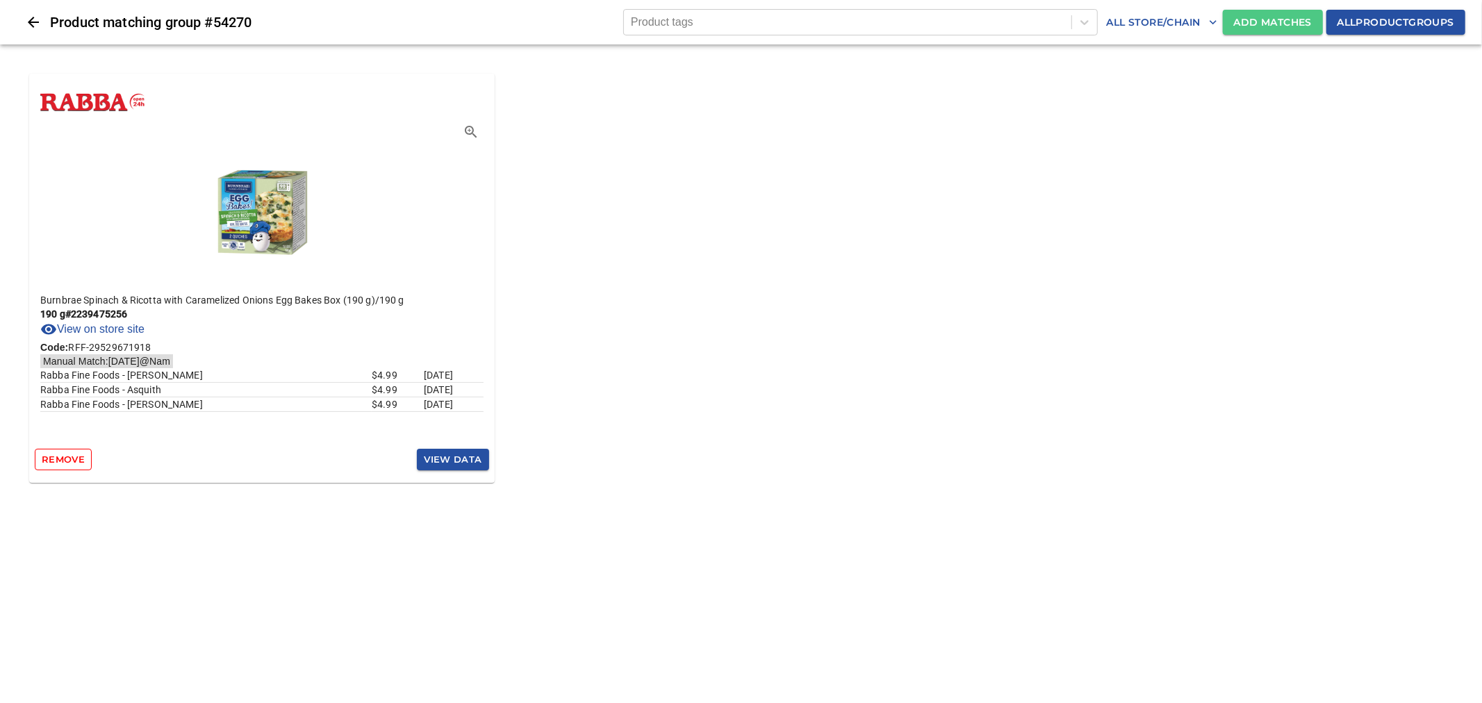
click at [1234, 22] on span "Add Matches" at bounding box center [1273, 22] width 78 height 17
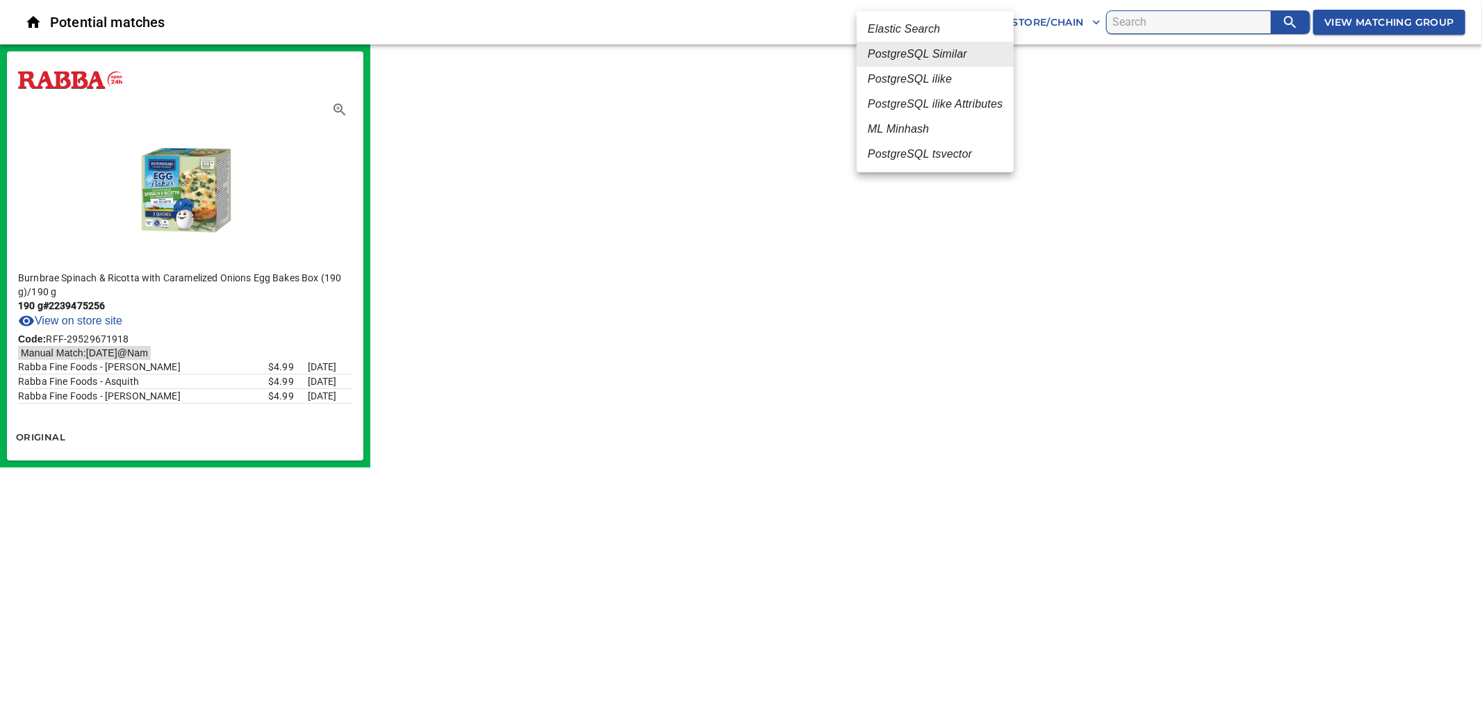
click at [955, 24] on body "tspan{white-space:pre} Potential matches PostgreSQL Similar 2 All Store/Chain V…" at bounding box center [741, 234] width 1482 height 468
click at [934, 85] on em "PostgreSQL ilike" at bounding box center [910, 79] width 84 height 17
click at [959, 24] on body "tspan{white-space:pre} Potential matches PostgreSQL ilike 4 All Store/Chain Vie…" at bounding box center [741, 234] width 1482 height 468
click at [932, 134] on em "ML Minhash" at bounding box center [911, 129] width 61 height 17
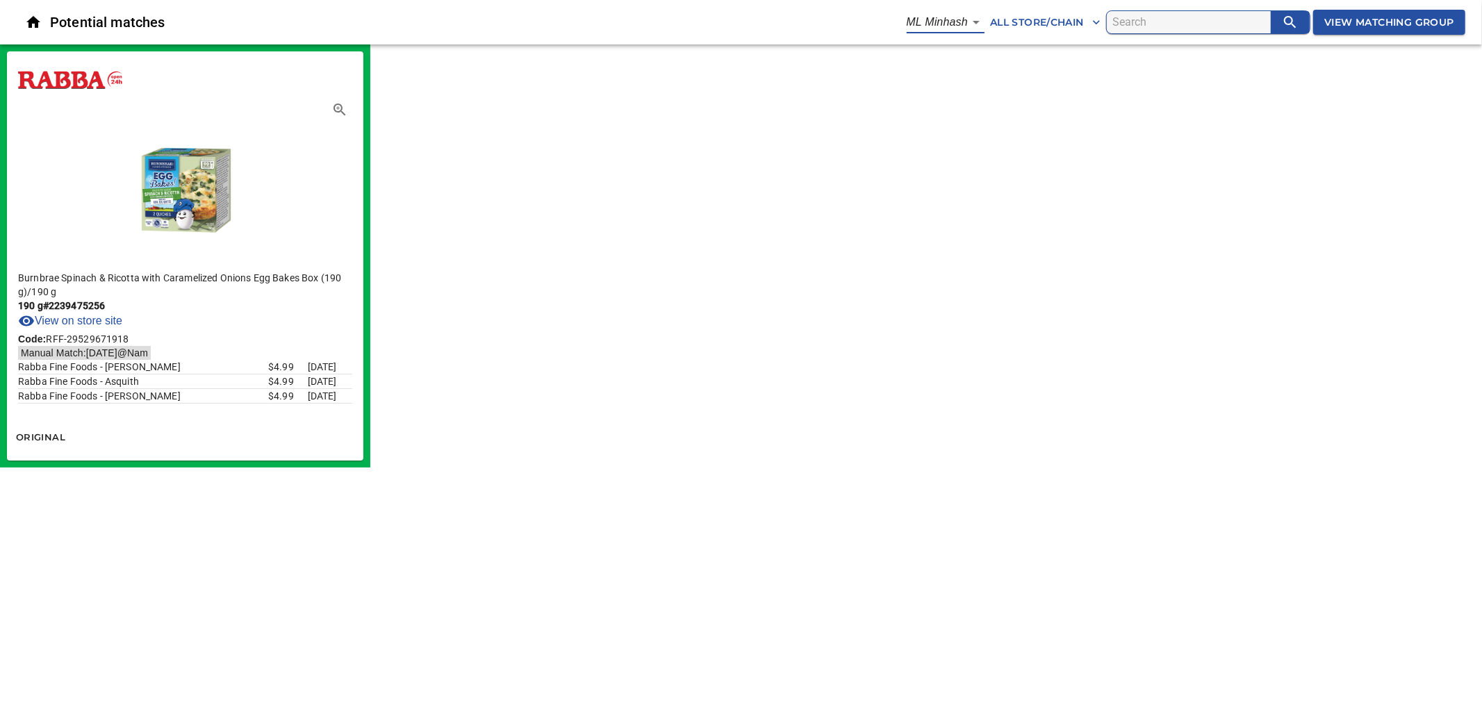
click at [950, 26] on body "tspan{white-space:pre} Potential matches ML Minhash 3 All Store/Chain View Matc…" at bounding box center [741, 234] width 1482 height 468
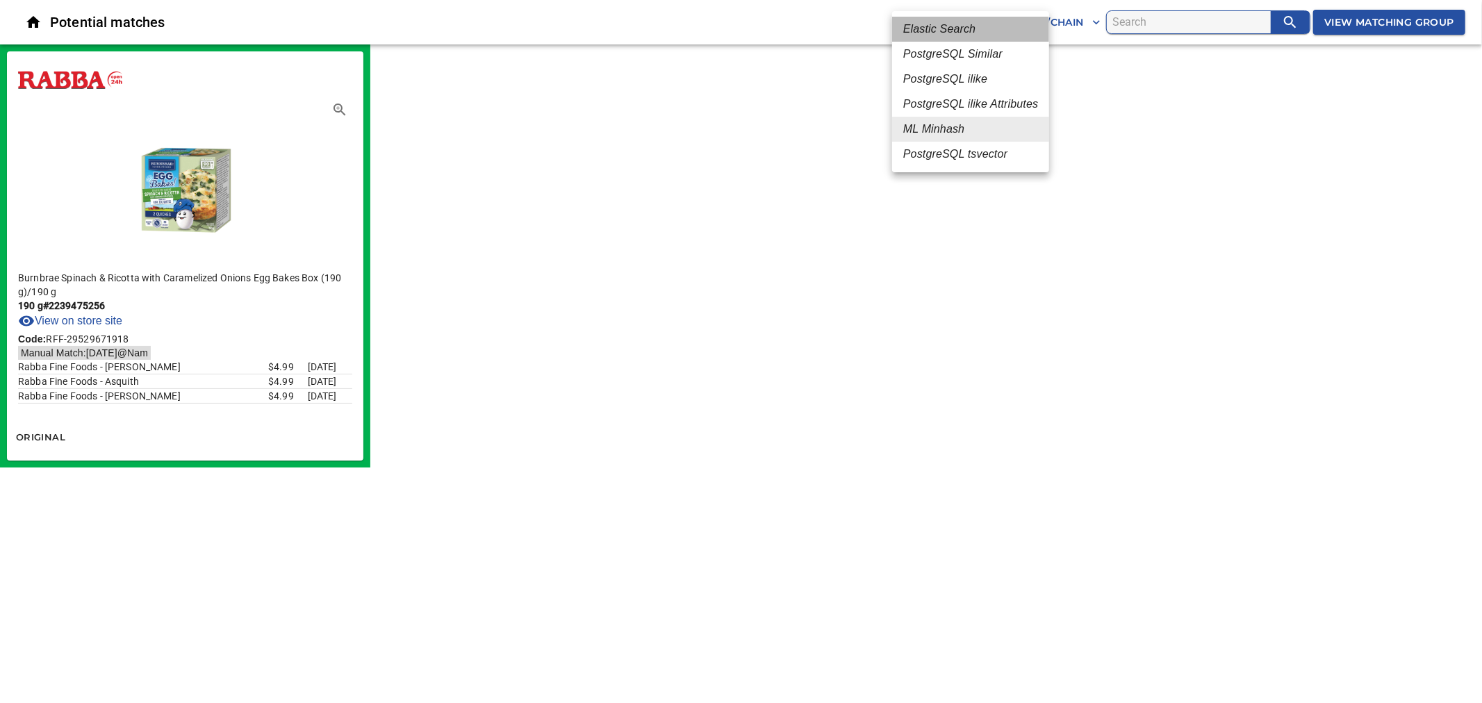
click at [949, 35] on em "Elastic Search" at bounding box center [939, 29] width 72 height 17
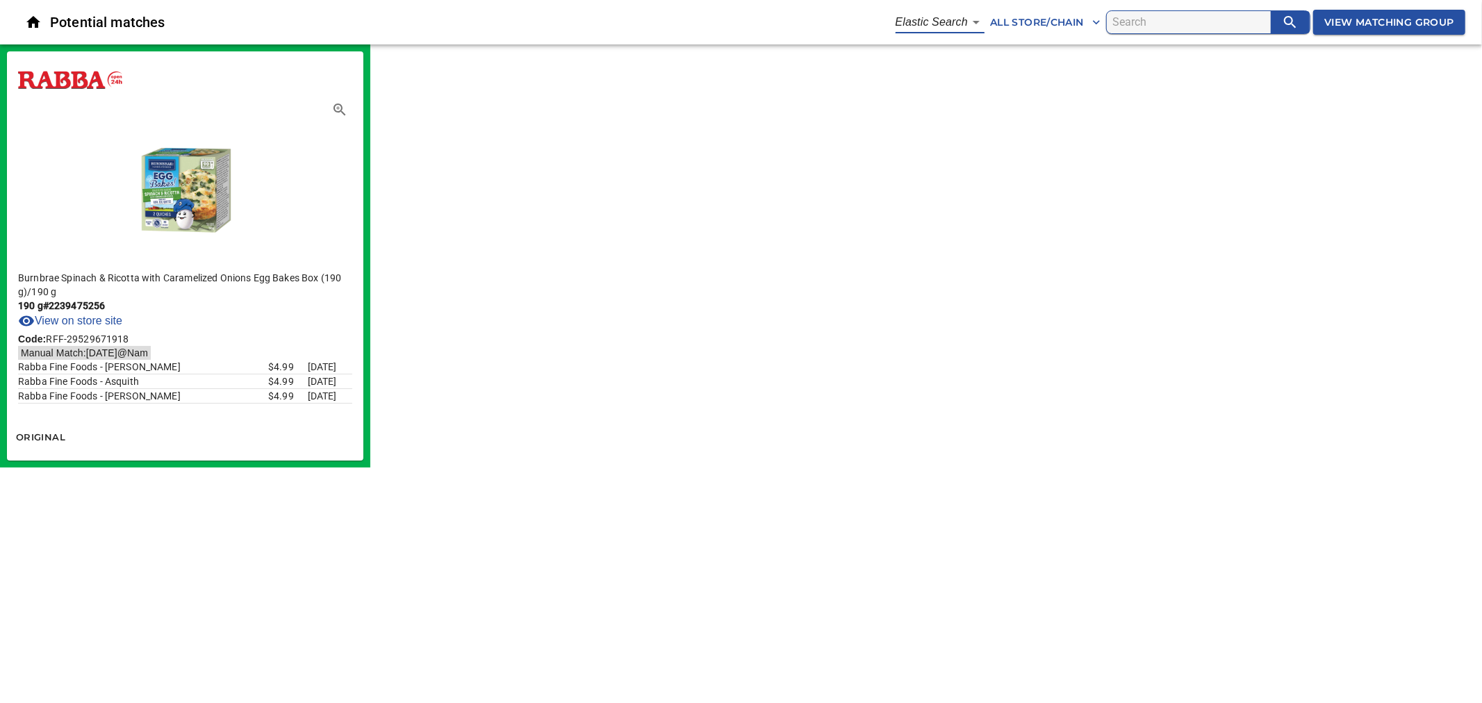
click at [956, 25] on body "tspan{white-space:pre} Potential matches Elastic Search 1 All Store/Chain View …" at bounding box center [741, 234] width 1482 height 468
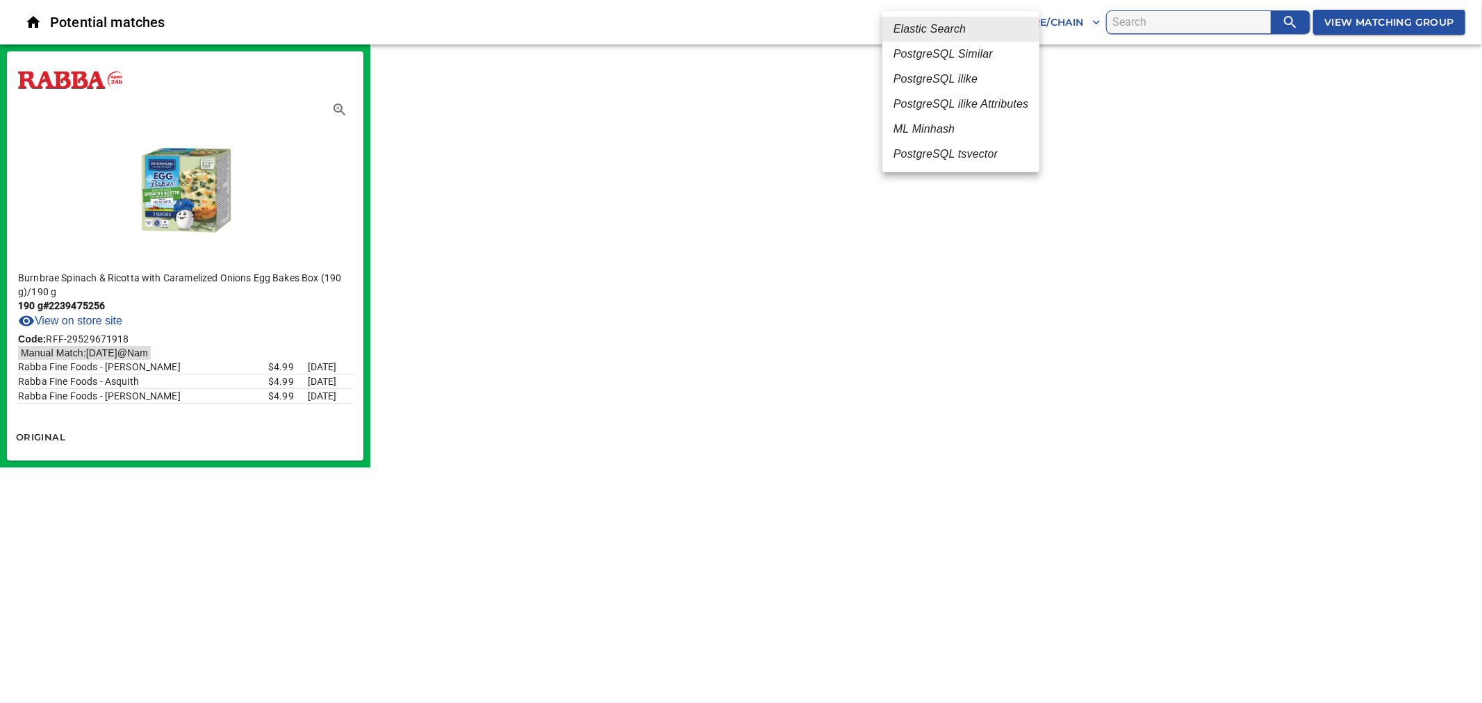
click at [959, 59] on em "PostgreSQL Similar" at bounding box center [942, 54] width 99 height 17
type input "2"
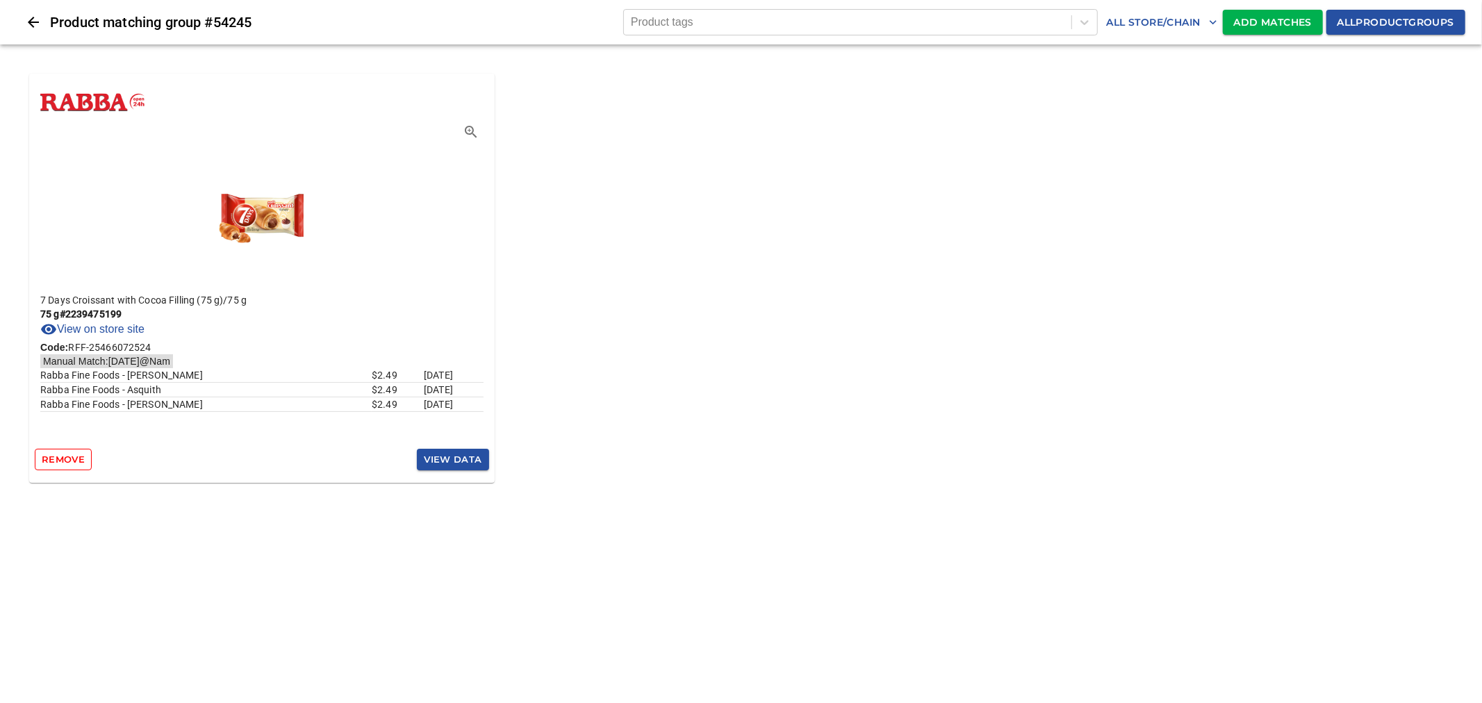
click at [1234, 17] on span "Add Matches" at bounding box center [1273, 22] width 78 height 17
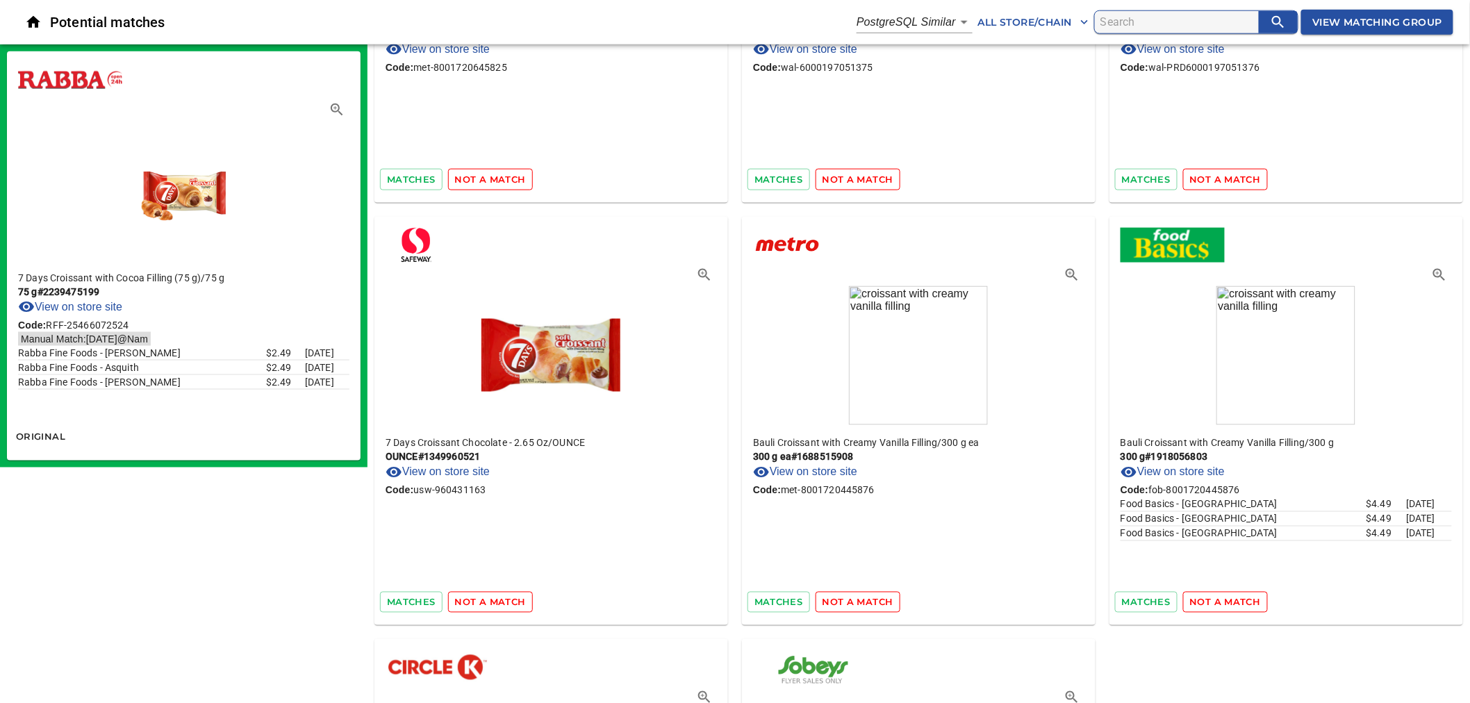
scroll to position [695, 0]
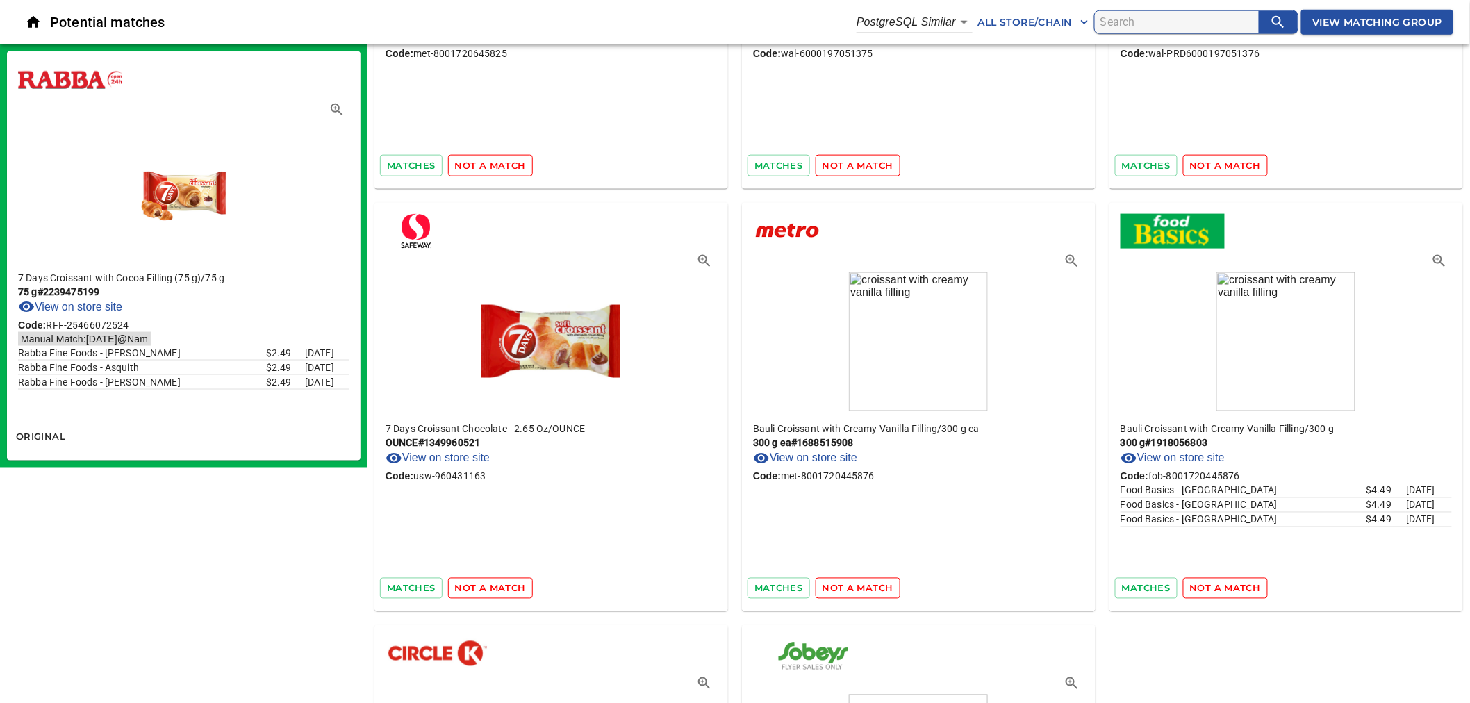
click at [699, 253] on icon "button" at bounding box center [704, 261] width 17 height 17
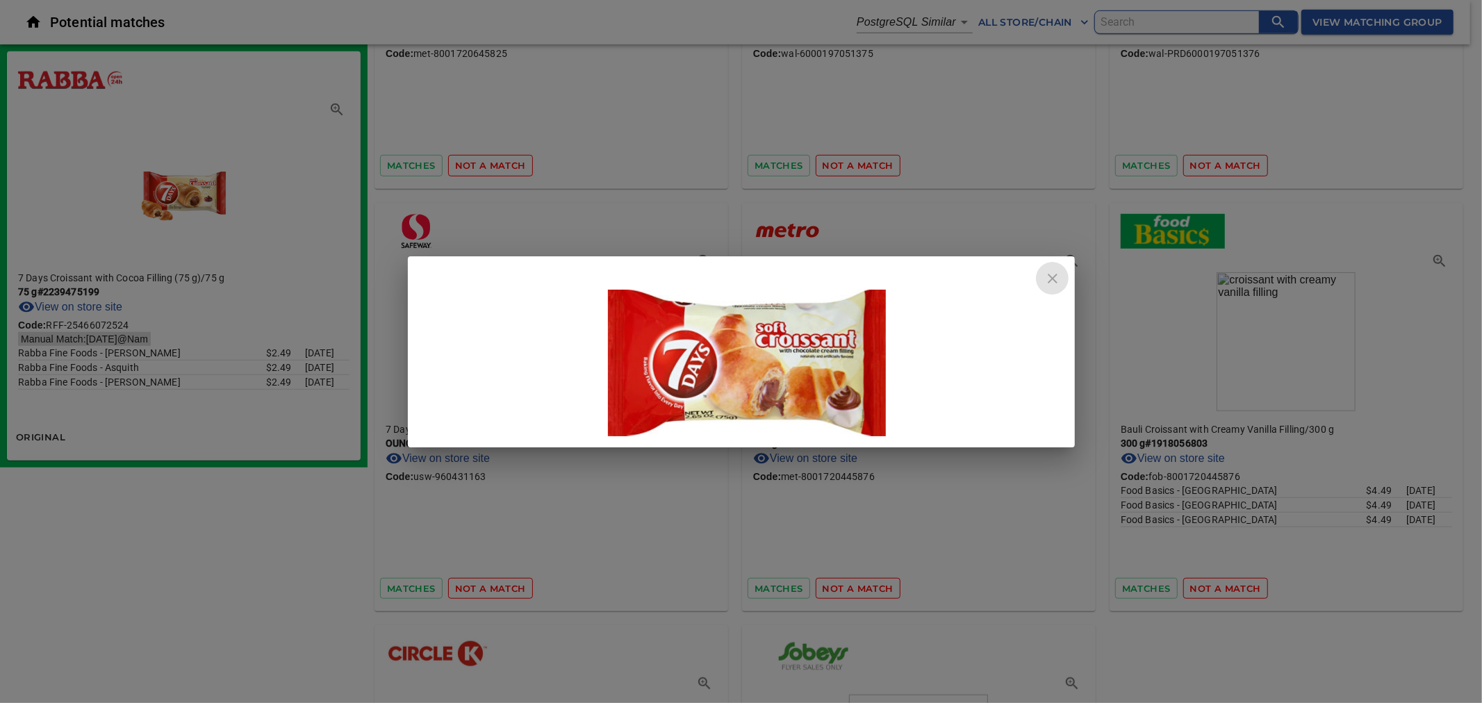
click at [1052, 278] on icon "close" at bounding box center [1053, 279] width 10 height 10
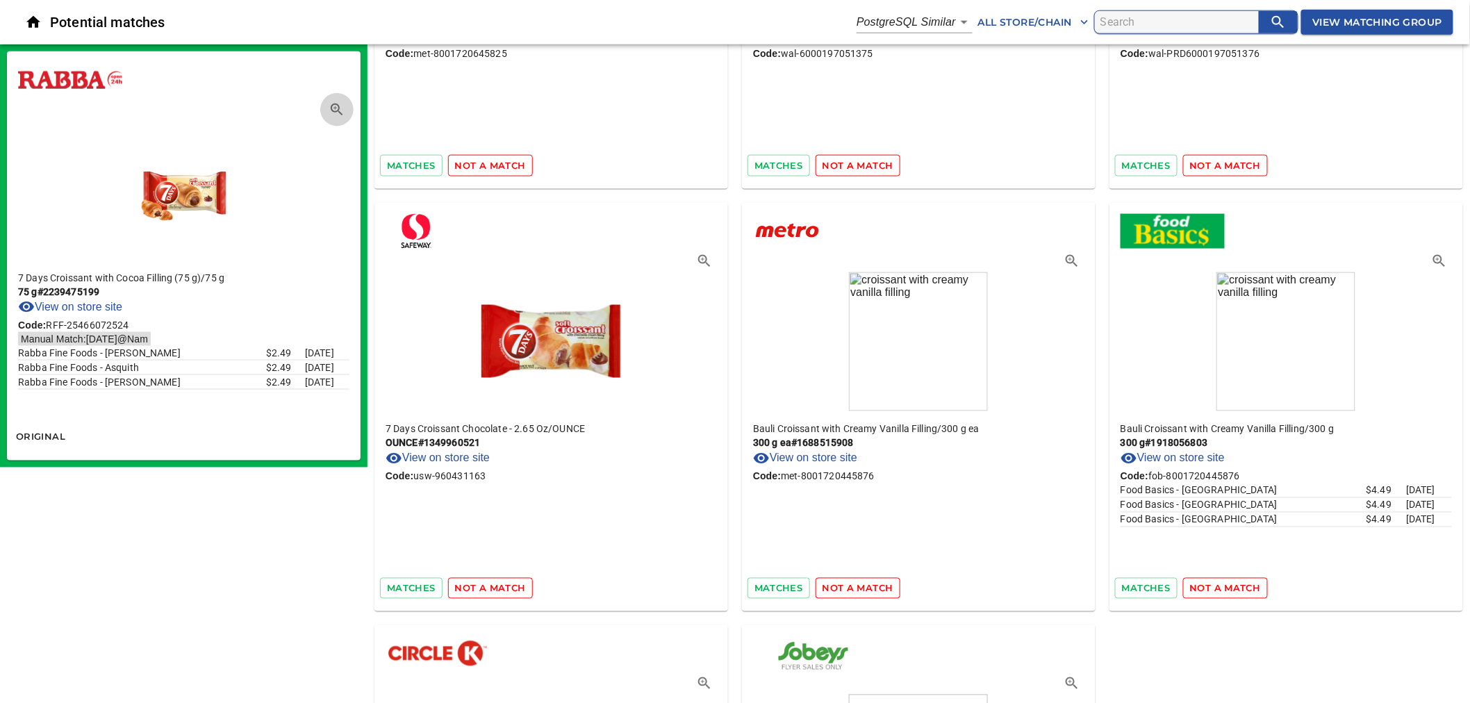
click at [338, 107] on icon "button" at bounding box center [337, 110] width 12 height 12
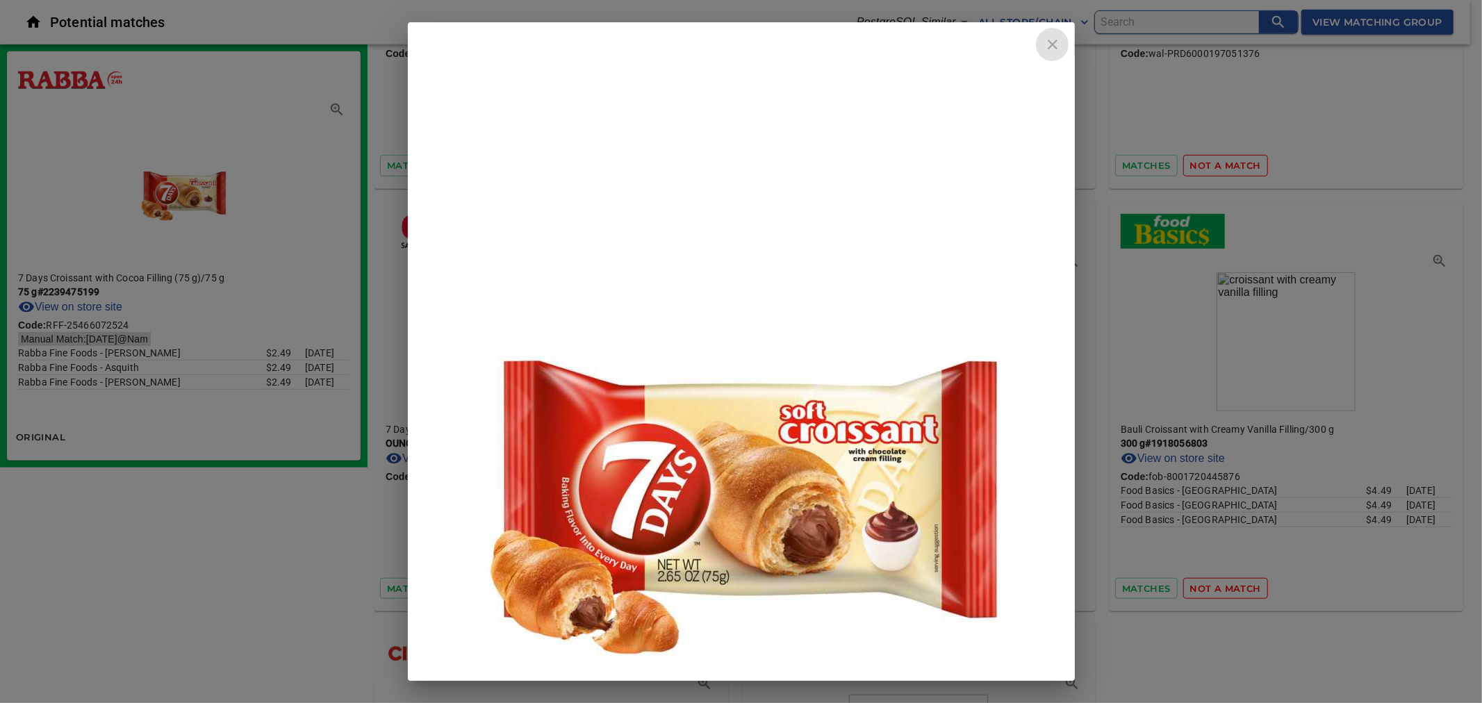
click at [1051, 46] on icon "close" at bounding box center [1053, 45] width 10 height 10
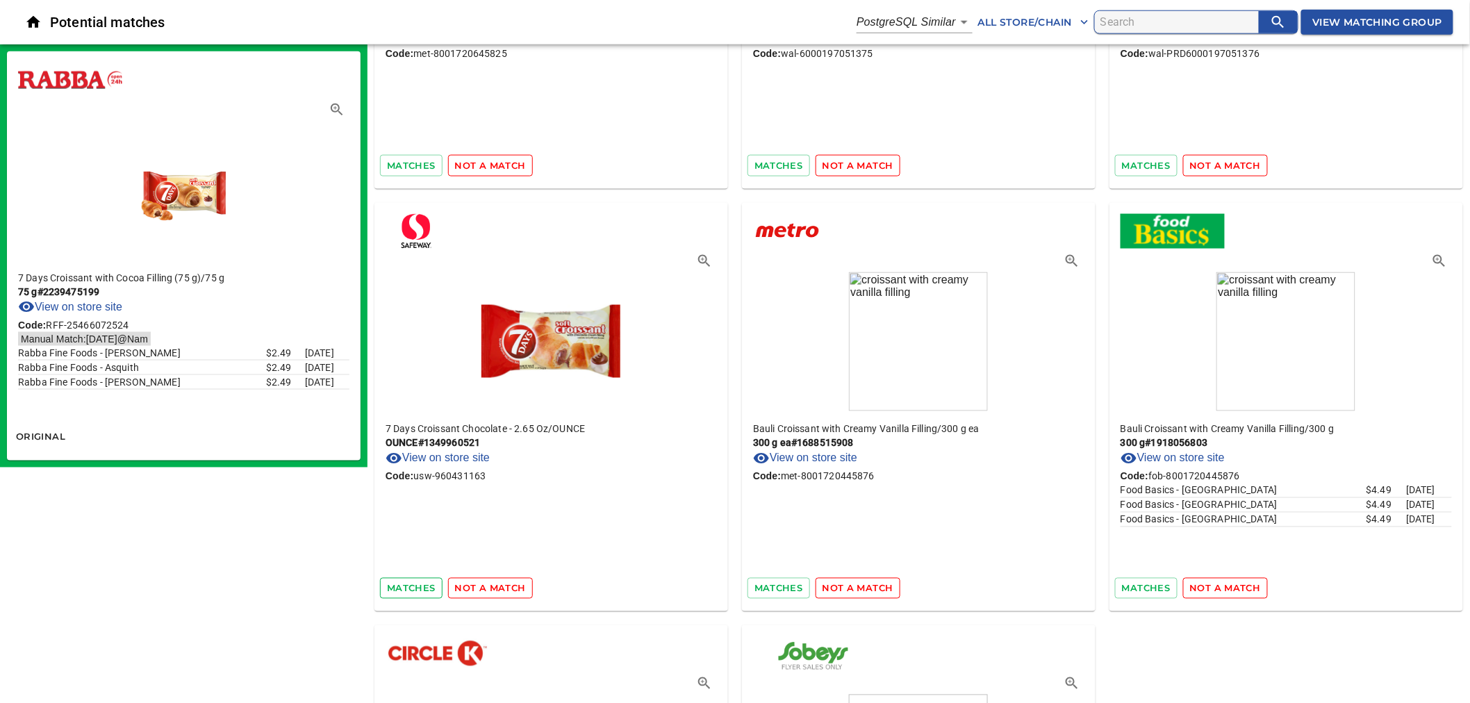
click at [390, 591] on span "matches" at bounding box center [411, 589] width 49 height 16
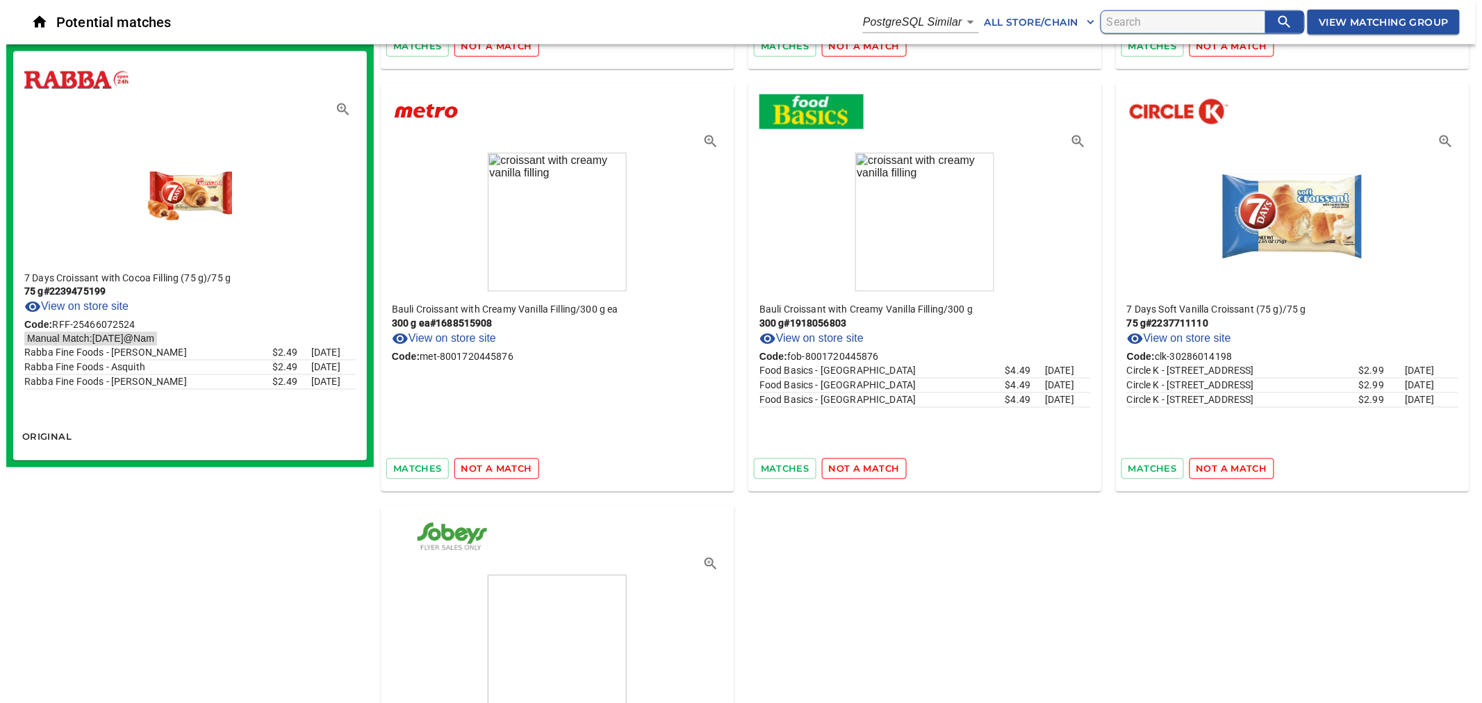
scroll to position [800, 0]
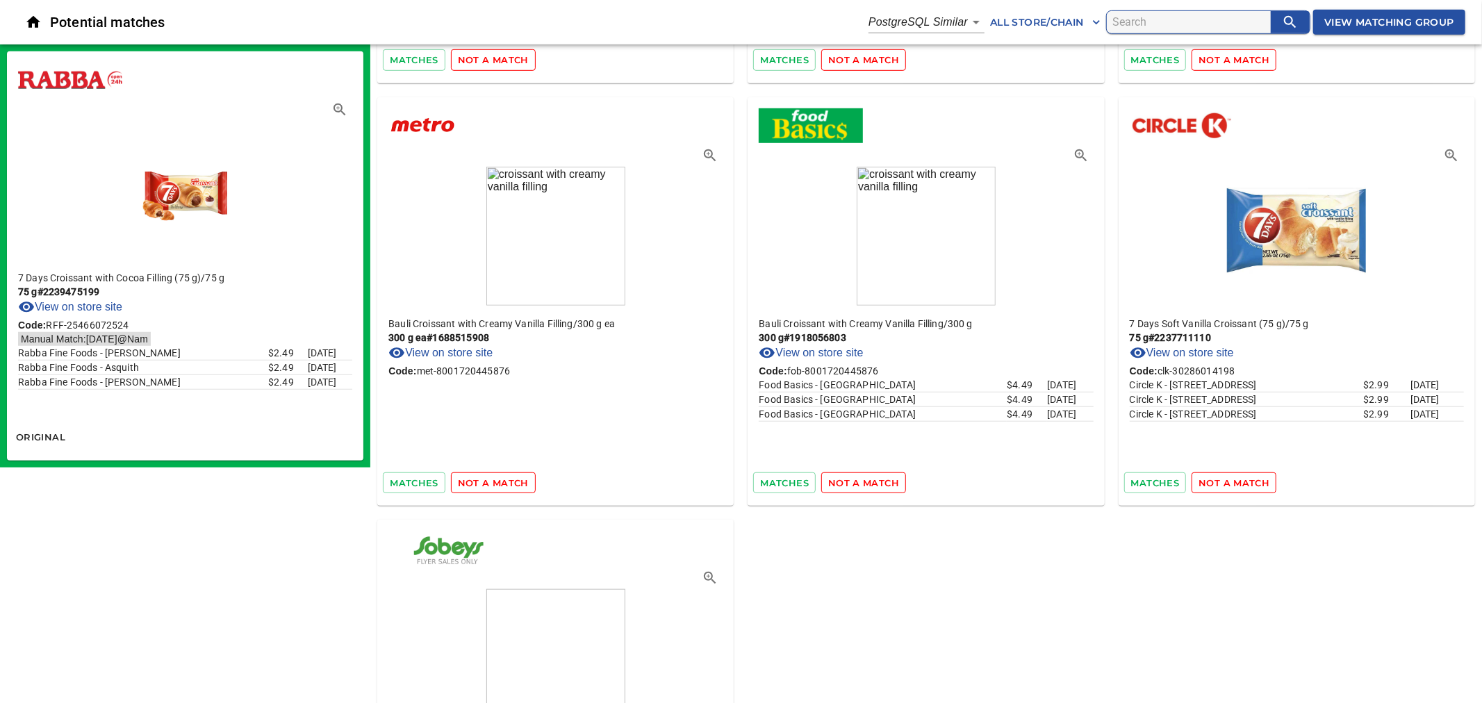
click at [936, 26] on body "tspan{white-space:pre} Potential matches PostgreSQL Similar 2 All Store/Chain V…" at bounding box center [741, 68] width 1482 height 1736
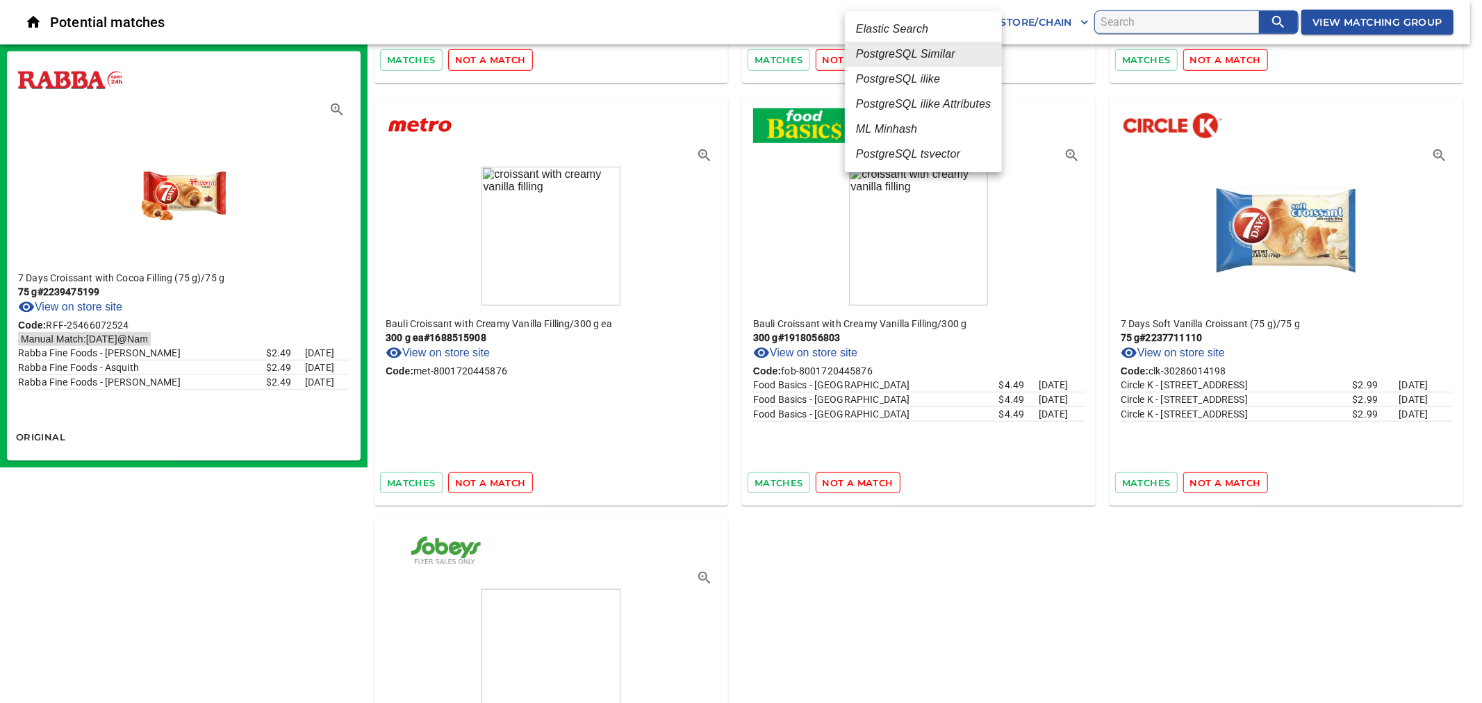
click at [927, 78] on em "PostgreSQL ilike" at bounding box center [898, 79] width 84 height 17
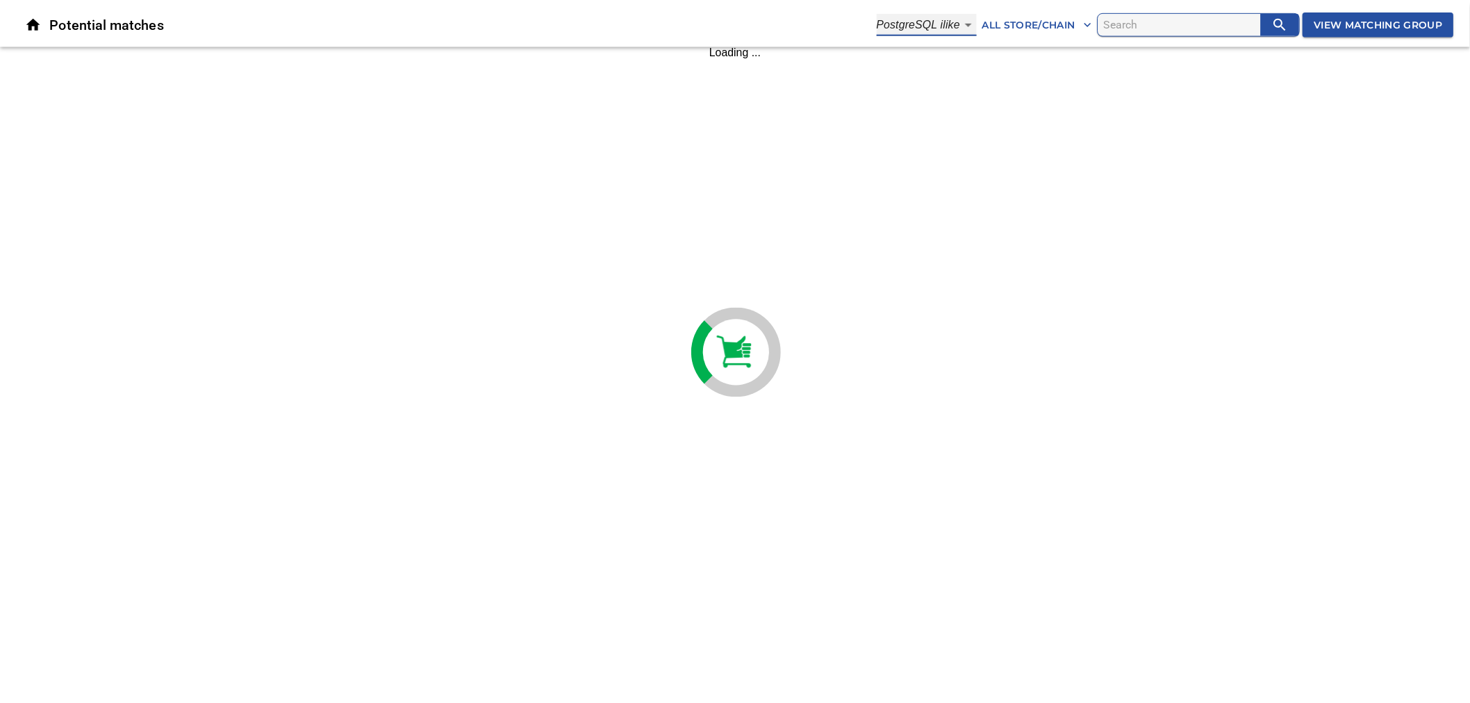
scroll to position [0, 0]
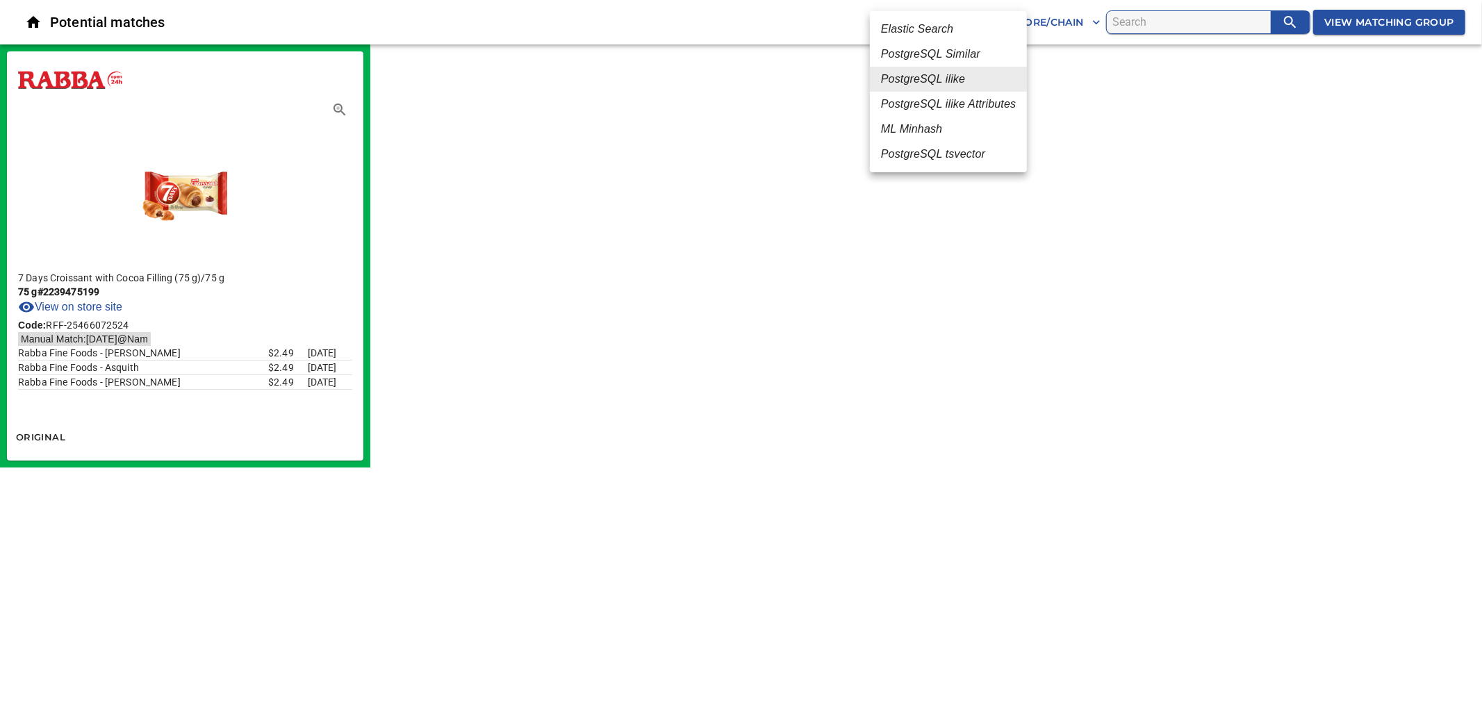
click at [961, 26] on body "tspan{white-space:pre} Potential matches PostgreSQL ilike 4 All Store/Chain Vie…" at bounding box center [741, 234] width 1482 height 468
click at [963, 153] on em "PostgreSQL tsvector" at bounding box center [933, 154] width 104 height 17
click at [954, 18] on body "tspan{white-space:pre} Potential matches PostgreSQL tsvector 6 All Store/Chain …" at bounding box center [741, 234] width 1482 height 468
click at [917, 28] on em "Elastic Search" at bounding box center [898, 29] width 72 height 17
click at [961, 24] on body "tspan{white-space:pre} Potential matches Elastic Search 1 All Store/Chain View …" at bounding box center [741, 234] width 1482 height 468
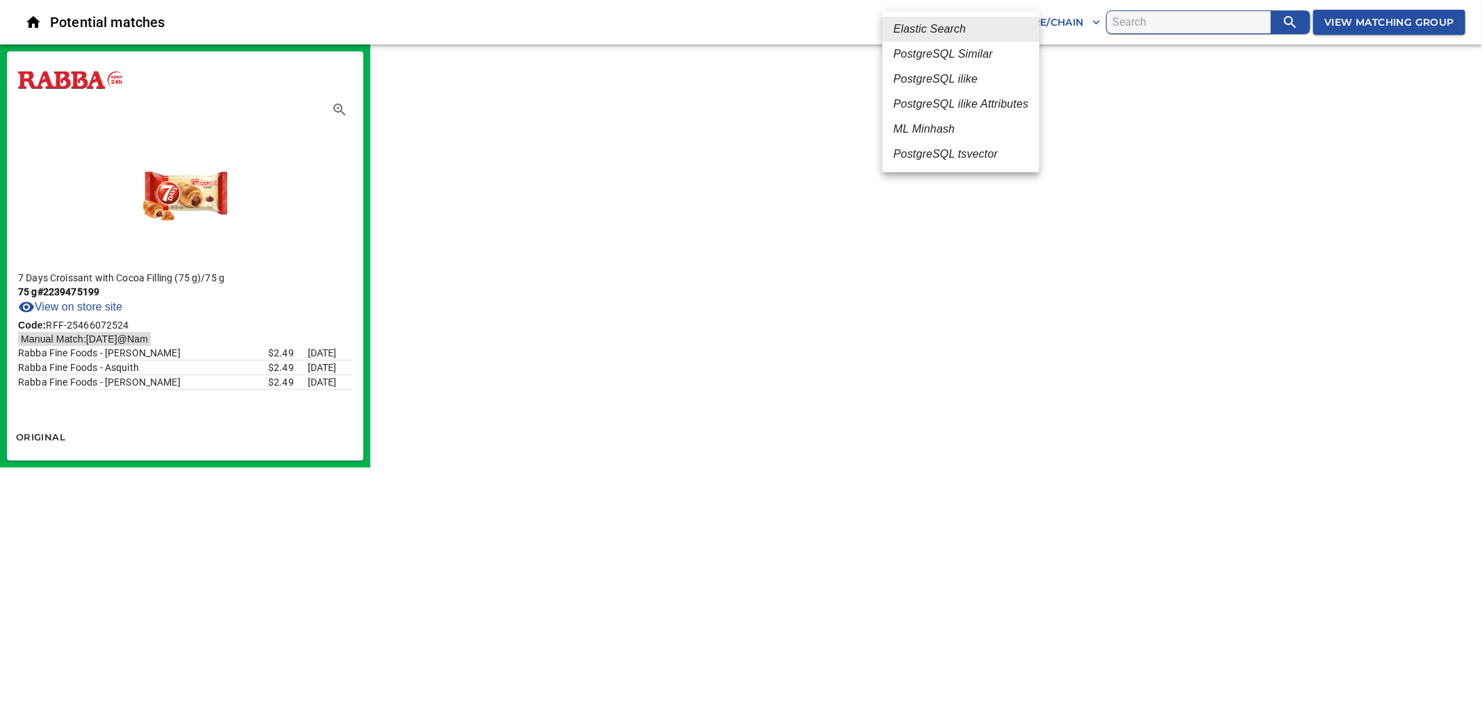
click at [955, 53] on em "PostgreSQL Similar" at bounding box center [942, 54] width 99 height 17
type input "2"
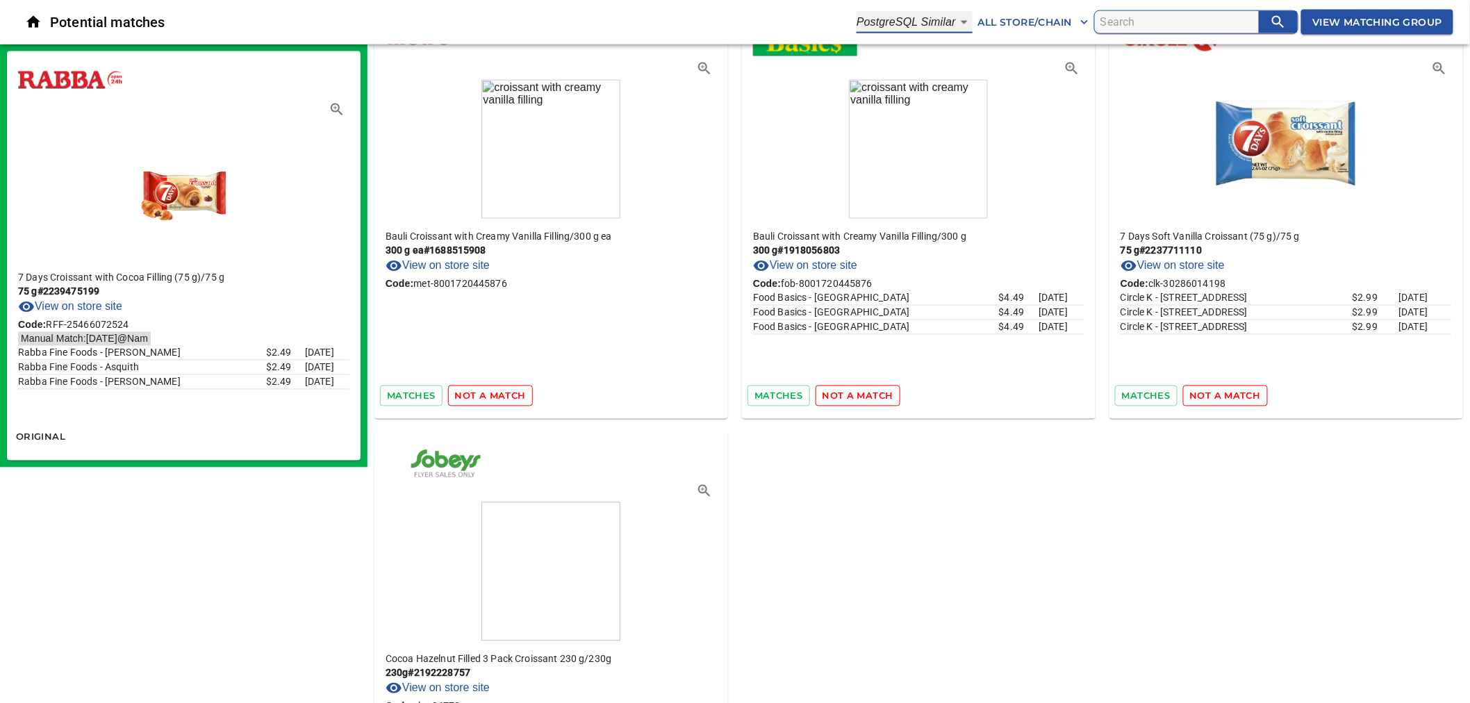
scroll to position [1032, 0]
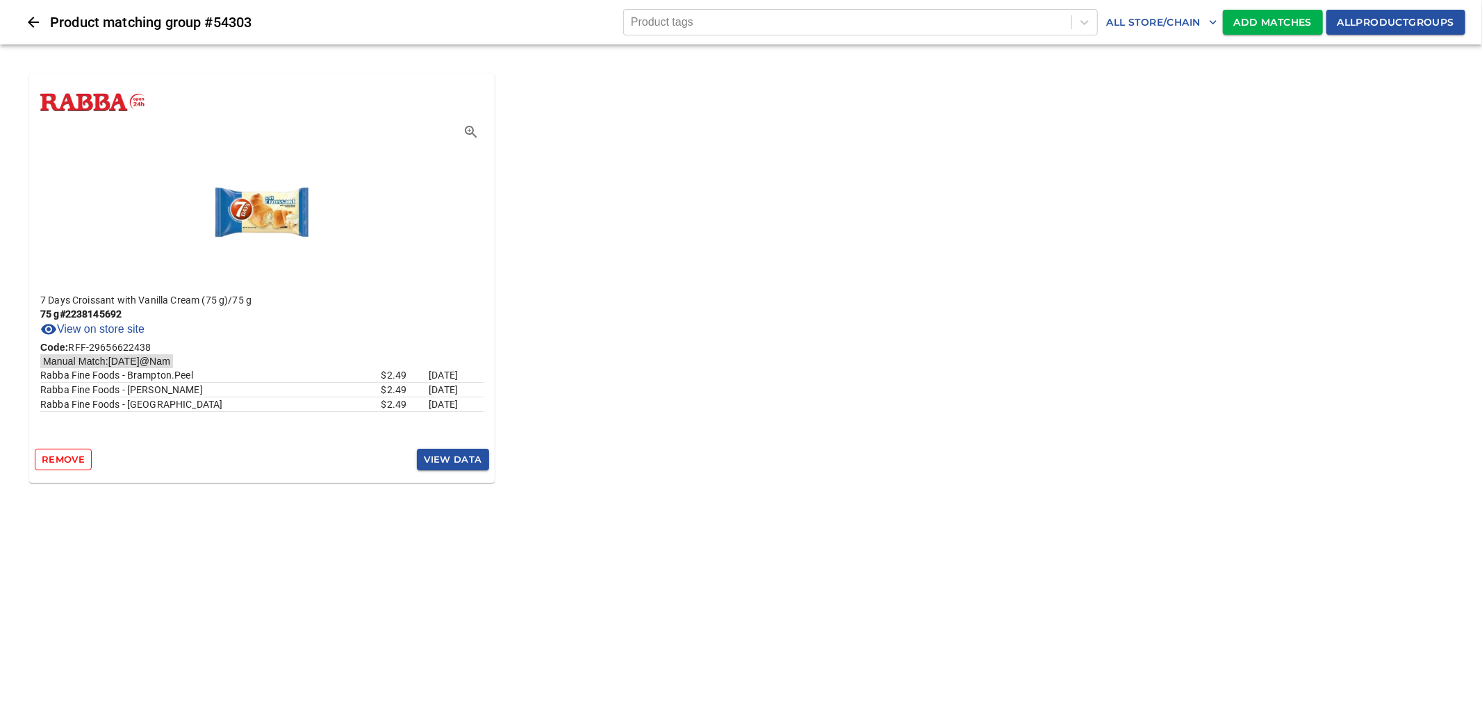
click at [1244, 24] on span "Add Matches" at bounding box center [1273, 22] width 78 height 17
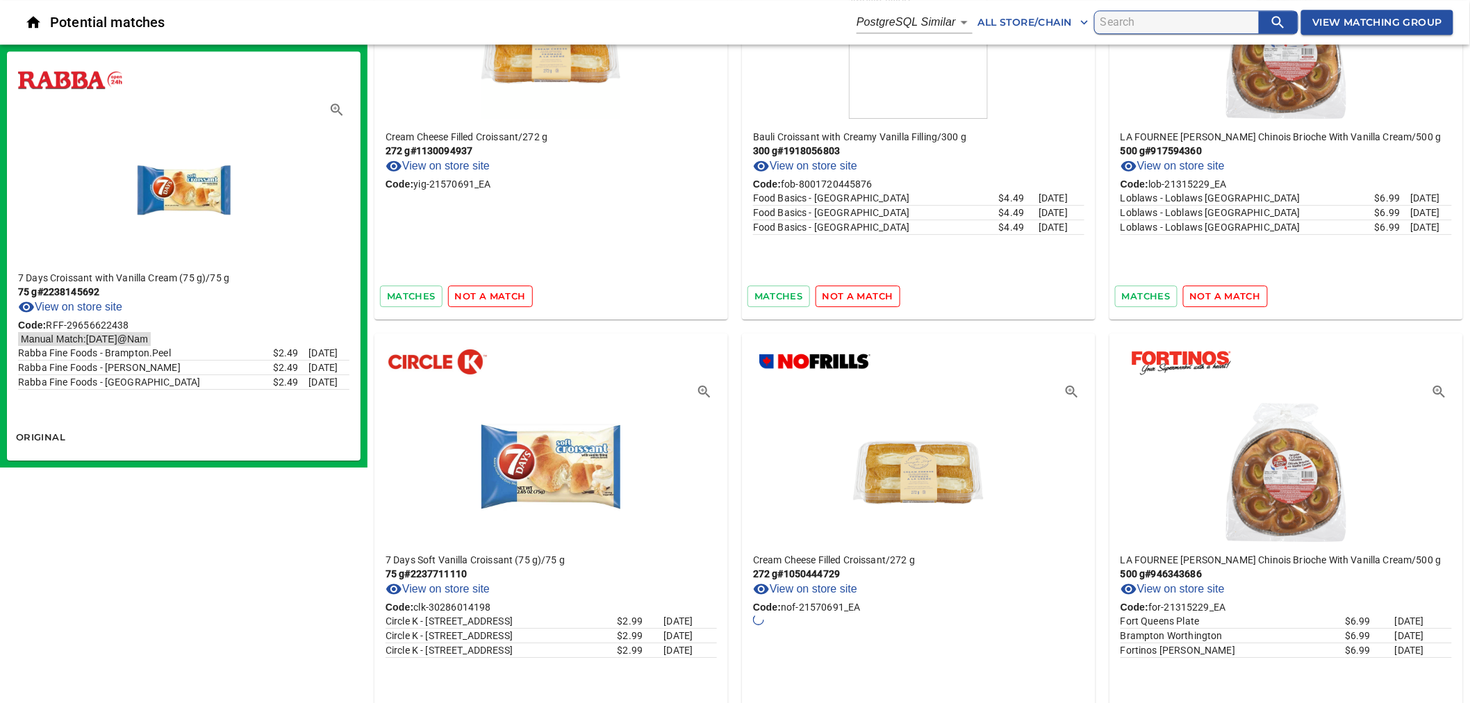
scroll to position [4091, 0]
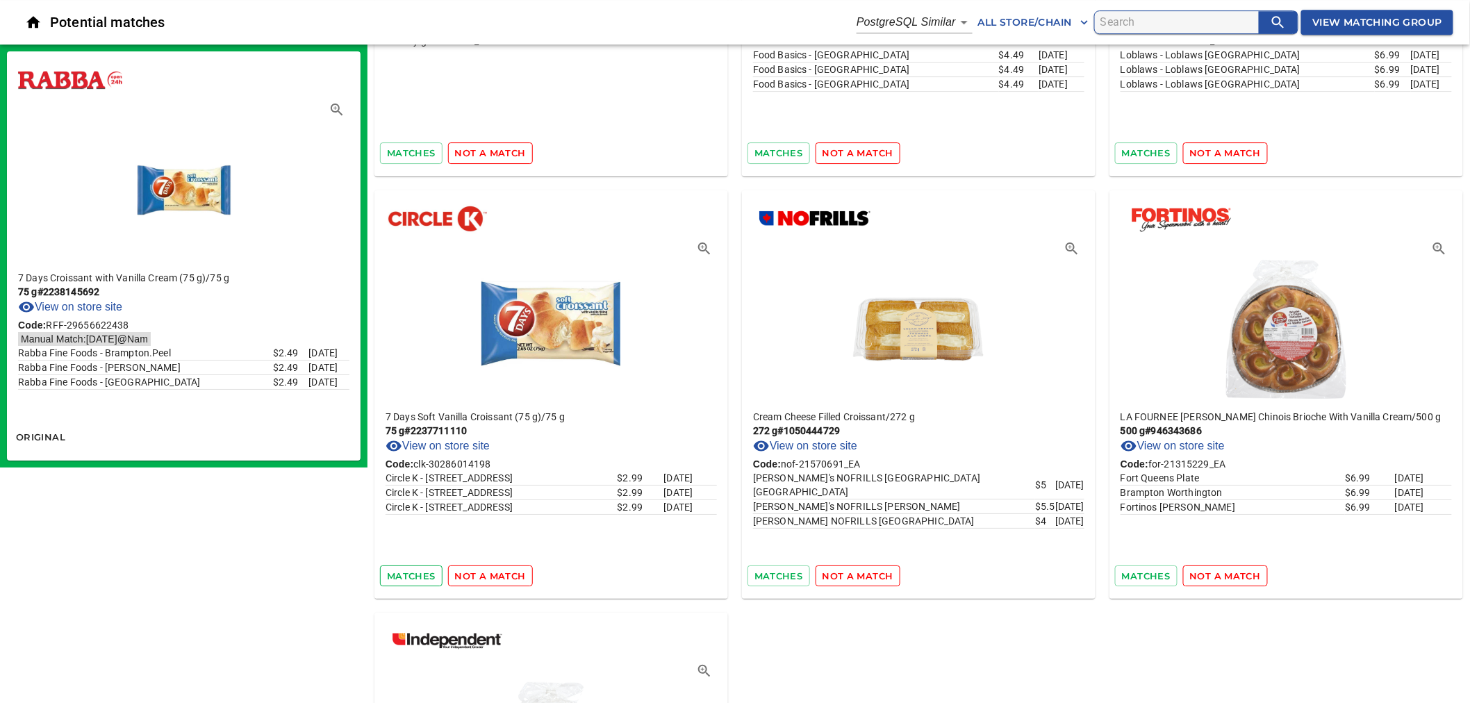
click at [413, 571] on span "matches" at bounding box center [411, 576] width 49 height 16
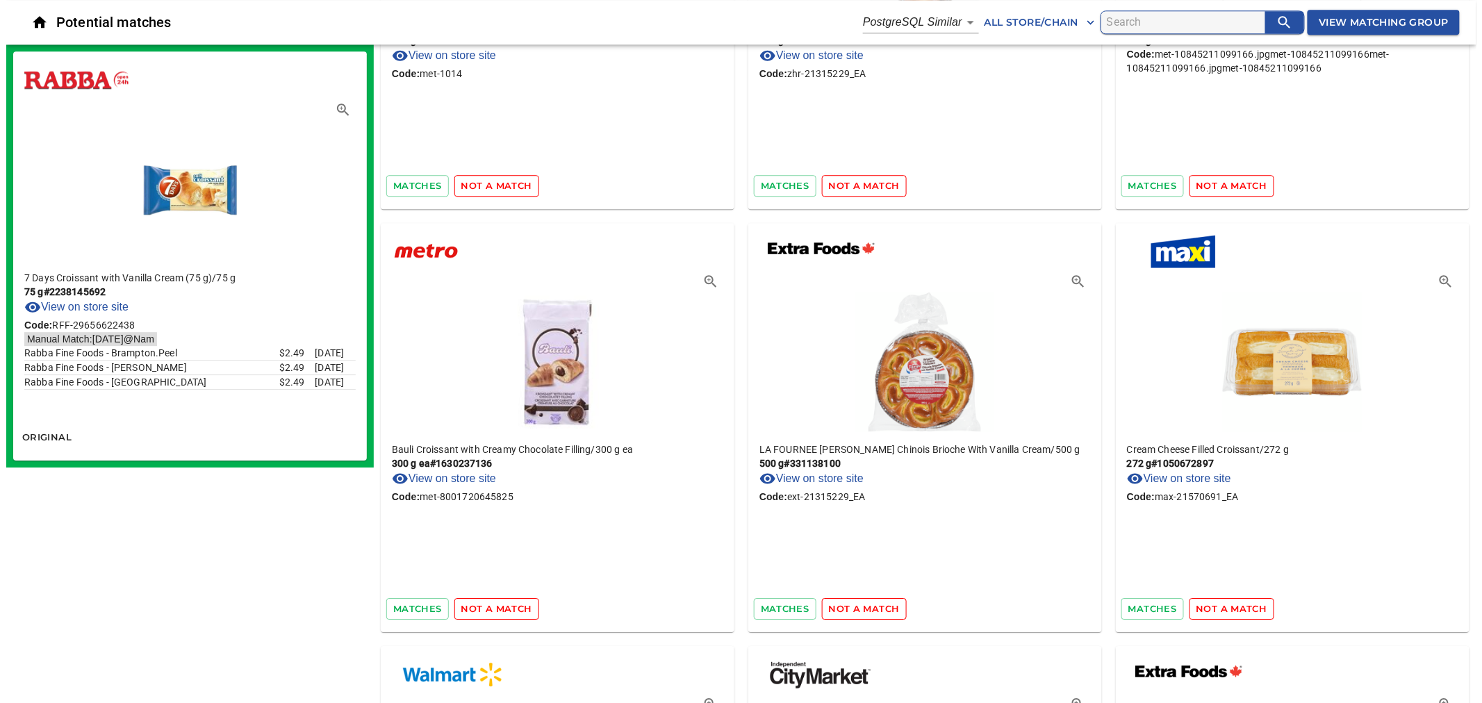
scroll to position [1134, 0]
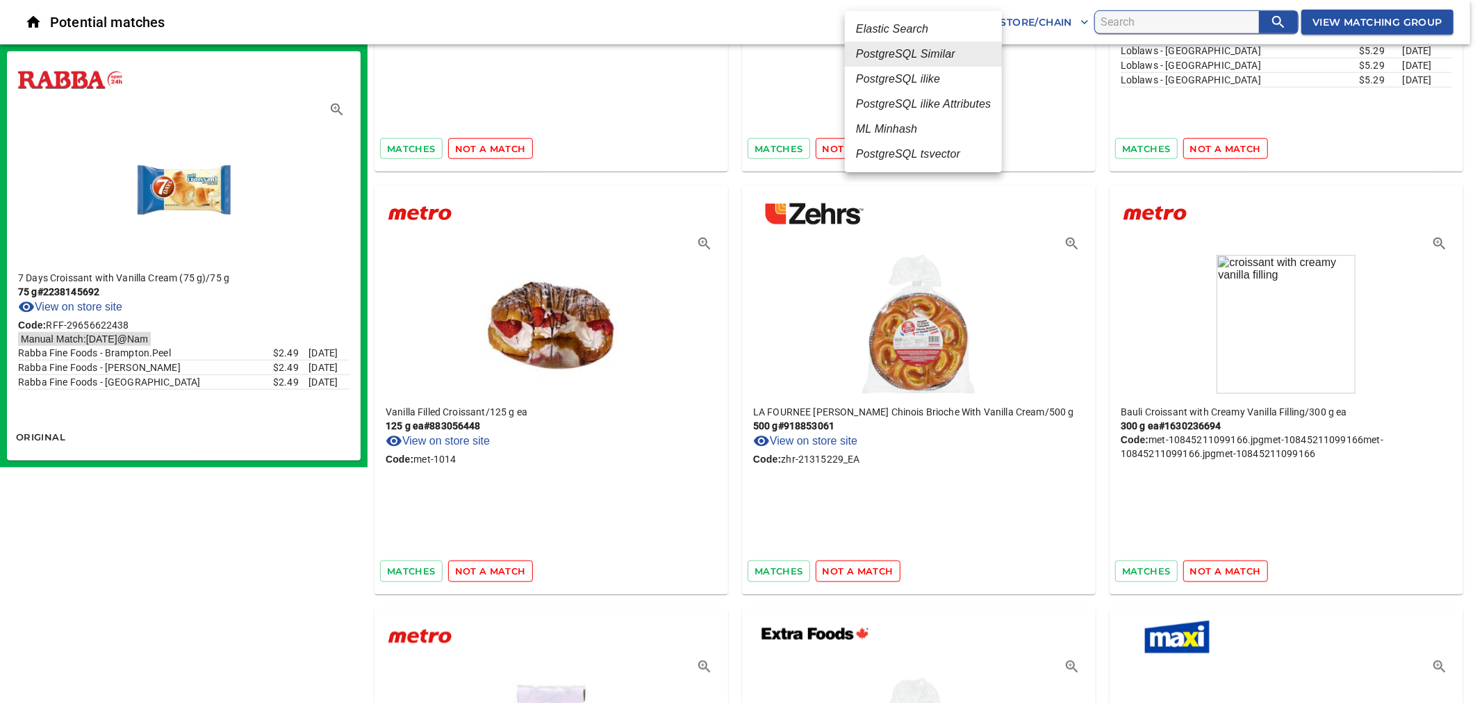
click at [938, 76] on em "PostgreSQL ilike" at bounding box center [898, 79] width 84 height 17
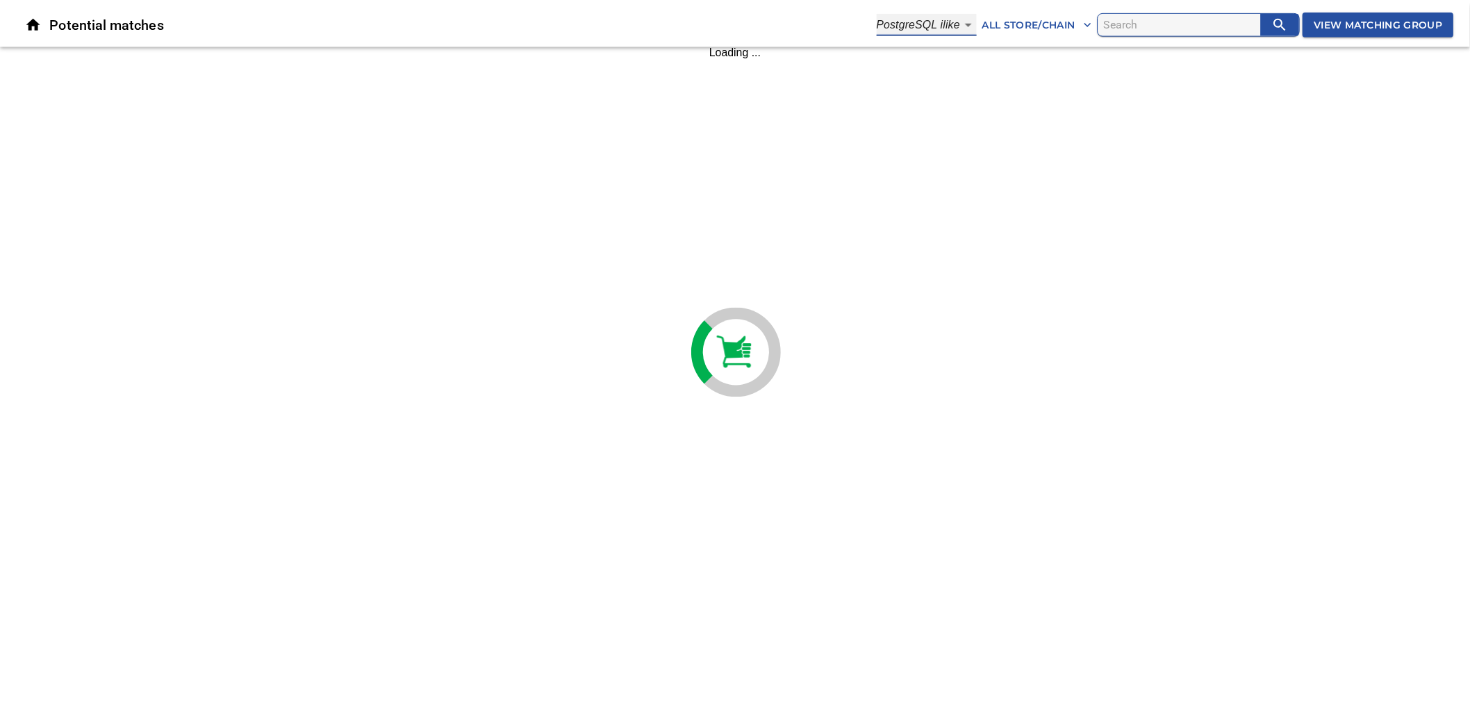
scroll to position [0, 0]
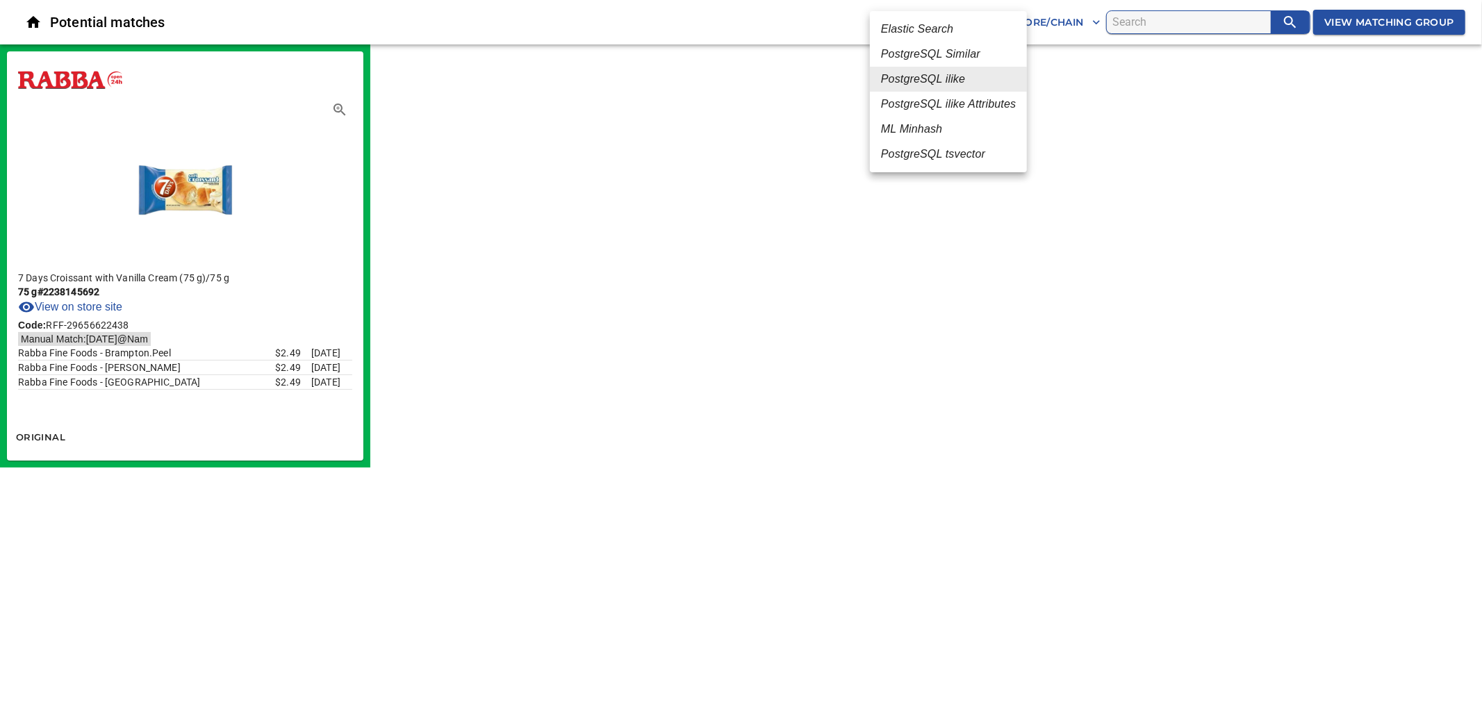
click at [948, 31] on body "tspan{white-space:pre} Potential matches PostgreSQL ilike 4 All Store/Chain Vie…" at bounding box center [741, 234] width 1482 height 468
click at [922, 156] on em "PostgreSQL tsvector" at bounding box center [933, 154] width 104 height 17
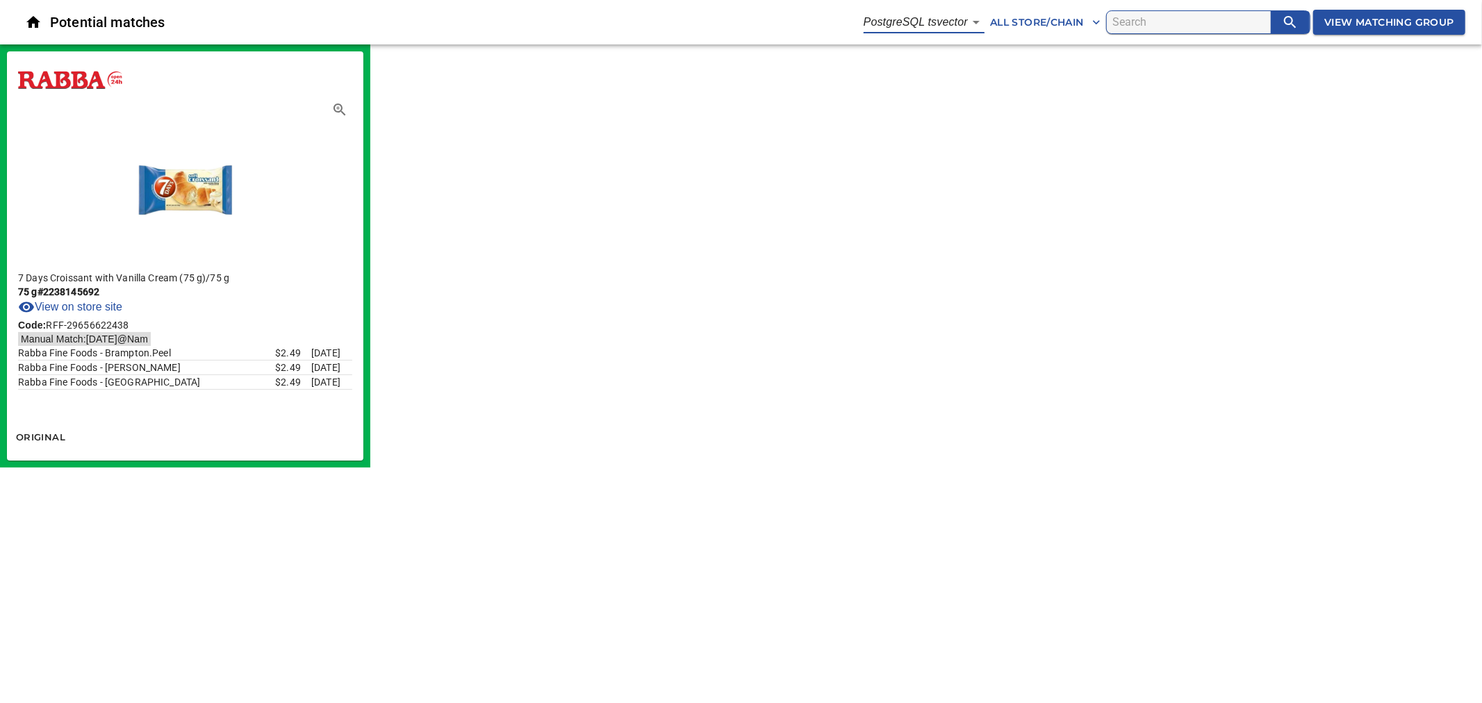
click at [966, 24] on body "tspan{white-space:pre} Potential matches PostgreSQL tsvector 6 All Store/Chain …" at bounding box center [741, 234] width 1482 height 468
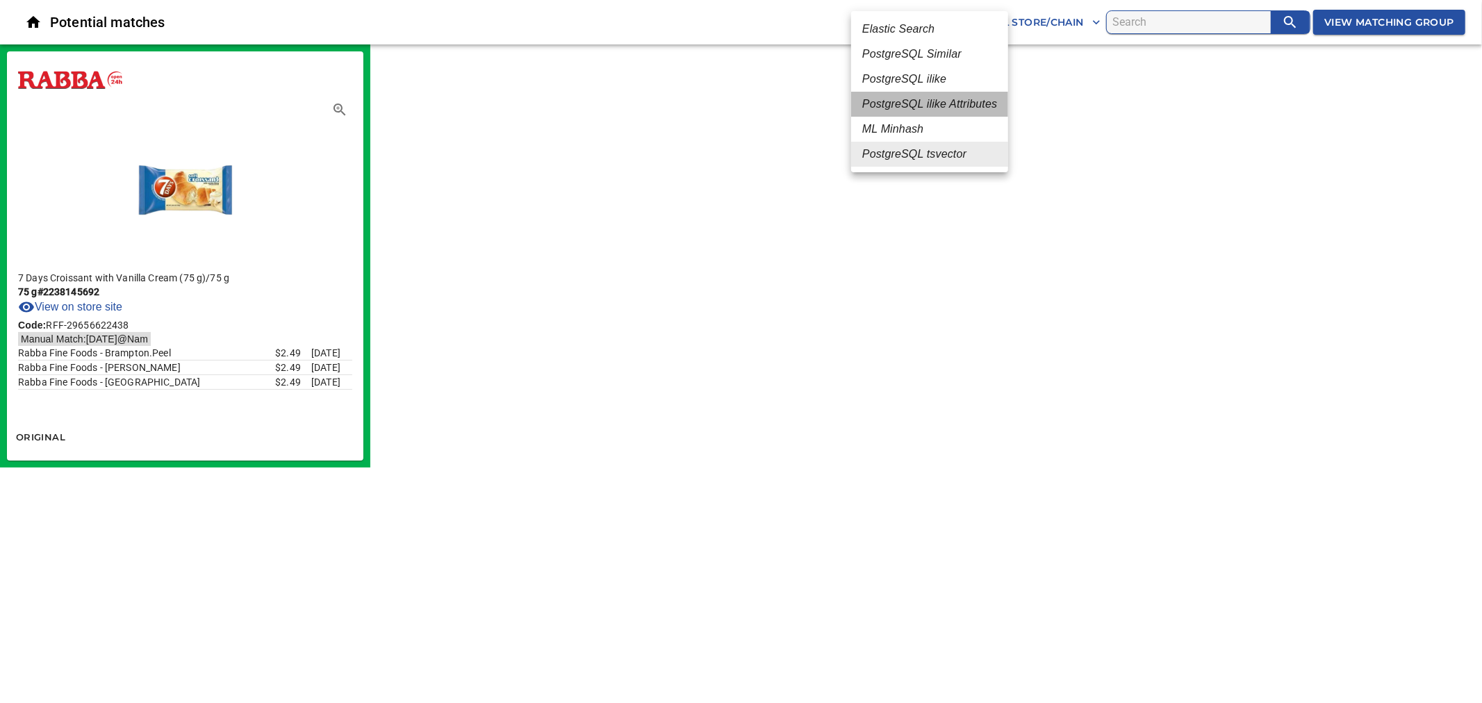
click at [952, 105] on em "PostgreSQL ilike Attributes" at bounding box center [929, 104] width 135 height 17
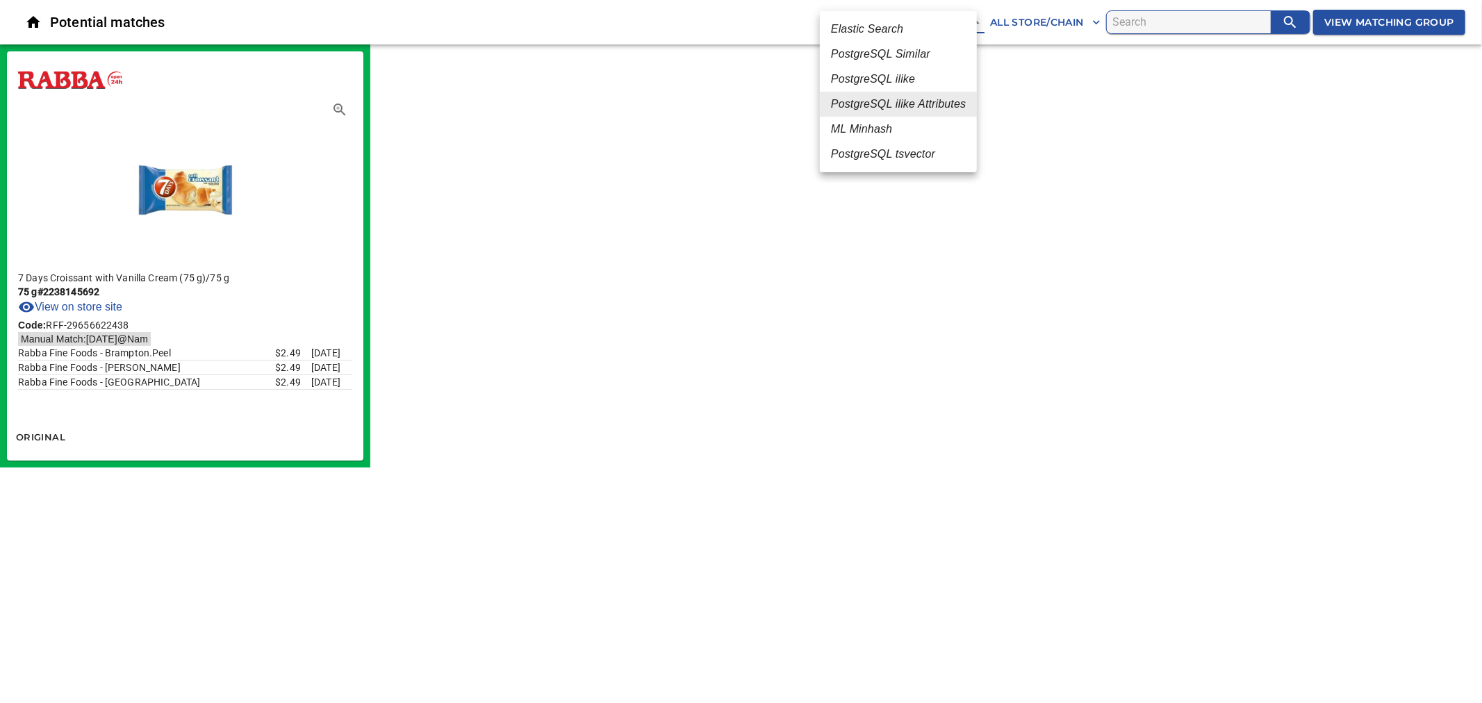
click at [950, 19] on body "tspan{white-space:pre} Potential matches PostgreSQL ilike Attributes 5 All Stor…" at bounding box center [741, 234] width 1482 height 468
click at [898, 31] on em "Elastic Search" at bounding box center [867, 29] width 72 height 17
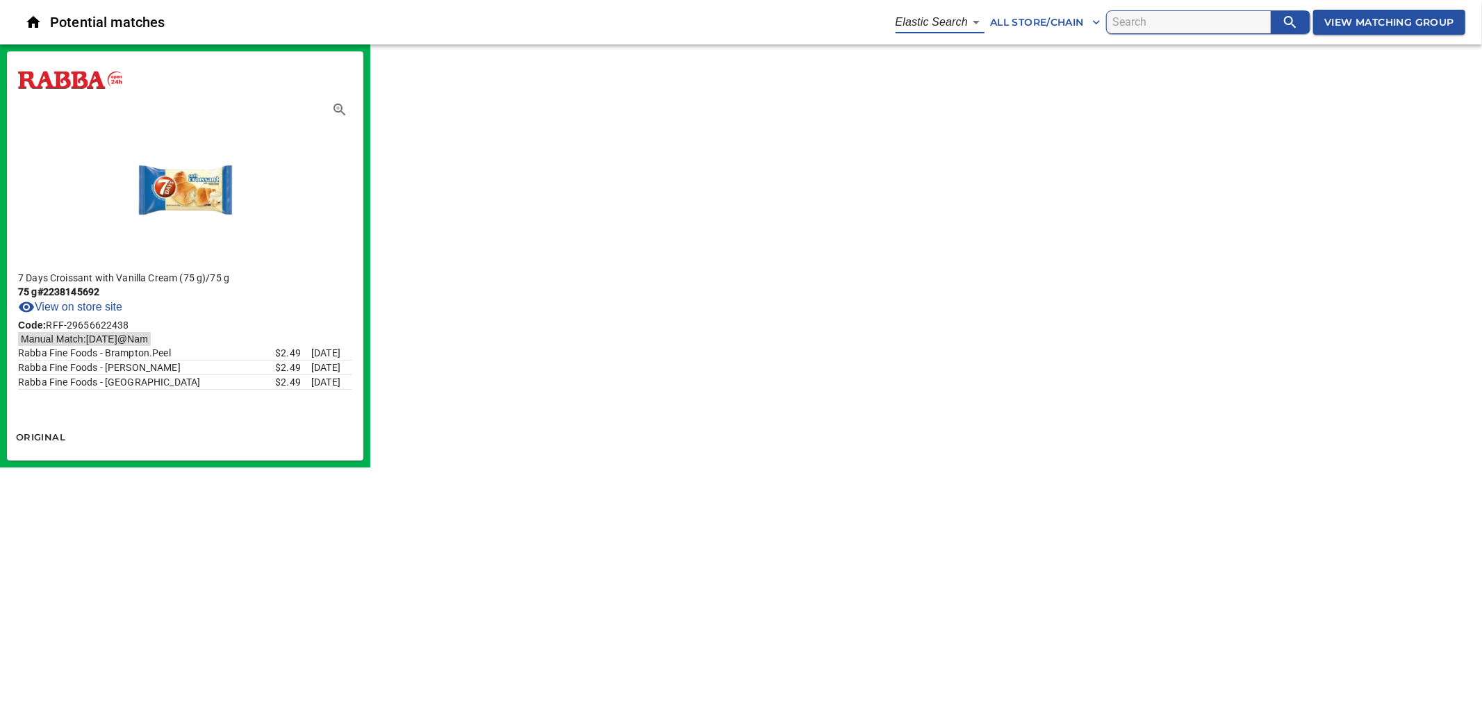
click at [935, 24] on body "tspan{white-space:pre} Potential matches Elastic Search 1 All Store/Chain View …" at bounding box center [741, 234] width 1482 height 468
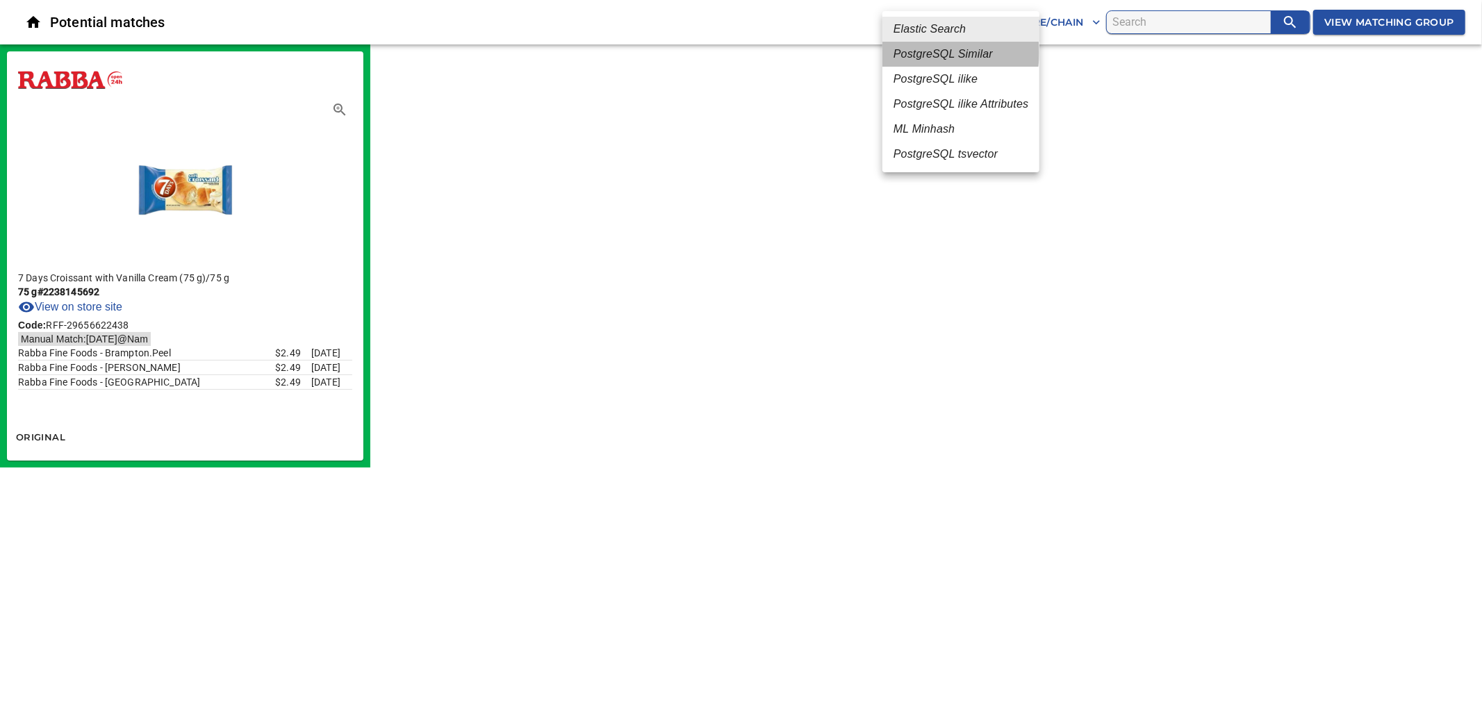
click at [931, 53] on em "PostgreSQL Similar" at bounding box center [942, 54] width 99 height 17
type input "2"
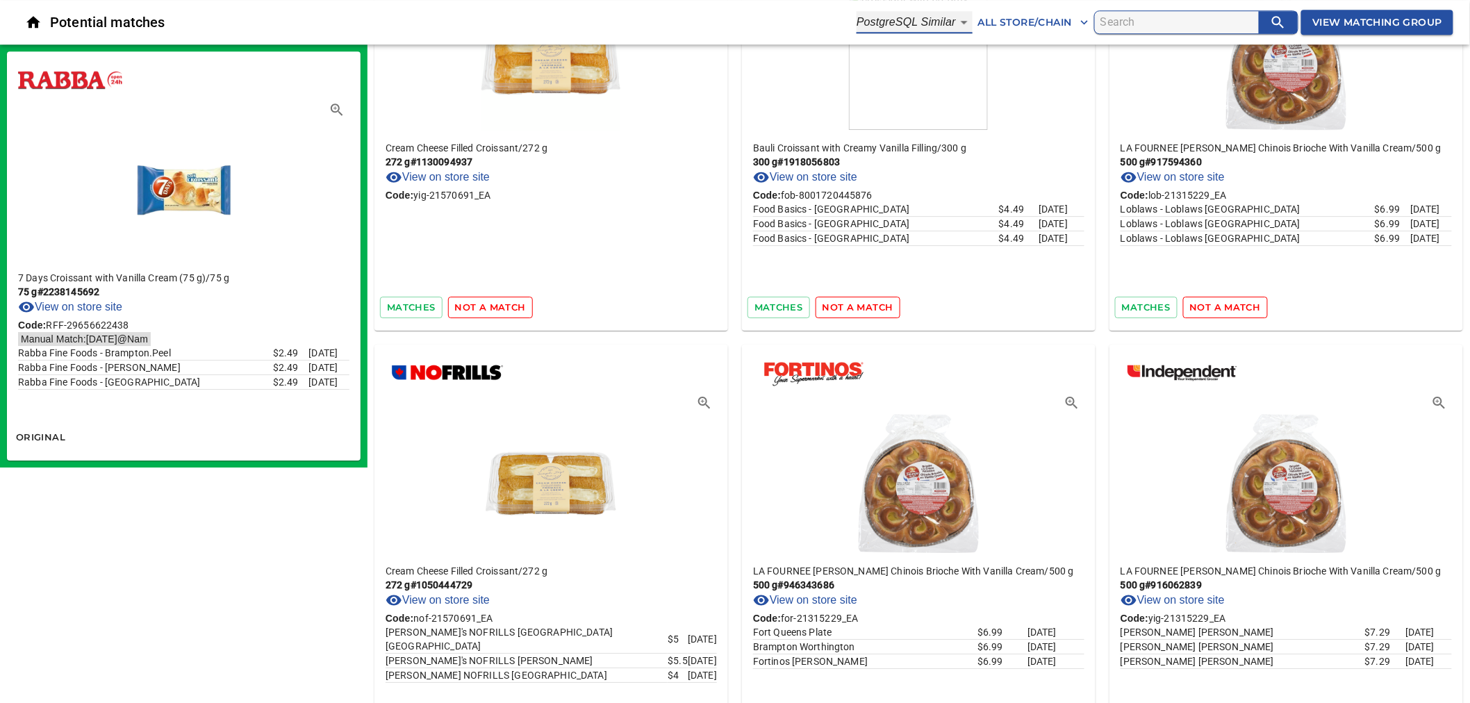
scroll to position [3990, 0]
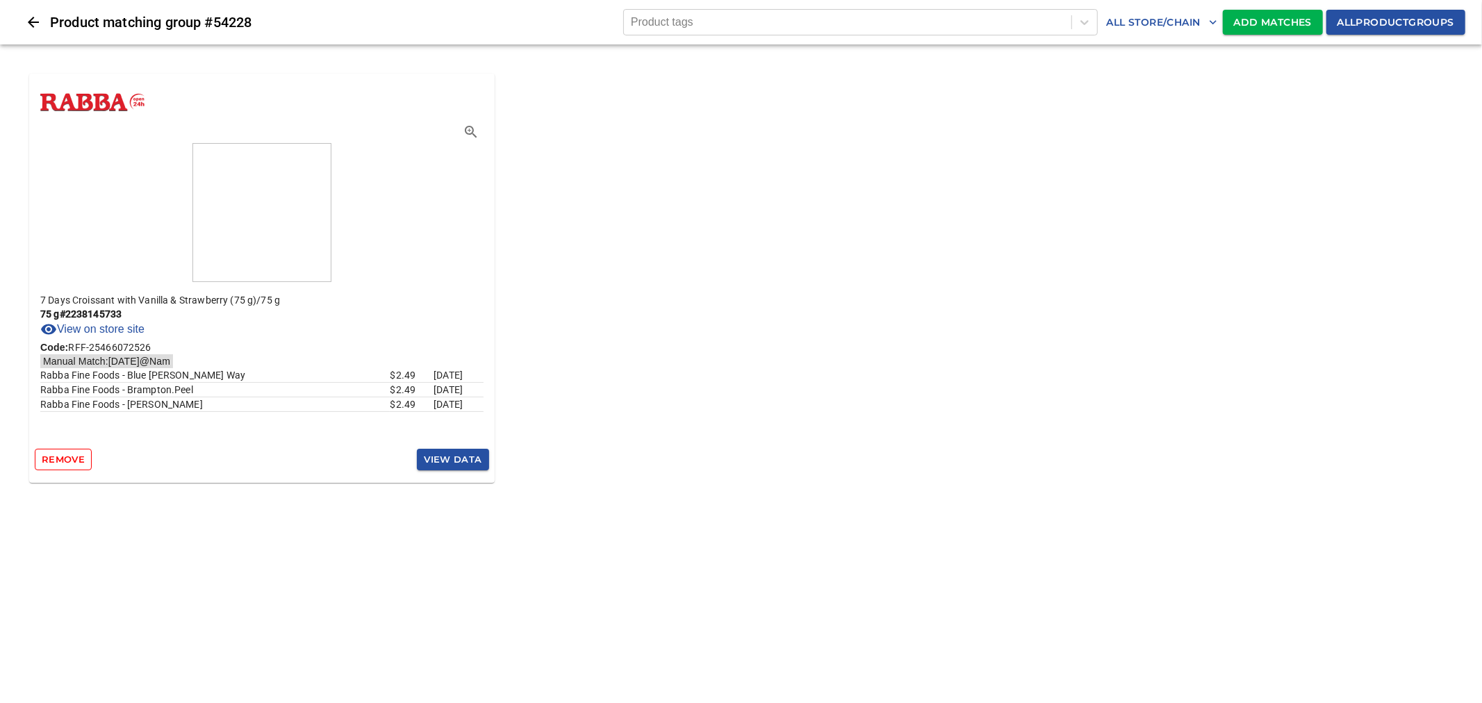
click at [1276, 28] on span "Add Matches" at bounding box center [1273, 22] width 78 height 17
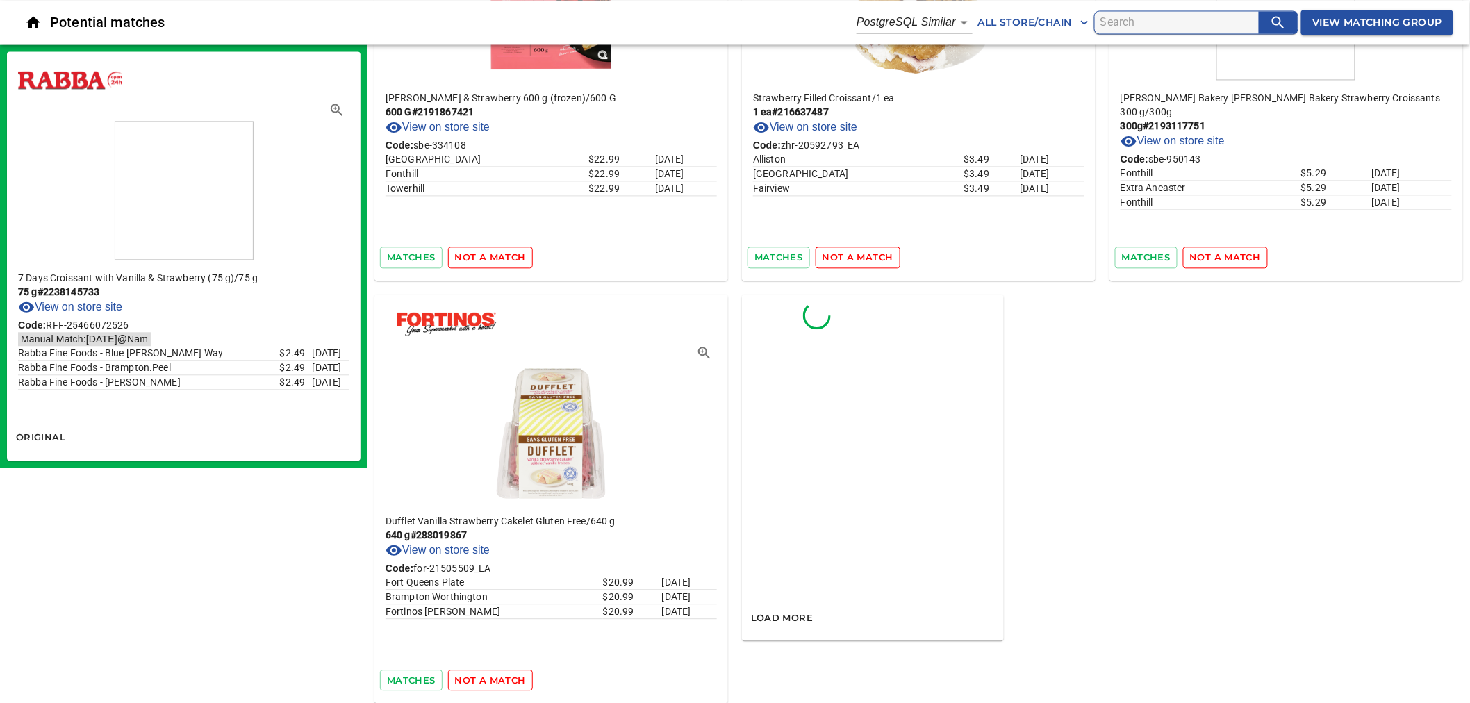
scroll to position [7795, 0]
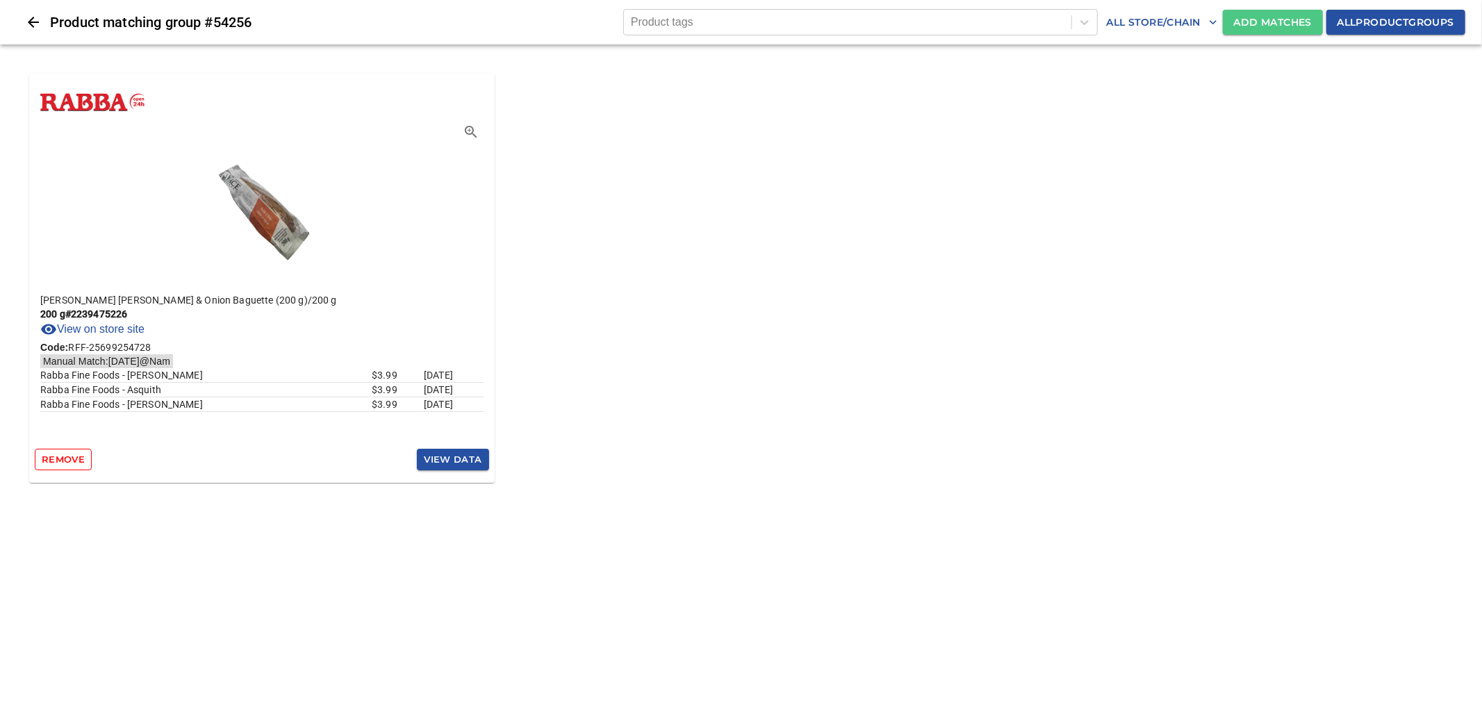
click at [1246, 24] on span "Add Matches" at bounding box center [1273, 22] width 78 height 17
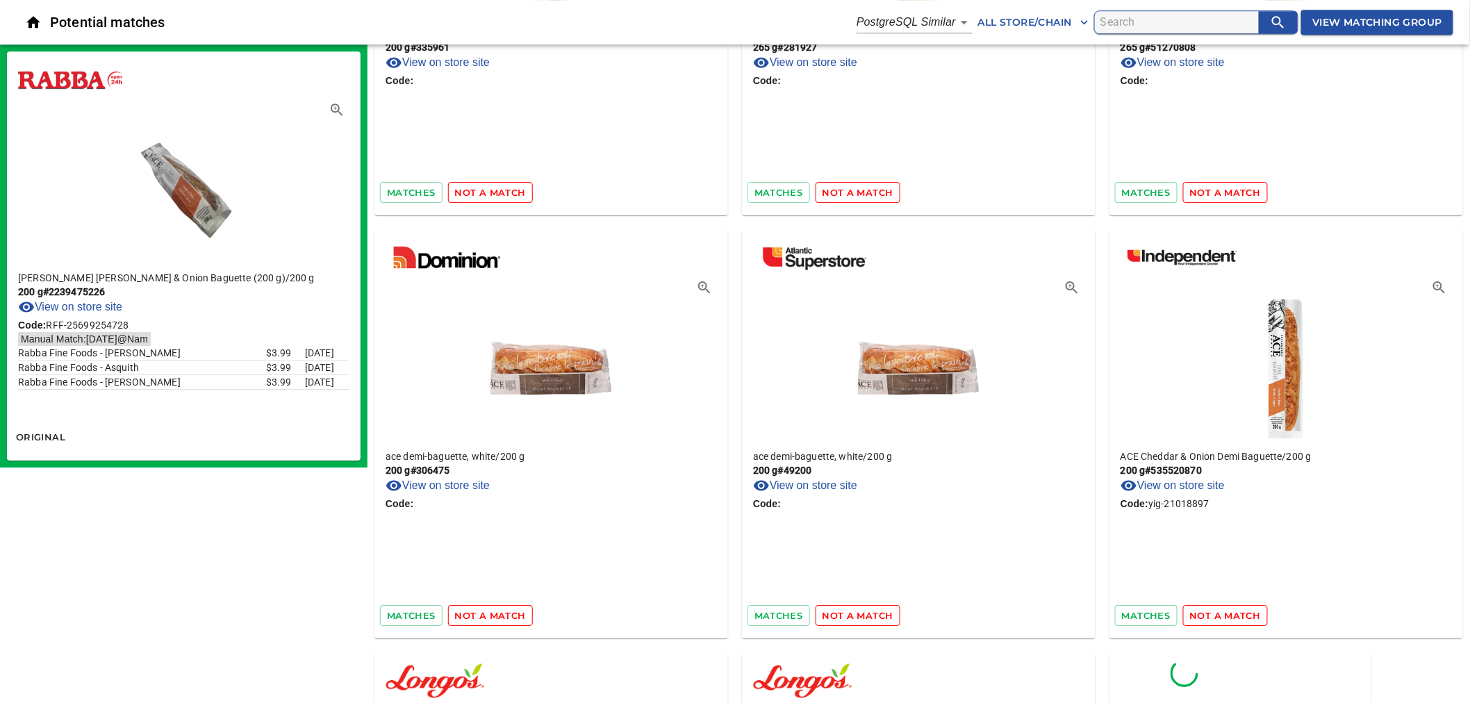
scroll to position [6175, 0]
